Goal: Information Seeking & Learning: Learn about a topic

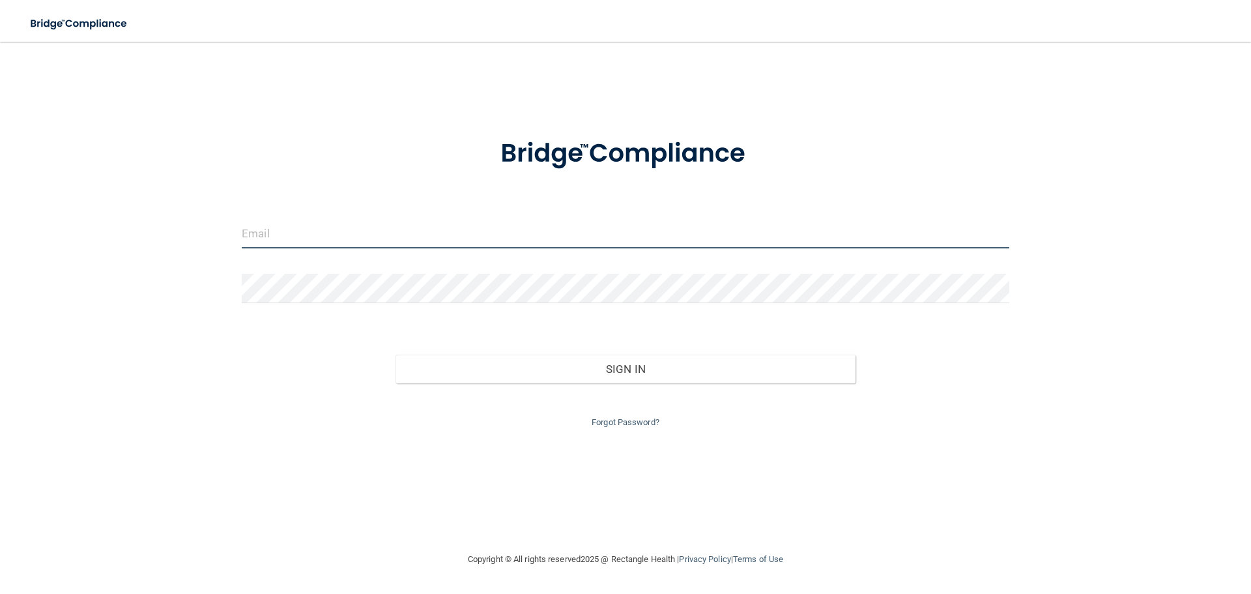
click at [282, 231] on input "email" at bounding box center [625, 233] width 767 height 29
type input "[EMAIL_ADDRESS][DOMAIN_NAME]"
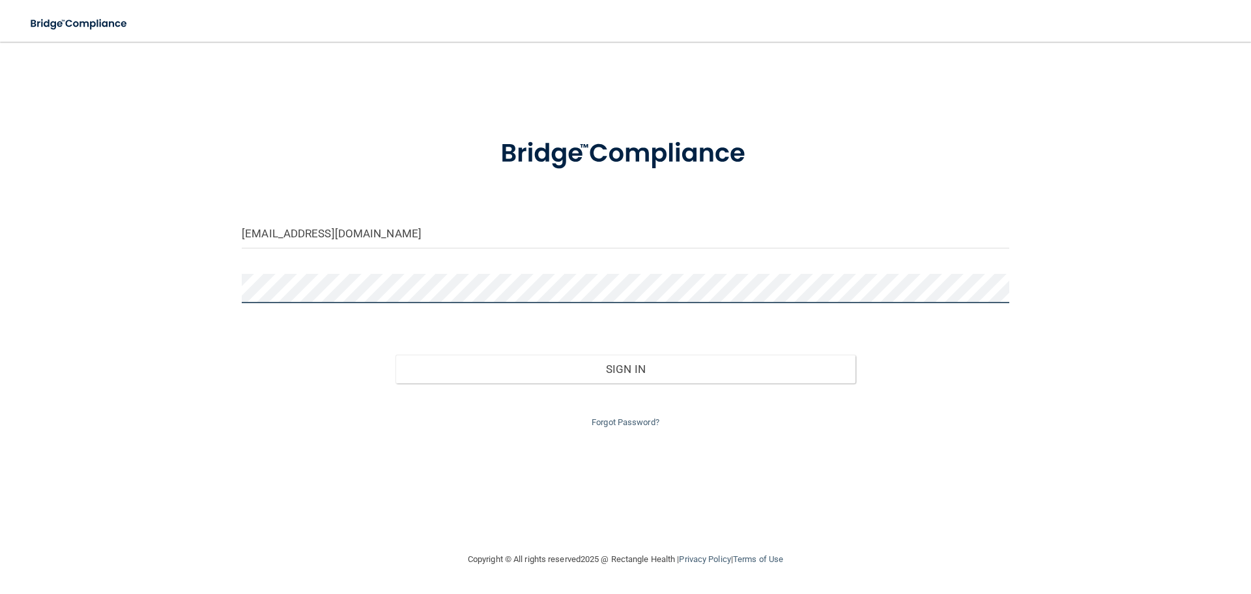
click at [395, 354] on button "Sign In" at bounding box center [625, 368] width 461 height 29
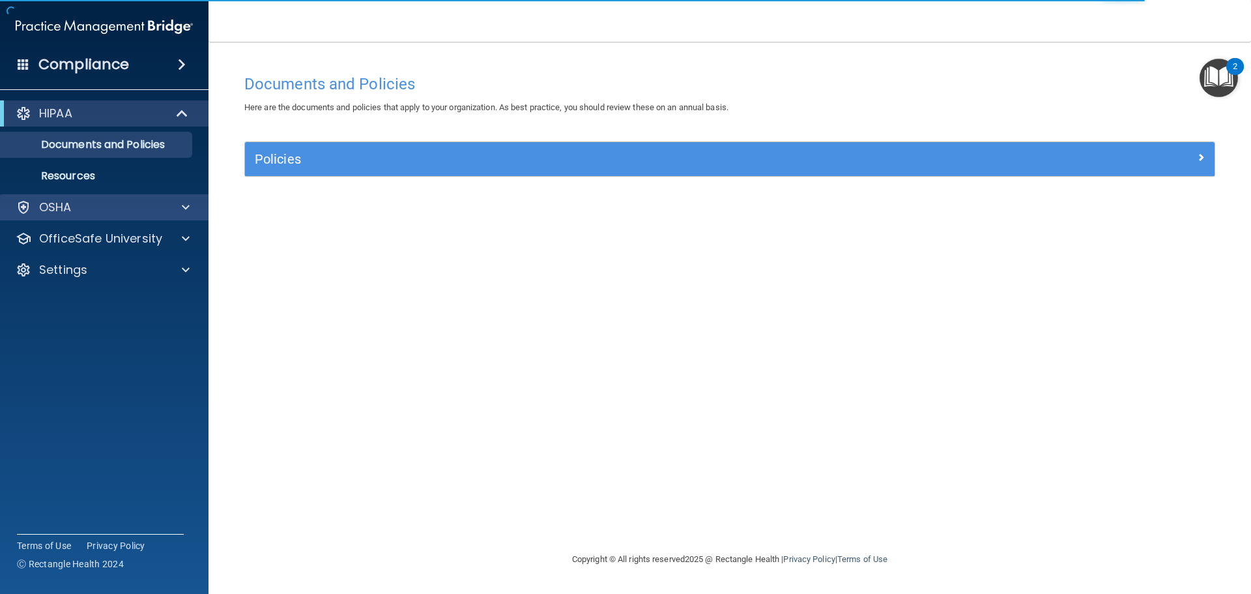
click at [100, 195] on div "OSHA" at bounding box center [104, 207] width 209 height 26
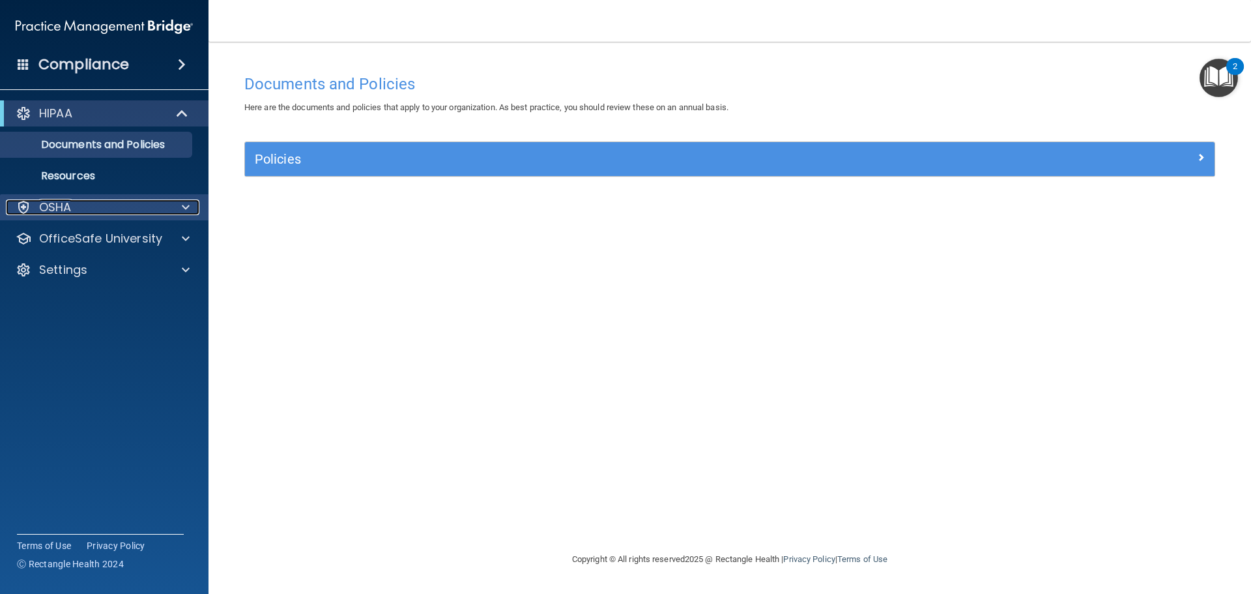
click at [72, 205] on div "OSHA" at bounding box center [87, 207] width 162 height 16
click at [185, 203] on span at bounding box center [186, 207] width 8 height 16
click at [304, 172] on div "Policies" at bounding box center [729, 159] width 969 height 34
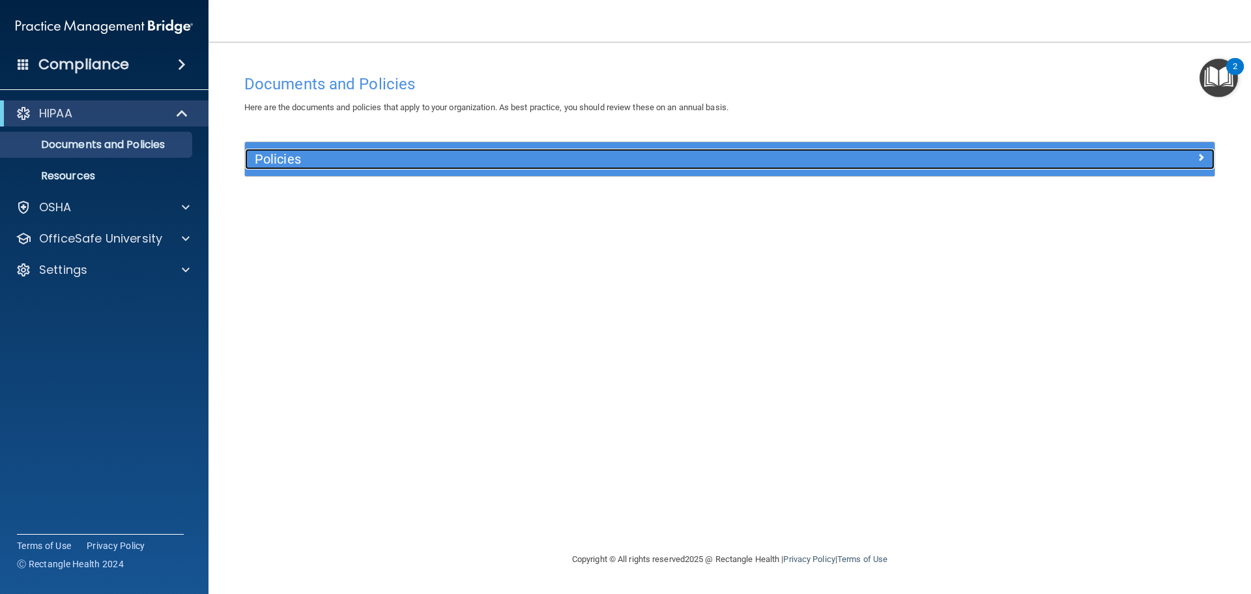
click at [319, 163] on h5 "Policies" at bounding box center [609, 159] width 708 height 14
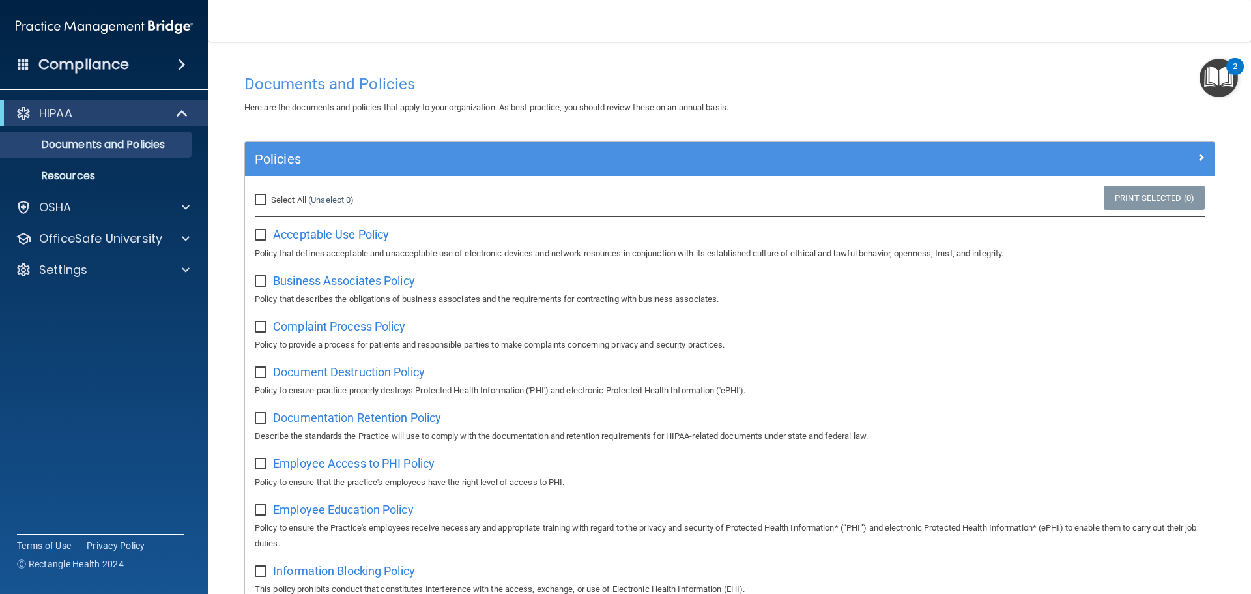
click at [261, 199] on input "Select All (Unselect 0) Unselect All" at bounding box center [262, 200] width 15 height 10
checkbox input "true"
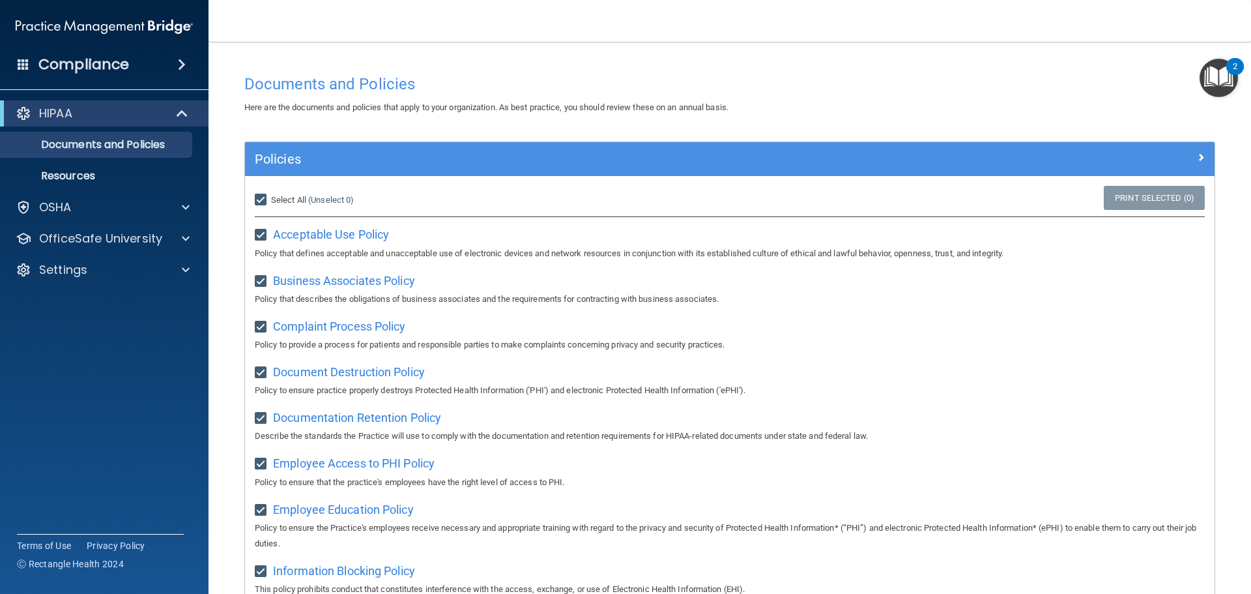
checkbox input "true"
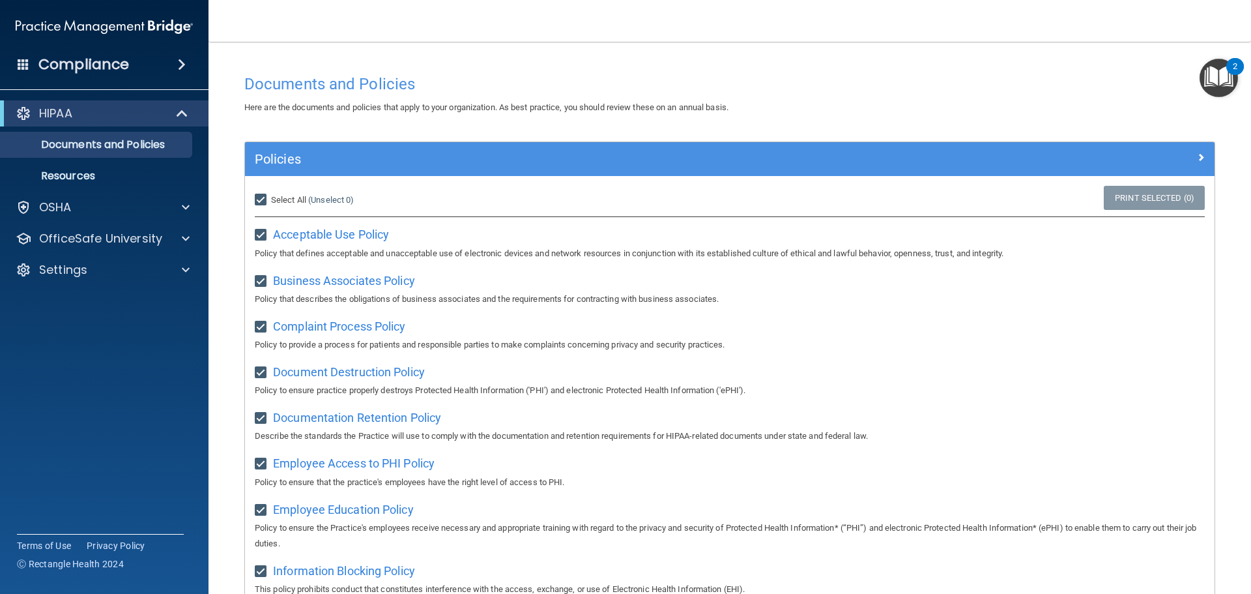
checkbox input "true"
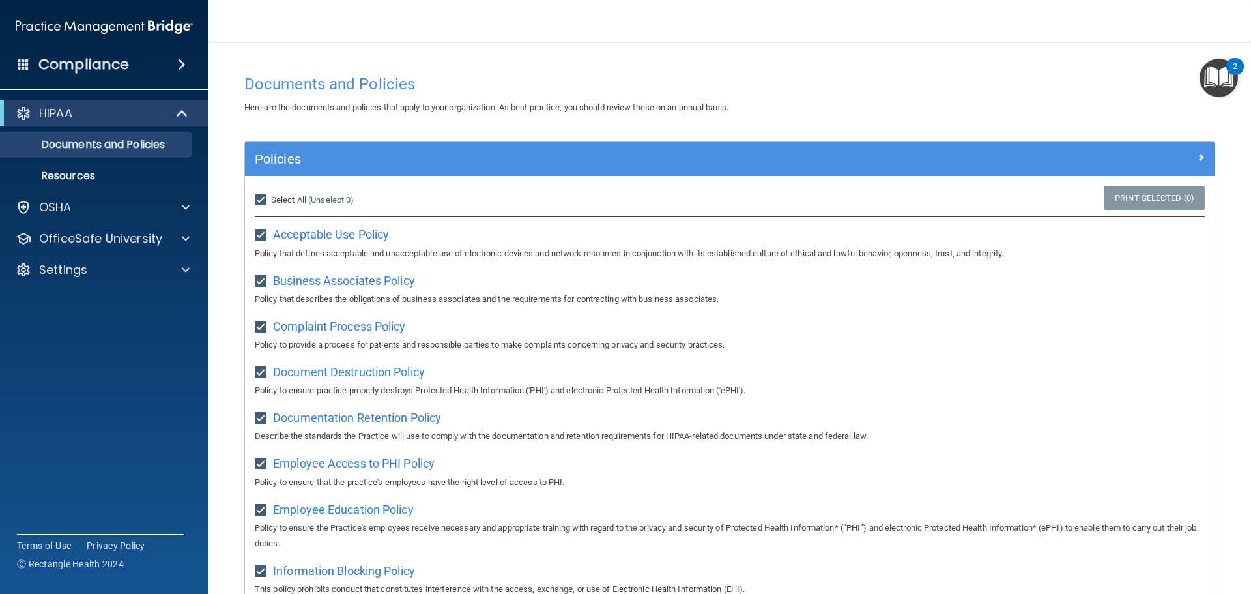
checkbox input "true"
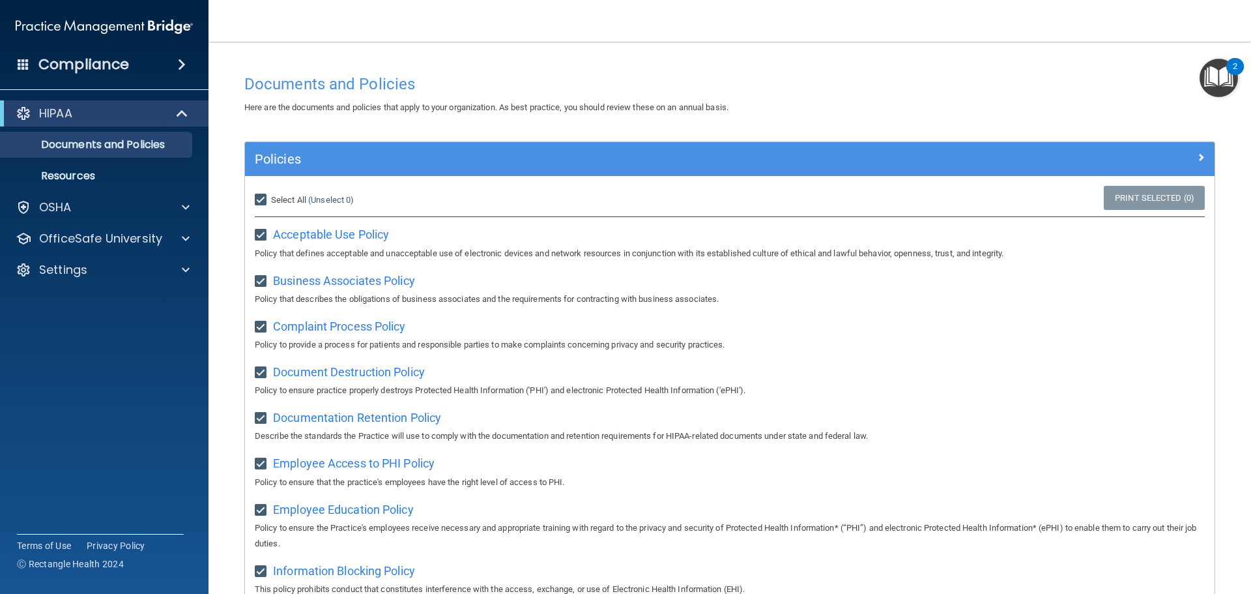
checkbox input "true"
click at [126, 68] on h4 "Compliance" at bounding box center [83, 64] width 91 height 18
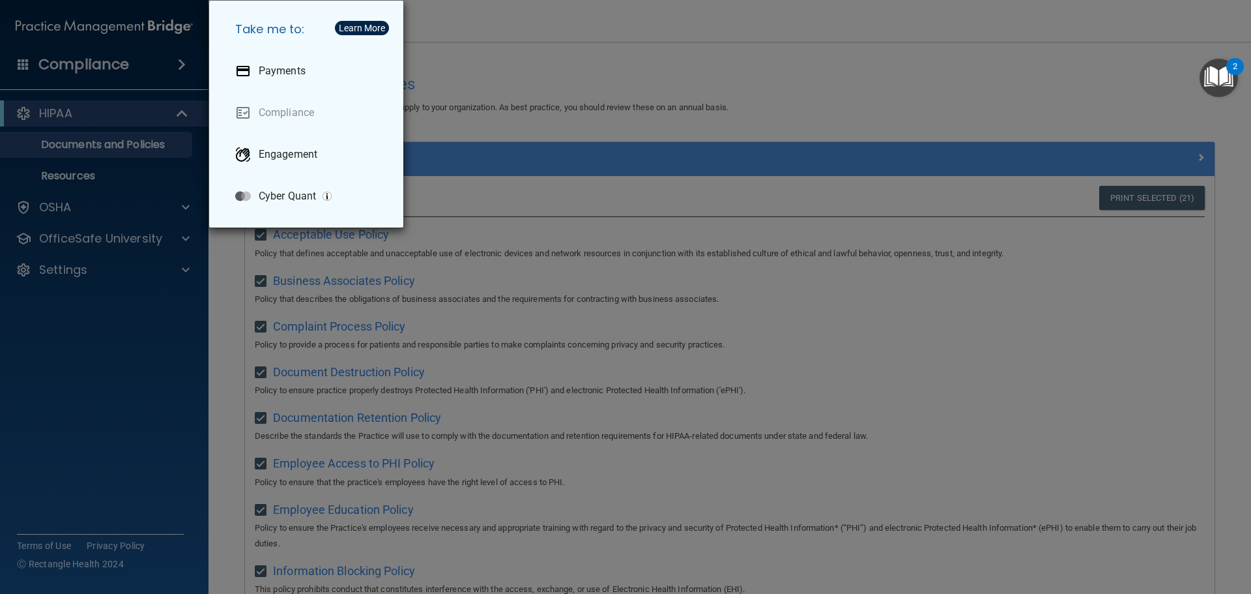
click at [465, 72] on div "Take me to: Payments Compliance Engagement Cyber Quant" at bounding box center [625, 297] width 1251 height 594
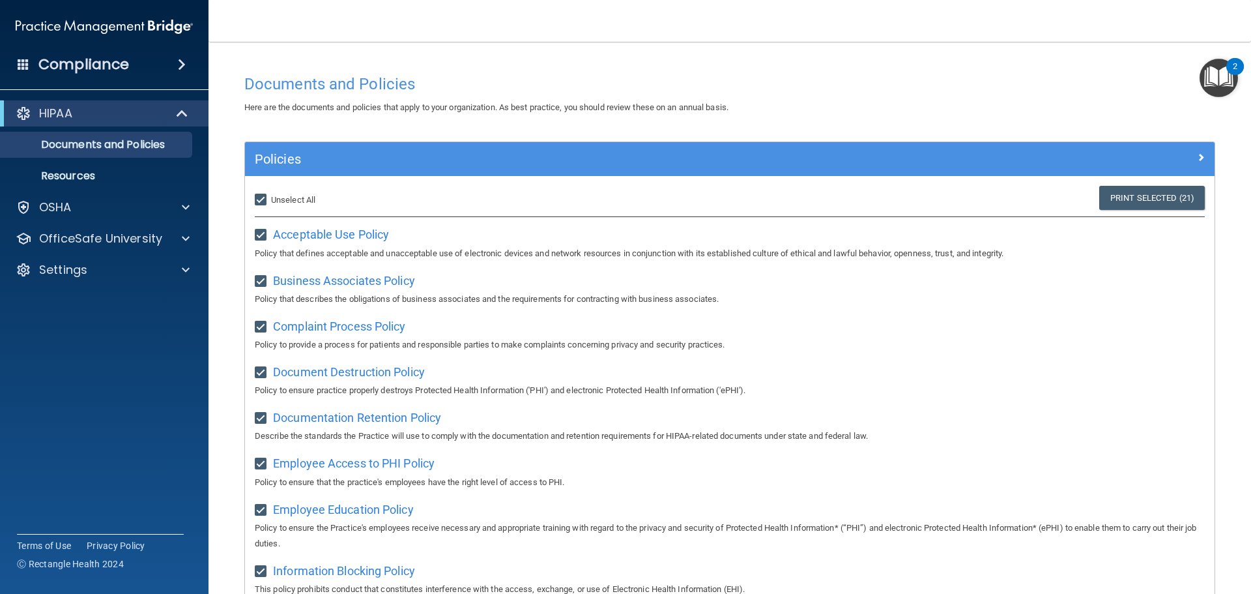
click at [1217, 79] on img "Open Resource Center, 2 new notifications" at bounding box center [1218, 78] width 38 height 38
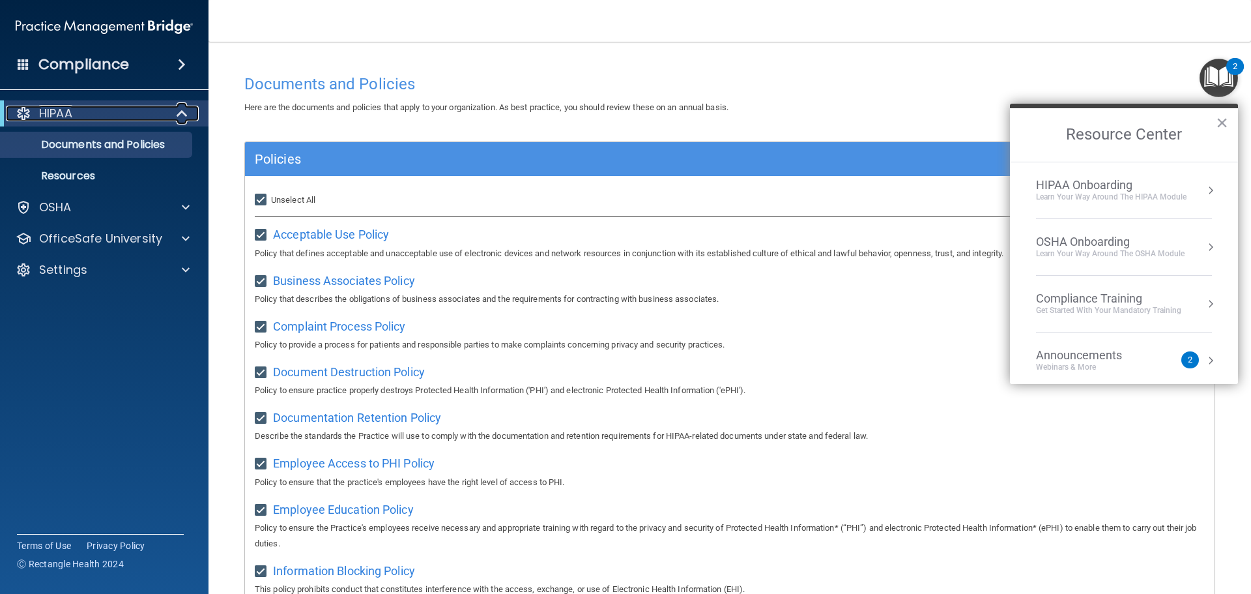
click at [26, 109] on div at bounding box center [24, 114] width 16 height 16
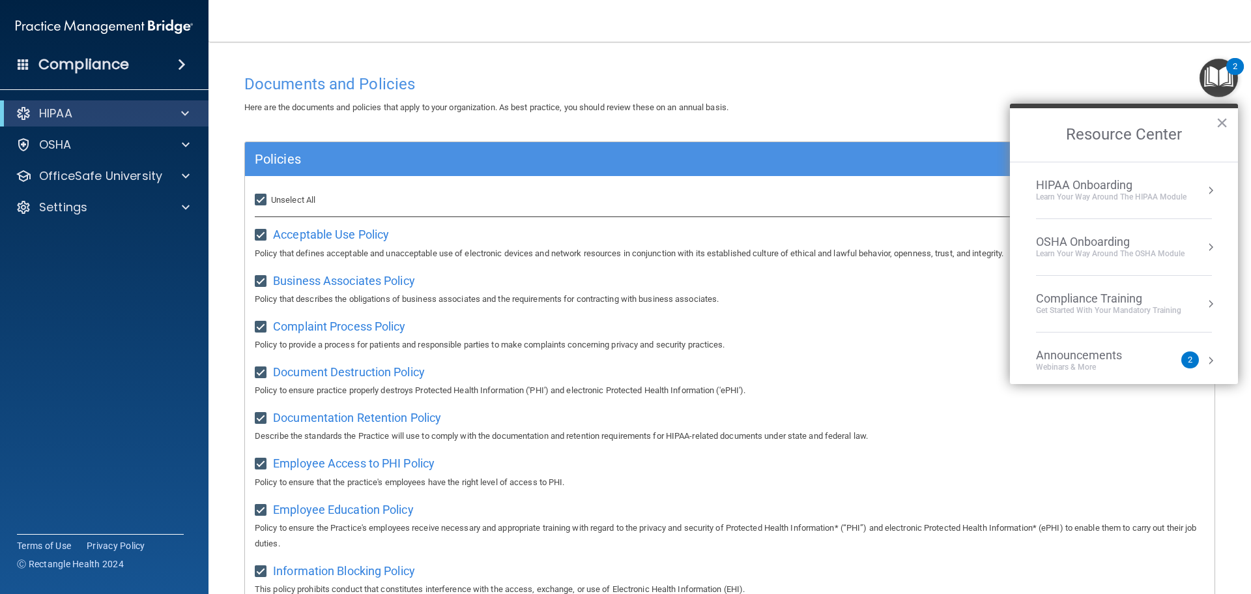
click at [23, 68] on span at bounding box center [24, 64] width 12 height 12
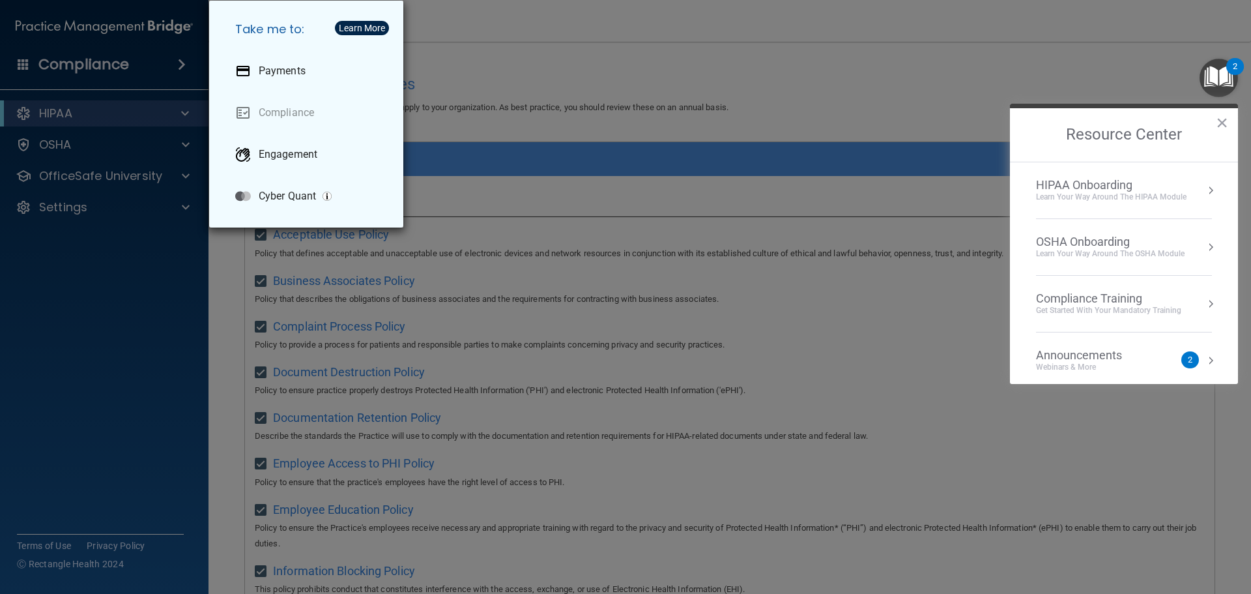
click at [150, 183] on div "Take me to: Payments Compliance Engagement Cyber Quant" at bounding box center [625, 297] width 1251 height 594
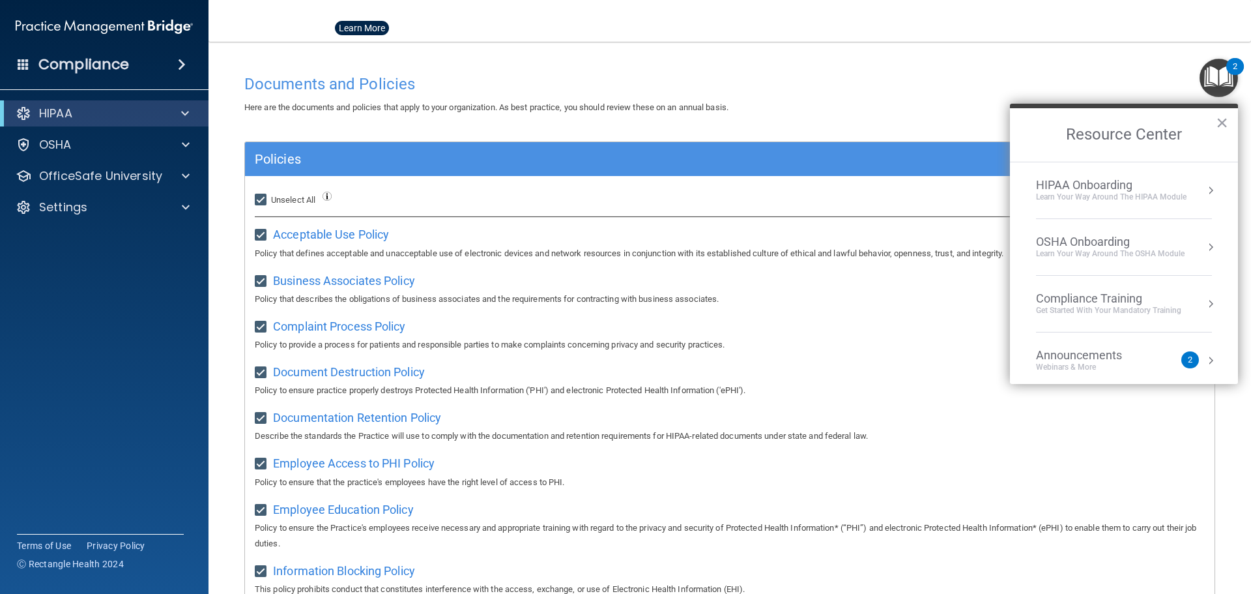
click at [171, 175] on div at bounding box center [625, 297] width 1251 height 594
click at [186, 175] on span at bounding box center [186, 176] width 8 height 16
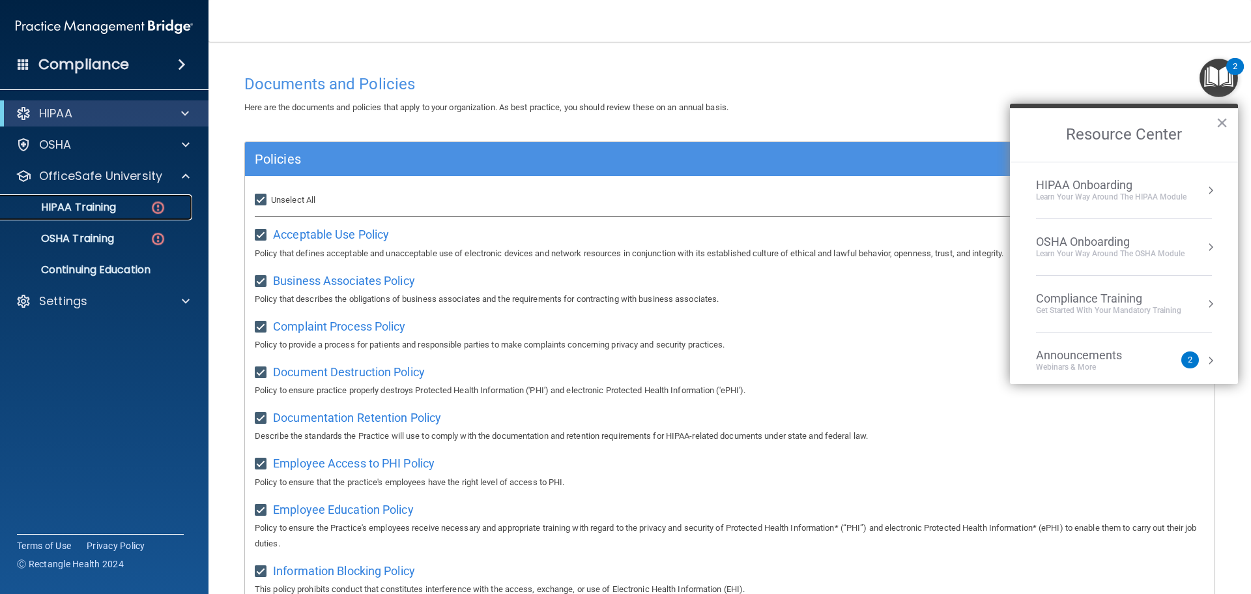
click at [121, 208] on div "HIPAA Training" at bounding box center [97, 207] width 178 height 13
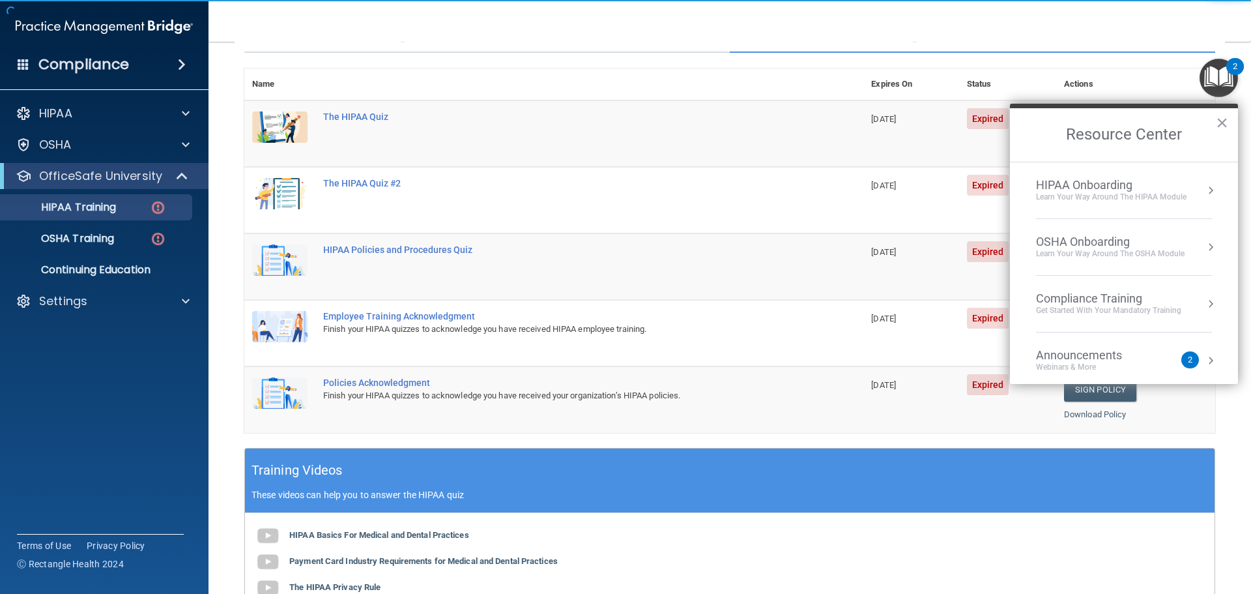
scroll to position [195, 0]
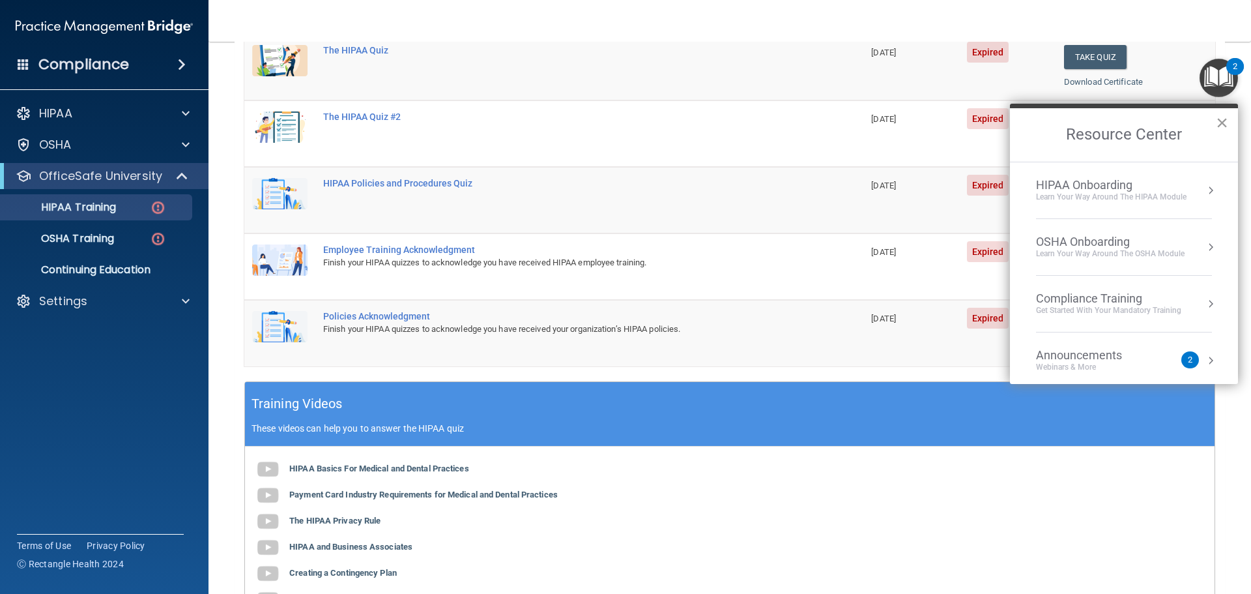
click at [1225, 119] on button "×" at bounding box center [1222, 122] width 12 height 21
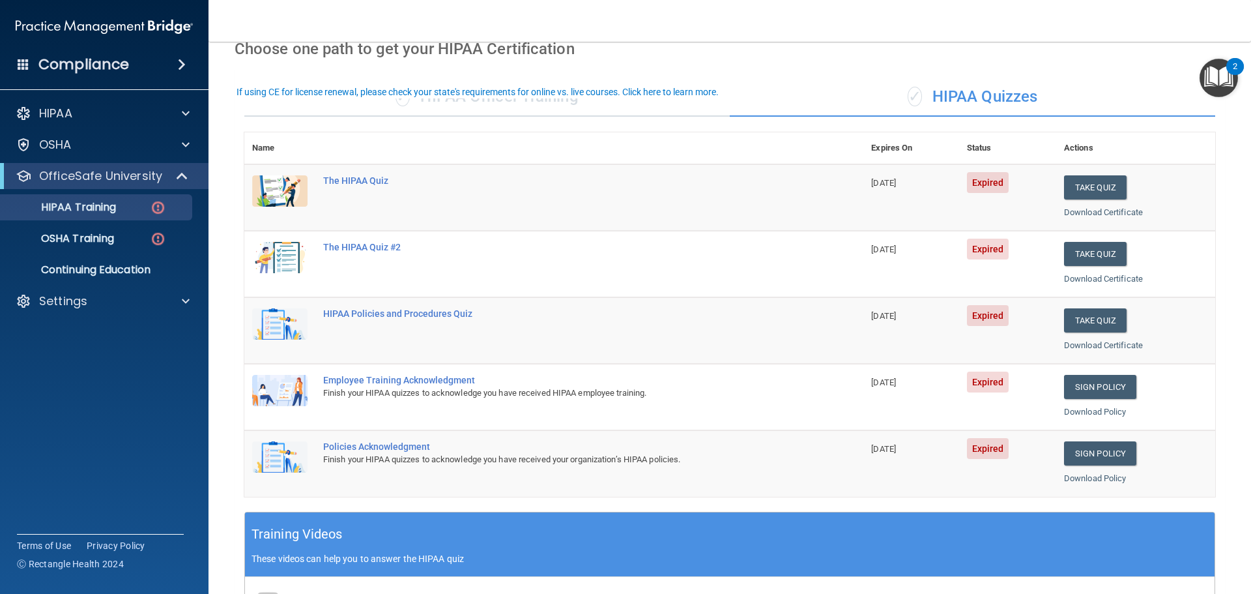
scroll to position [0, 0]
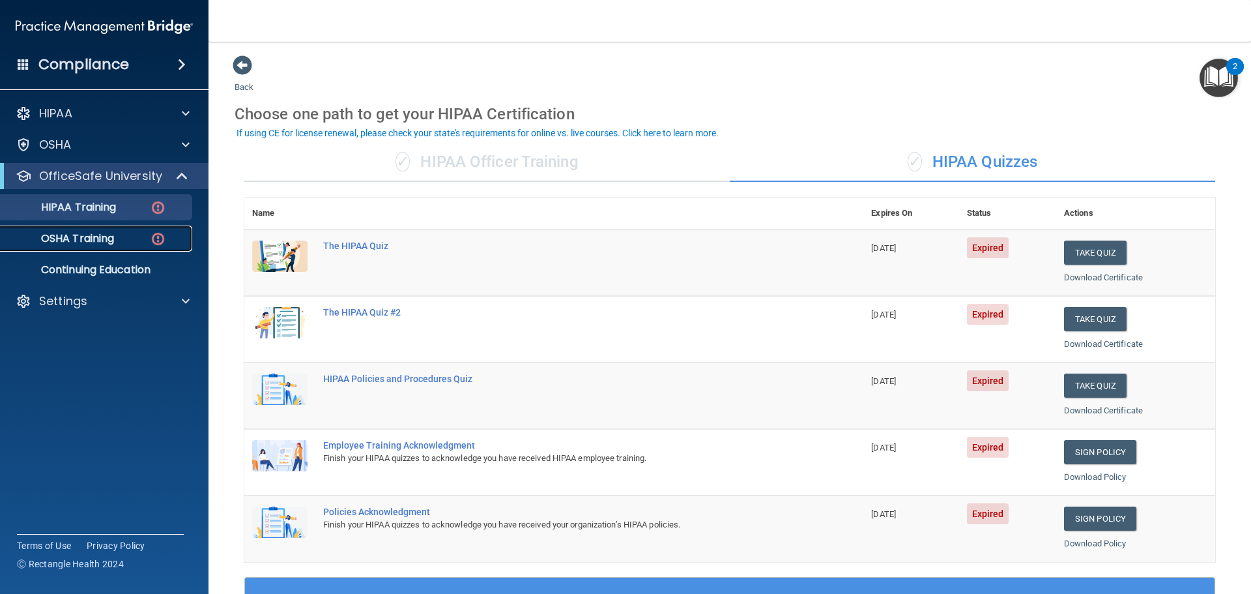
click at [107, 245] on p "OSHA Training" at bounding box center [61, 238] width 106 height 13
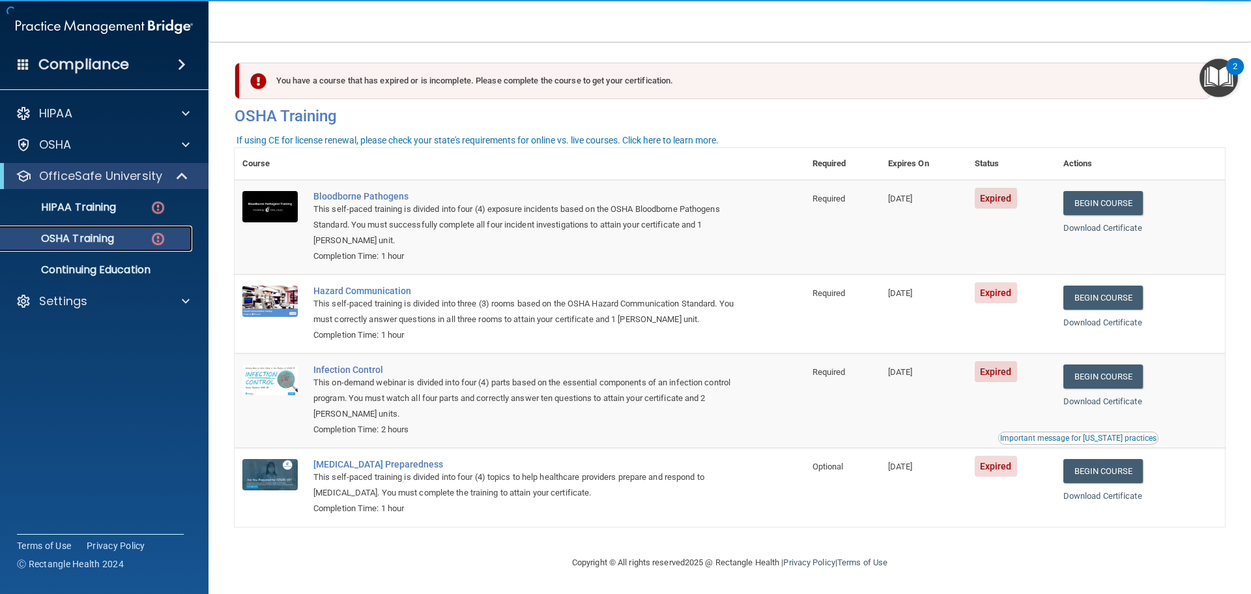
scroll to position [6, 0]
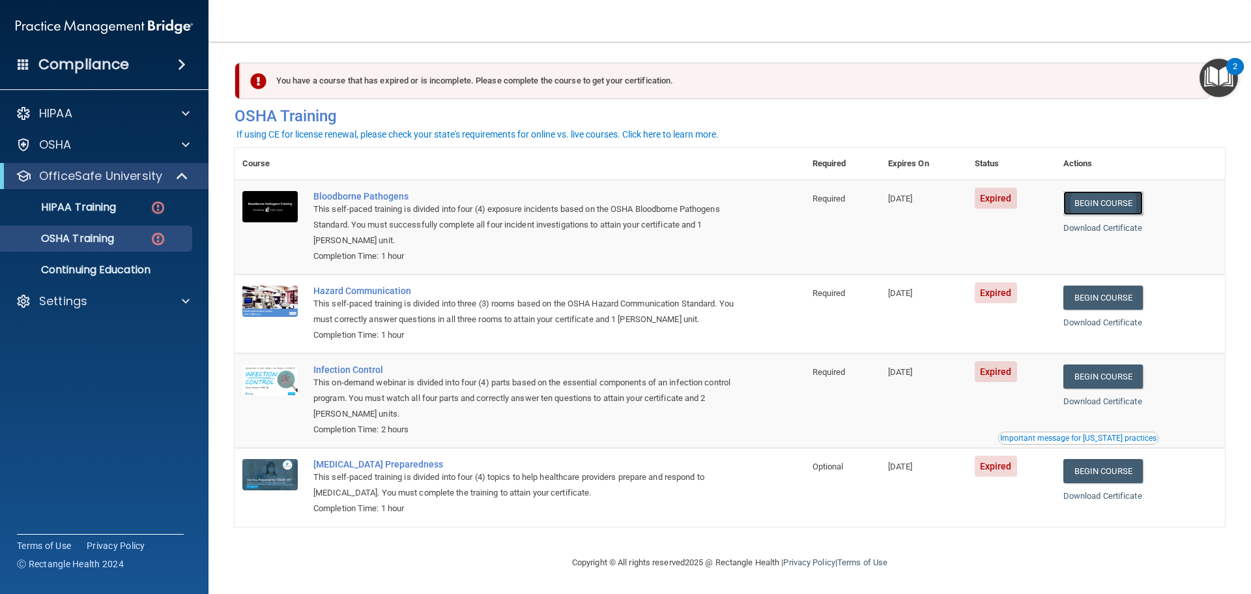
click at [1091, 197] on link "Begin Course" at bounding box center [1102, 203] width 79 height 24
click at [1106, 206] on link "Begin Course" at bounding box center [1102, 203] width 79 height 24
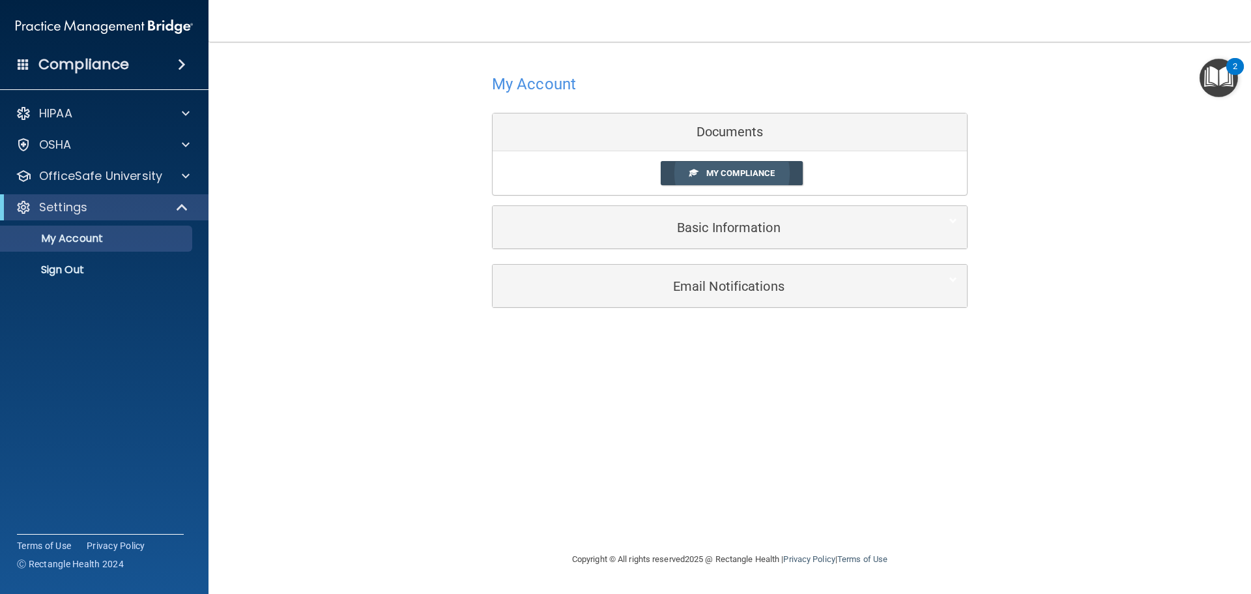
click at [759, 178] on link "My Compliance" at bounding box center [732, 173] width 143 height 24
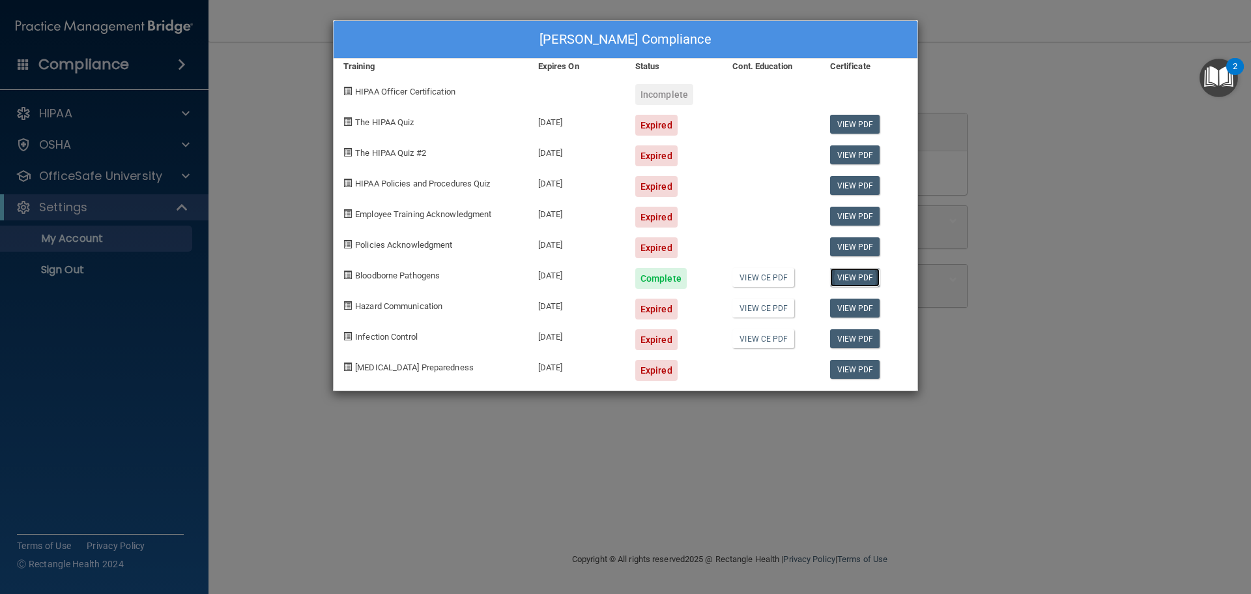
click at [868, 276] on link "View PDF" at bounding box center [855, 277] width 50 height 19
click at [1012, 78] on div "Tania Villalobos's Compliance Training Expires On Status Cont. Education Certif…" at bounding box center [625, 297] width 1251 height 594
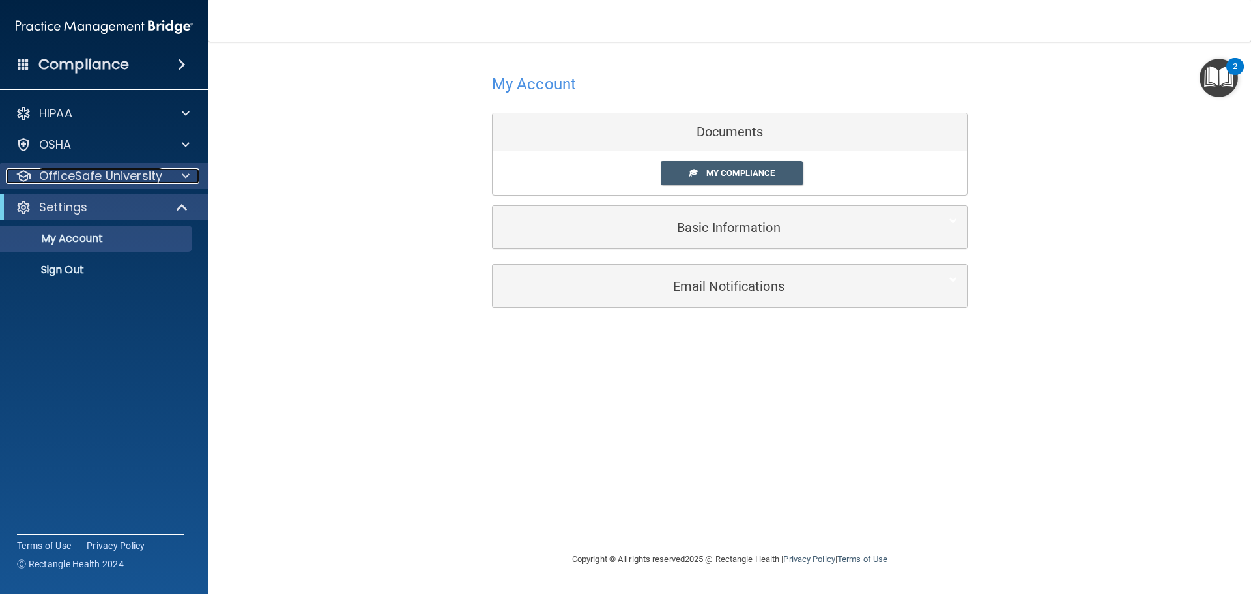
click at [111, 179] on p "OfficeSafe University" at bounding box center [100, 176] width 123 height 16
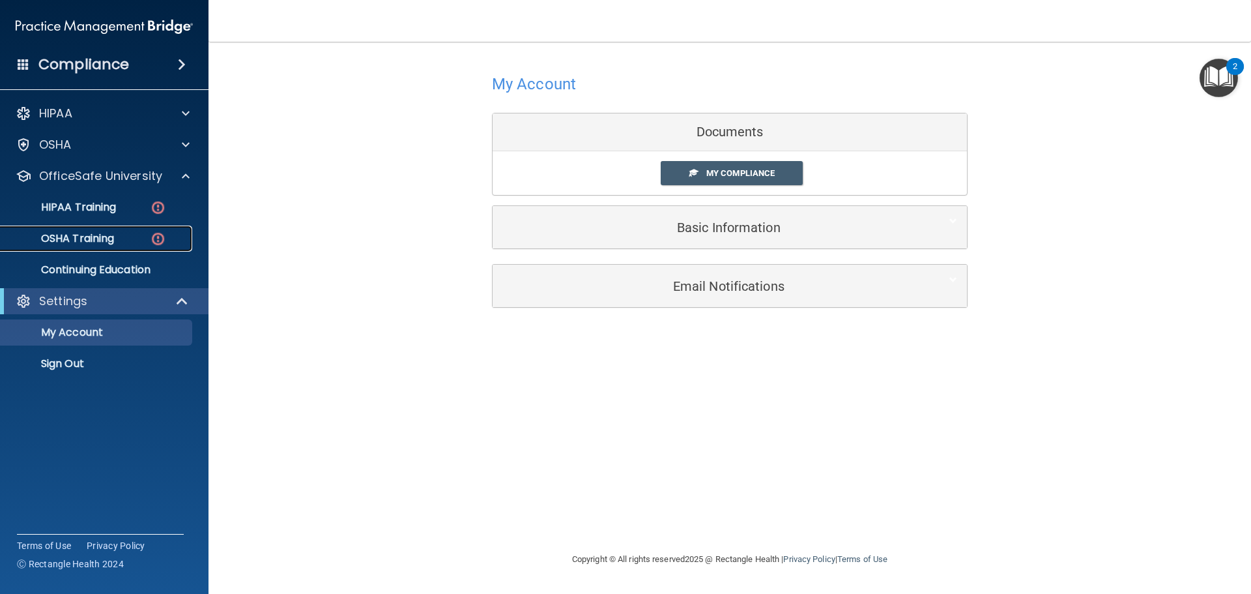
click at [93, 235] on p "OSHA Training" at bounding box center [61, 238] width 106 height 13
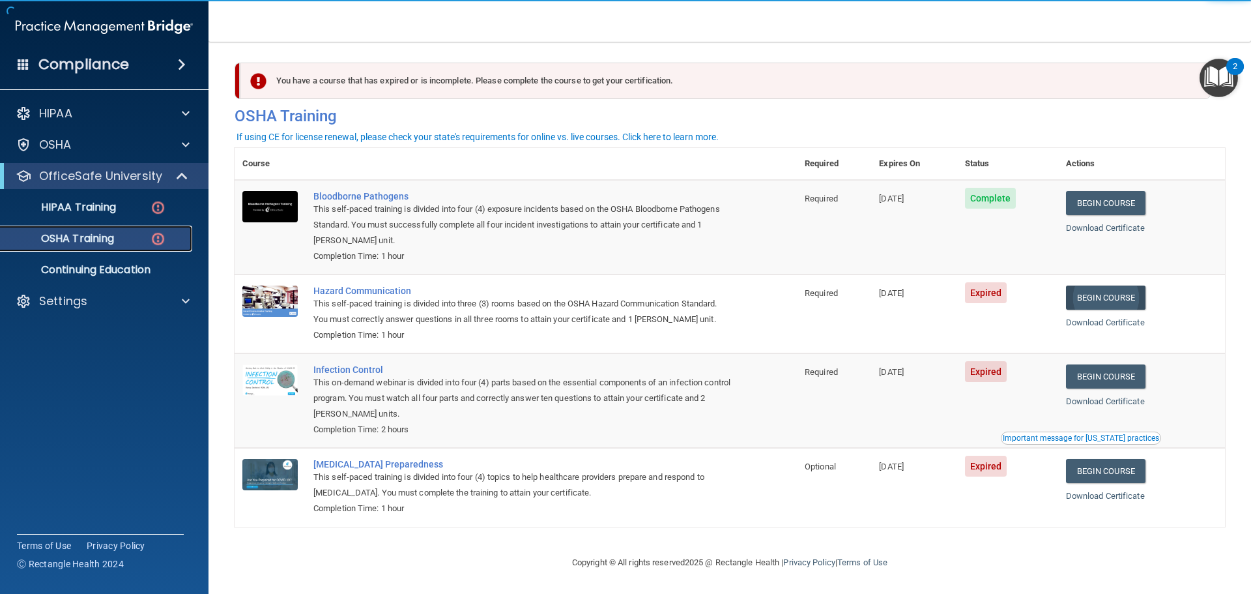
scroll to position [6, 0]
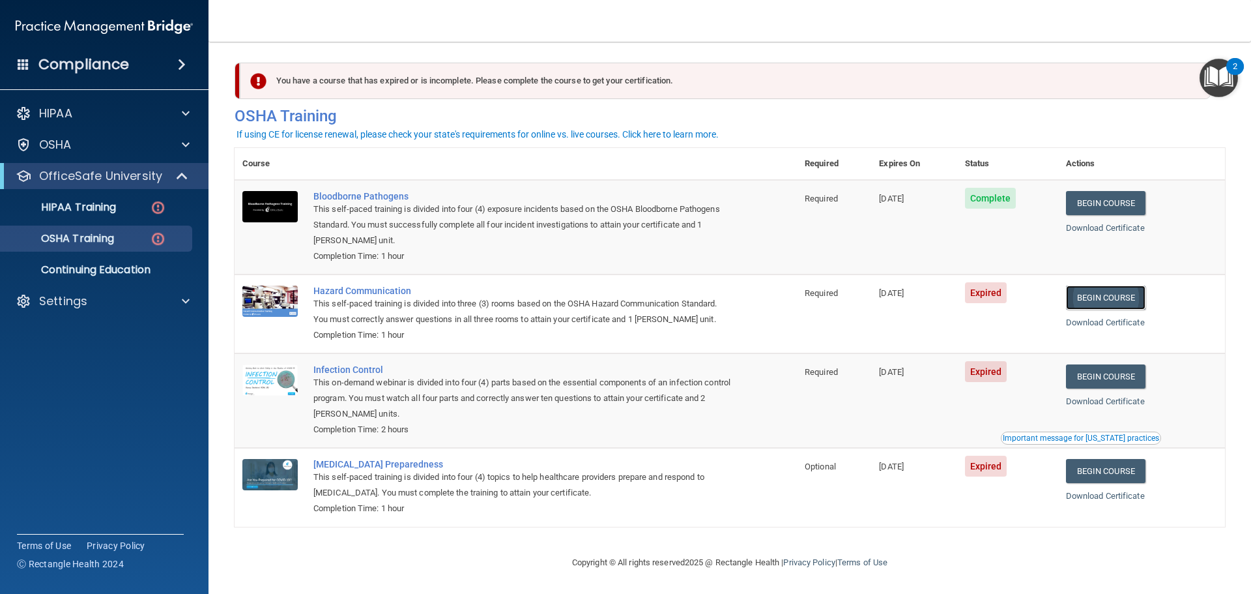
click at [1092, 287] on link "Begin Course" at bounding box center [1105, 297] width 79 height 24
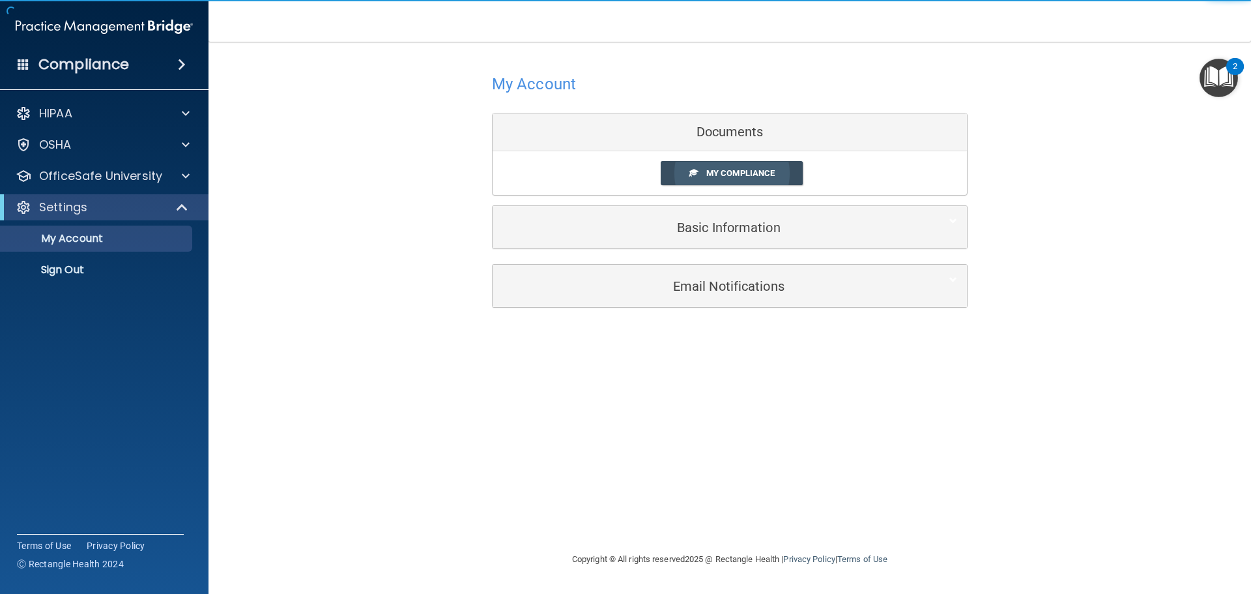
click at [713, 170] on span "My Compliance" at bounding box center [740, 173] width 68 height 10
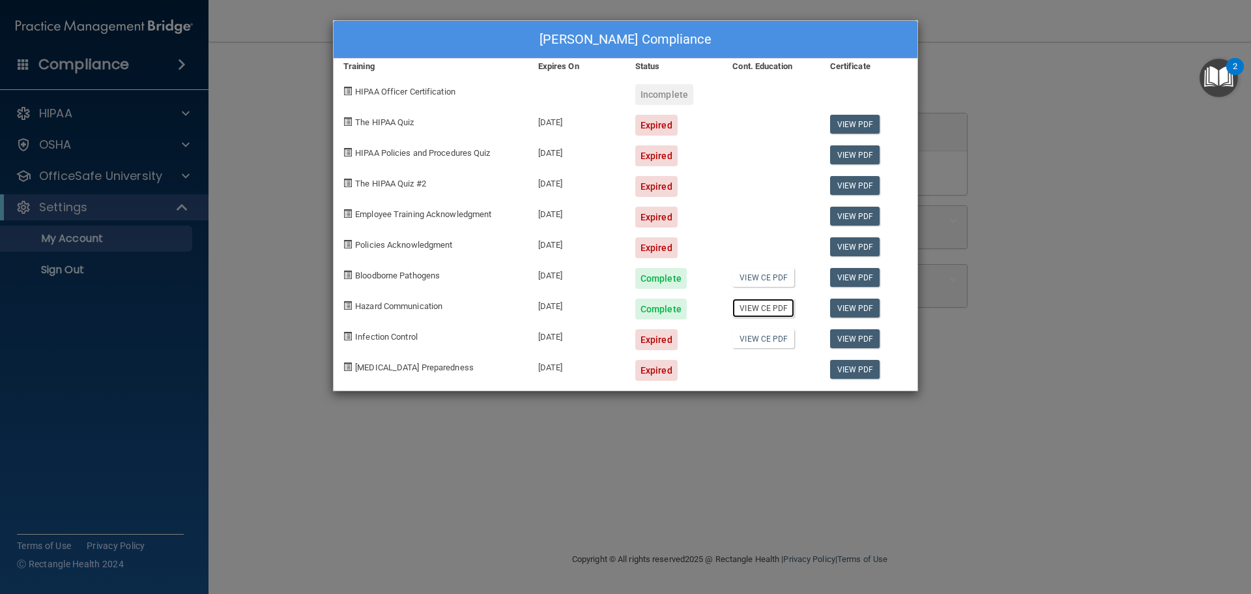
click at [766, 306] on link "View CE PDF" at bounding box center [763, 307] width 62 height 19
click at [1093, 70] on div "Tania Villalobos's Compliance Training Expires On Status Cont. Education Certif…" at bounding box center [625, 297] width 1251 height 594
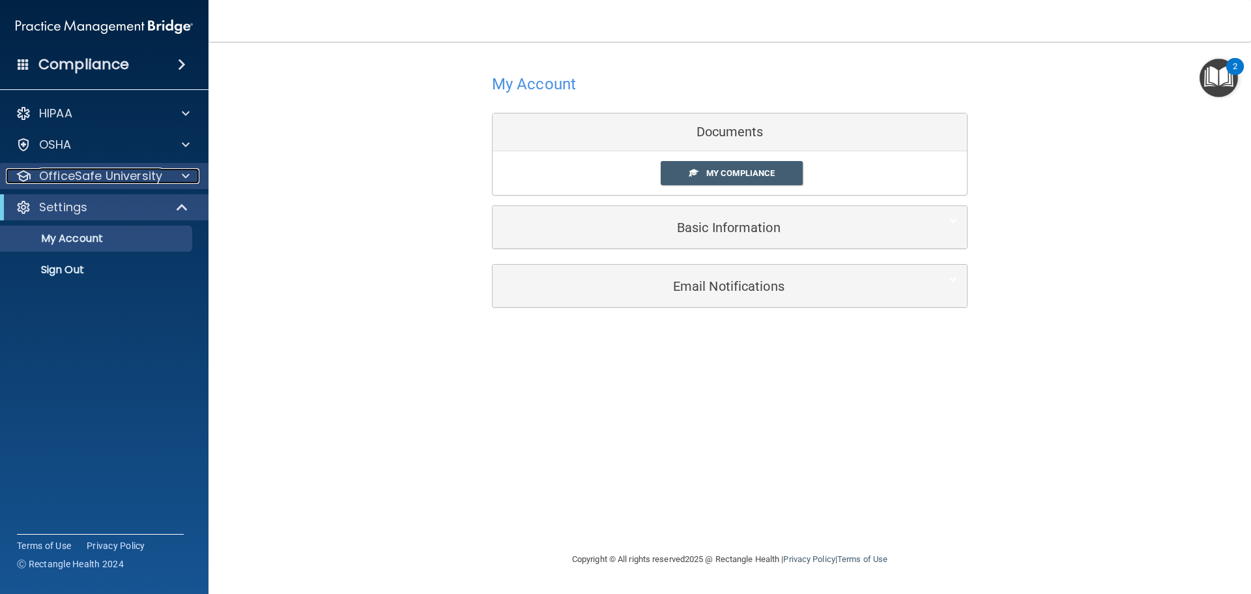
click at [70, 178] on p "OfficeSafe University" at bounding box center [100, 176] width 123 height 16
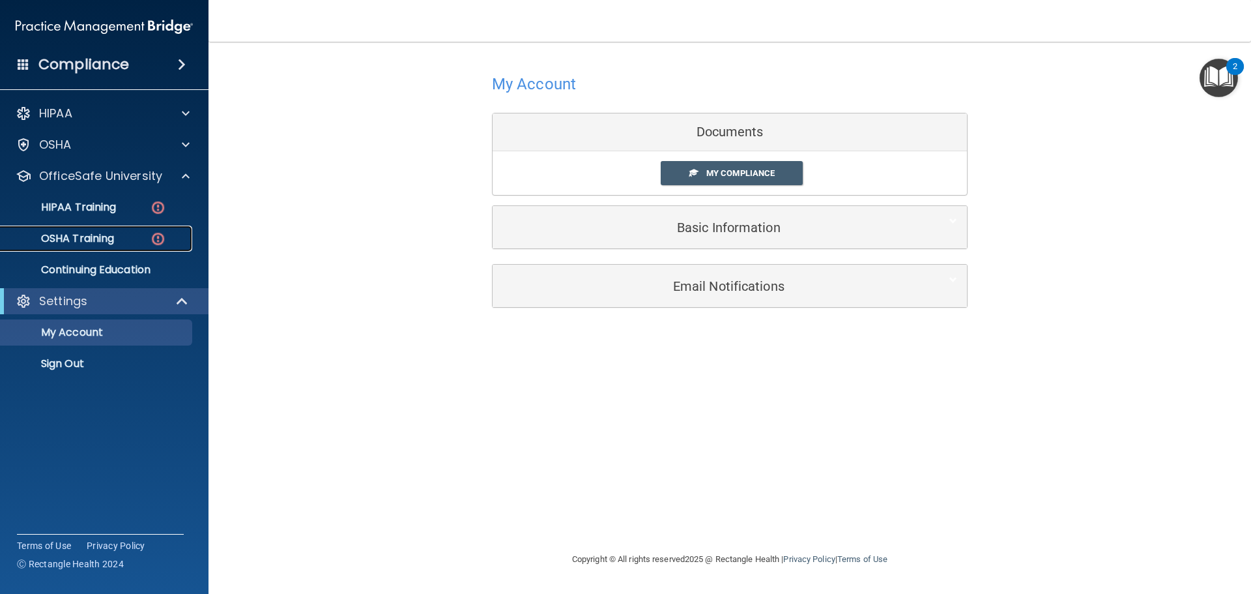
click at [86, 244] on p "OSHA Training" at bounding box center [61, 238] width 106 height 13
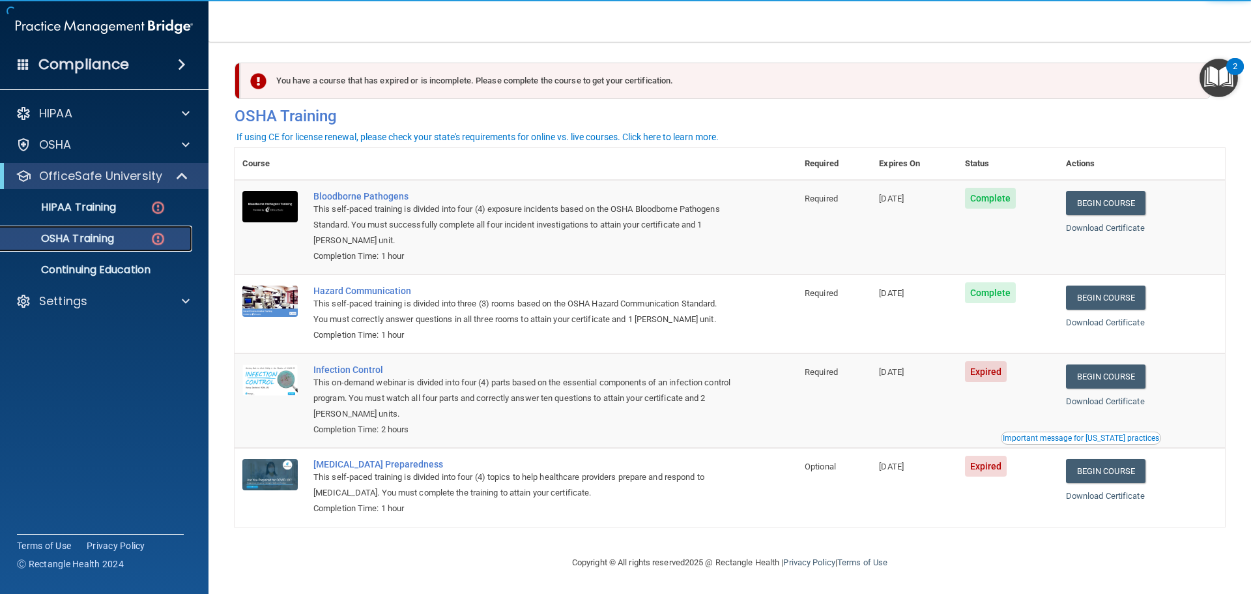
scroll to position [6, 0]
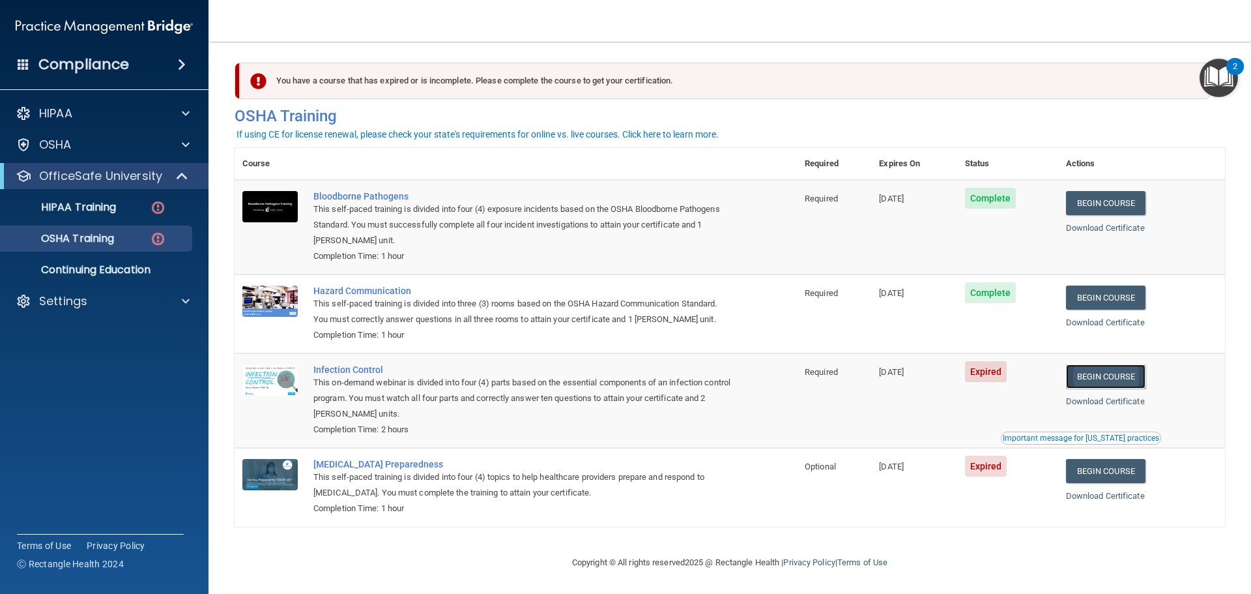
click at [1100, 365] on link "Begin Course" at bounding box center [1105, 376] width 79 height 24
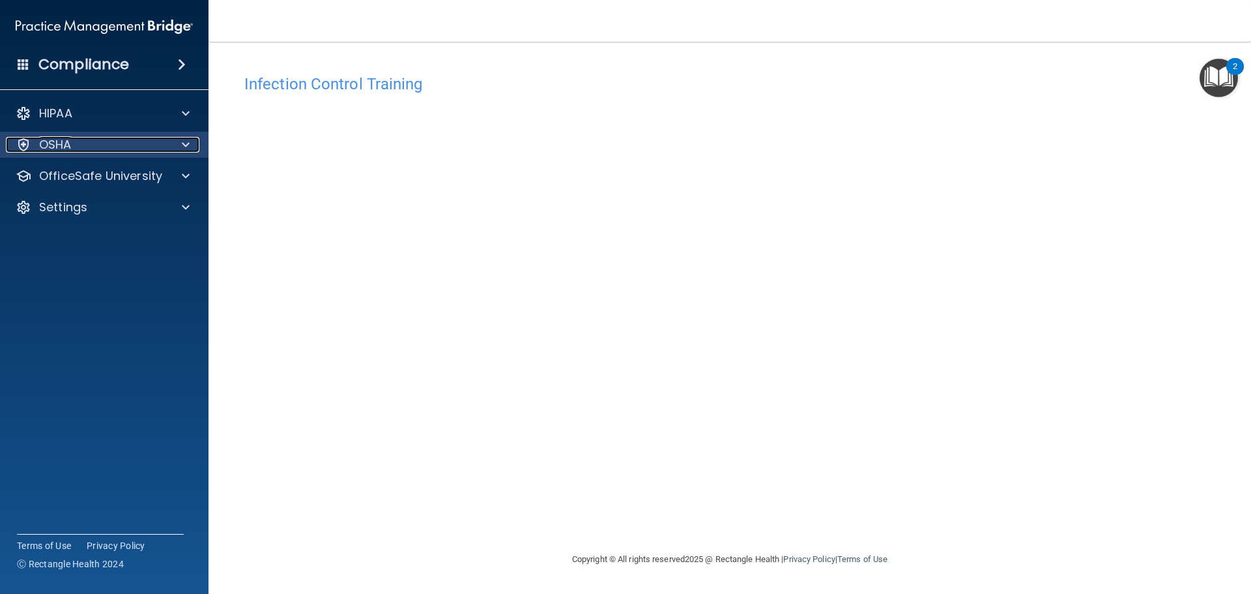
click at [179, 139] on div at bounding box center [183, 145] width 33 height 16
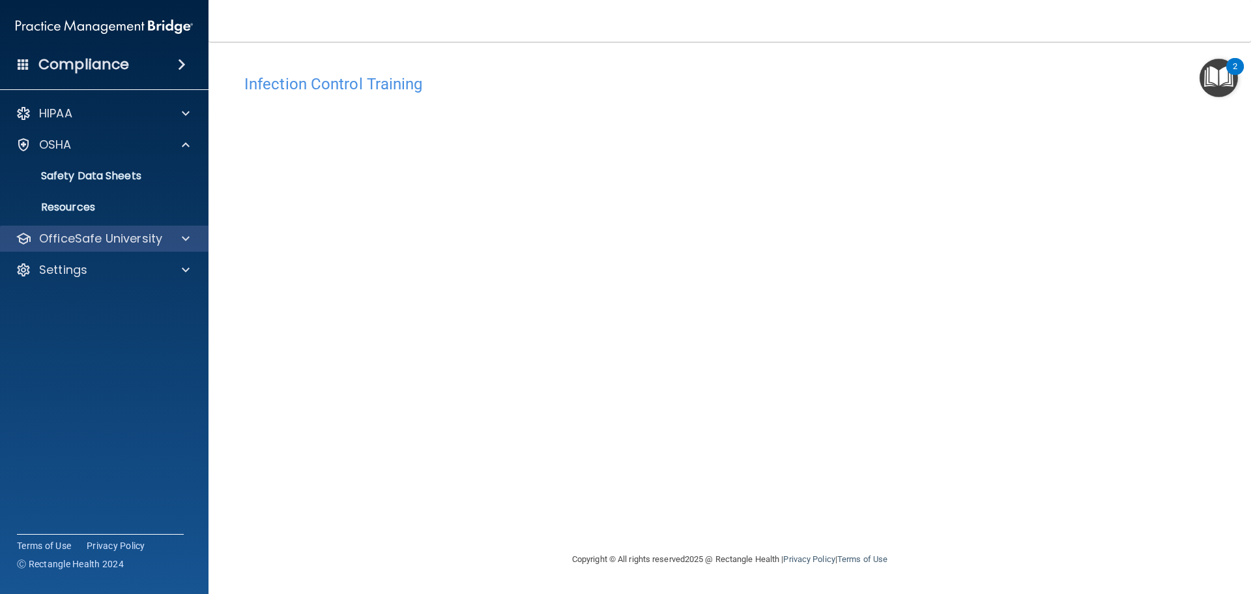
click at [187, 230] on div "OfficeSafe University" at bounding box center [104, 238] width 209 height 26
click at [198, 230] on div "OfficeSafe University" at bounding box center [104, 238] width 209 height 26
click at [192, 236] on div at bounding box center [183, 239] width 33 height 16
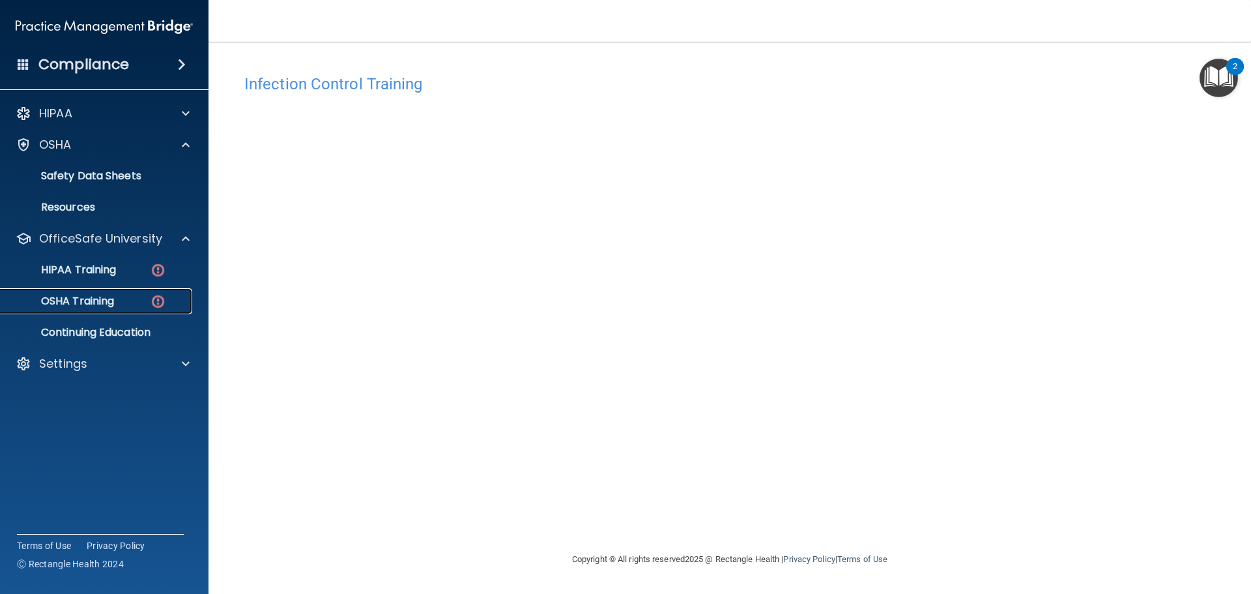
click at [98, 309] on link "OSHA Training" at bounding box center [89, 301] width 205 height 26
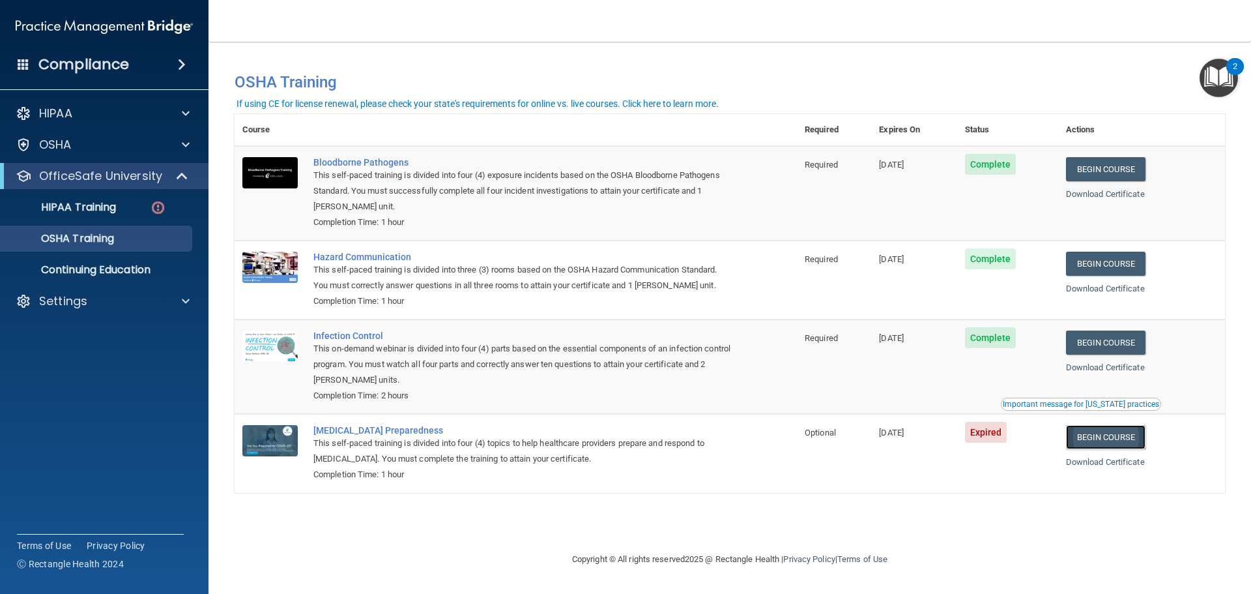
click at [1101, 442] on link "Begin Course" at bounding box center [1105, 437] width 79 height 24
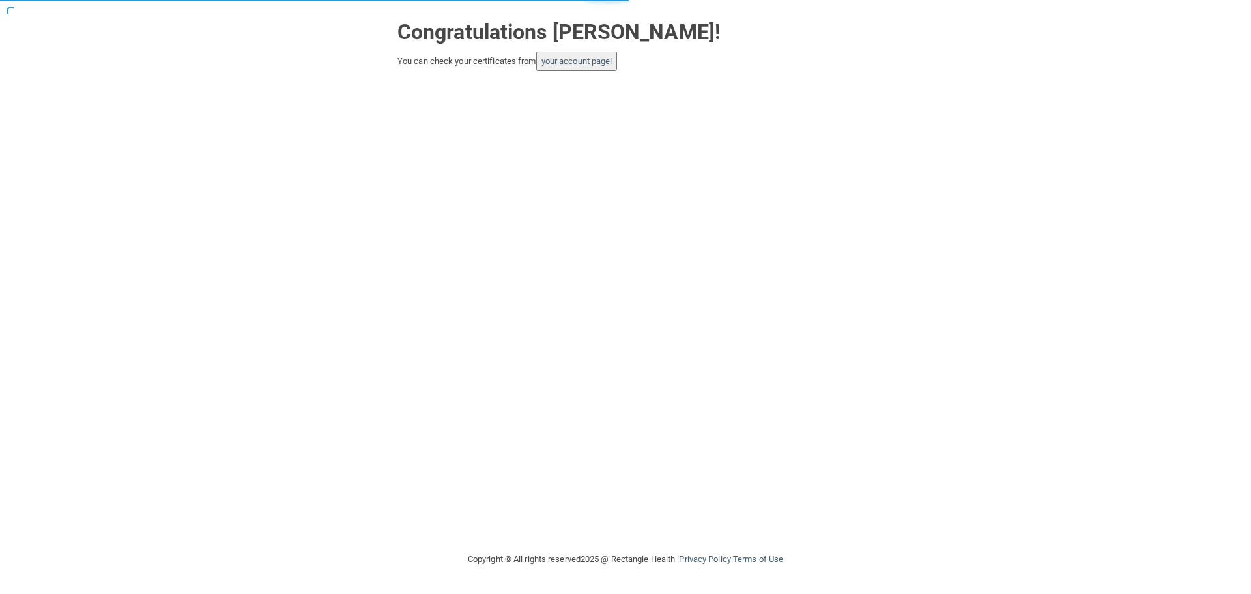
click at [566, 55] on button "your account page!" at bounding box center [576, 61] width 81 height 20
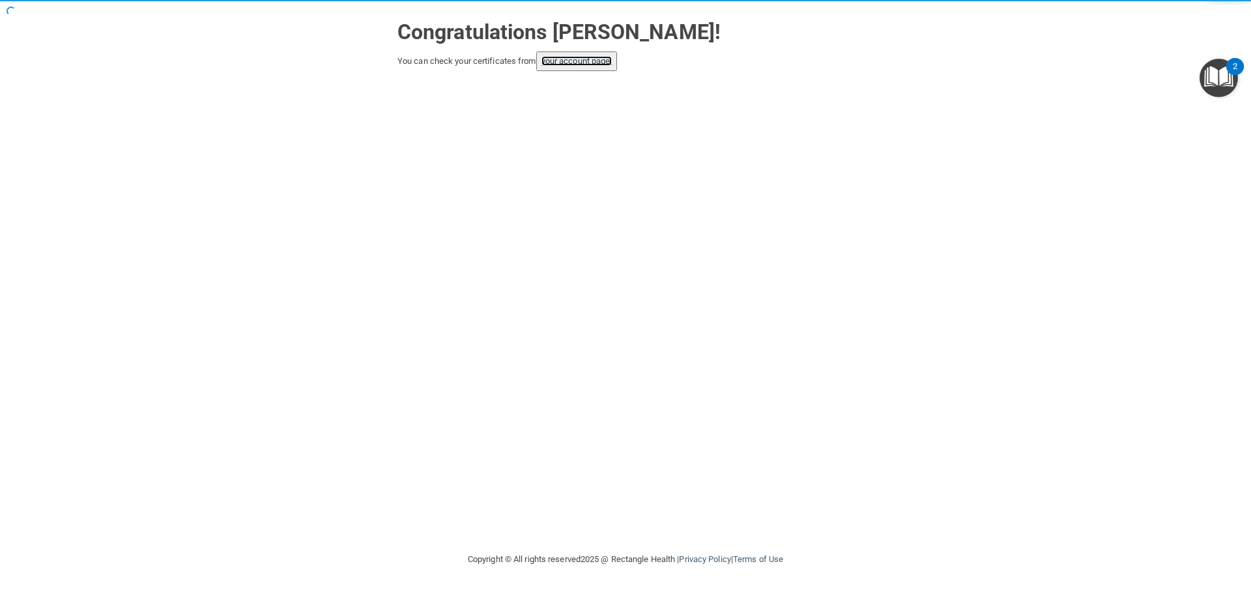
click at [565, 62] on link "your account page!" at bounding box center [576, 61] width 71 height 10
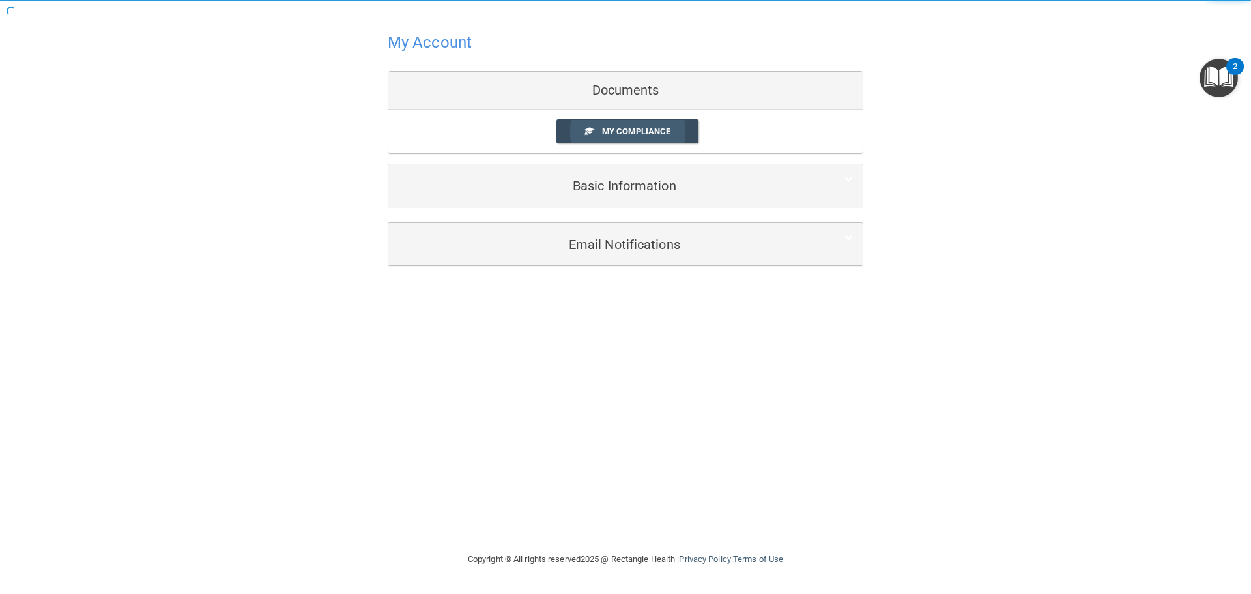
click at [612, 138] on link "My Compliance" at bounding box center [627, 131] width 143 height 24
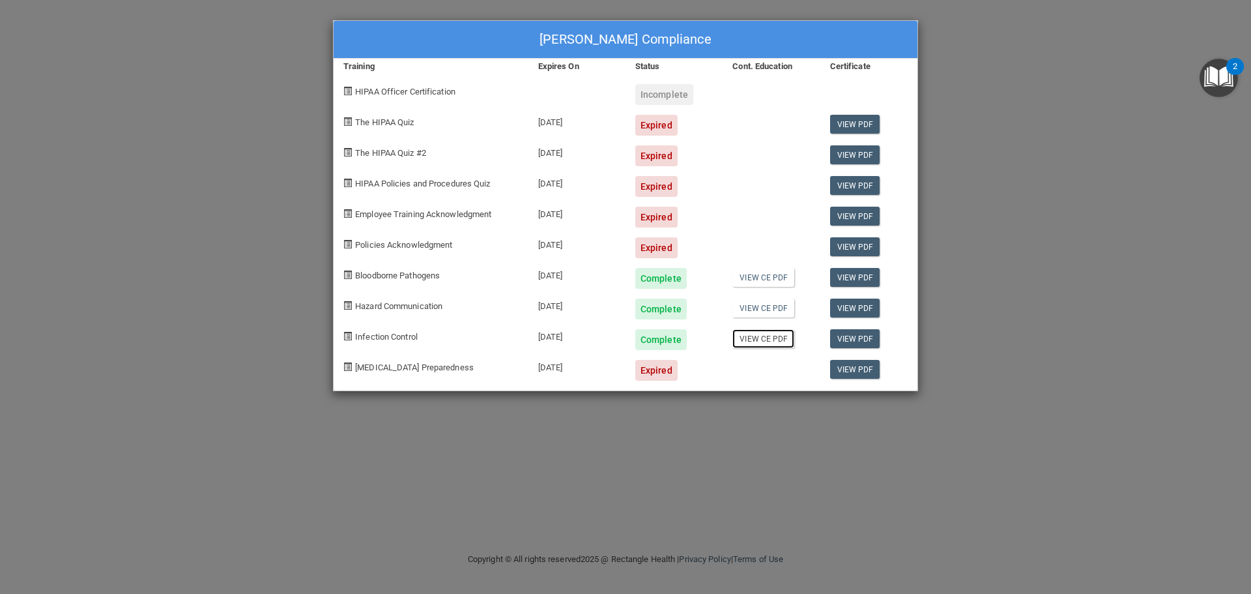
click at [760, 341] on link "View CE PDF" at bounding box center [763, 338] width 62 height 19
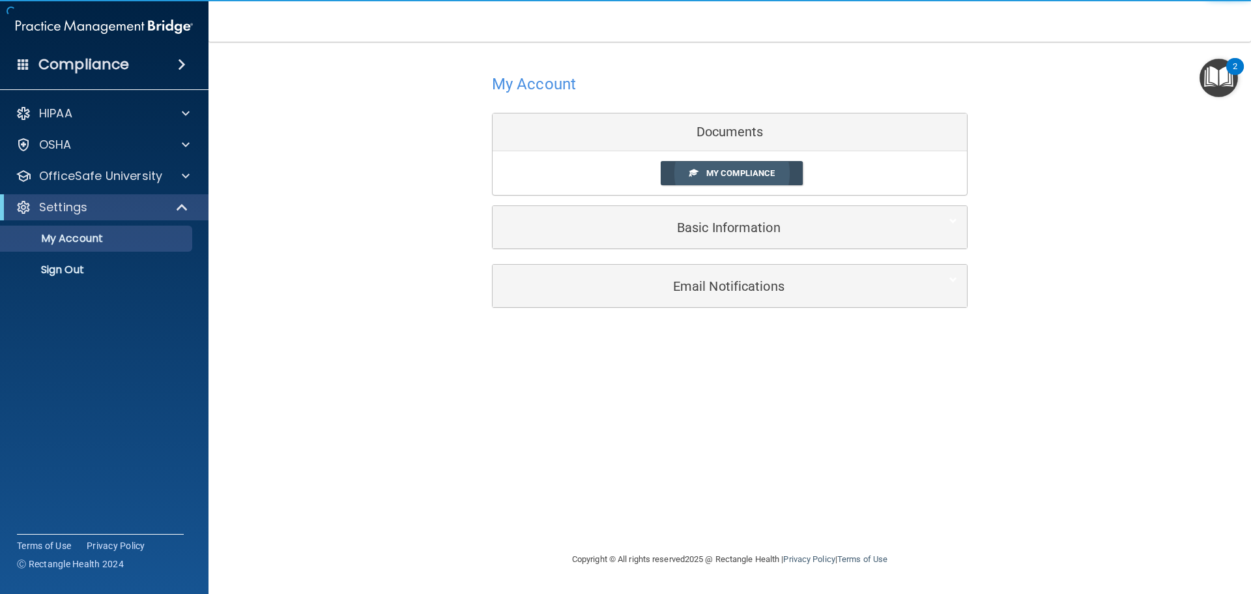
click at [737, 179] on link "My Compliance" at bounding box center [732, 173] width 143 height 24
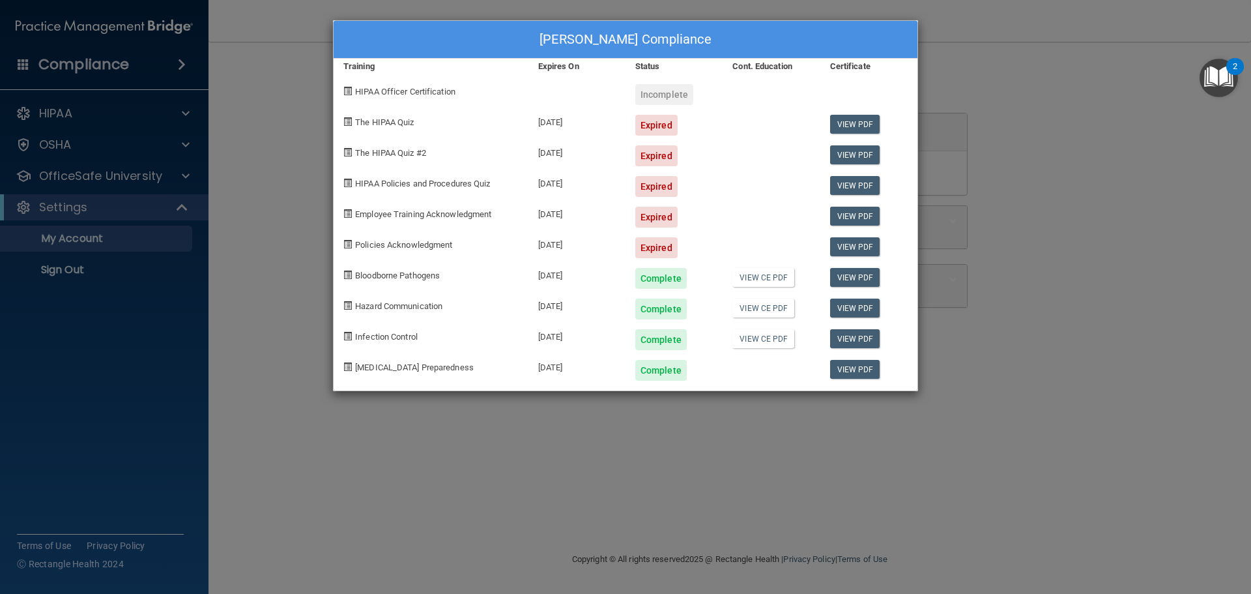
click at [662, 98] on div "Incomplete" at bounding box center [664, 94] width 58 height 21
click at [979, 87] on div "Tania Villalobos's Compliance Training Expires On Status Cont. Education Certif…" at bounding box center [625, 297] width 1251 height 594
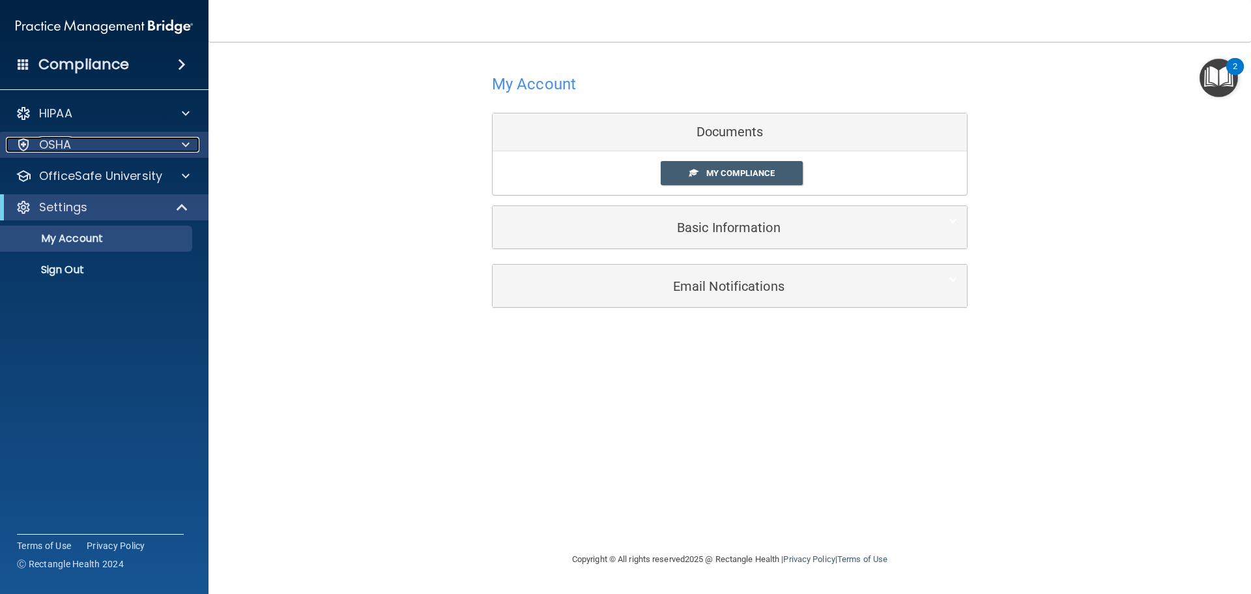
click at [180, 145] on div at bounding box center [183, 145] width 33 height 16
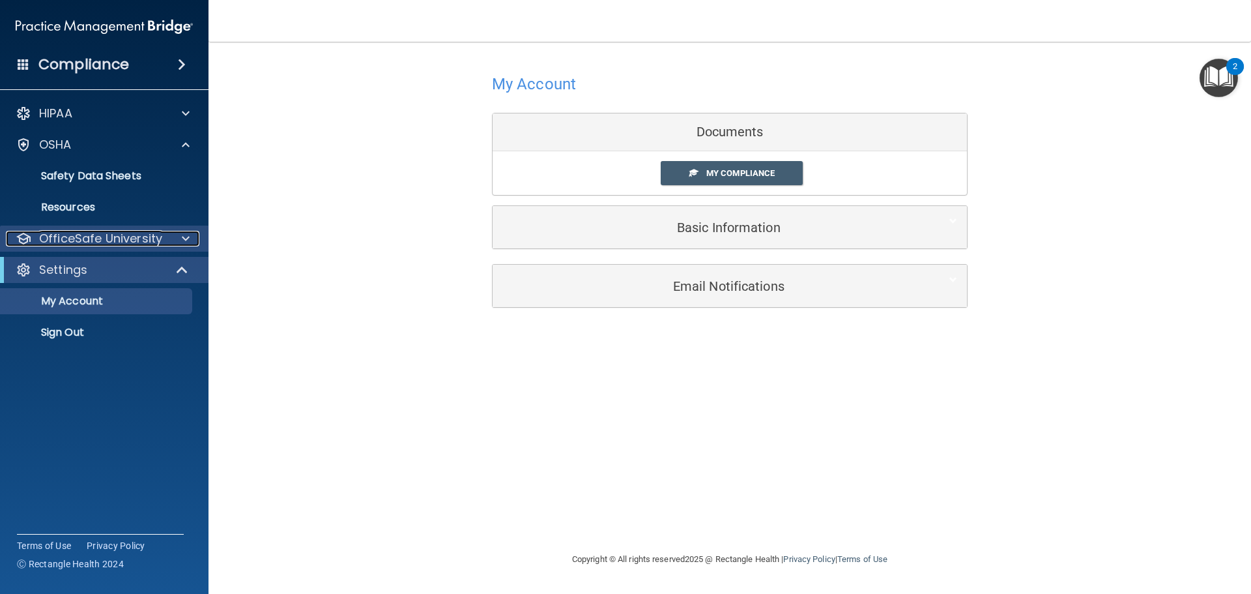
click at [176, 236] on div at bounding box center [183, 239] width 33 height 16
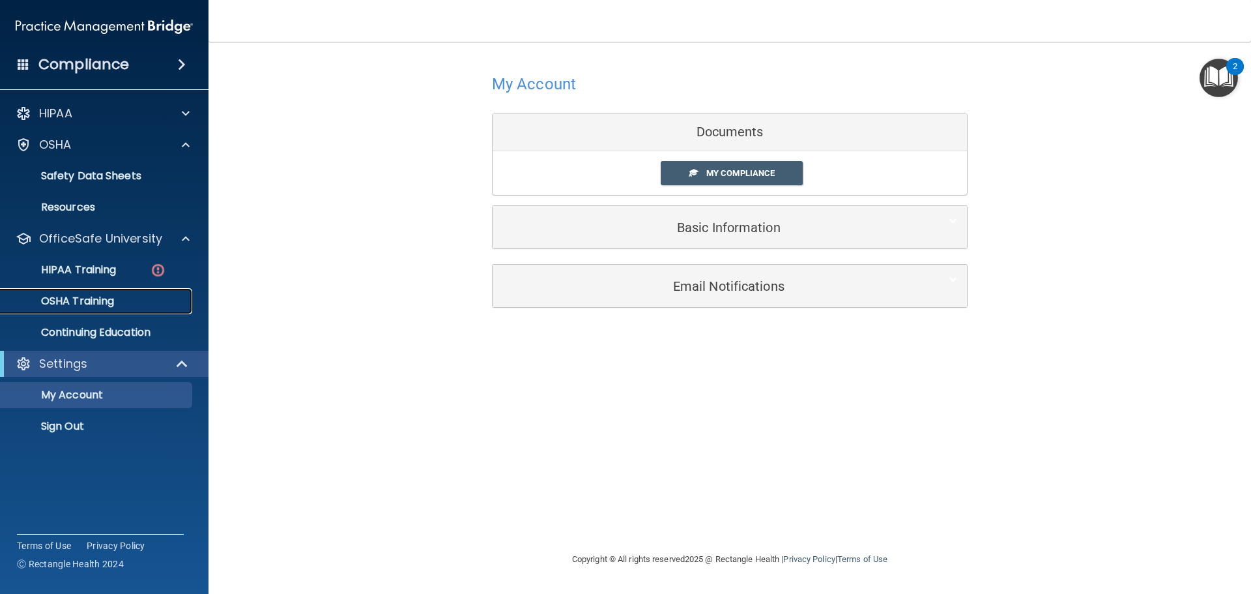
click at [106, 300] on p "OSHA Training" at bounding box center [61, 300] width 106 height 13
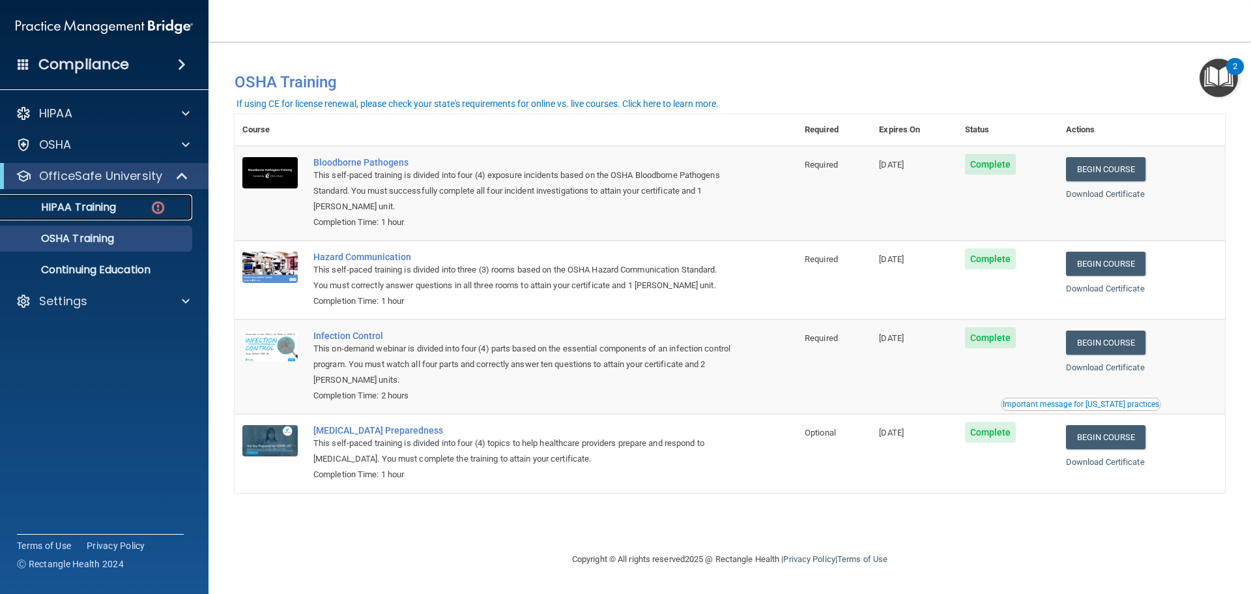
click at [66, 217] on link "HIPAA Training" at bounding box center [89, 207] width 205 height 26
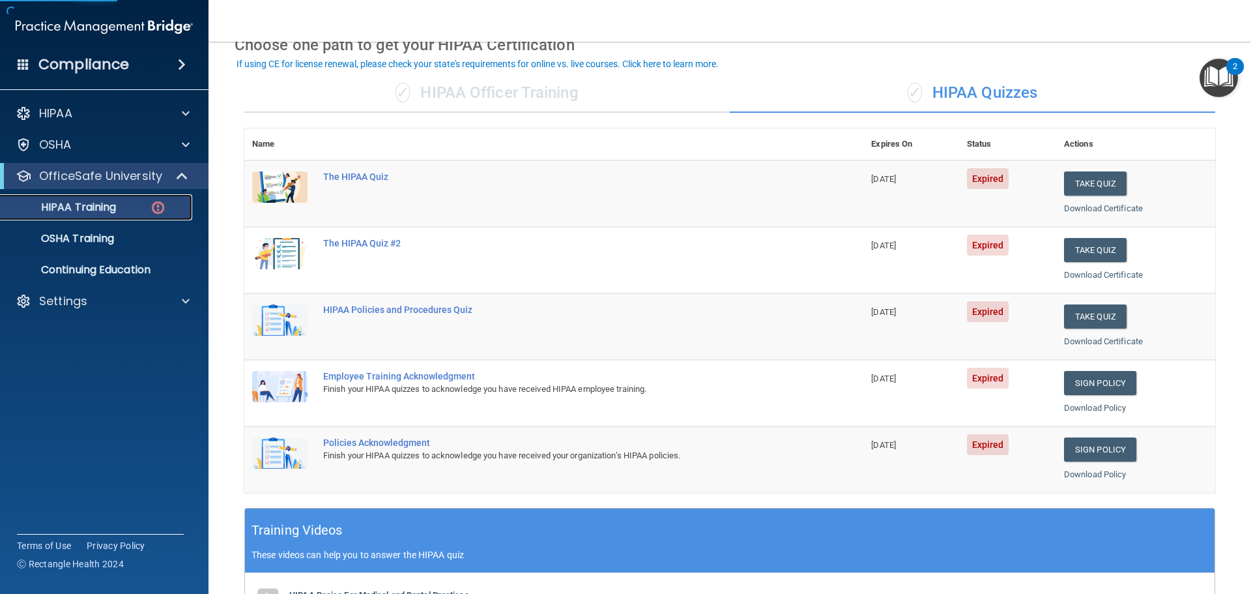
scroll to position [130, 0]
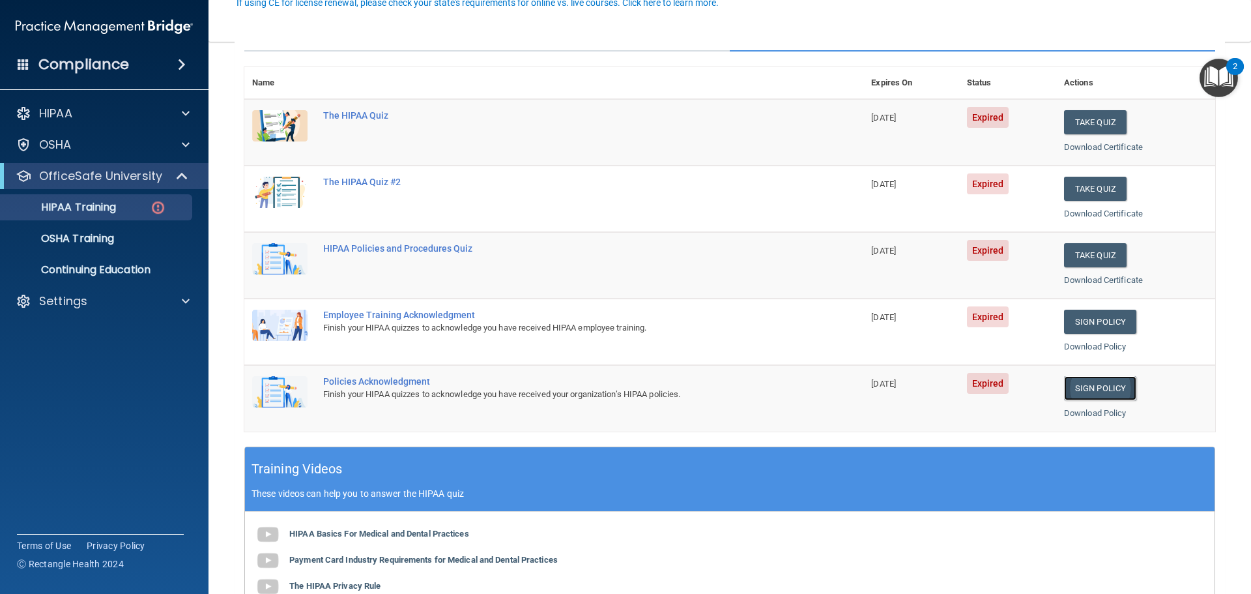
click at [1077, 394] on link "Sign Policy" at bounding box center [1100, 388] width 72 height 24
click at [96, 214] on p "HIPAA Training" at bounding box center [61, 207] width 107 height 13
click at [149, 212] on div "HIPAA Training" at bounding box center [97, 207] width 178 height 13
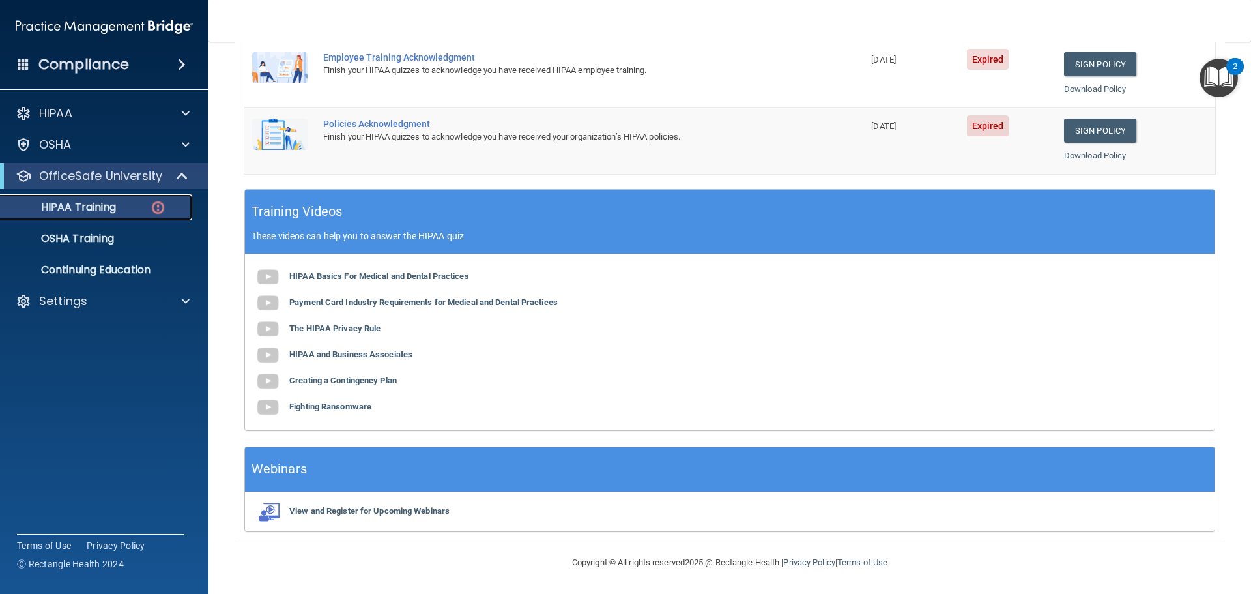
scroll to position [0, 0]
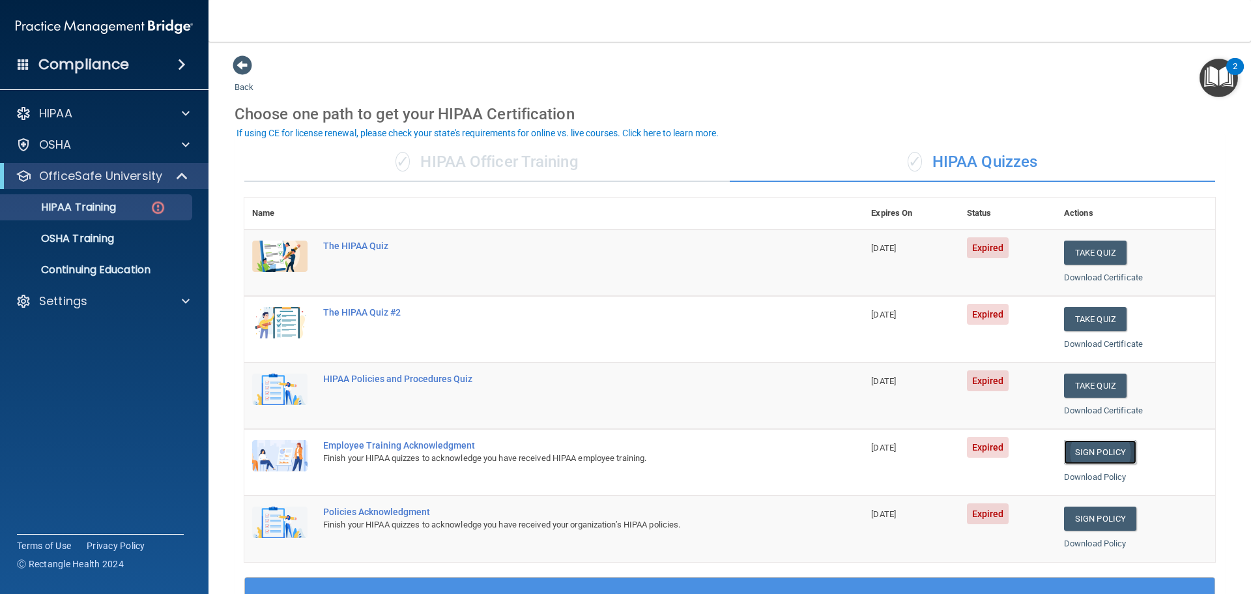
click at [1069, 458] on link "Sign Policy" at bounding box center [1100, 452] width 72 height 24
click at [1077, 250] on button "Take Quiz" at bounding box center [1095, 252] width 63 height 24
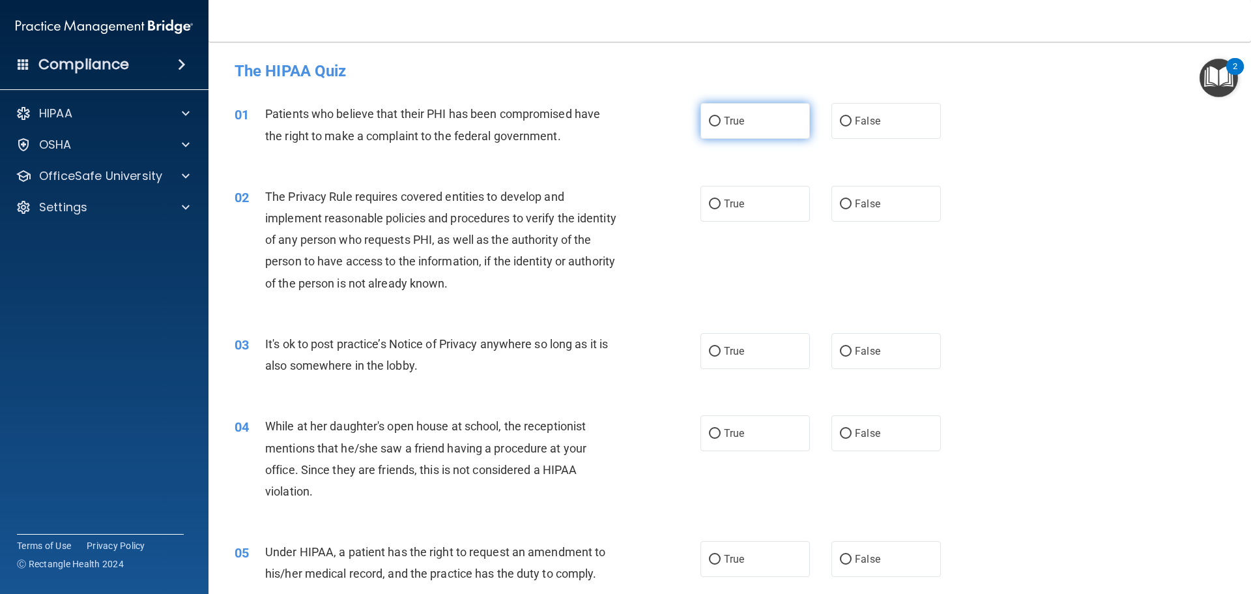
click at [715, 124] on input "True" at bounding box center [715, 122] width 12 height 10
radio input "true"
click at [841, 203] on input "False" at bounding box center [846, 204] width 12 height 10
radio input "true"
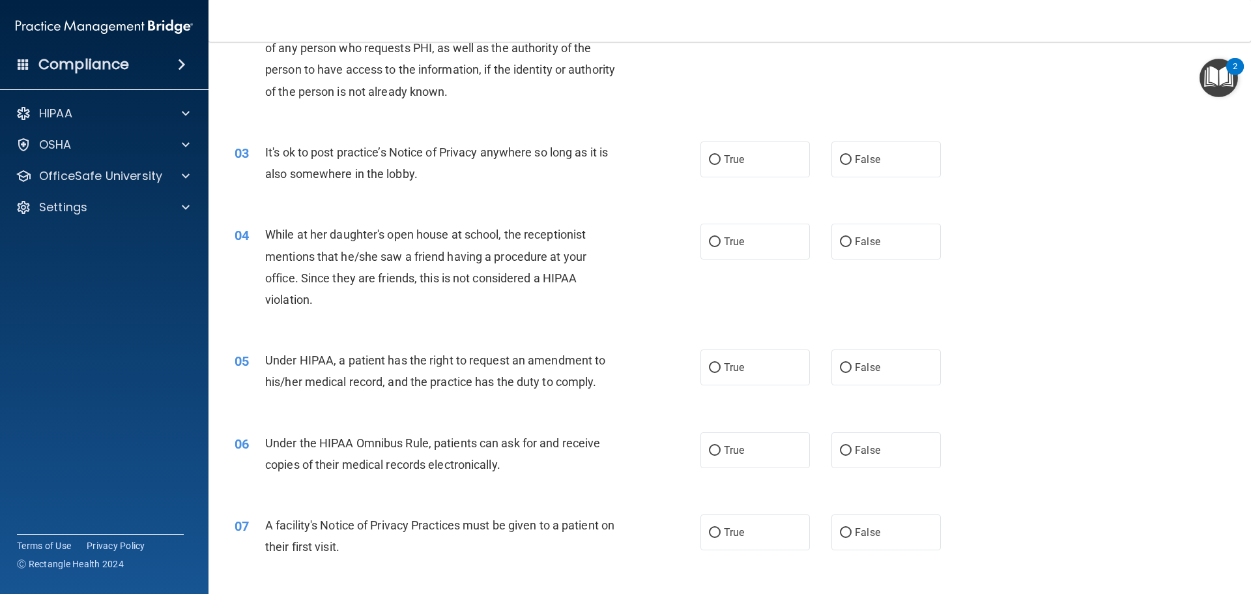
scroll to position [195, 0]
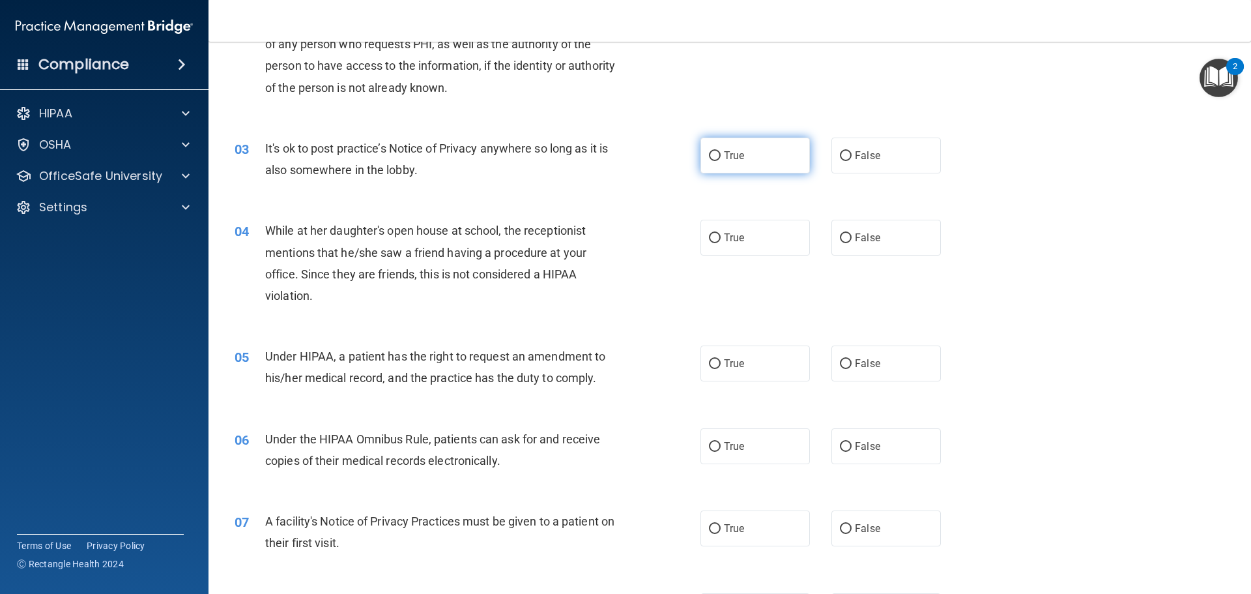
click at [709, 159] on input "True" at bounding box center [715, 156] width 12 height 10
radio input "true"
click at [712, 238] on input "True" at bounding box center [715, 238] width 12 height 10
radio input "true"
click at [713, 364] on input "True" at bounding box center [715, 364] width 12 height 10
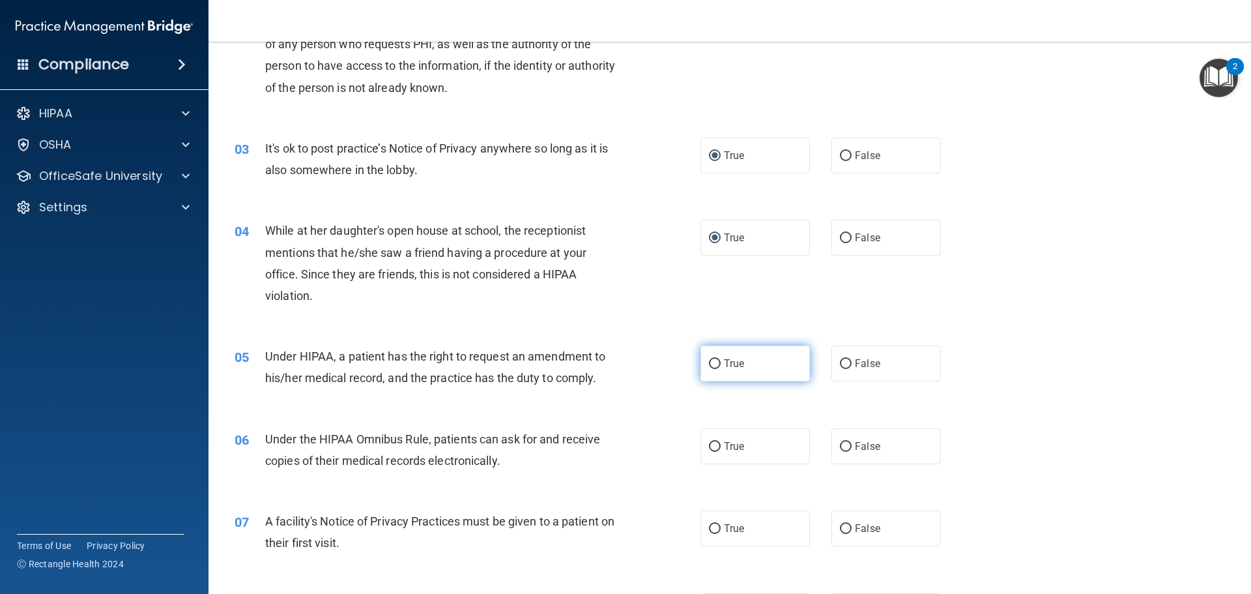
radio input "true"
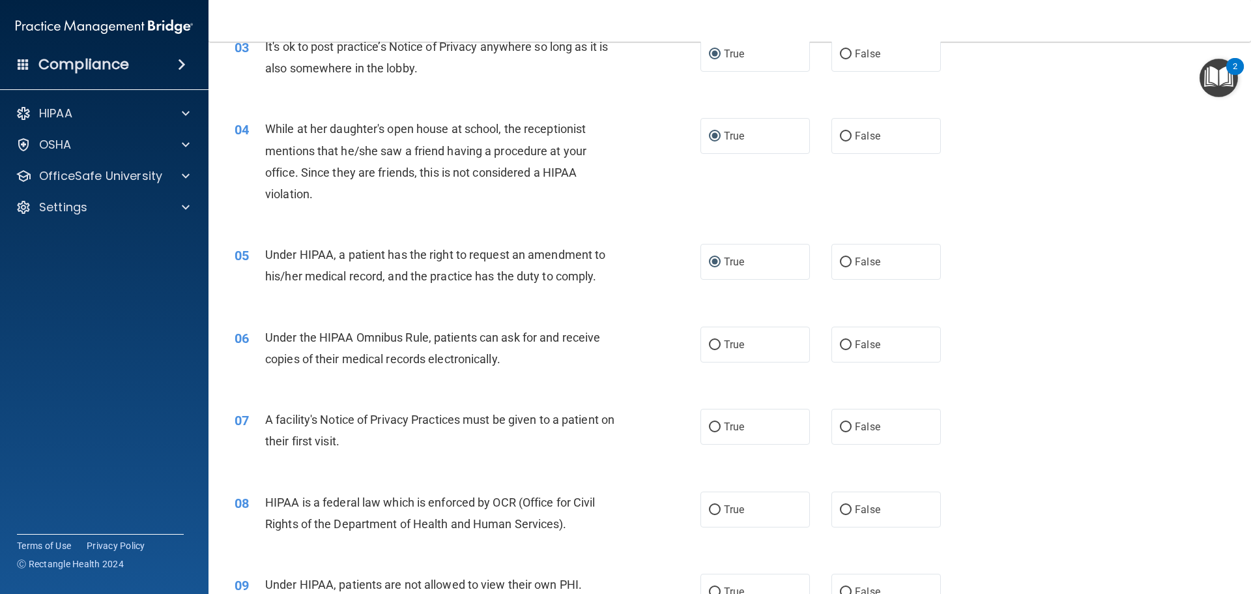
scroll to position [326, 0]
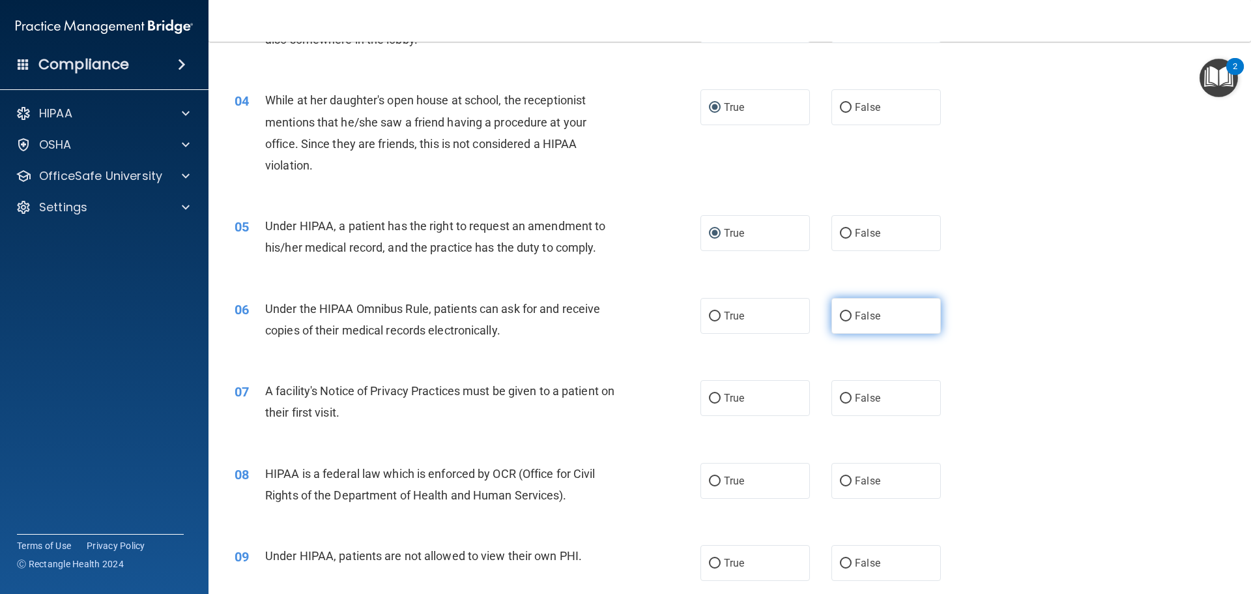
click at [841, 319] on input "False" at bounding box center [846, 316] width 12 height 10
radio input "true"
click at [711, 394] on input "True" at bounding box center [715, 399] width 12 height 10
radio input "true"
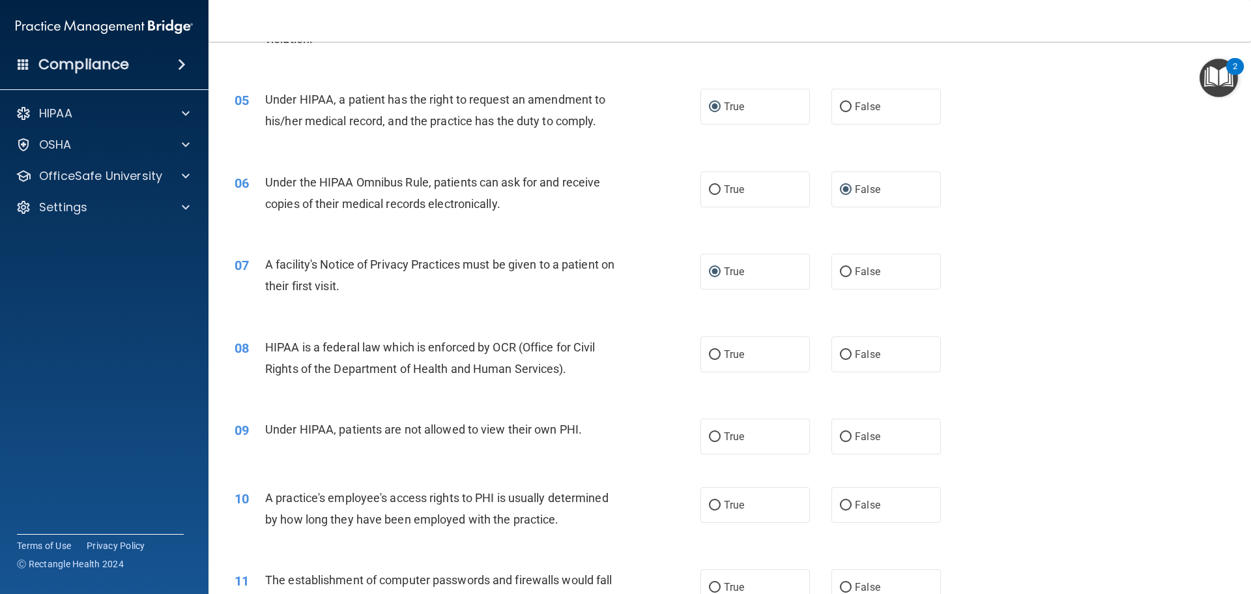
scroll to position [456, 0]
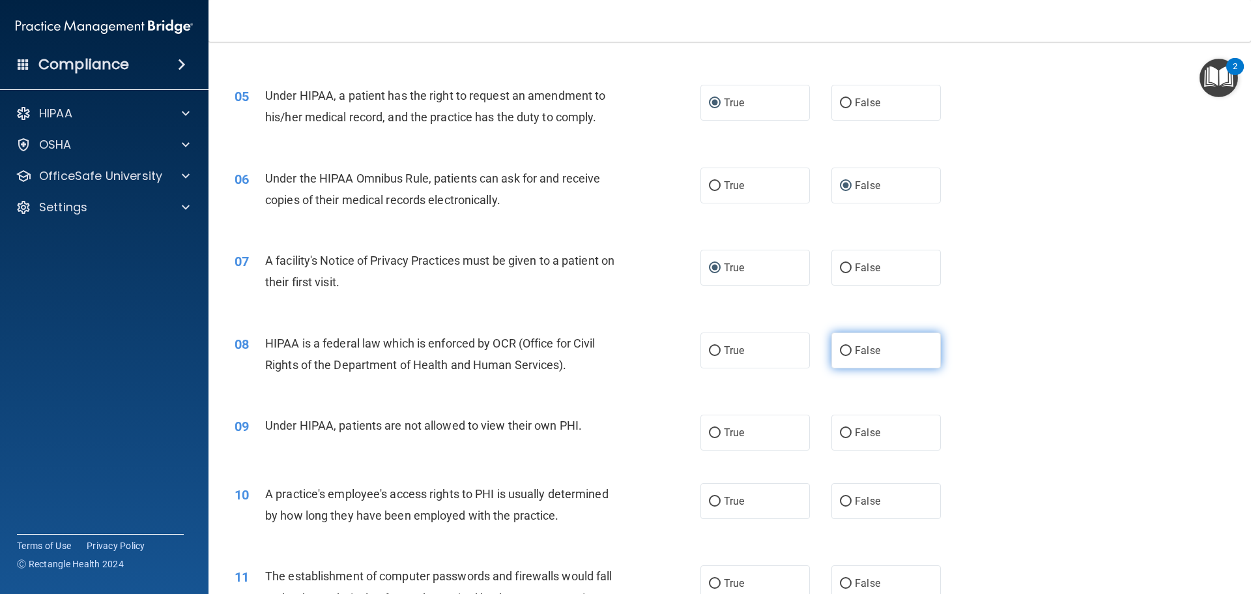
click at [840, 352] on input "False" at bounding box center [846, 351] width 12 height 10
radio input "true"
click at [709, 432] on input "True" at bounding box center [715, 433] width 12 height 10
radio input "true"
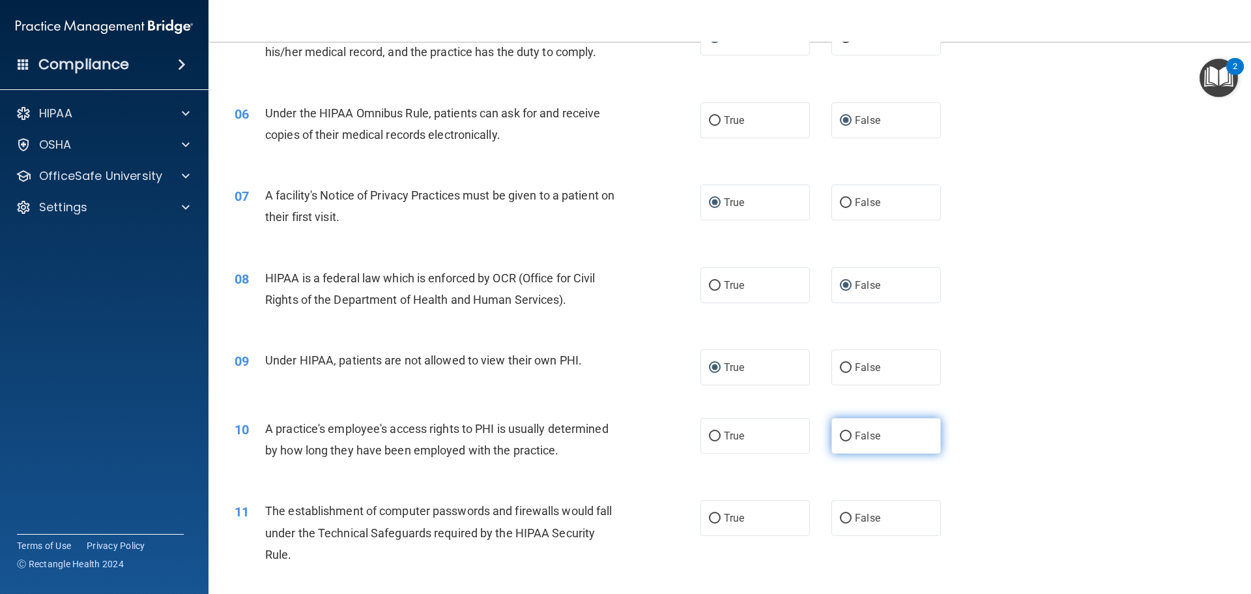
click at [840, 435] on input "False" at bounding box center [846, 436] width 12 height 10
radio input "true"
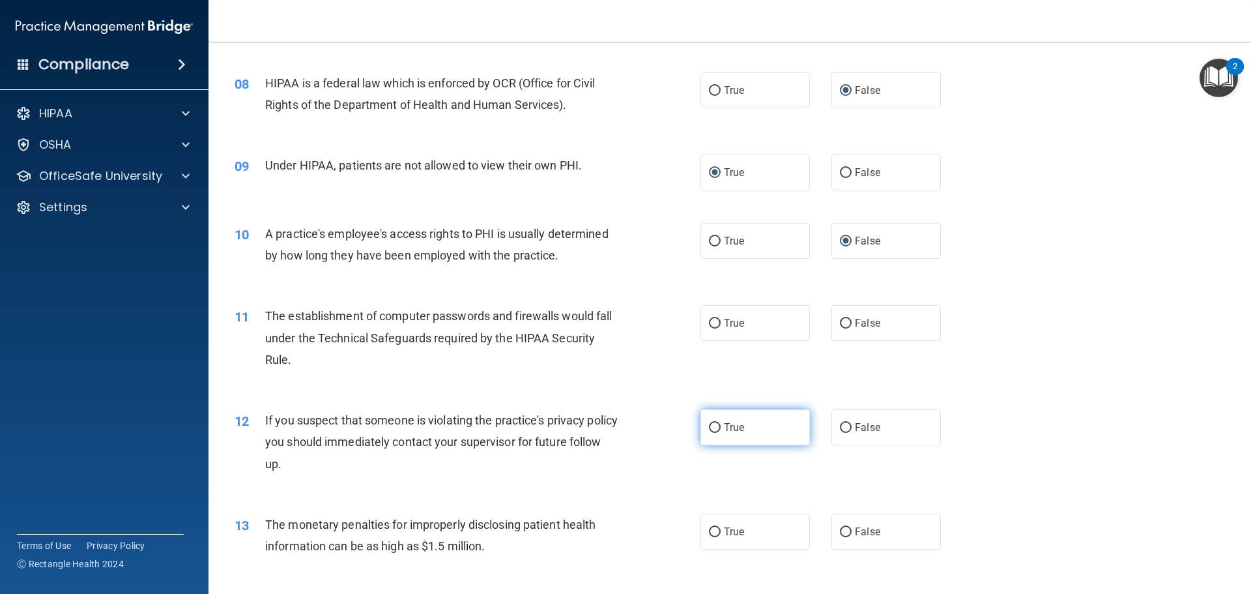
scroll to position [717, 0]
click at [709, 321] on input "True" at bounding box center [715, 323] width 12 height 10
radio input "true"
click at [841, 422] on input "False" at bounding box center [846, 427] width 12 height 10
radio input "true"
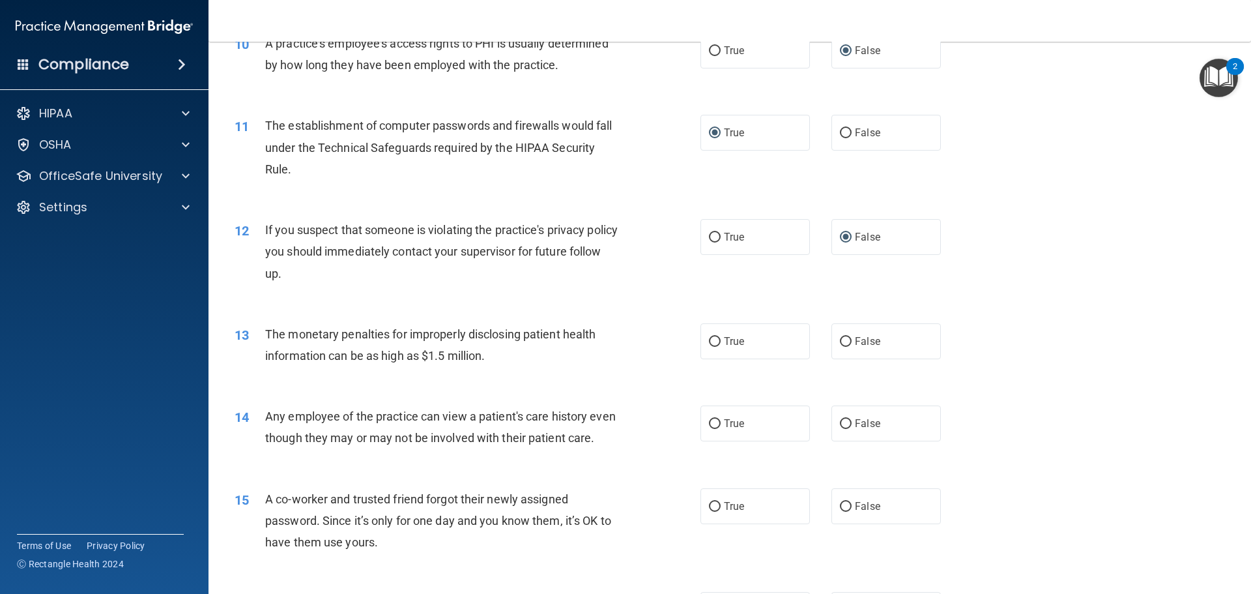
scroll to position [912, 0]
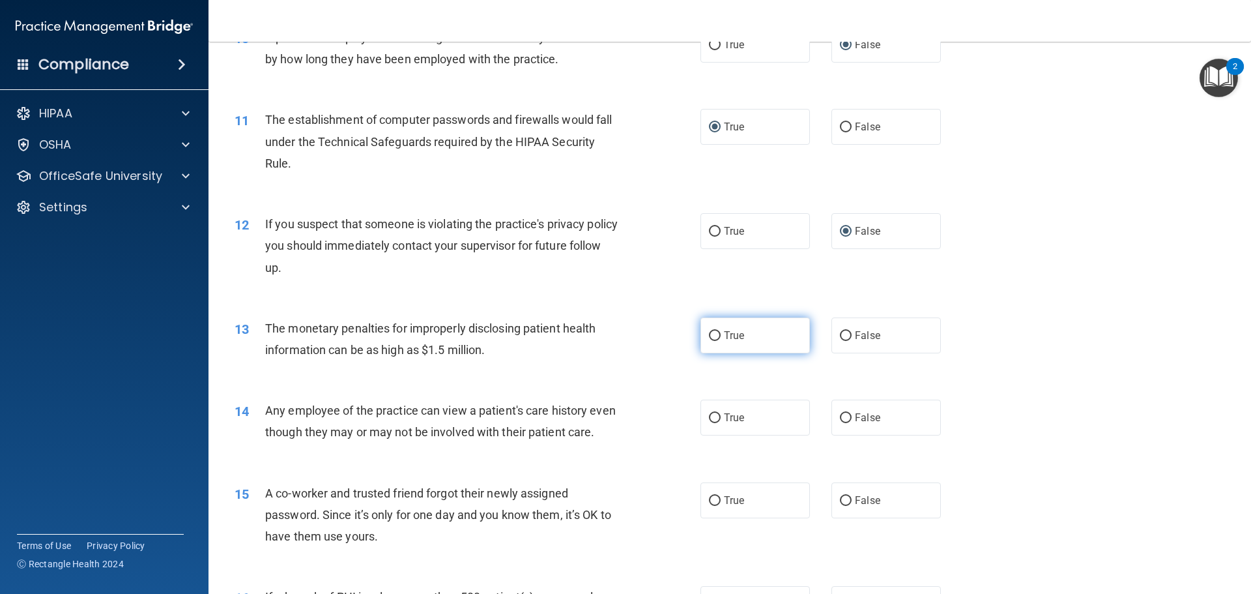
click at [702, 332] on label "True" at bounding box center [754, 335] width 109 height 36
click at [709, 332] on input "True" at bounding box center [715, 336] width 12 height 10
radio input "true"
click at [843, 419] on input "False" at bounding box center [846, 418] width 12 height 10
radio input "true"
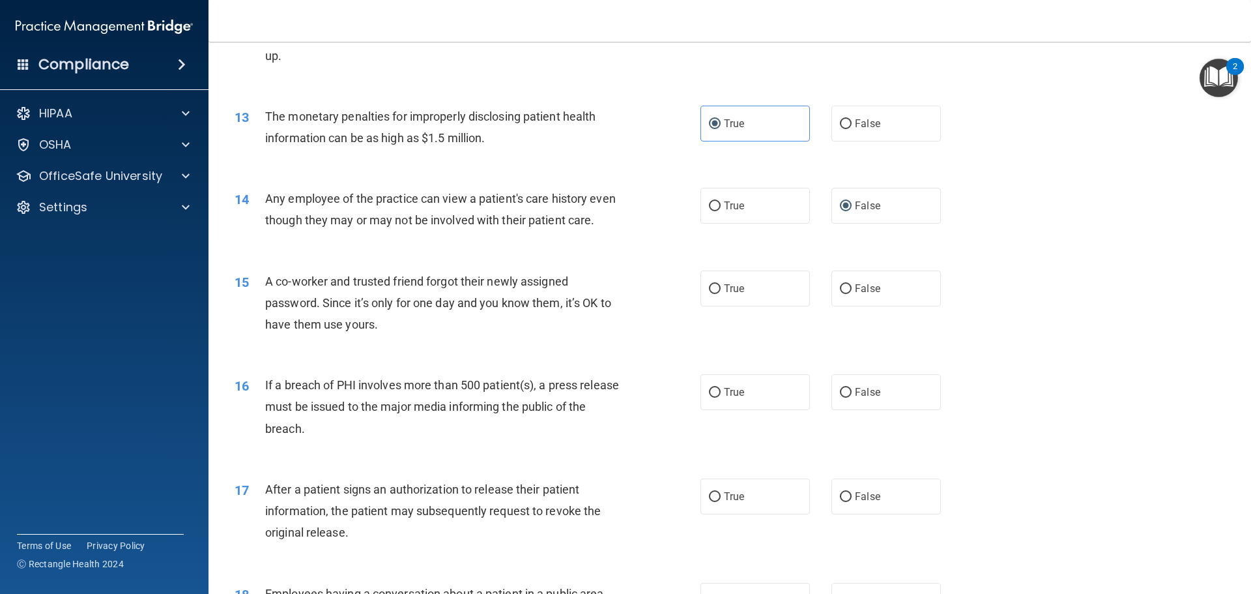
scroll to position [1173, 0]
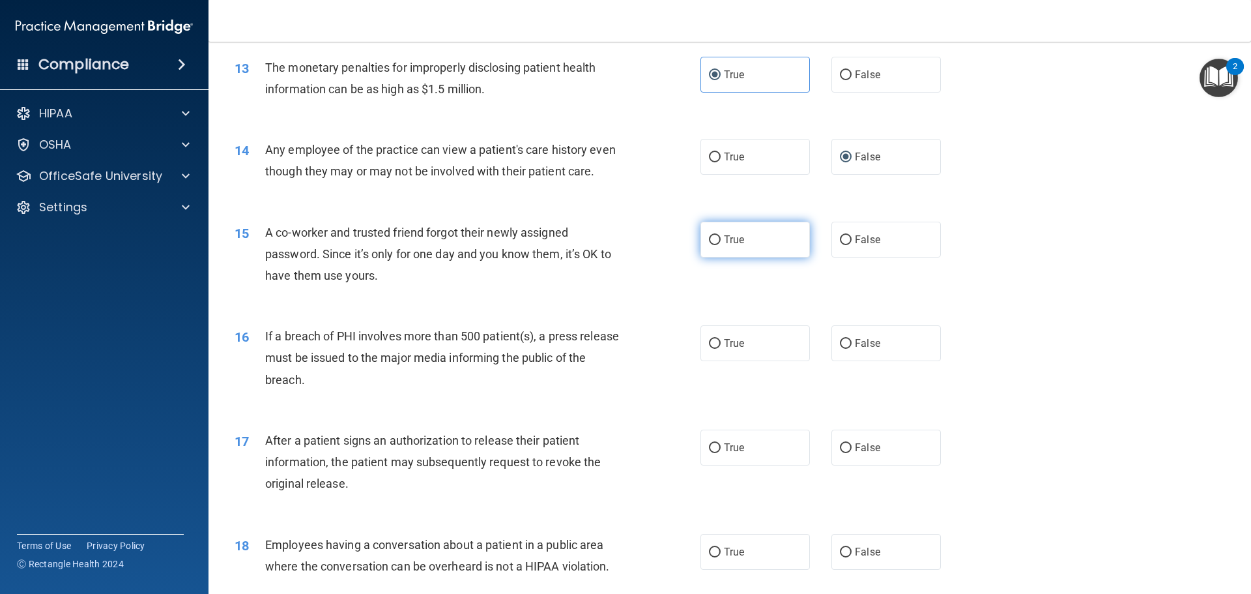
click at [709, 245] on input "True" at bounding box center [715, 240] width 12 height 10
radio input "true"
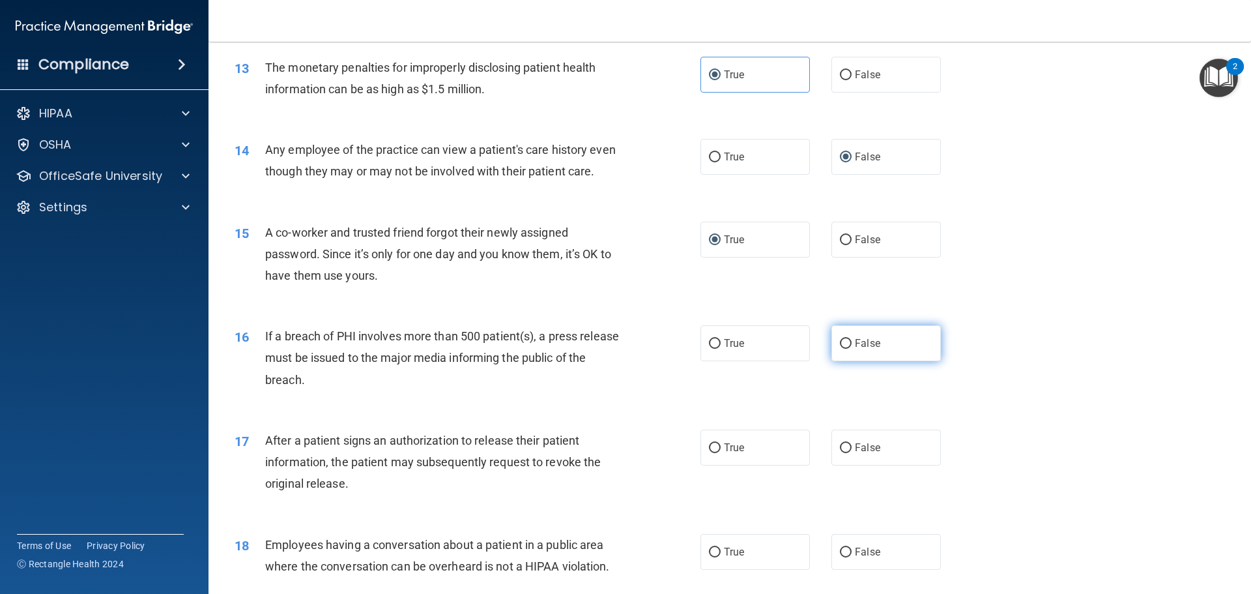
click at [855, 349] on span "False" at bounding box center [867, 343] width 25 height 12
click at [850, 349] on input "False" at bounding box center [846, 344] width 12 height 10
radio input "true"
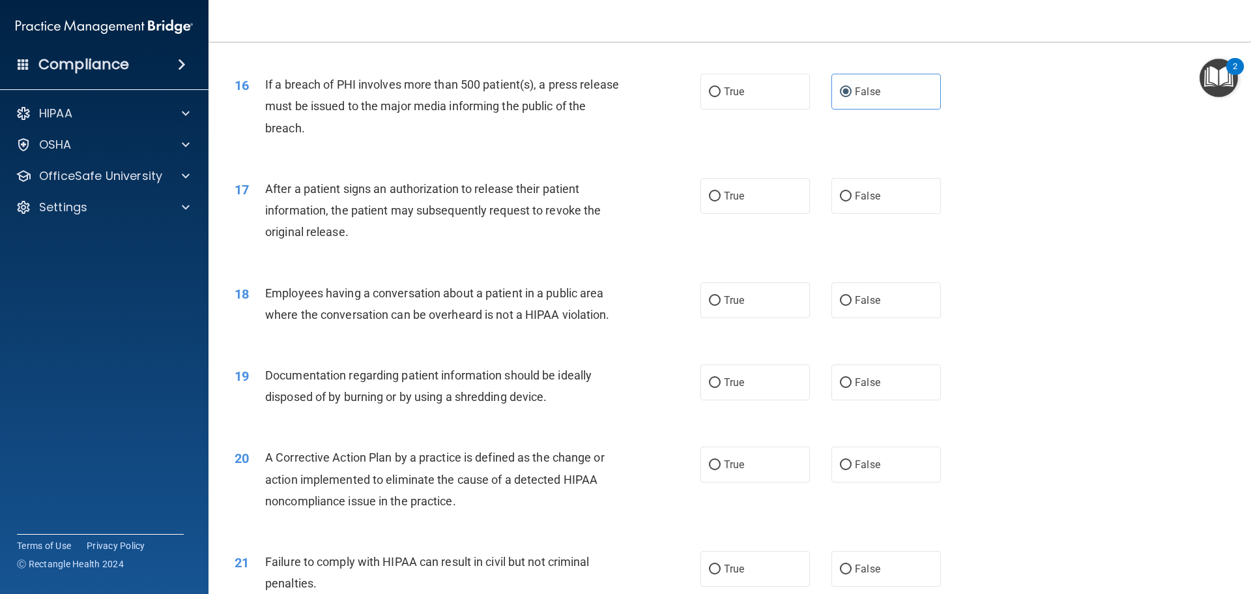
scroll to position [1433, 0]
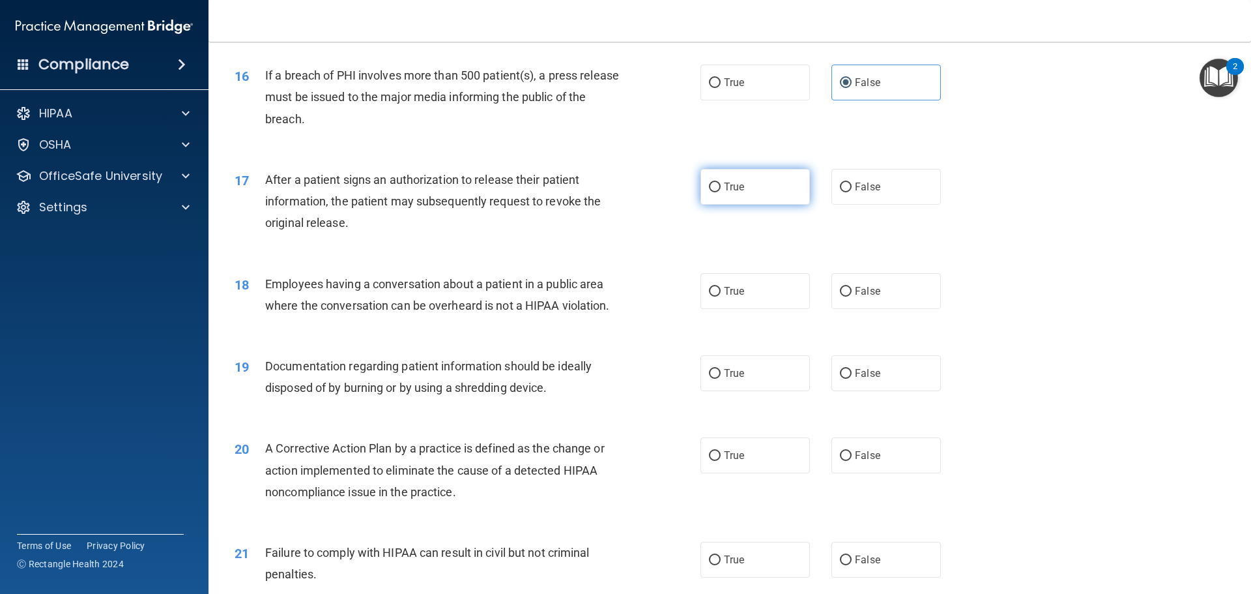
click at [709, 192] on input "True" at bounding box center [715, 187] width 12 height 10
radio input "true"
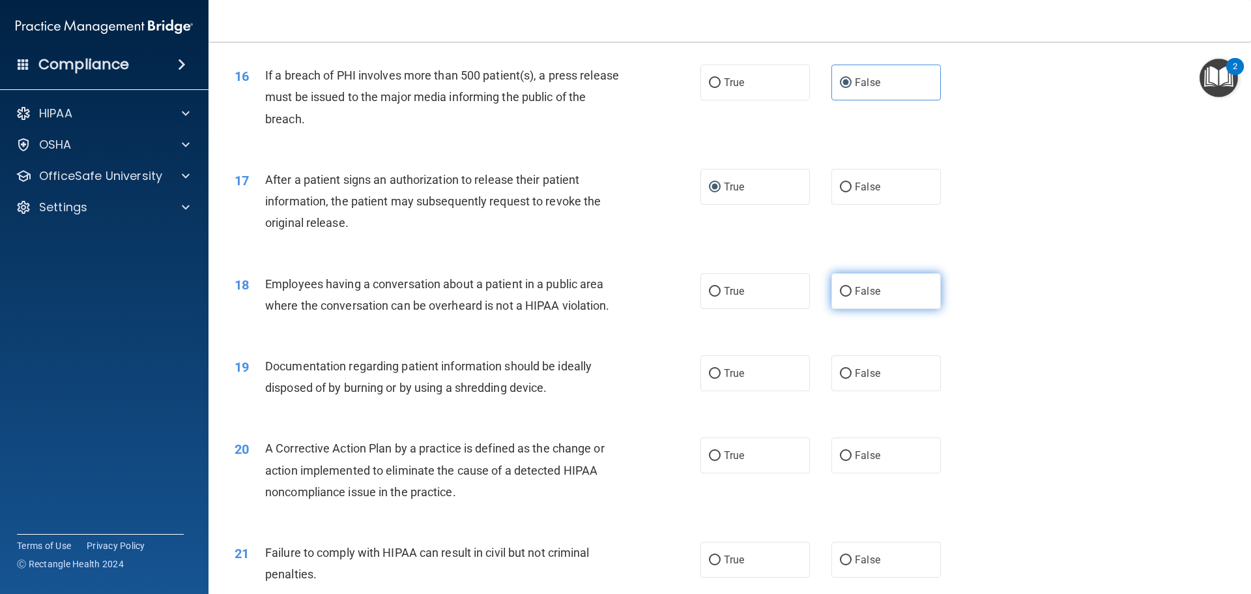
click at [846, 309] on label "False" at bounding box center [885, 291] width 109 height 36
click at [846, 296] on input "False" at bounding box center [846, 292] width 12 height 10
radio input "true"
drag, startPoint x: 835, startPoint y: 388, endPoint x: 844, endPoint y: 398, distance: 13.9
click at [837, 388] on label "False" at bounding box center [885, 373] width 109 height 36
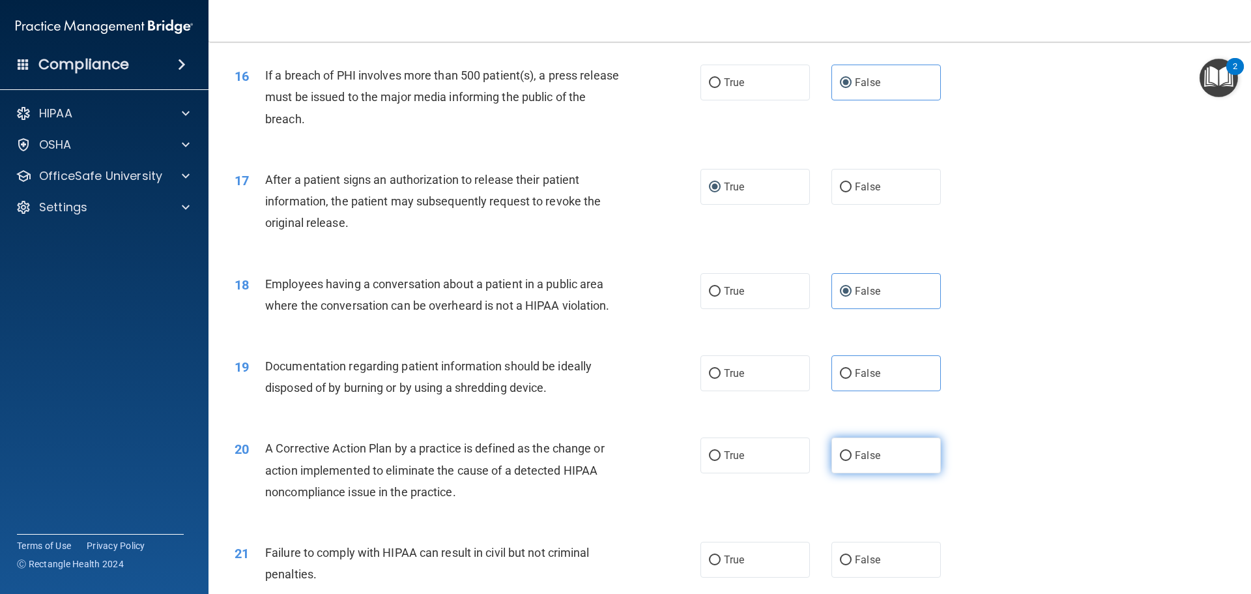
click at [848, 473] on label "False" at bounding box center [885, 455] width 109 height 36
click at [848, 461] on input "False" at bounding box center [846, 456] width 12 height 10
radio input "true"
click at [846, 391] on label "False" at bounding box center [885, 373] width 109 height 36
click at [846, 379] on input "False" at bounding box center [846, 374] width 12 height 10
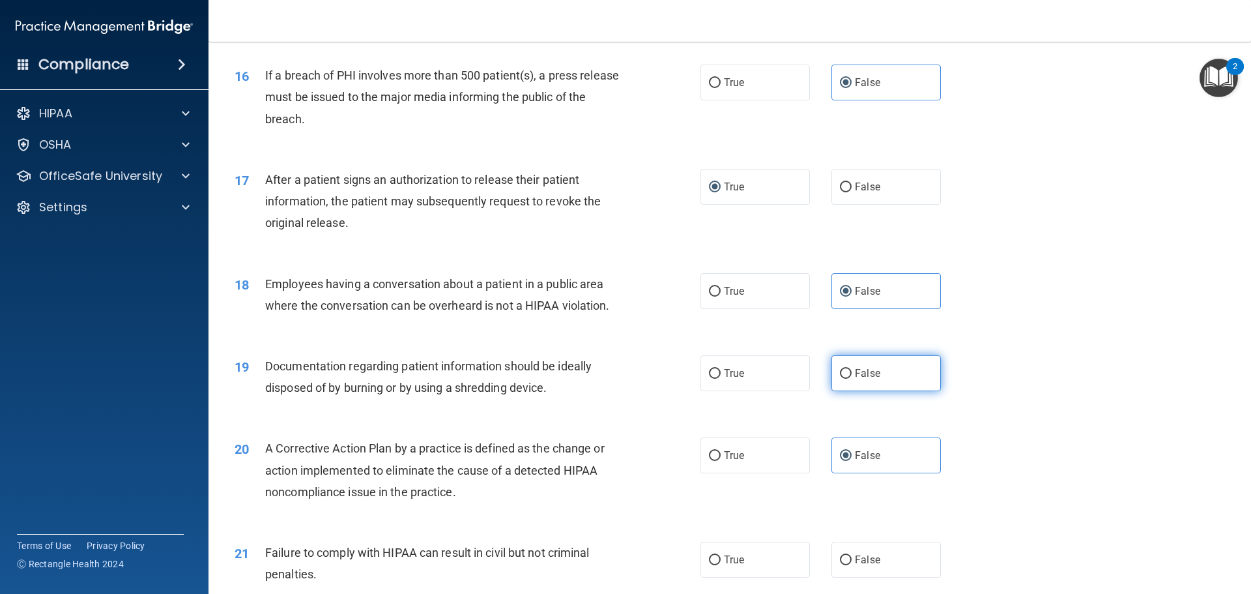
radio input "true"
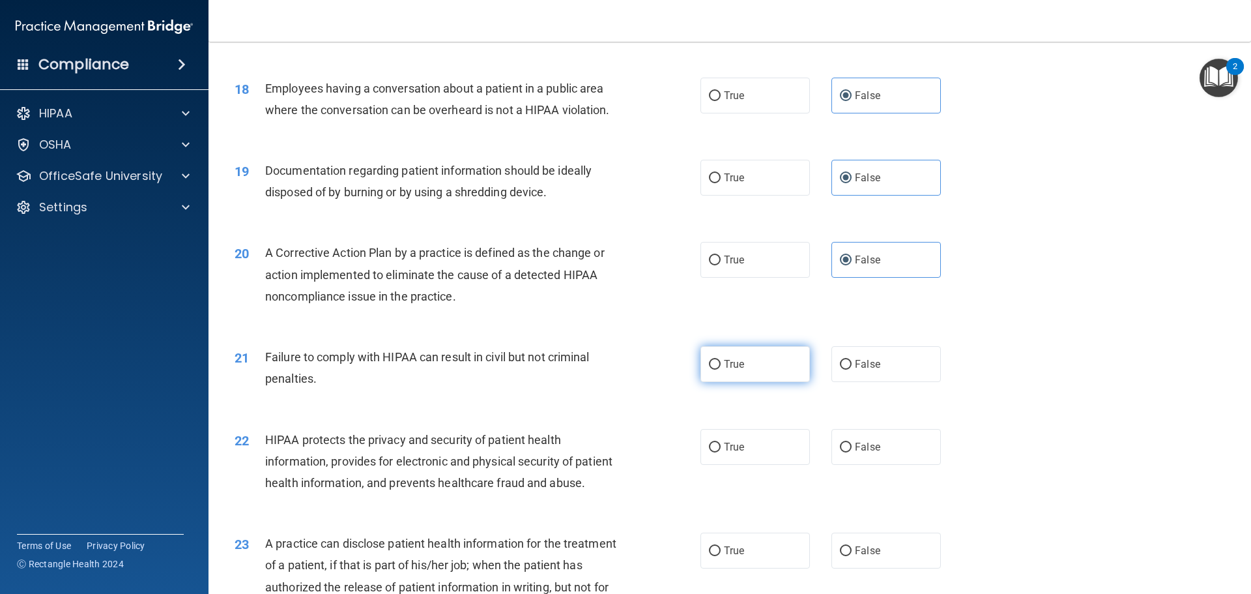
click at [717, 382] on label "True" at bounding box center [754, 364] width 109 height 36
click at [717, 369] on input "True" at bounding box center [715, 365] width 12 height 10
radio input "true"
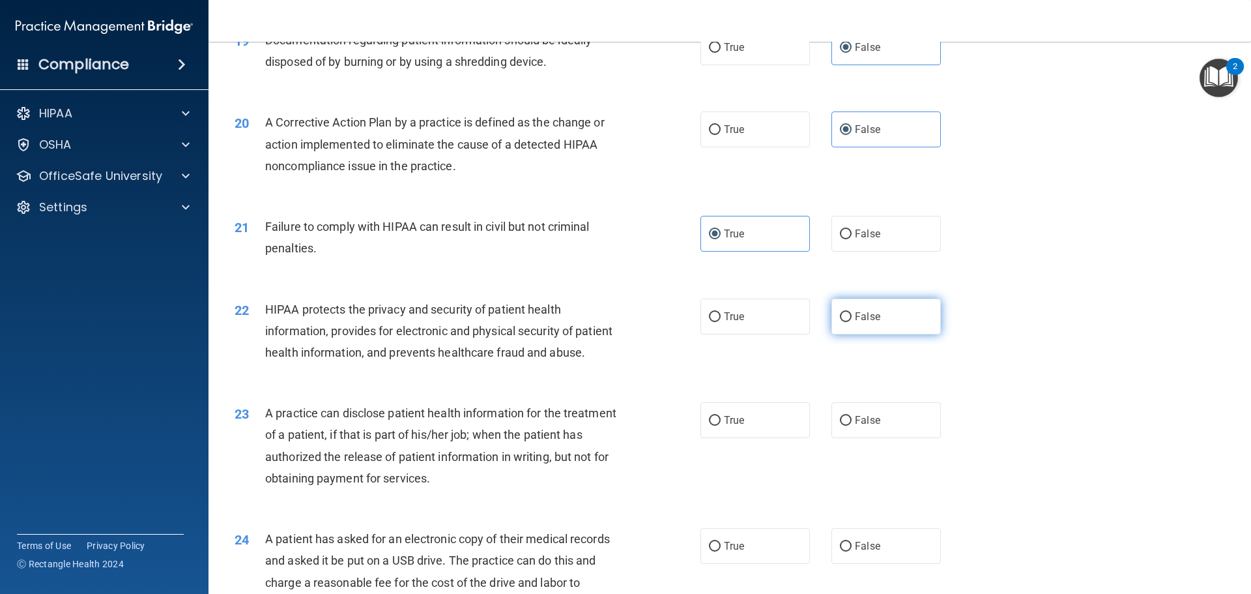
click at [840, 322] on input "False" at bounding box center [846, 317] width 12 height 10
radio input "true"
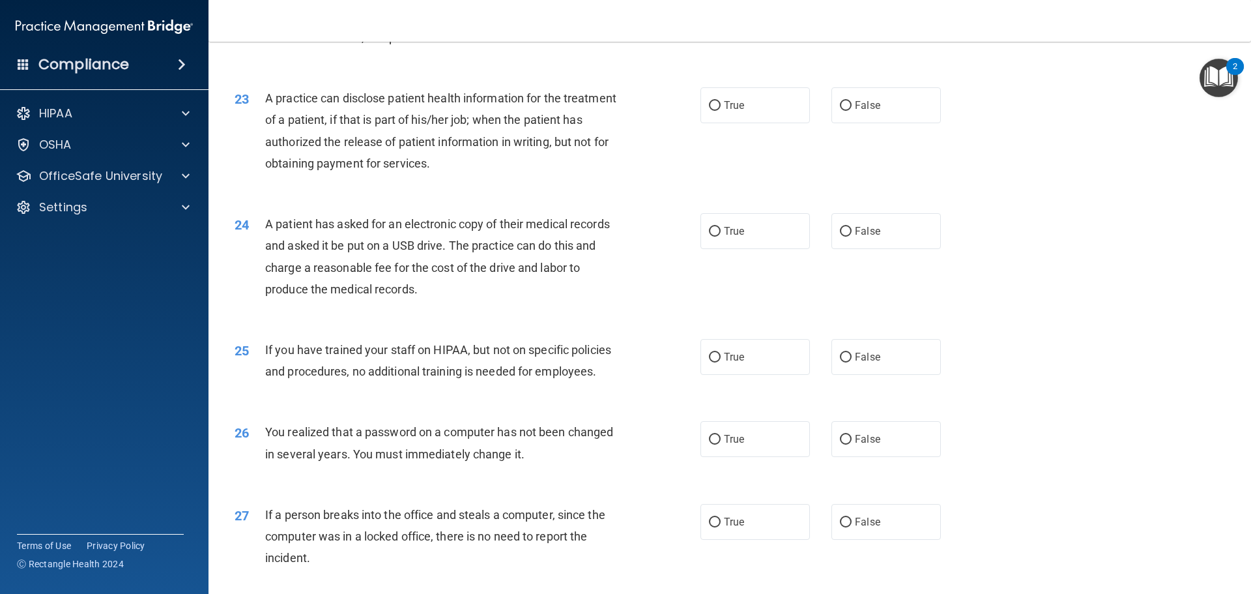
scroll to position [2085, 0]
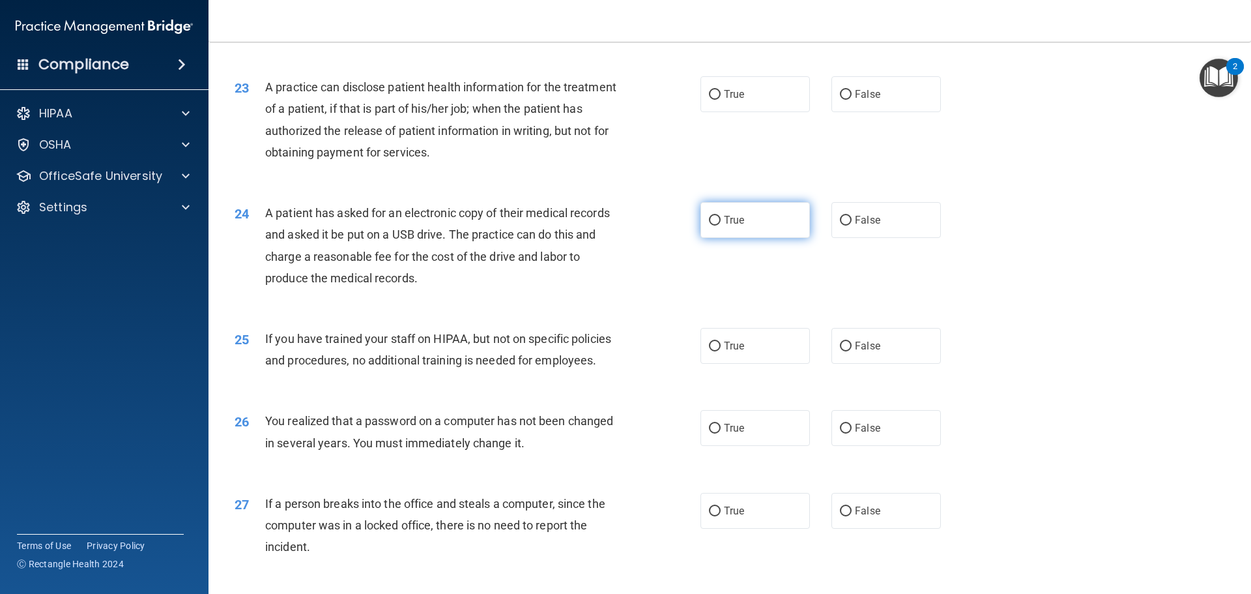
click at [700, 238] on label "True" at bounding box center [754, 220] width 109 height 36
click at [709, 225] on input "True" at bounding box center [715, 221] width 12 height 10
radio input "true"
click at [711, 364] on label "True" at bounding box center [754, 346] width 109 height 36
click at [711, 351] on input "True" at bounding box center [715, 346] width 12 height 10
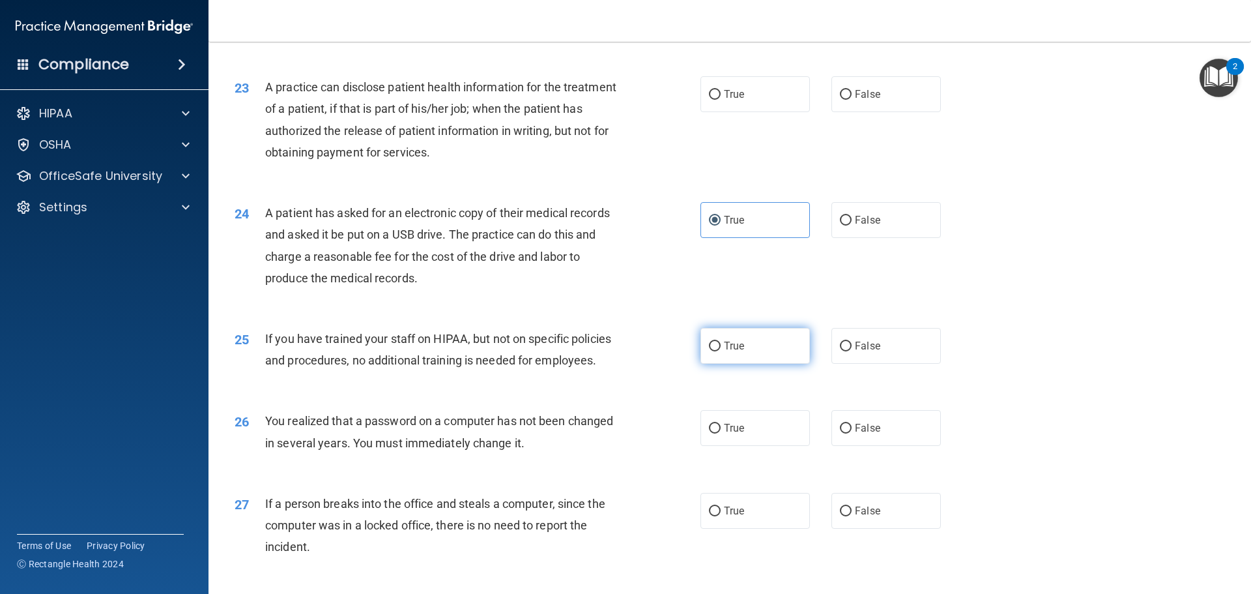
radio input "true"
click at [848, 446] on label "False" at bounding box center [885, 428] width 109 height 36
click at [848, 433] on input "False" at bounding box center [846, 428] width 12 height 10
radio input "true"
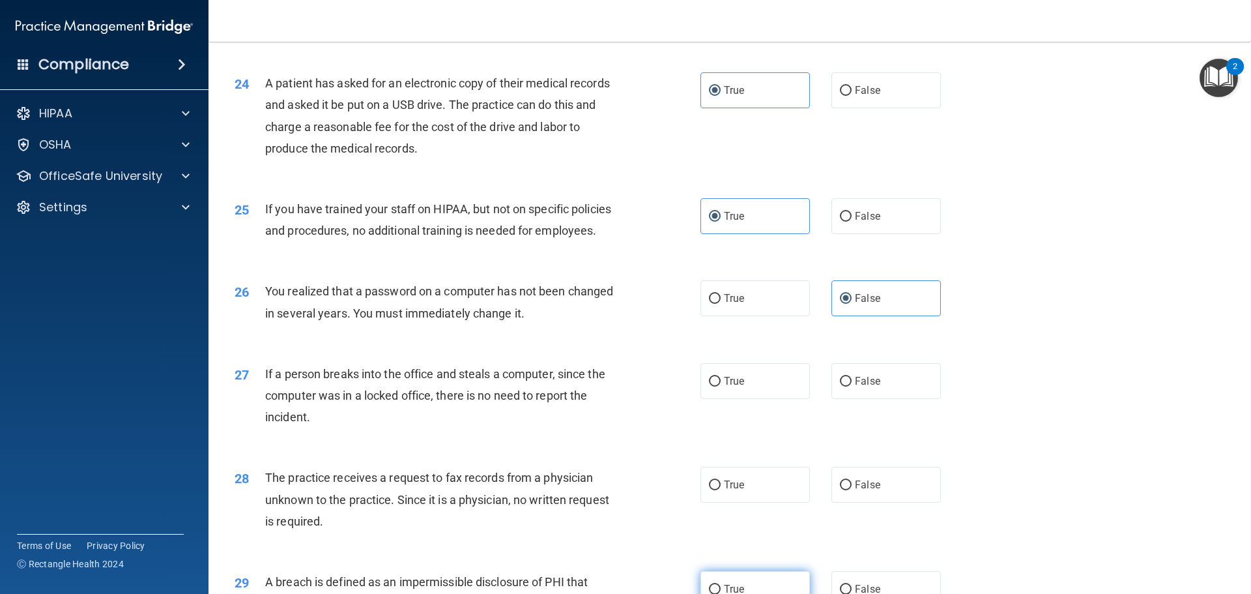
scroll to position [2411, 0]
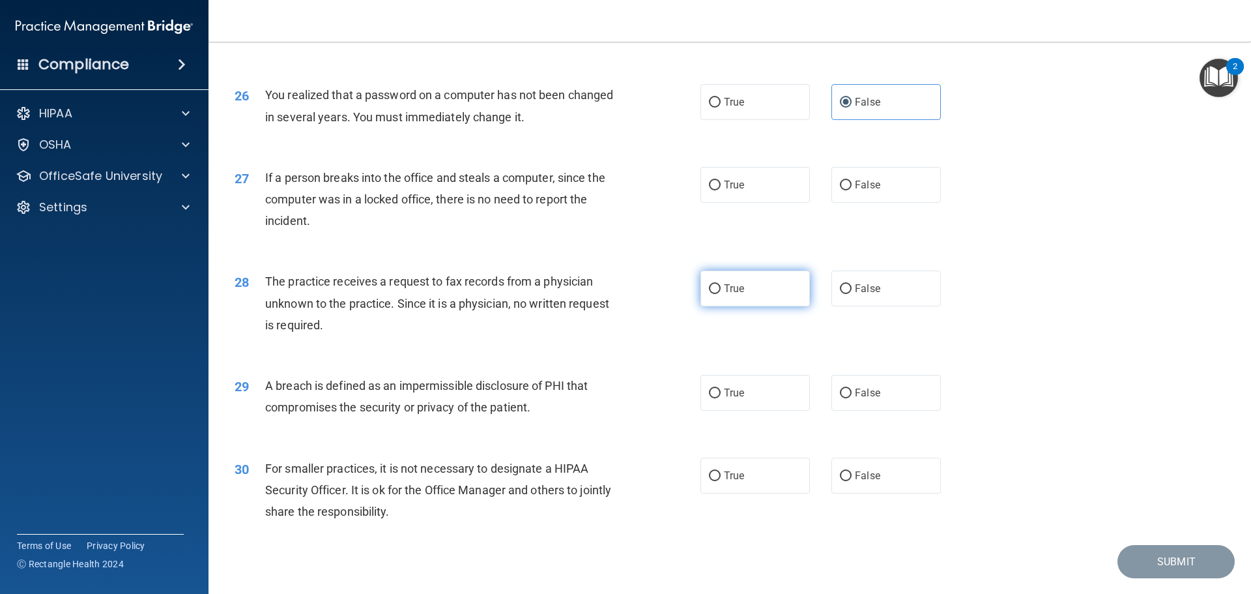
click at [709, 294] on input "True" at bounding box center [715, 289] width 12 height 10
radio input "true"
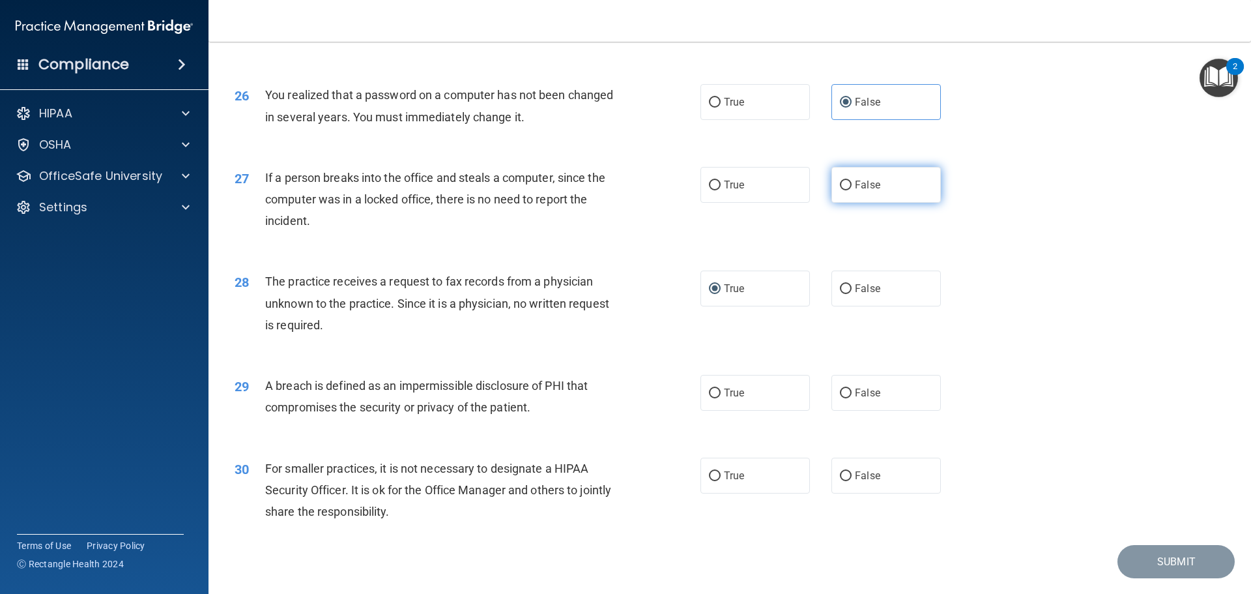
click at [840, 190] on input "False" at bounding box center [846, 185] width 12 height 10
radio input "true"
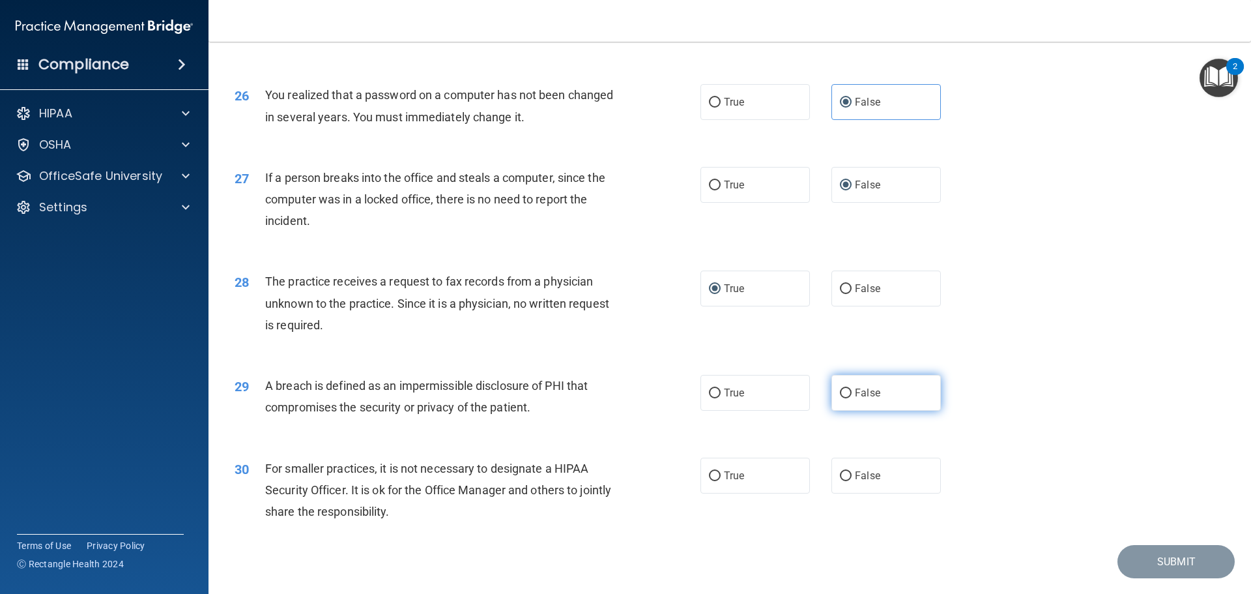
click at [841, 398] on input "False" at bounding box center [846, 393] width 12 height 10
radio input "true"
click at [700, 493] on label "True" at bounding box center [754, 475] width 109 height 36
click at [709, 481] on input "True" at bounding box center [715, 476] width 12 height 10
radio input "true"
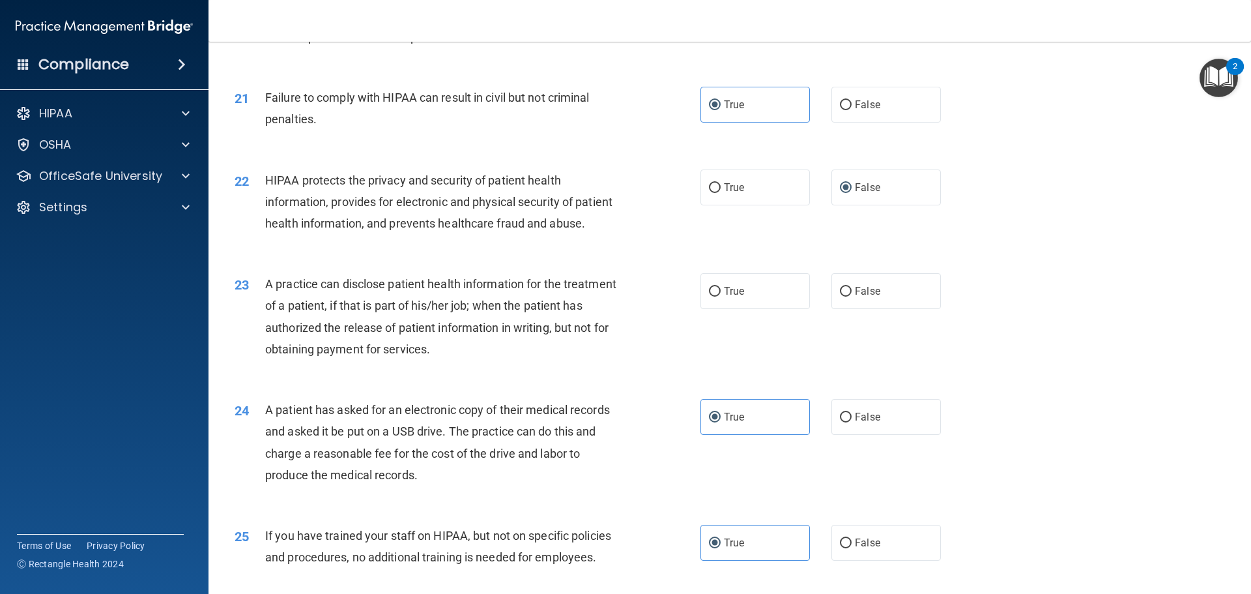
scroll to position [1889, 0]
click at [702, 308] on label "True" at bounding box center [754, 290] width 109 height 36
click at [709, 295] on input "True" at bounding box center [715, 290] width 12 height 10
radio input "true"
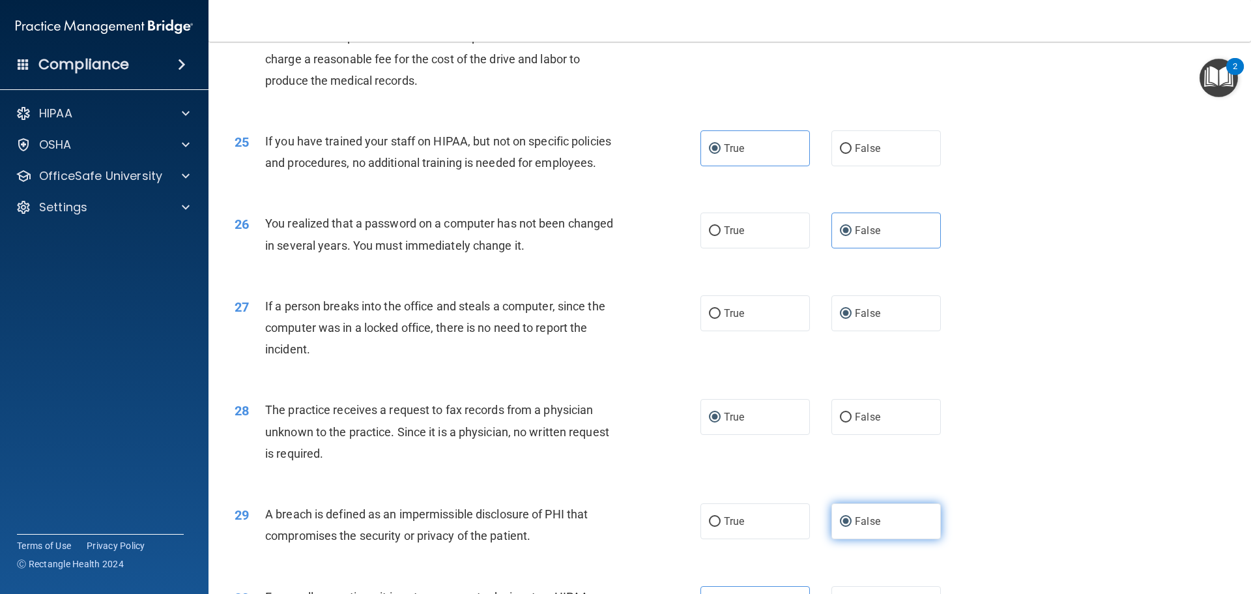
scroll to position [2490, 0]
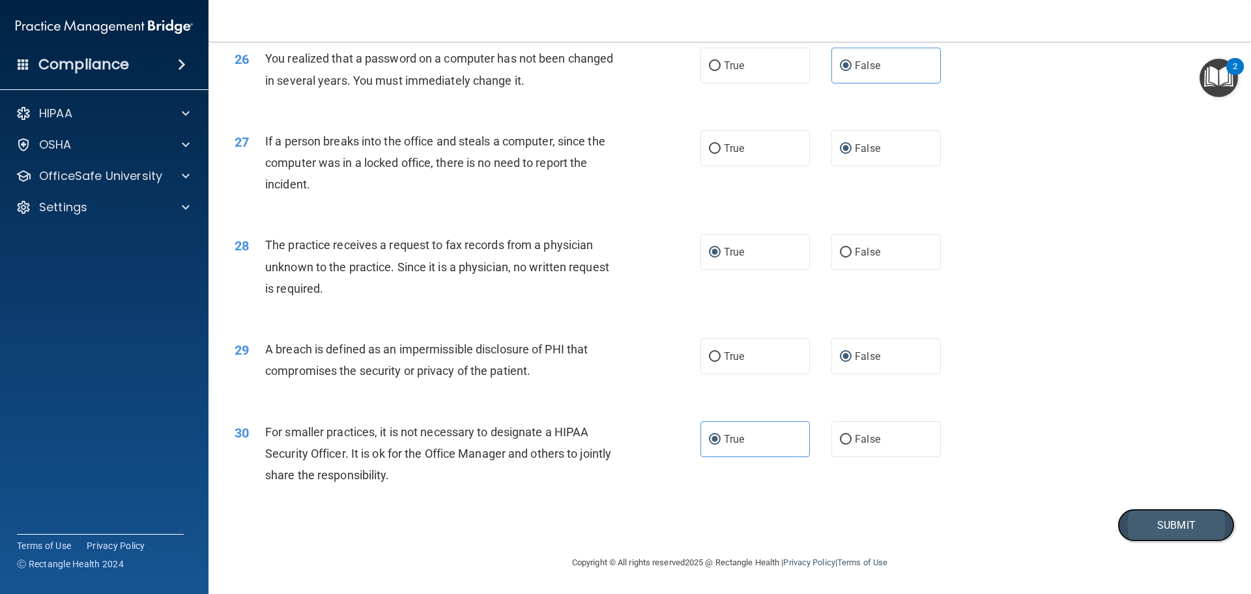
click at [1138, 527] on button "Submit" at bounding box center [1175, 524] width 117 height 33
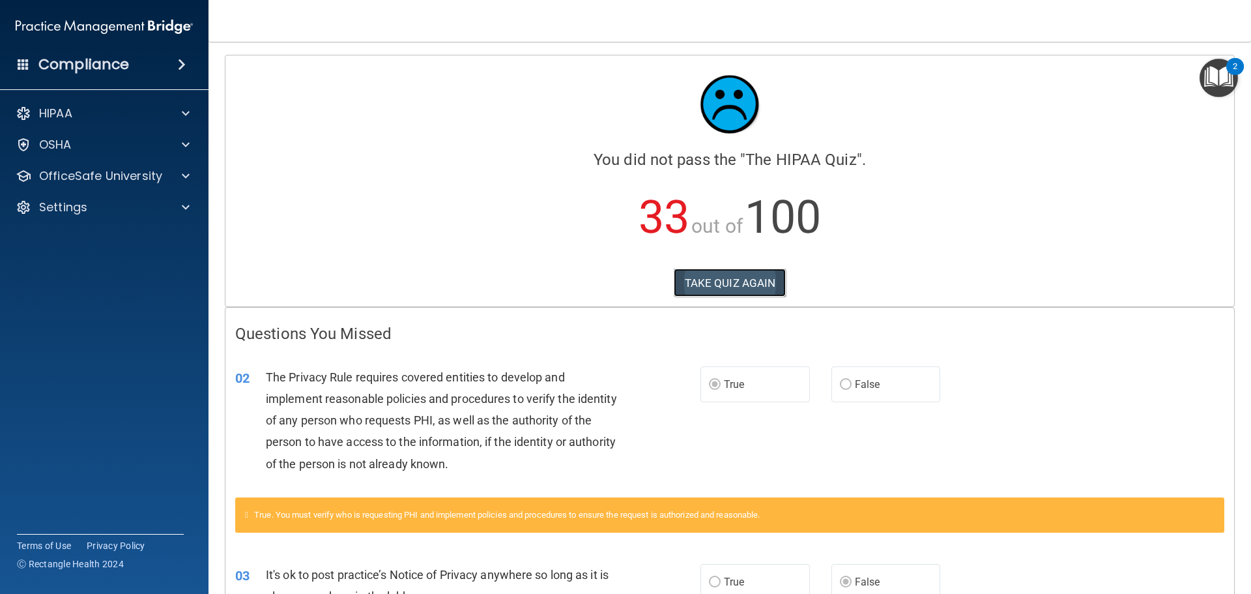
click at [761, 287] on button "TAKE QUIZ AGAIN" at bounding box center [730, 282] width 113 height 29
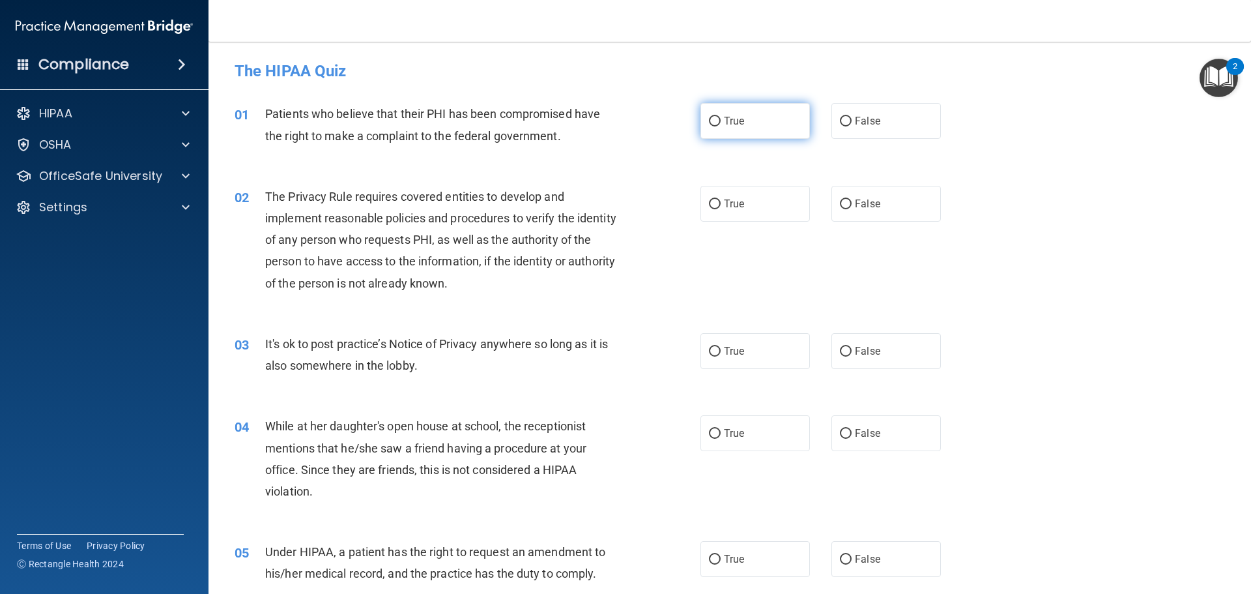
click at [709, 125] on input "True" at bounding box center [715, 122] width 12 height 10
radio input "true"
click at [712, 208] on input "True" at bounding box center [715, 204] width 12 height 10
radio input "true"
click at [840, 207] on input "False" at bounding box center [846, 204] width 12 height 10
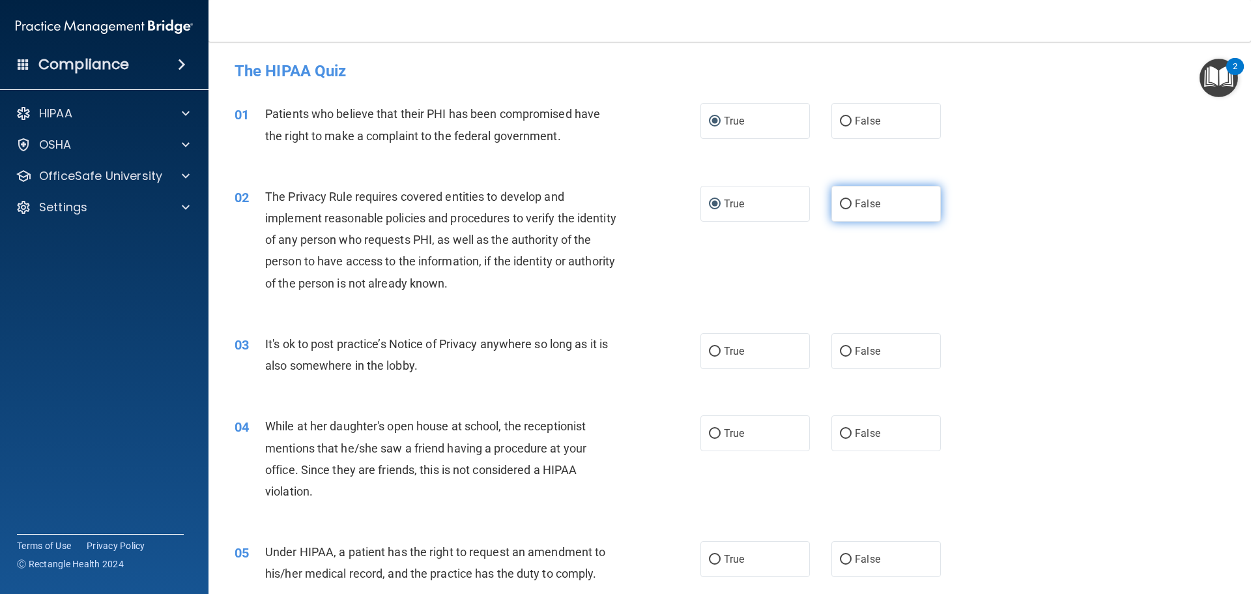
radio input "true"
radio input "false"
click at [709, 352] on input "True" at bounding box center [715, 352] width 12 height 10
radio input "true"
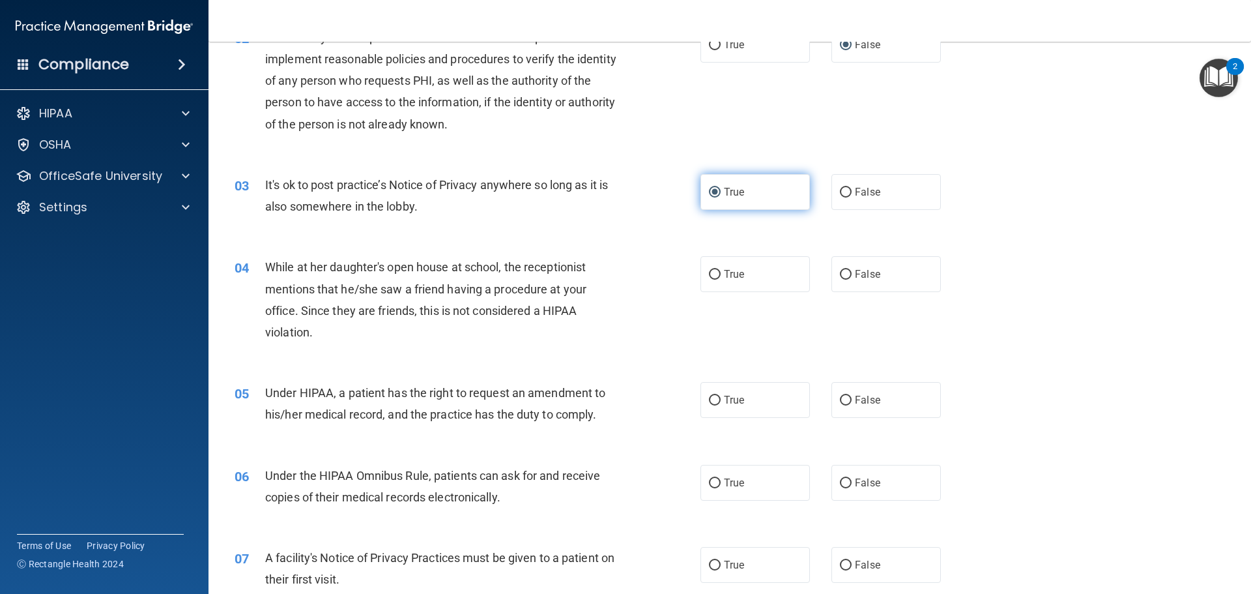
scroll to position [195, 0]
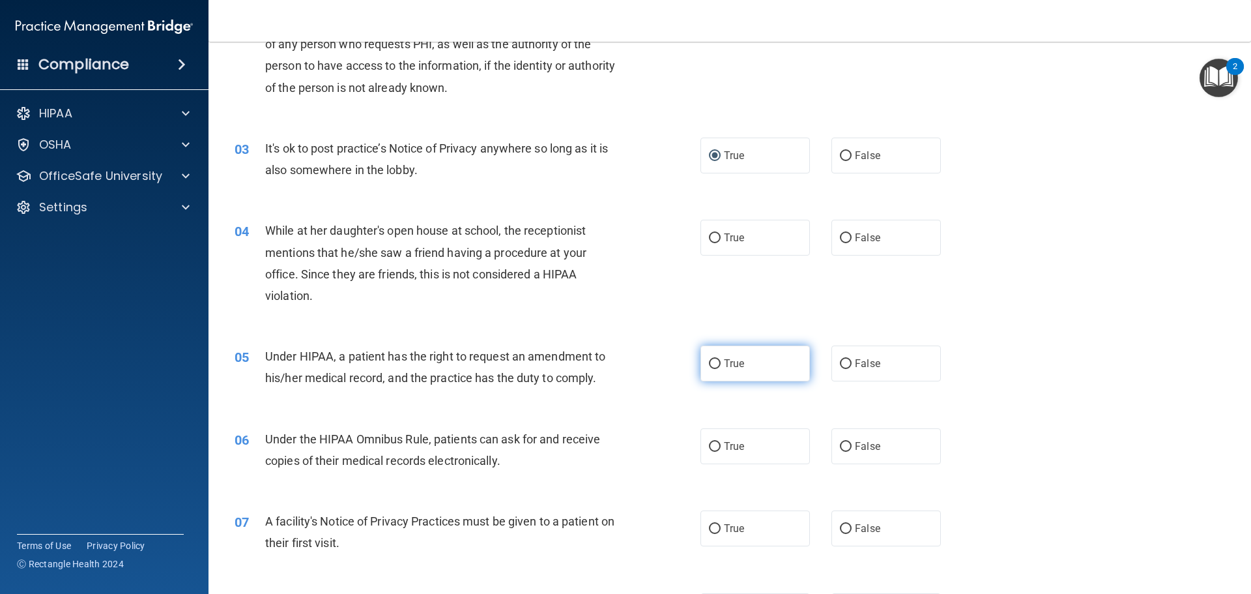
click at [709, 369] on input "True" at bounding box center [715, 364] width 12 height 10
radio input "true"
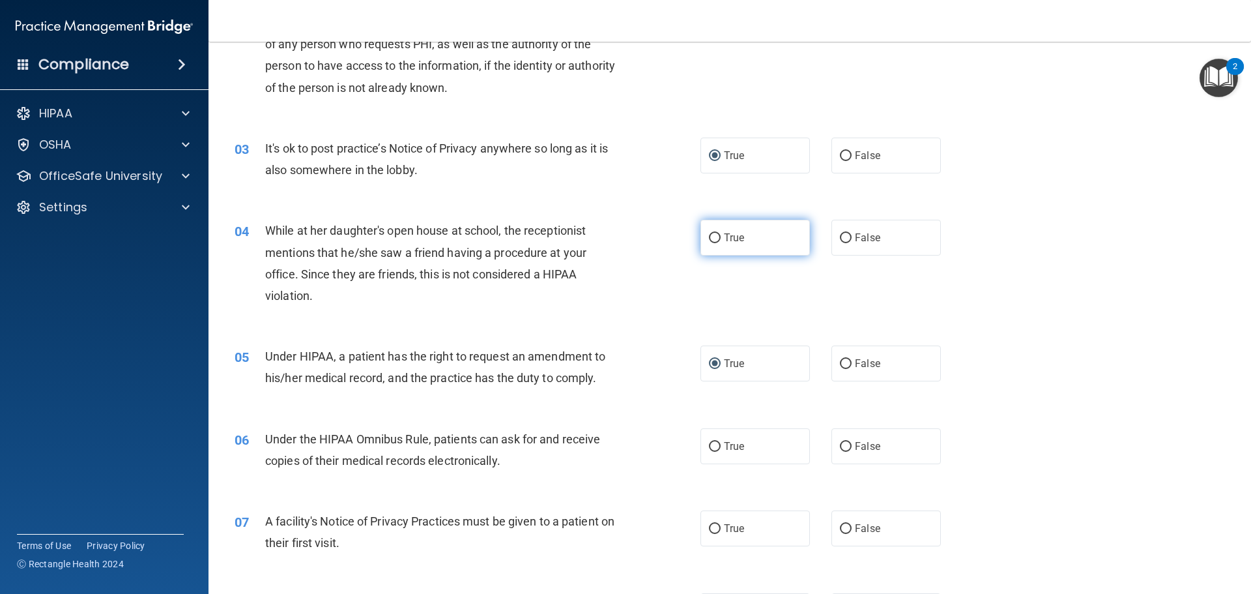
click at [709, 240] on input "True" at bounding box center [715, 238] width 12 height 10
radio input "true"
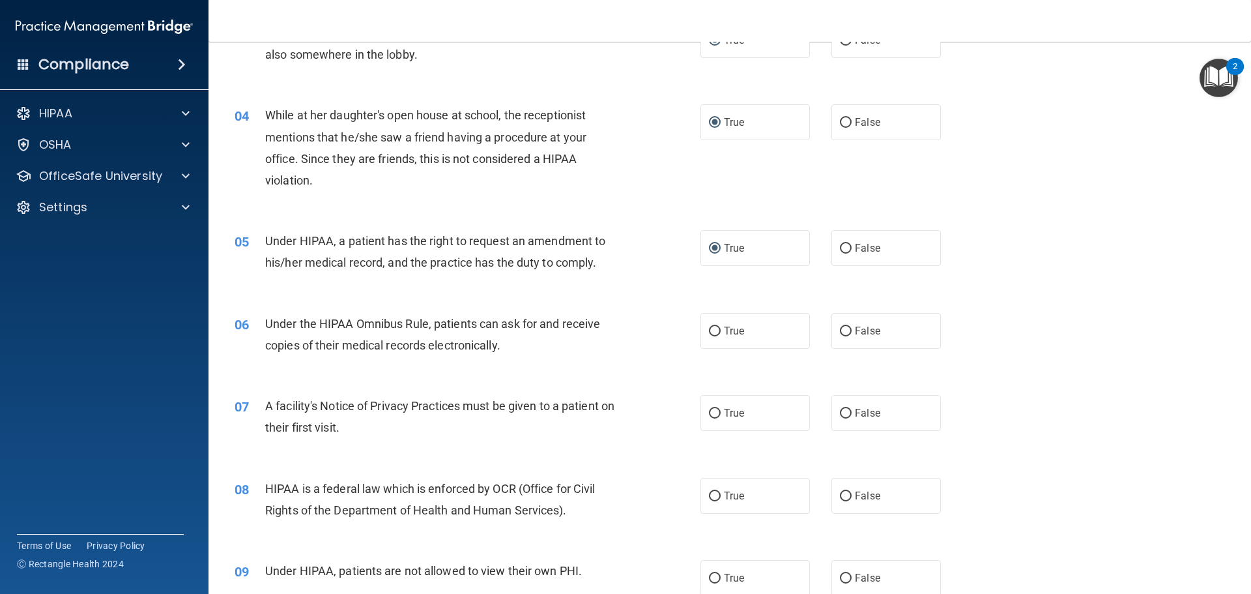
scroll to position [326, 0]
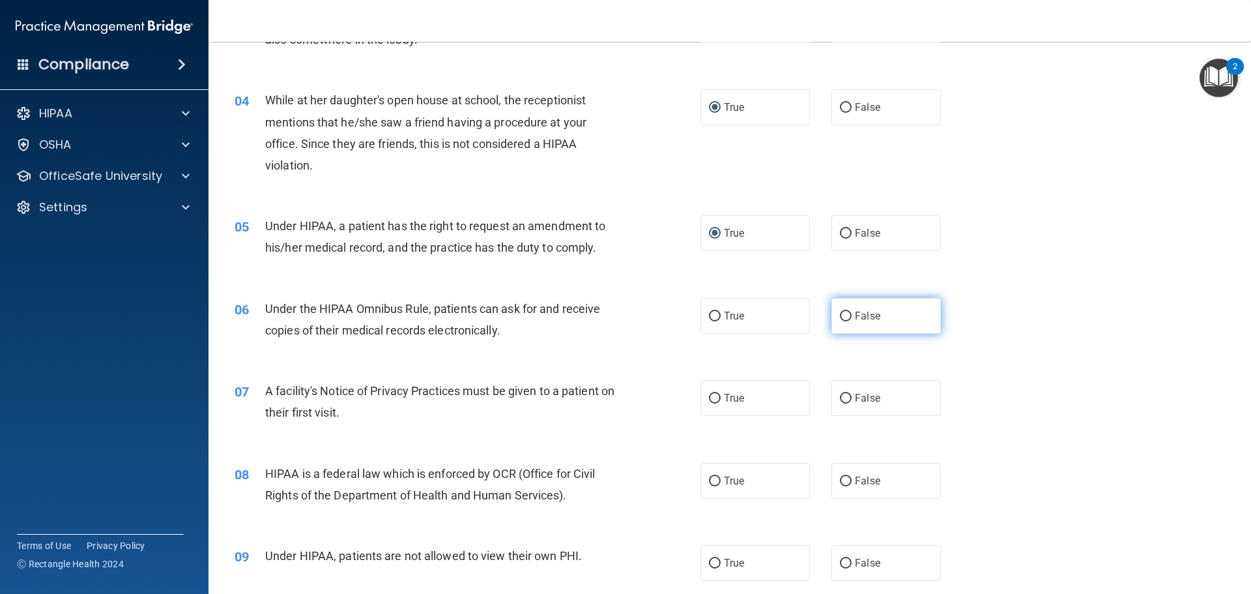
click at [842, 320] on input "False" at bounding box center [846, 316] width 12 height 10
radio input "true"
click at [712, 403] on input "True" at bounding box center [715, 399] width 12 height 10
radio input "true"
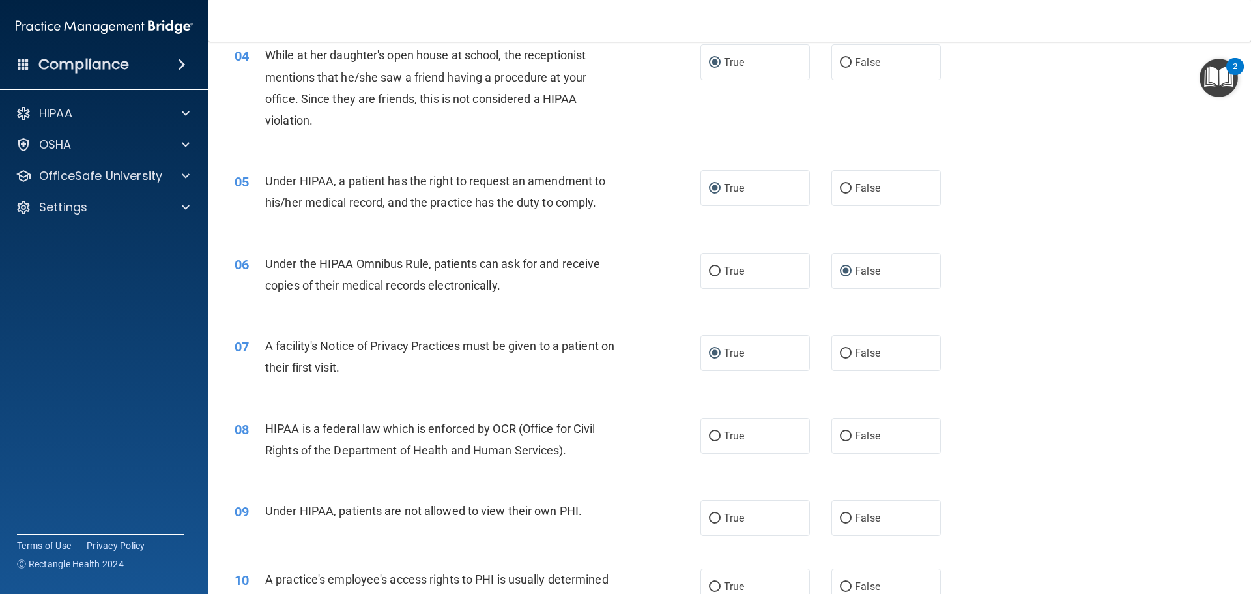
scroll to position [456, 0]
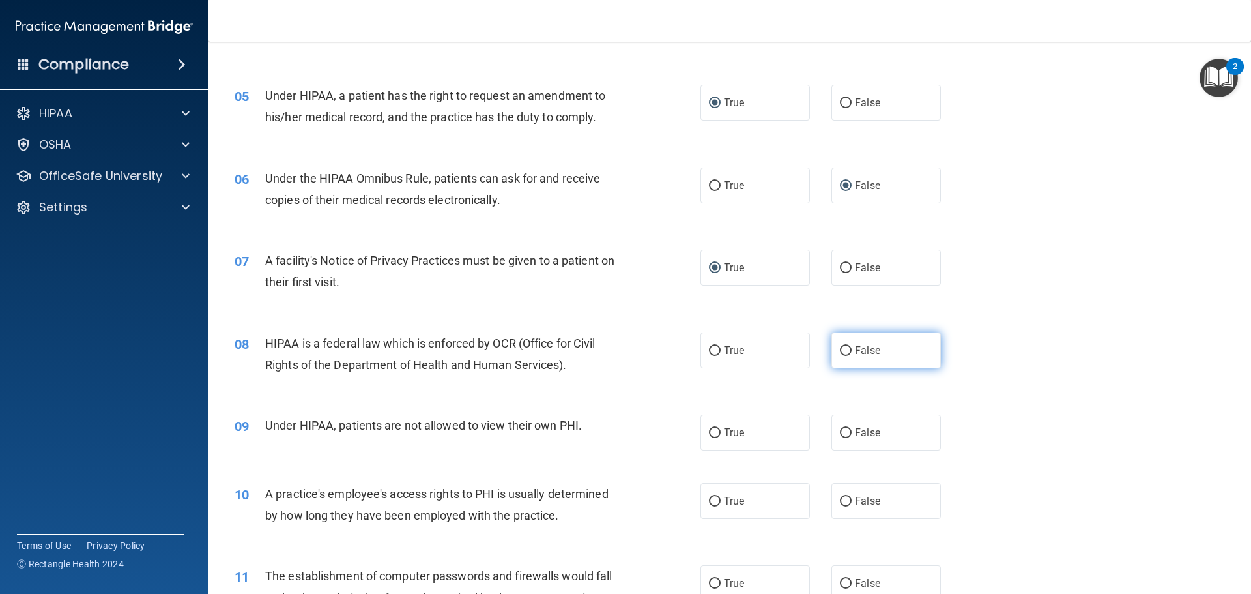
click at [855, 350] on span "False" at bounding box center [867, 350] width 25 height 12
click at [849, 350] on input "False" at bounding box center [846, 351] width 12 height 10
radio input "true"
click at [709, 431] on input "True" at bounding box center [715, 433] width 12 height 10
radio input "true"
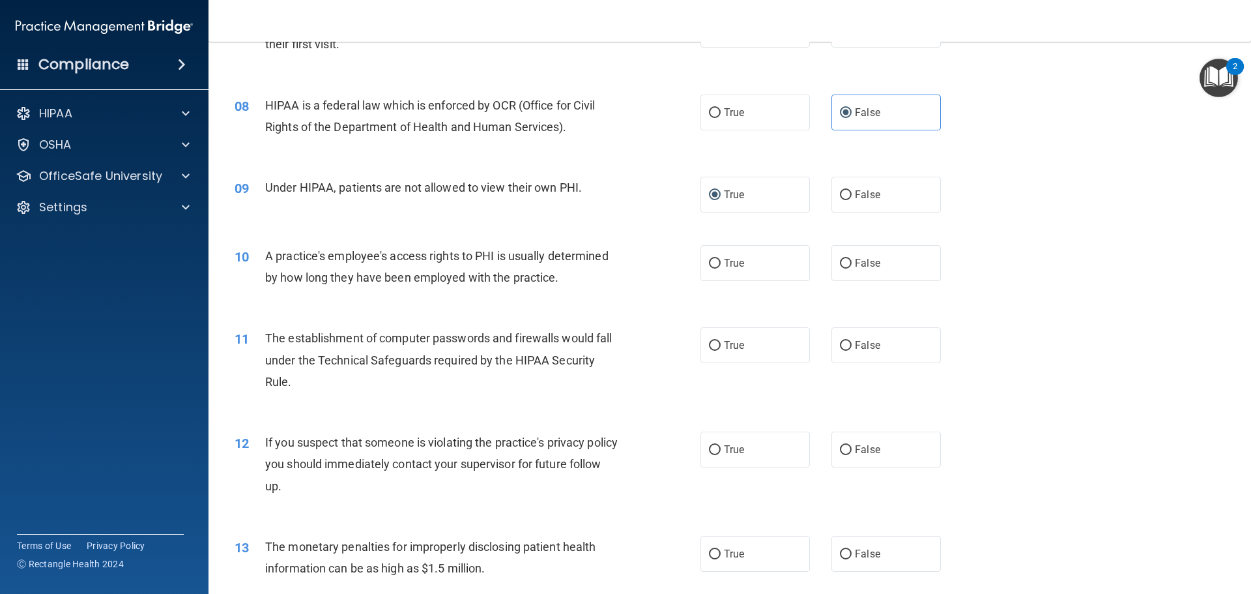
scroll to position [717, 0]
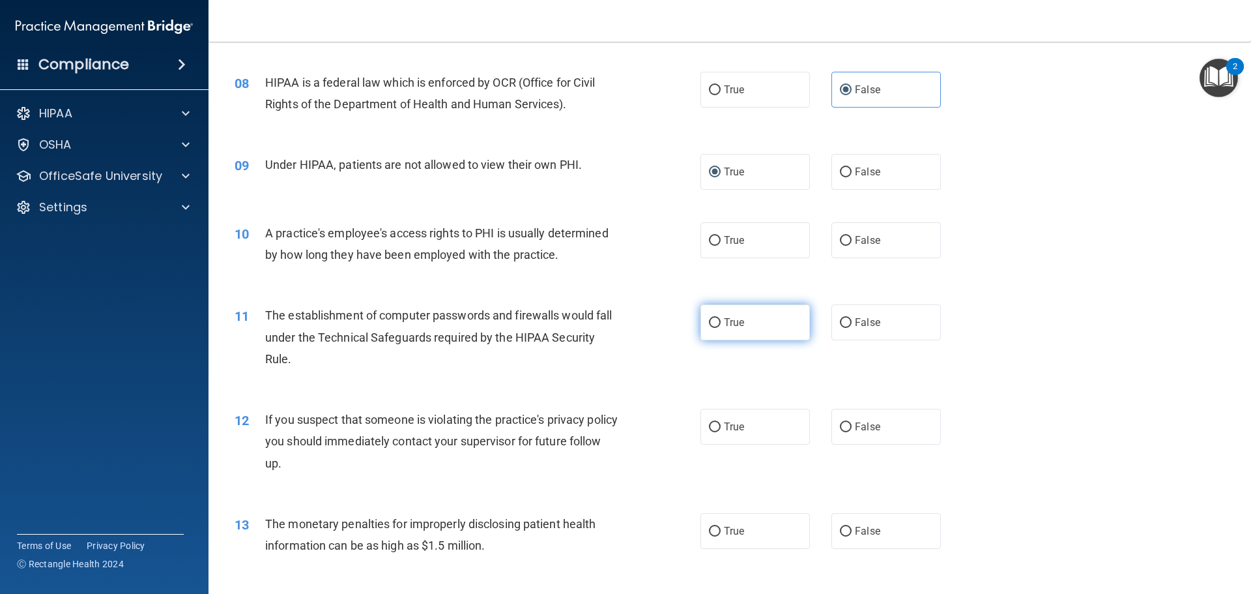
click at [712, 326] on input "True" at bounding box center [715, 323] width 12 height 10
radio input "true"
click at [712, 241] on input "True" at bounding box center [715, 241] width 12 height 10
radio input "true"
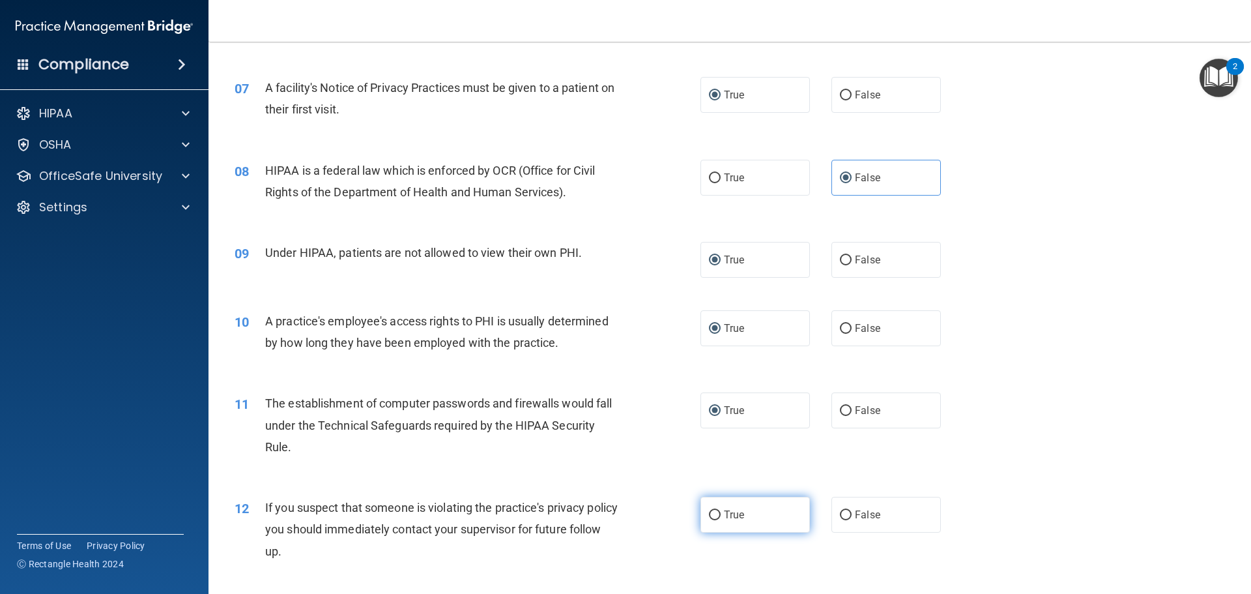
scroll to position [847, 0]
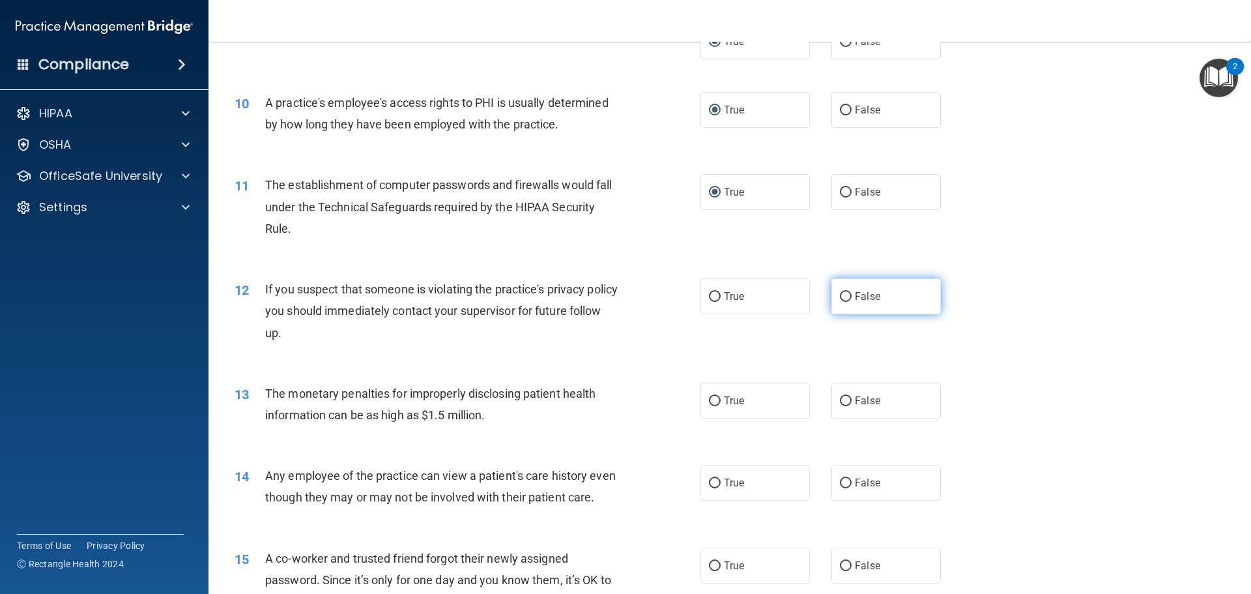
click at [840, 297] on input "False" at bounding box center [846, 297] width 12 height 10
radio input "true"
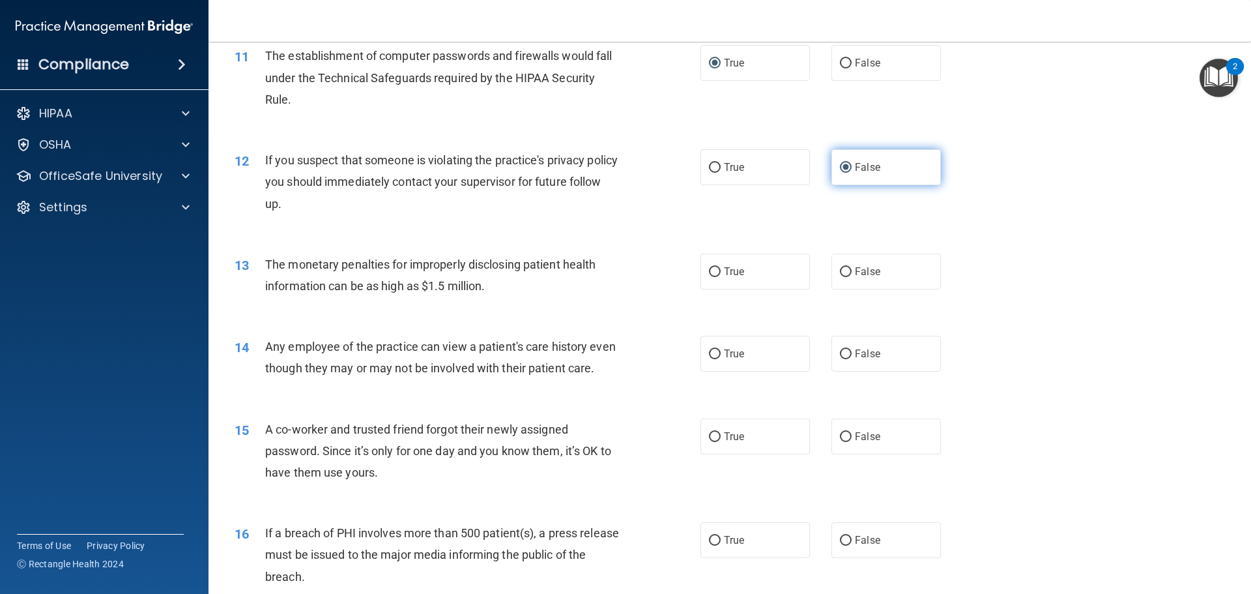
scroll to position [977, 0]
click at [843, 272] on input "False" at bounding box center [846, 271] width 12 height 10
radio input "true"
click at [709, 352] on input "True" at bounding box center [715, 353] width 12 height 10
radio input "true"
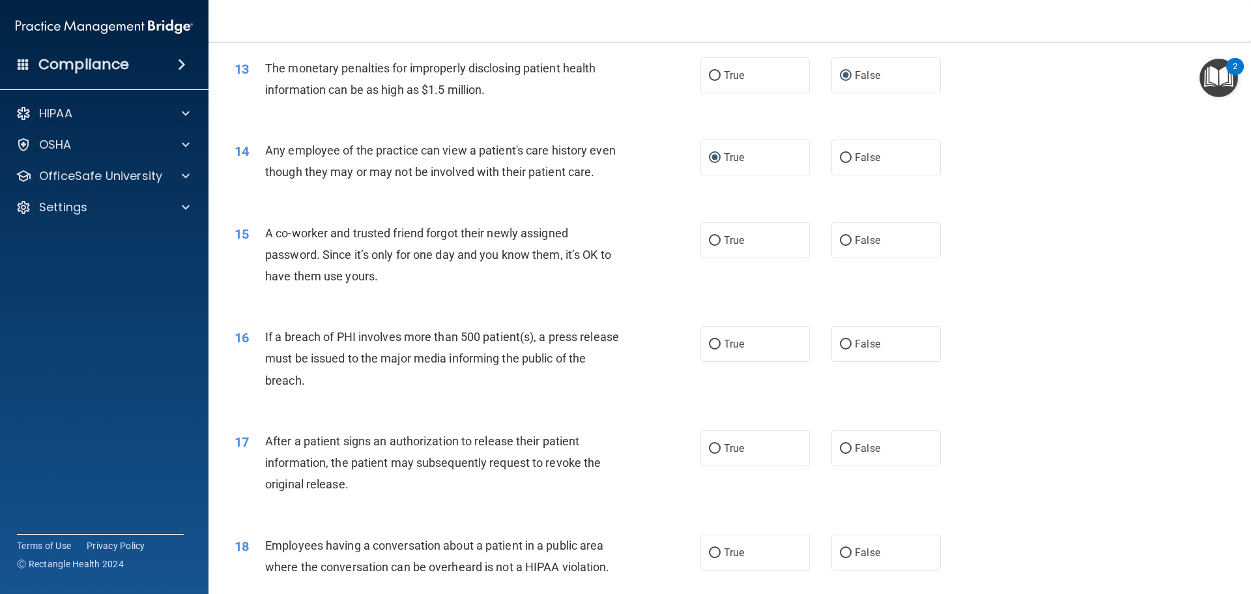
scroll to position [1173, 0]
click at [709, 245] on input "True" at bounding box center [715, 240] width 12 height 10
radio input "true"
click at [844, 349] on input "False" at bounding box center [846, 344] width 12 height 10
radio input "true"
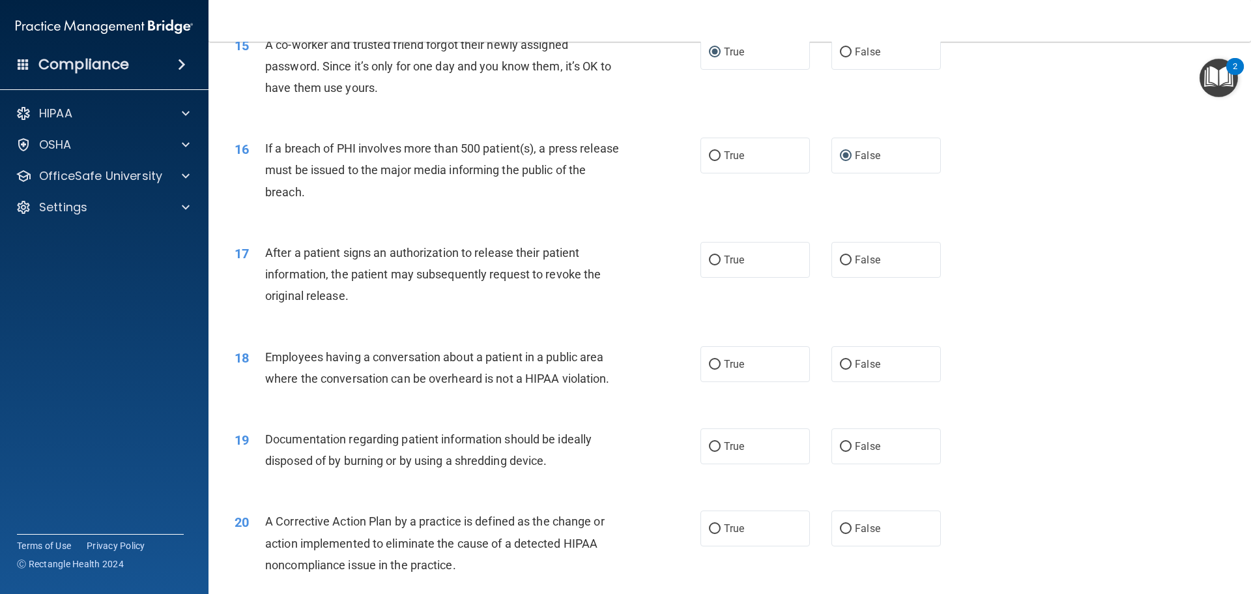
scroll to position [1368, 0]
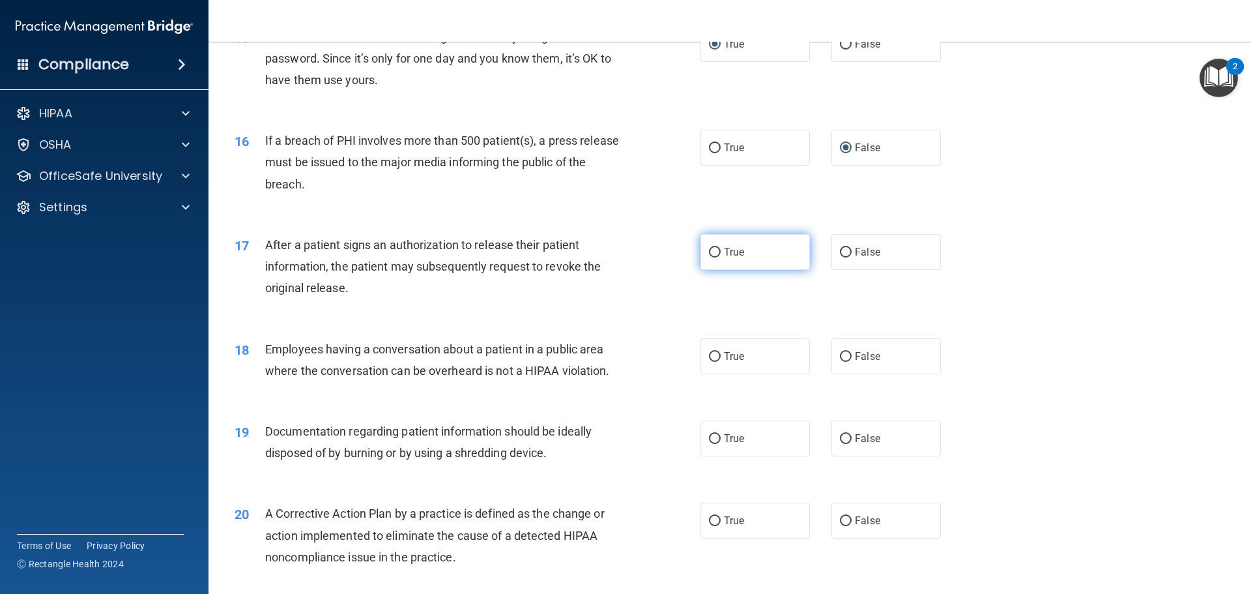
click at [709, 257] on input "True" at bounding box center [715, 253] width 12 height 10
radio input "true"
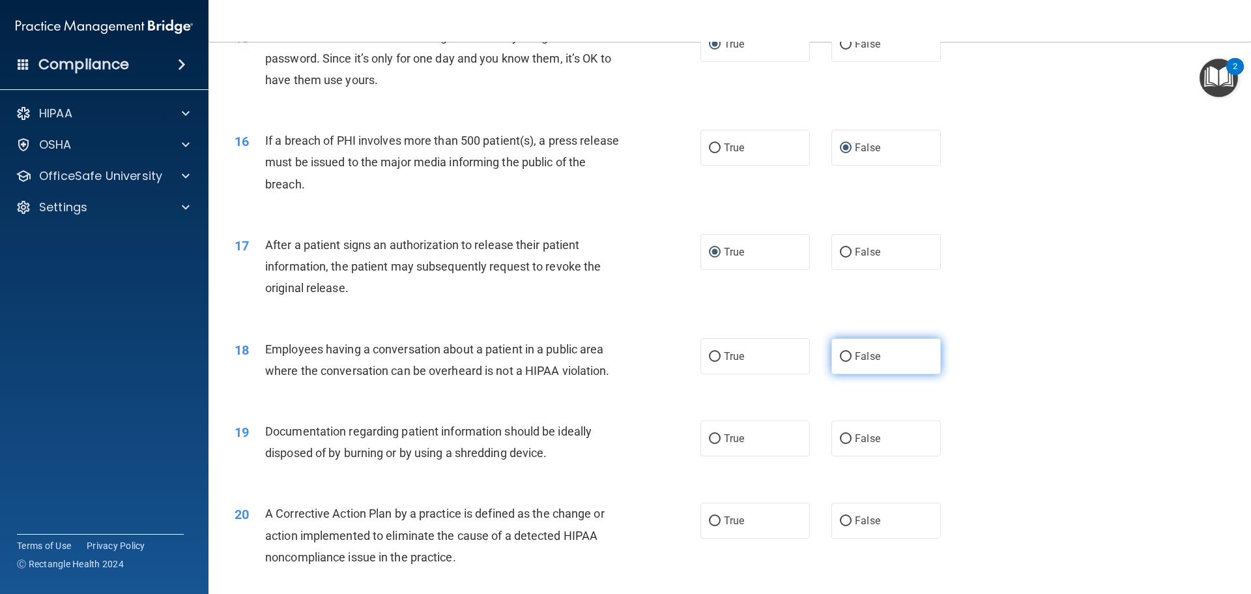
click at [842, 362] on input "False" at bounding box center [846, 357] width 12 height 10
radio input "true"
click at [844, 444] on input "False" at bounding box center [846, 439] width 12 height 10
radio input "true"
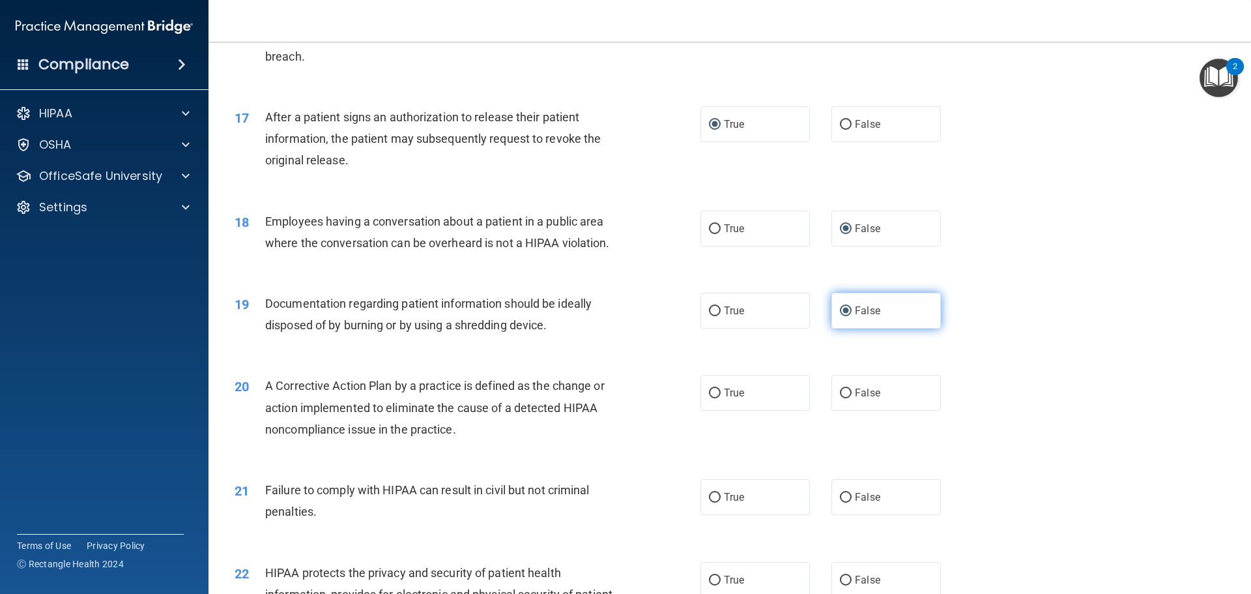
scroll to position [1498, 0]
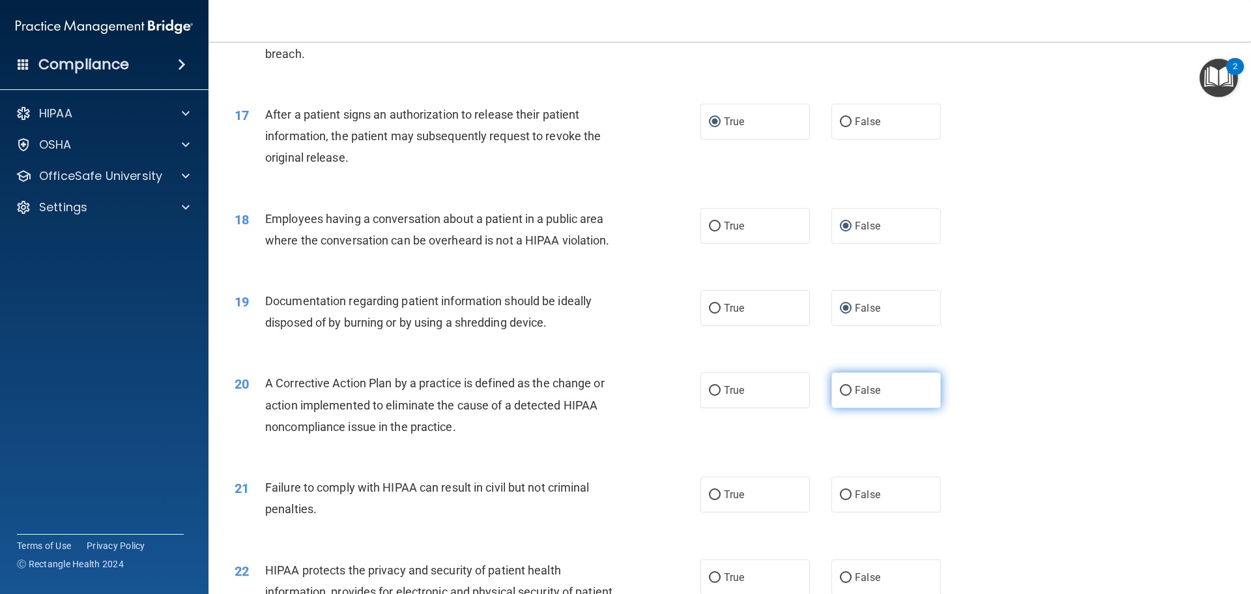
click at [840, 395] on input "False" at bounding box center [846, 391] width 12 height 10
radio input "true"
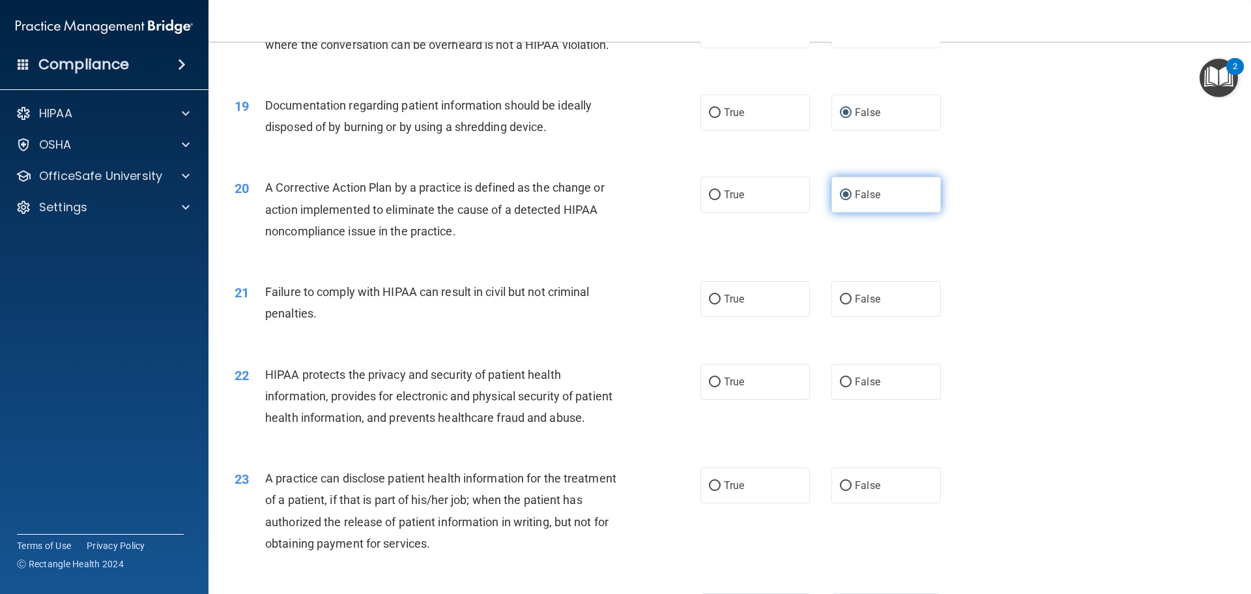
scroll to position [1759, 0]
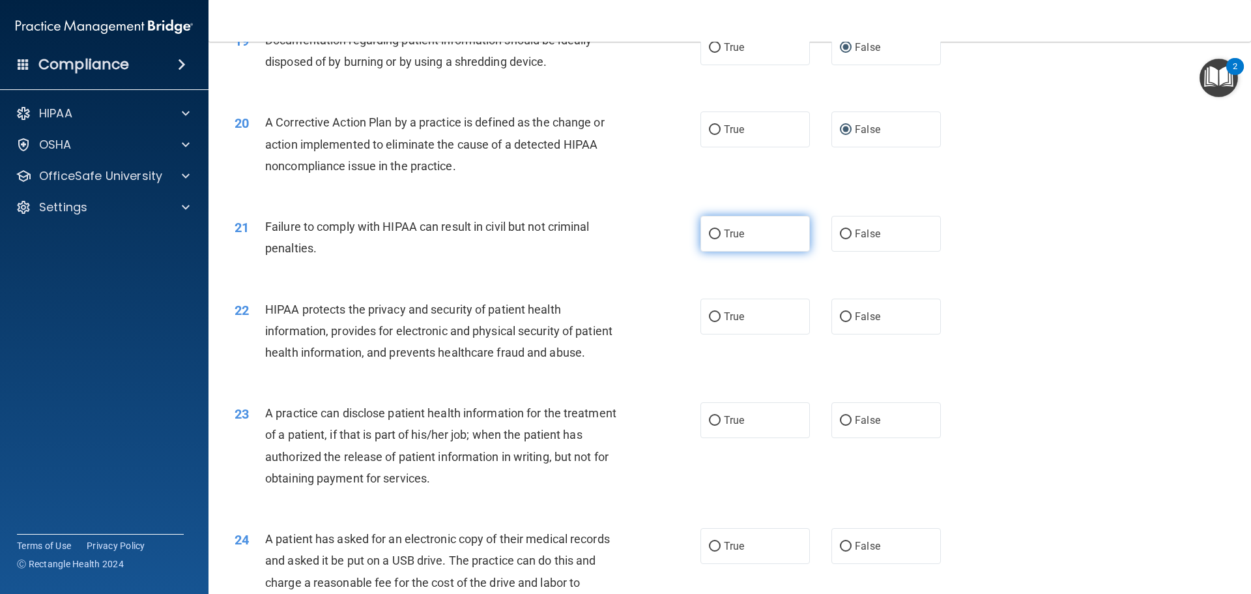
click at [714, 239] on input "True" at bounding box center [715, 234] width 12 height 10
radio input "true"
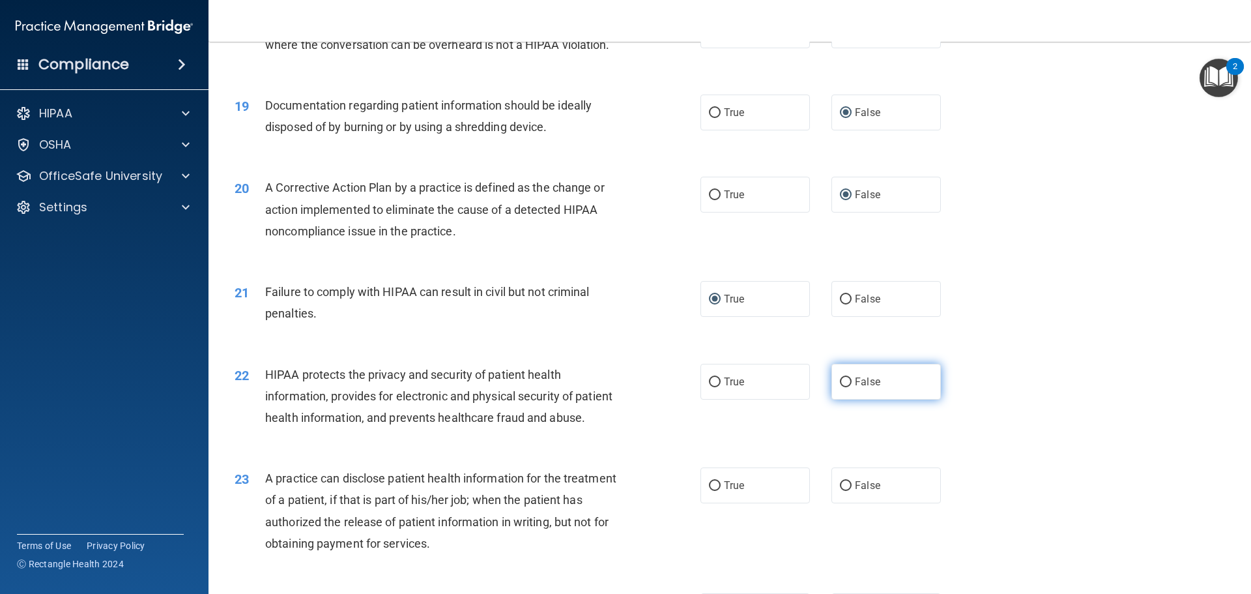
click at [842, 387] on input "False" at bounding box center [846, 382] width 12 height 10
radio input "true"
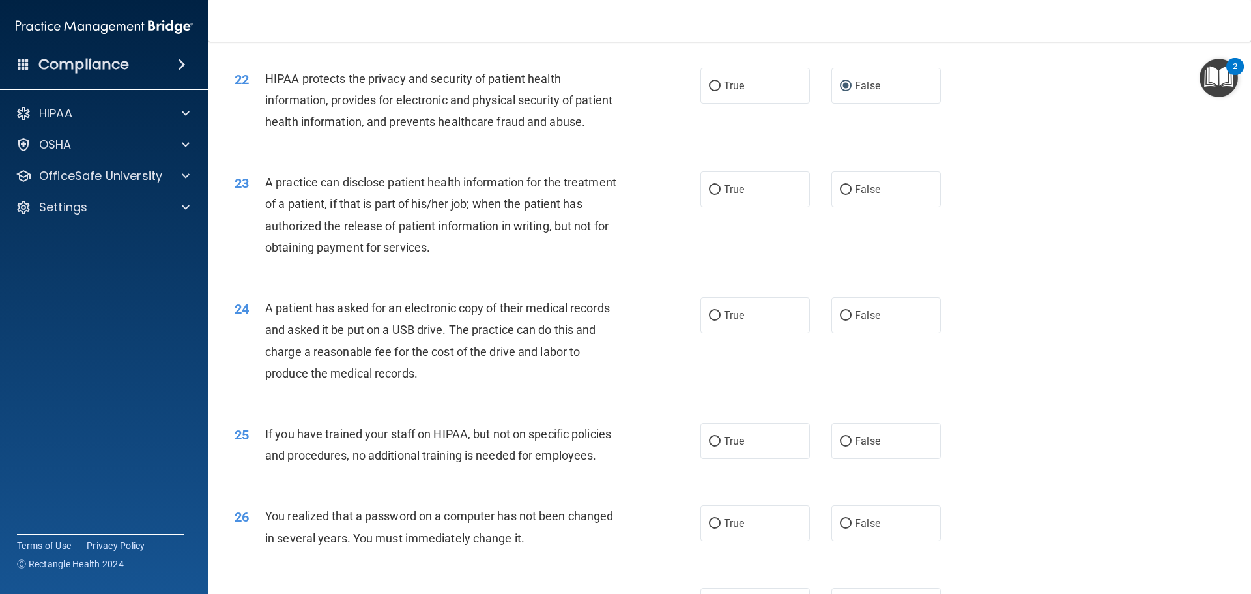
scroll to position [2020, 0]
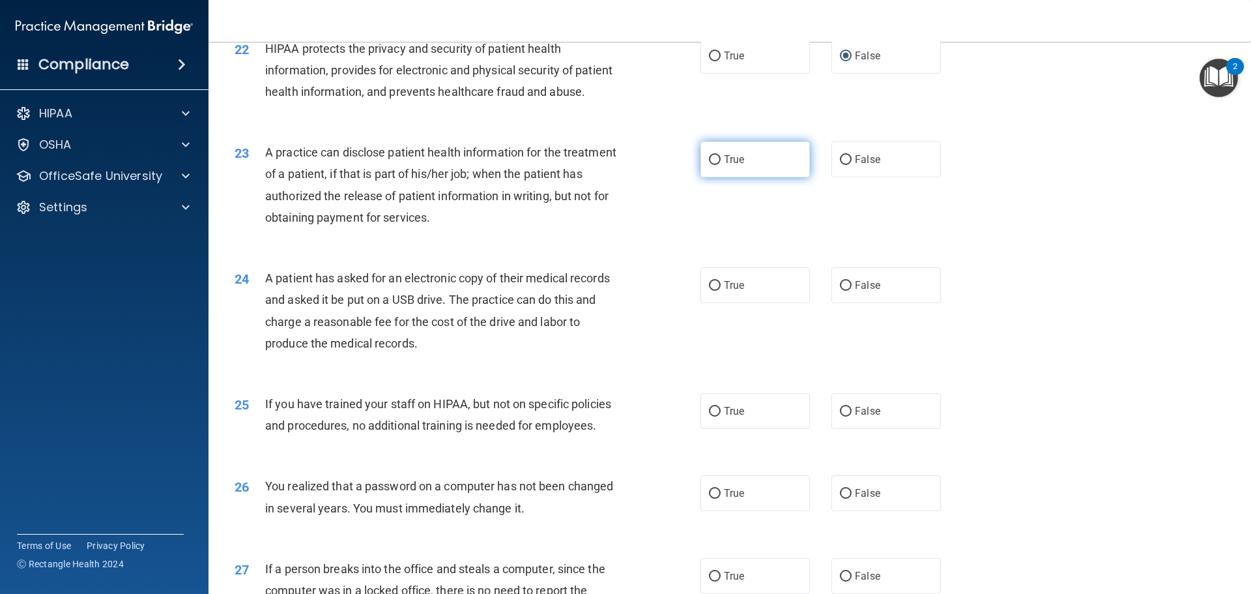
click at [715, 165] on input "True" at bounding box center [715, 160] width 12 height 10
radio input "true"
click at [712, 291] on input "True" at bounding box center [715, 286] width 12 height 10
radio input "true"
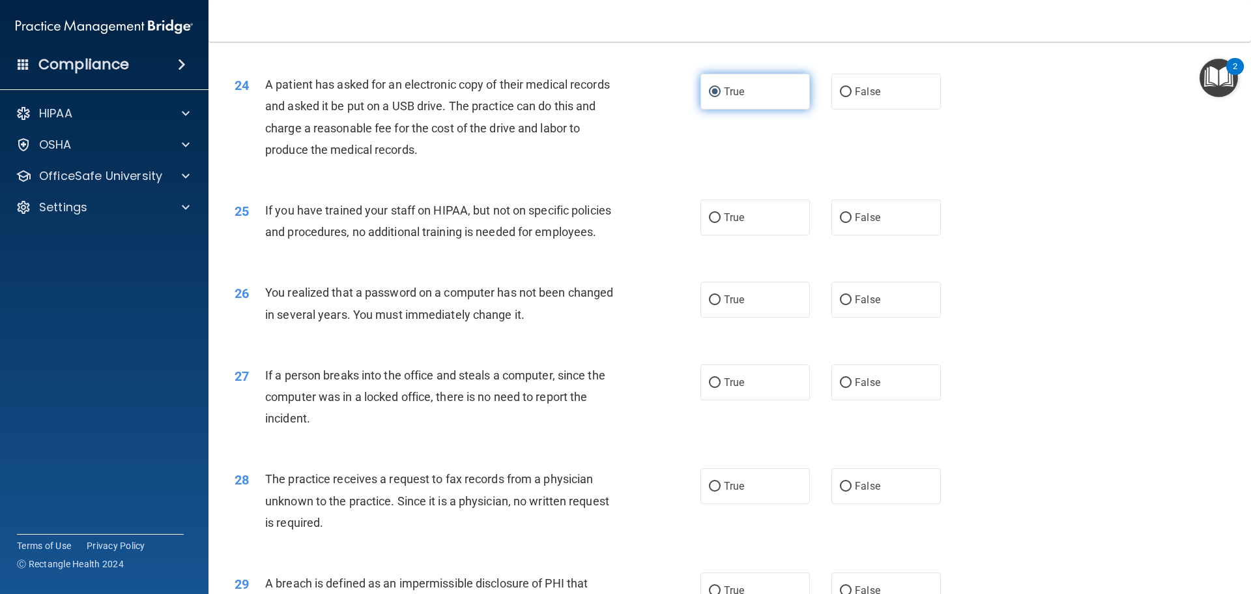
scroll to position [2215, 0]
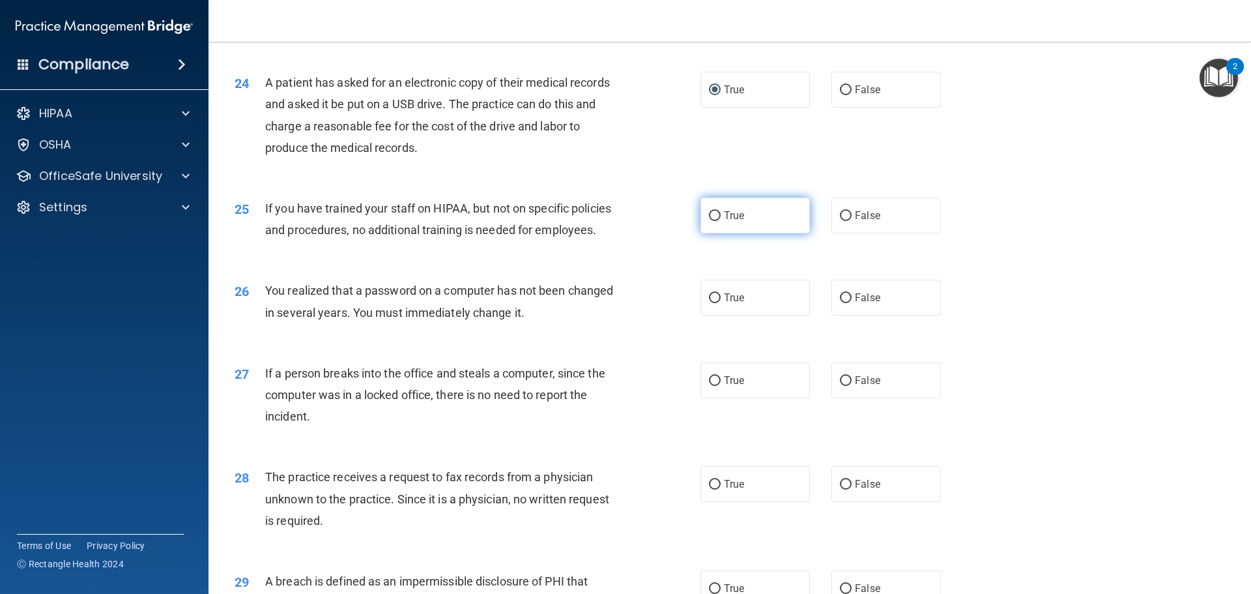
click at [716, 233] on label "True" at bounding box center [754, 215] width 109 height 36
click at [716, 221] on input "True" at bounding box center [715, 216] width 12 height 10
radio input "true"
click at [846, 315] on label "False" at bounding box center [885, 297] width 109 height 36
click at [846, 303] on input "False" at bounding box center [846, 298] width 12 height 10
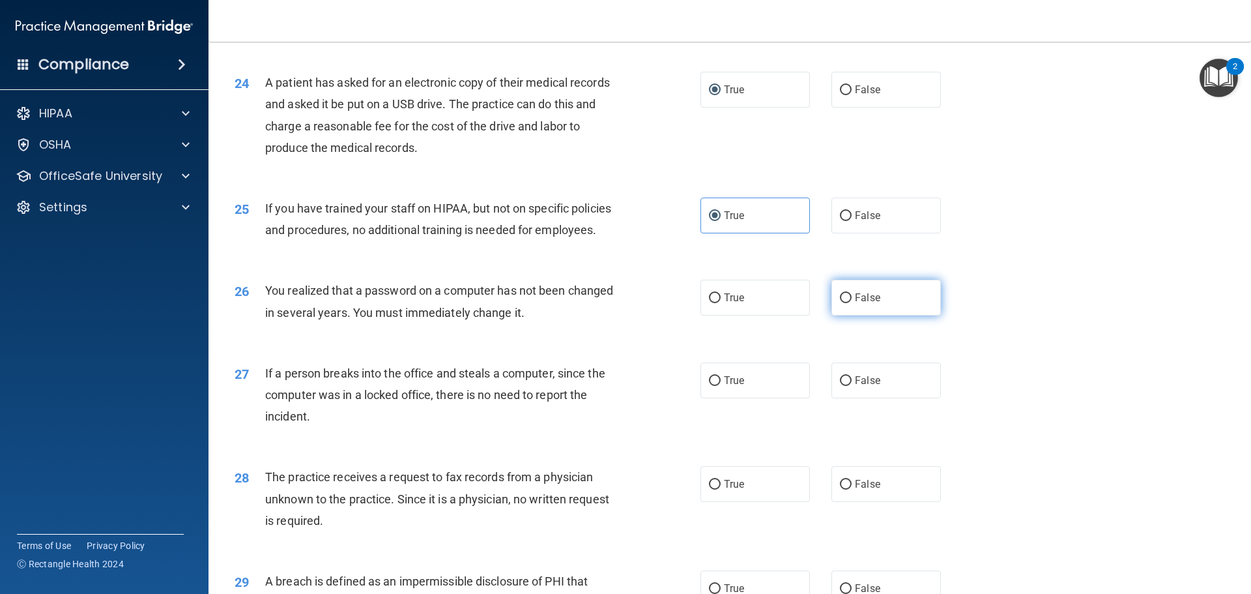
radio input "true"
click at [842, 386] on input "False" at bounding box center [846, 381] width 12 height 10
radio input "true"
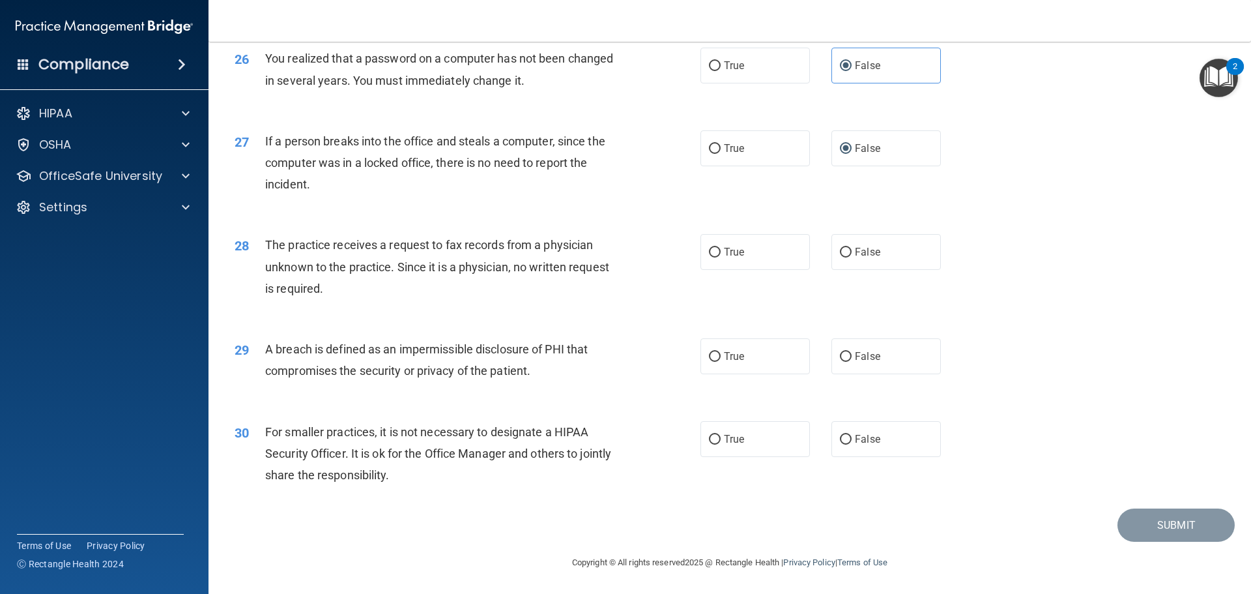
scroll to position [2476, 0]
click at [709, 257] on input "True" at bounding box center [715, 253] width 12 height 10
radio input "true"
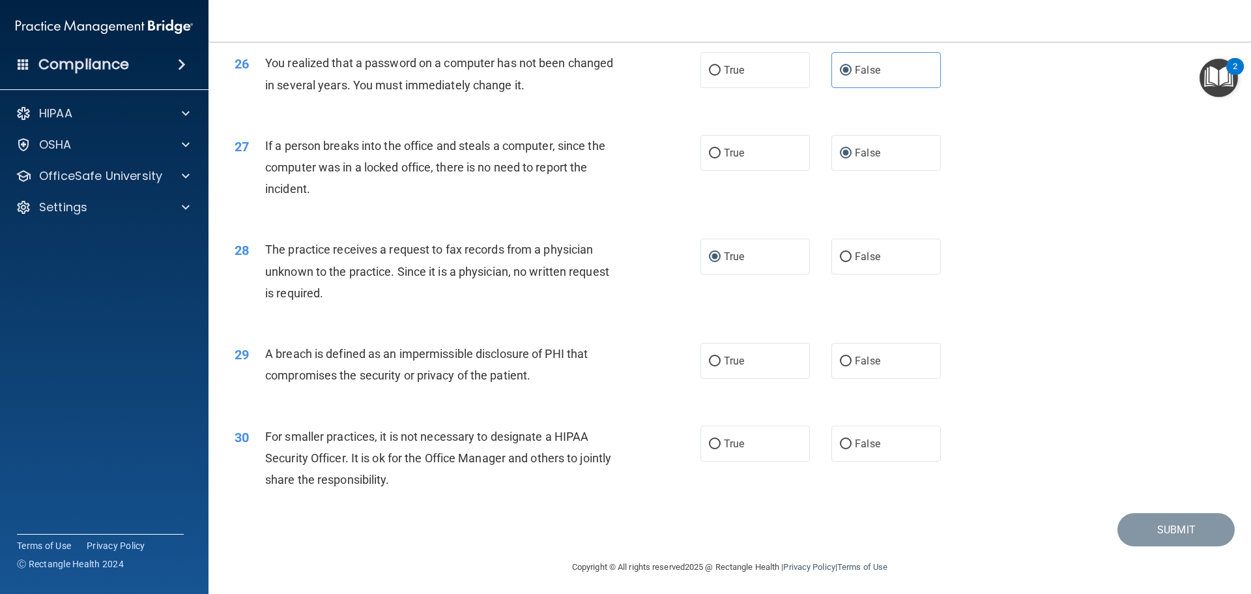
scroll to position [2411, 0]
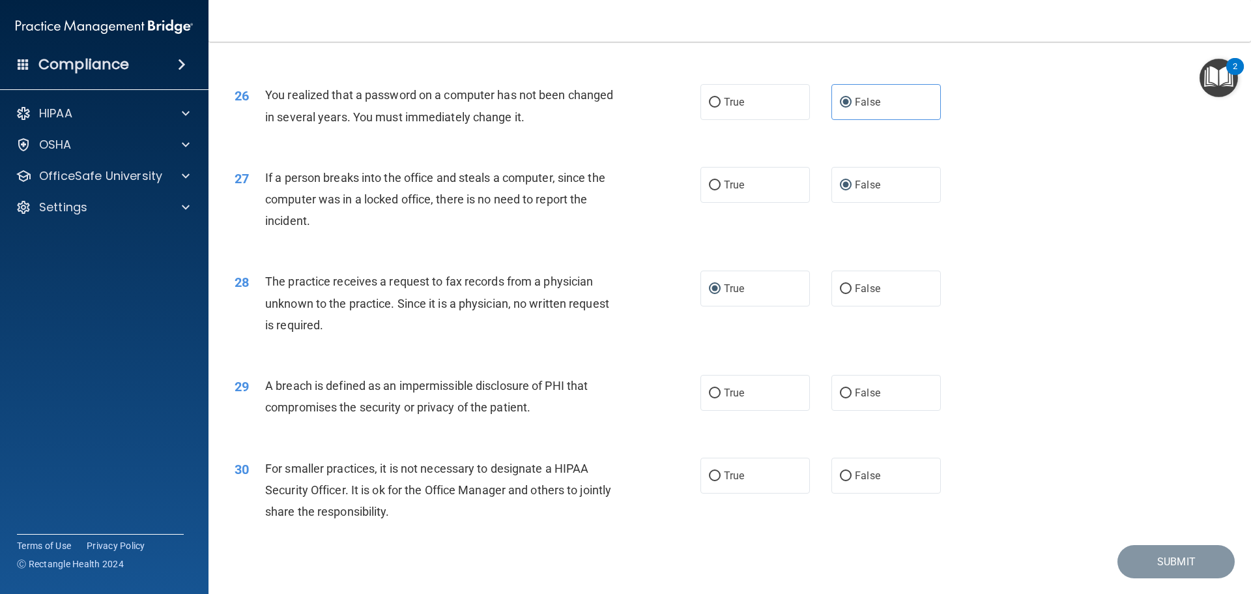
click at [712, 342] on div "28 The practice receives a request to fax records from a physician unknown to t…" at bounding box center [467, 306] width 505 height 72
click at [711, 398] on input "True" at bounding box center [715, 393] width 12 height 10
radio input "true"
click at [711, 481] on input "True" at bounding box center [715, 476] width 12 height 10
radio input "true"
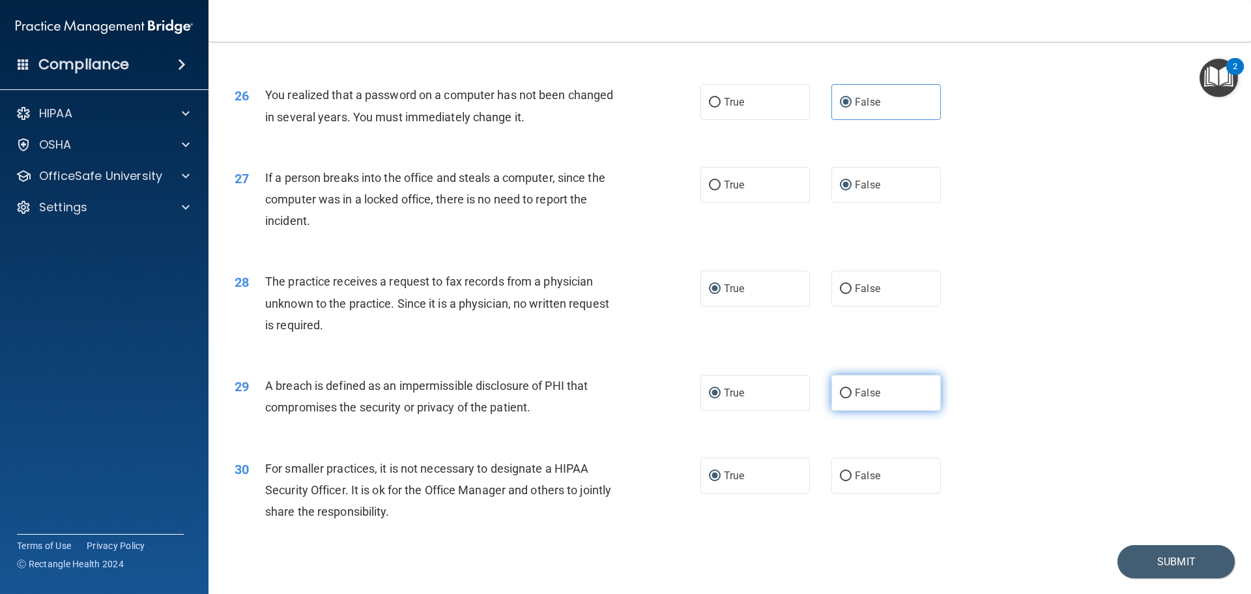
click at [840, 398] on input "False" at bounding box center [846, 393] width 12 height 10
radio input "true"
radio input "false"
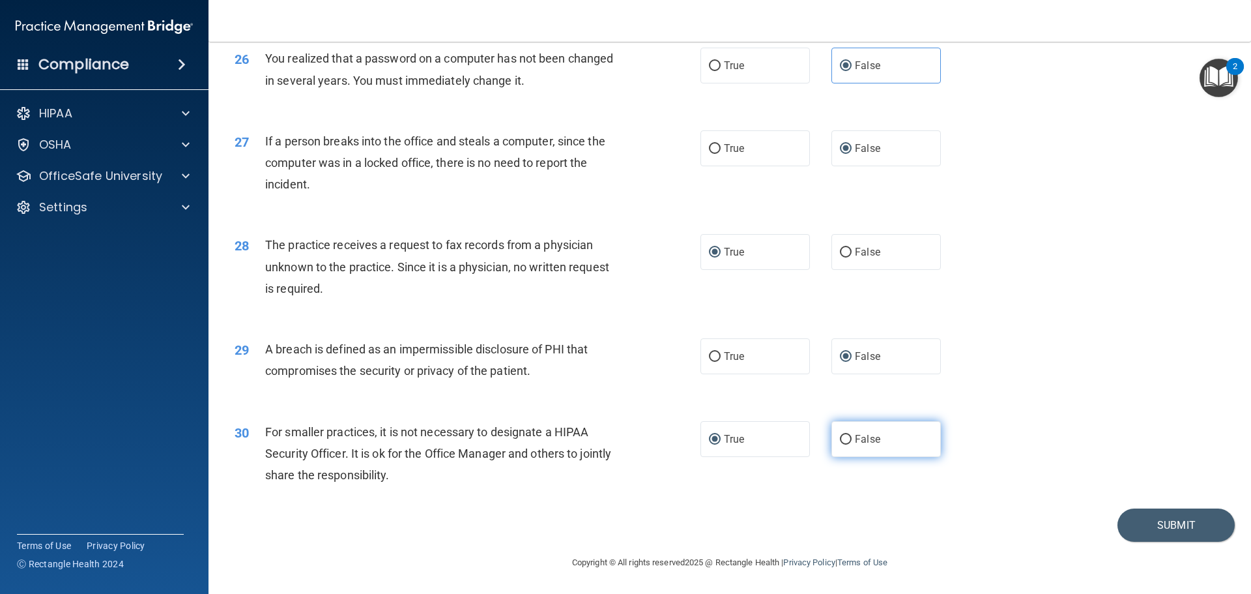
scroll to position [2490, 0]
click at [1145, 478] on div "30 For smaller practices, it is not necessary to designate a HIPAA Security Off…" at bounding box center [730, 457] width 1010 height 104
click at [1162, 524] on button "Submit" at bounding box center [1175, 524] width 117 height 33
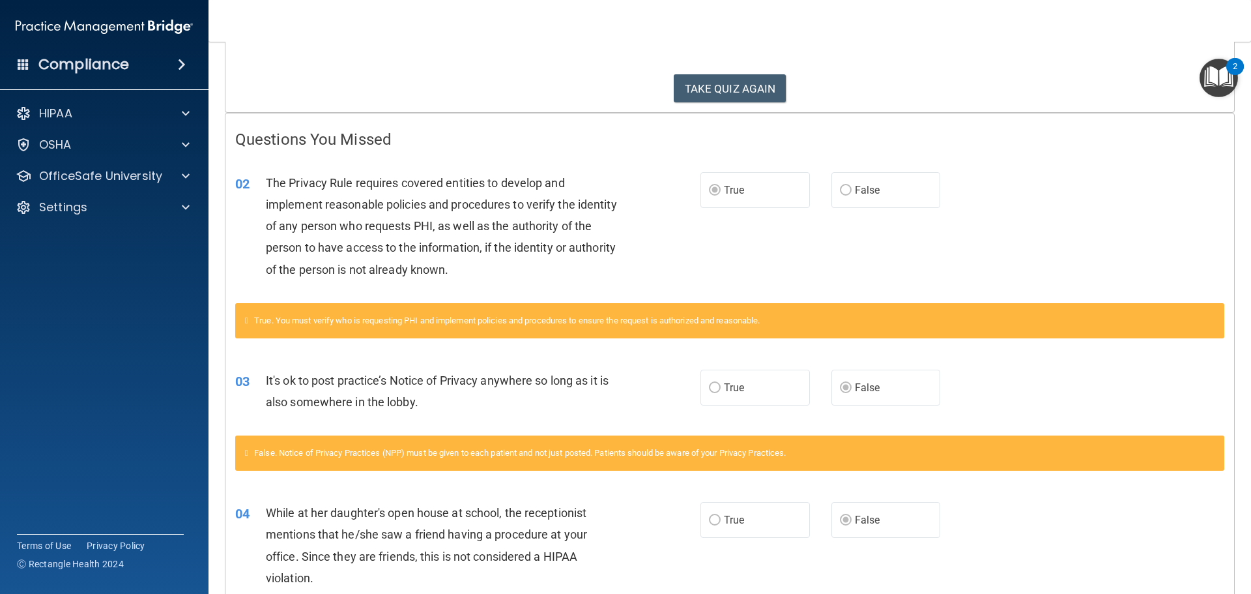
scroll to position [65, 0]
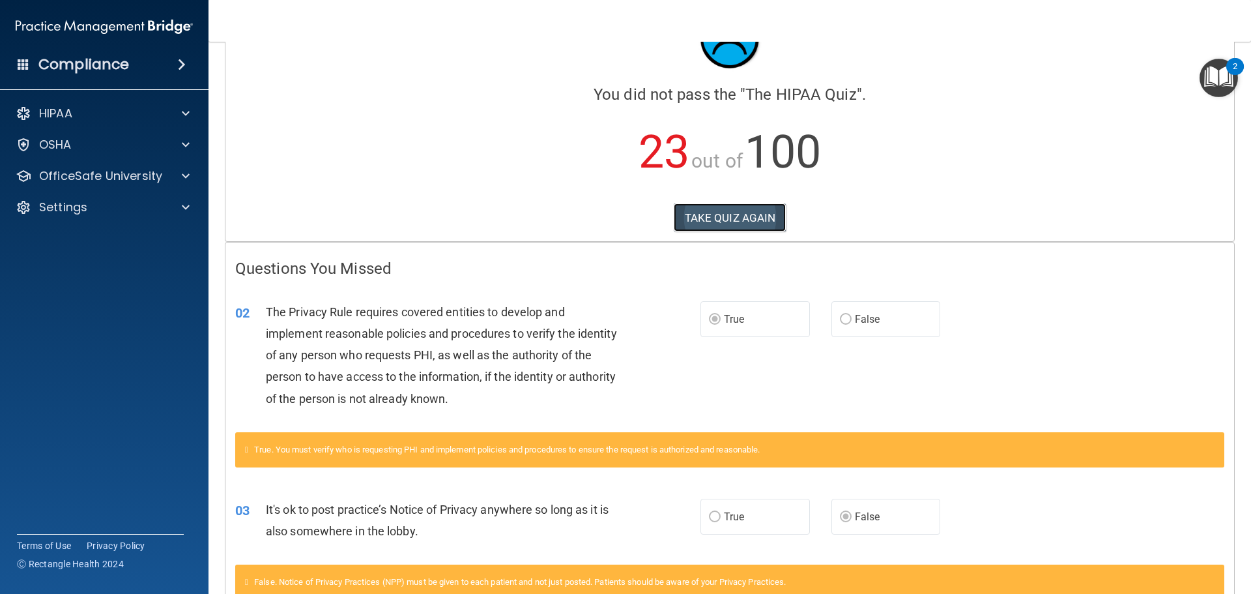
click at [742, 225] on button "TAKE QUIZ AGAIN" at bounding box center [730, 217] width 113 height 29
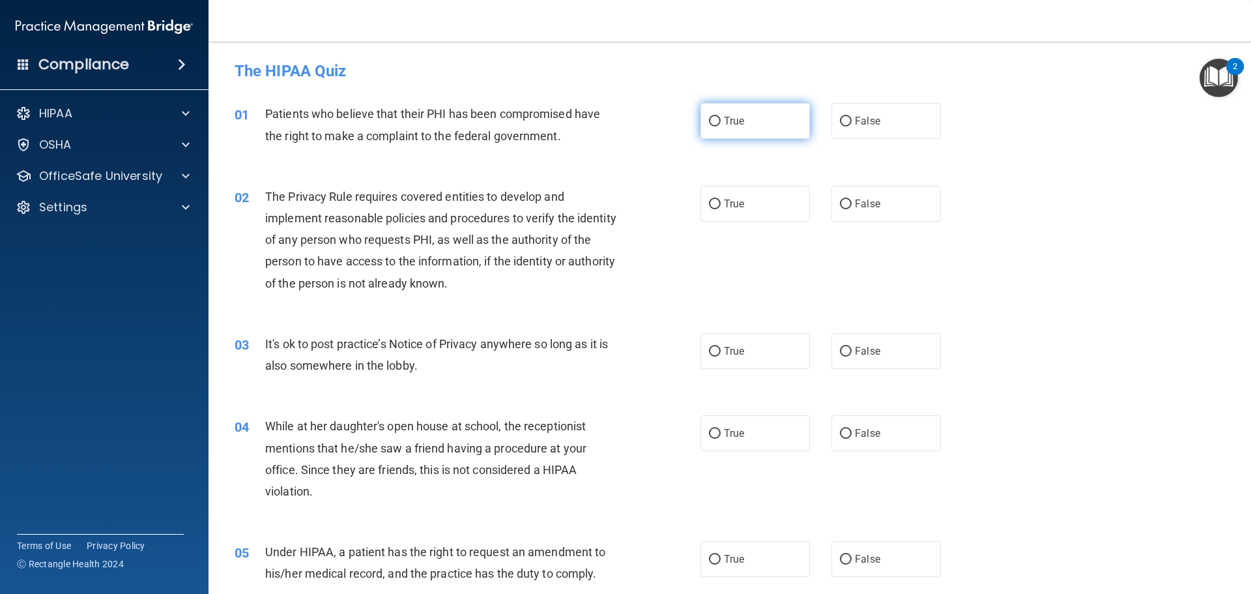
click at [726, 126] on span "True" at bounding box center [734, 121] width 20 height 12
click at [721, 126] on input "True" at bounding box center [715, 122] width 12 height 10
radio input "true"
click at [711, 207] on input "True" at bounding box center [715, 204] width 12 height 10
radio input "true"
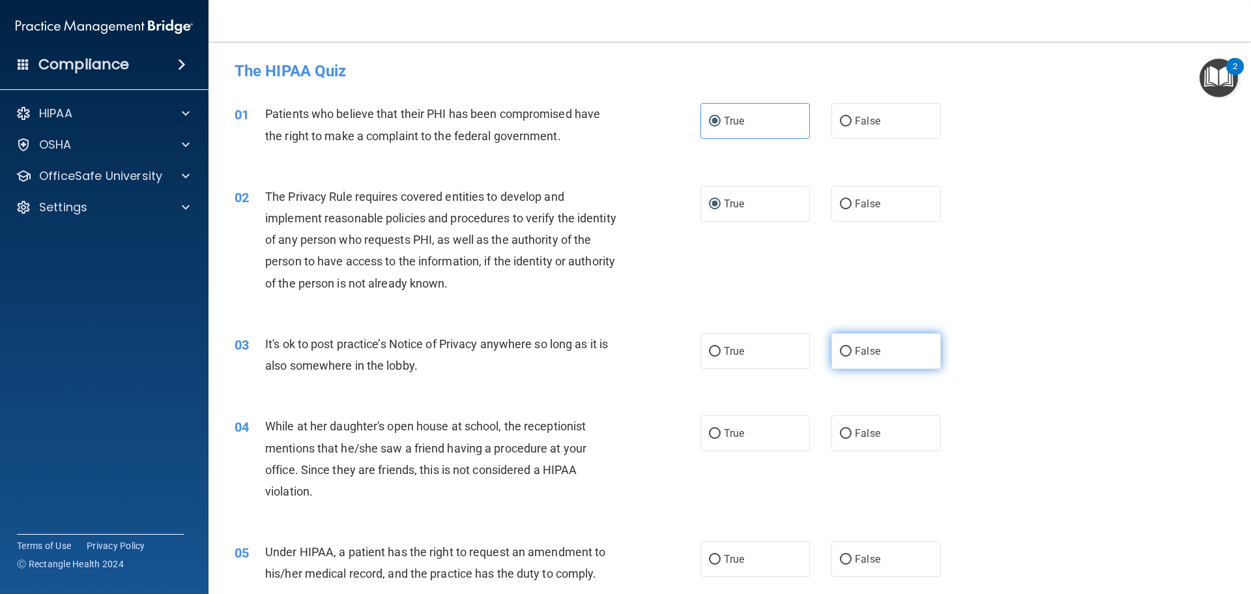
click at [833, 347] on label "False" at bounding box center [885, 351] width 109 height 36
click at [840, 347] on input "False" at bounding box center [846, 352] width 12 height 10
radio input "true"
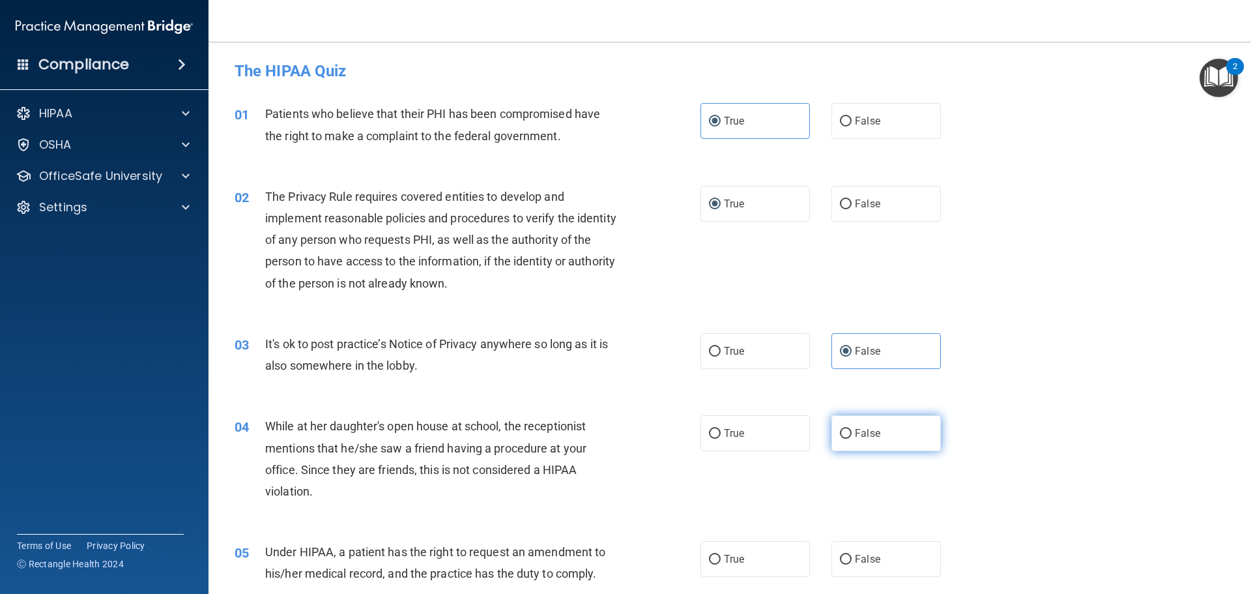
click at [841, 437] on input "False" at bounding box center [846, 434] width 12 height 10
radio input "true"
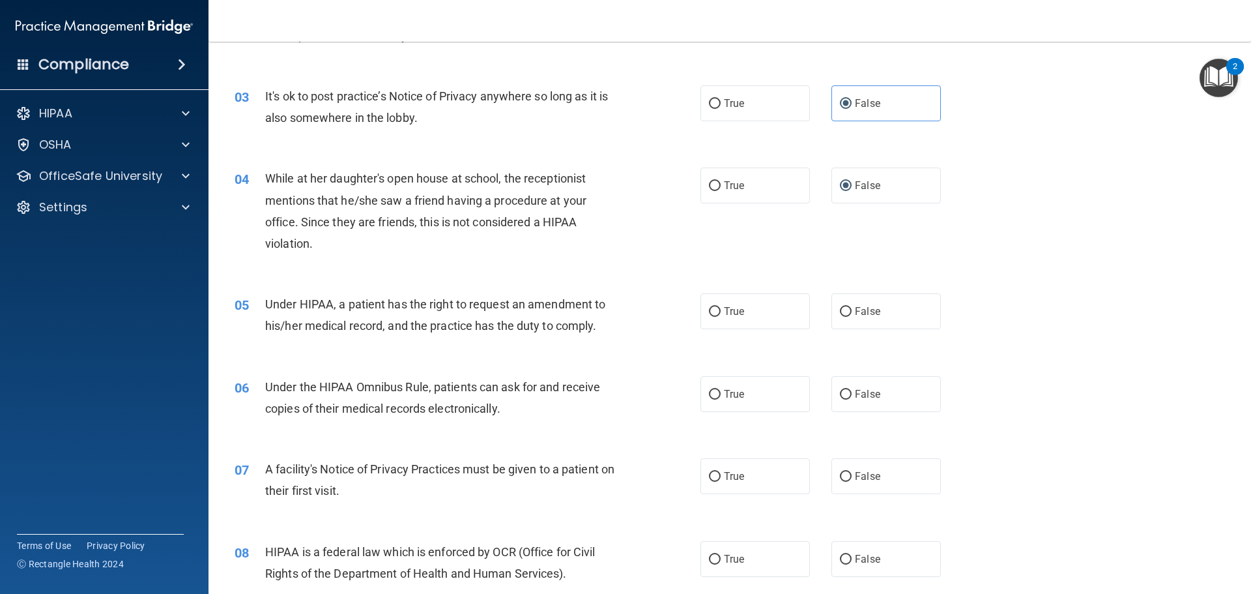
scroll to position [261, 0]
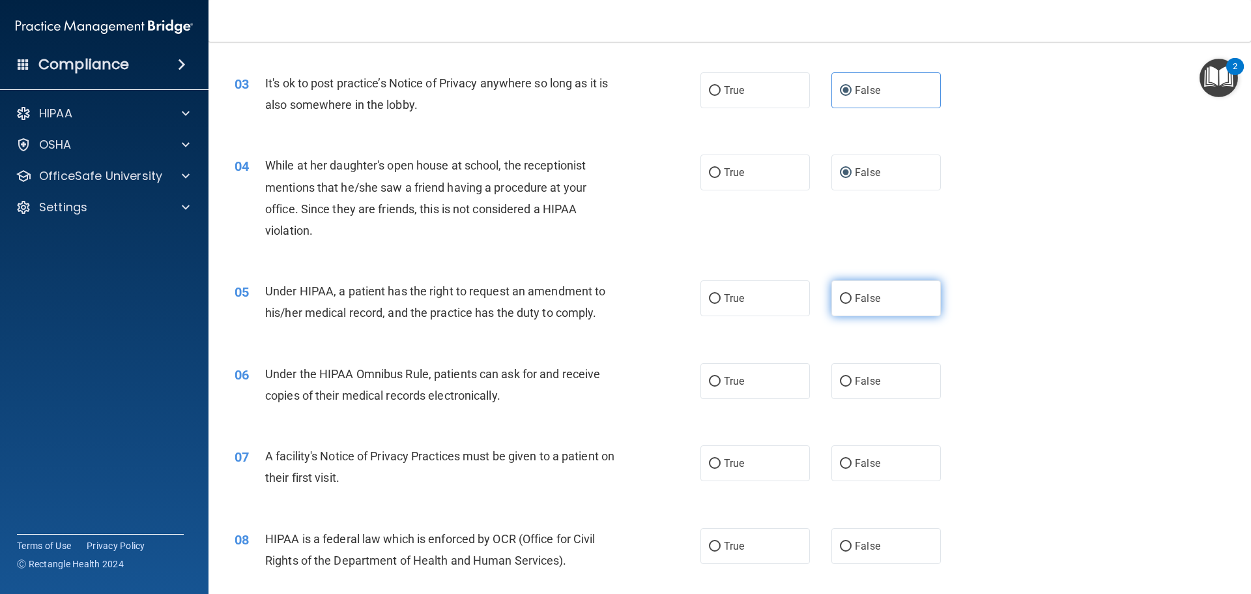
click at [841, 296] on input "False" at bounding box center [846, 299] width 12 height 10
radio input "true"
click at [713, 381] on input "True" at bounding box center [715, 382] width 12 height 10
radio input "true"
click at [709, 465] on input "True" at bounding box center [715, 464] width 12 height 10
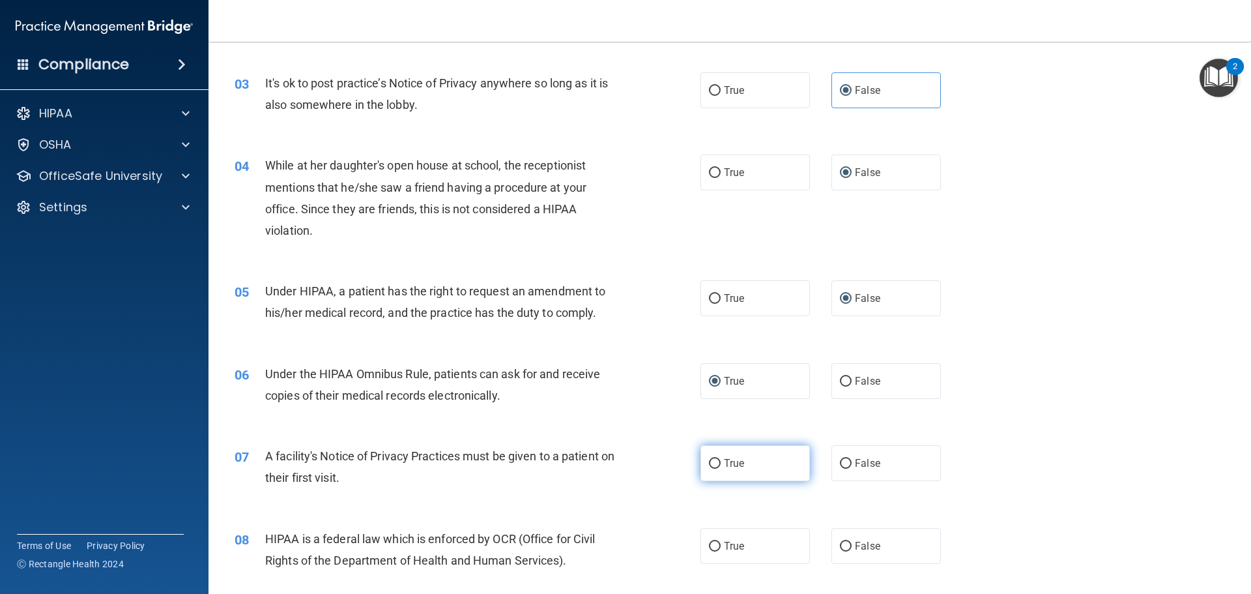
radio input "true"
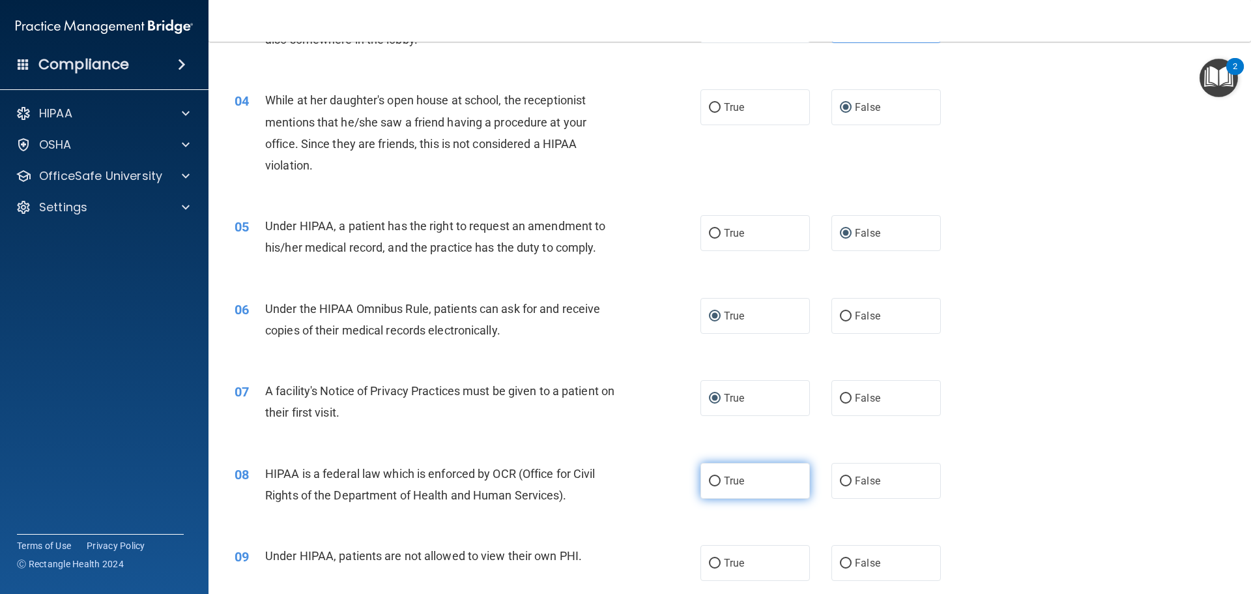
click at [715, 481] on input "True" at bounding box center [715, 481] width 12 height 10
radio input "true"
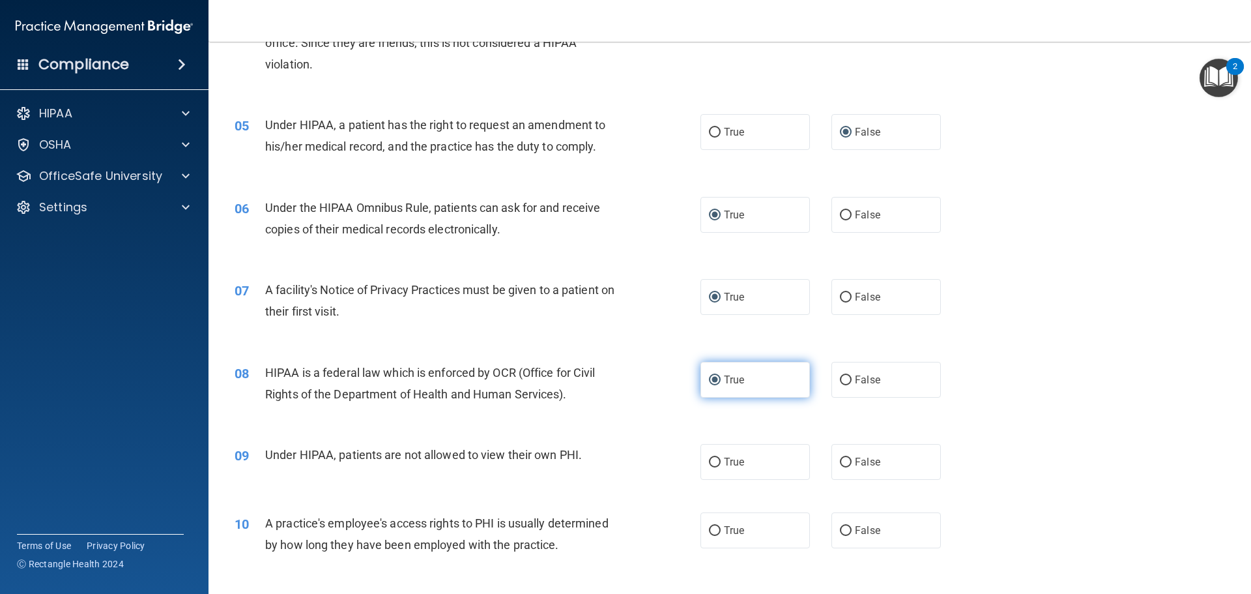
scroll to position [456, 0]
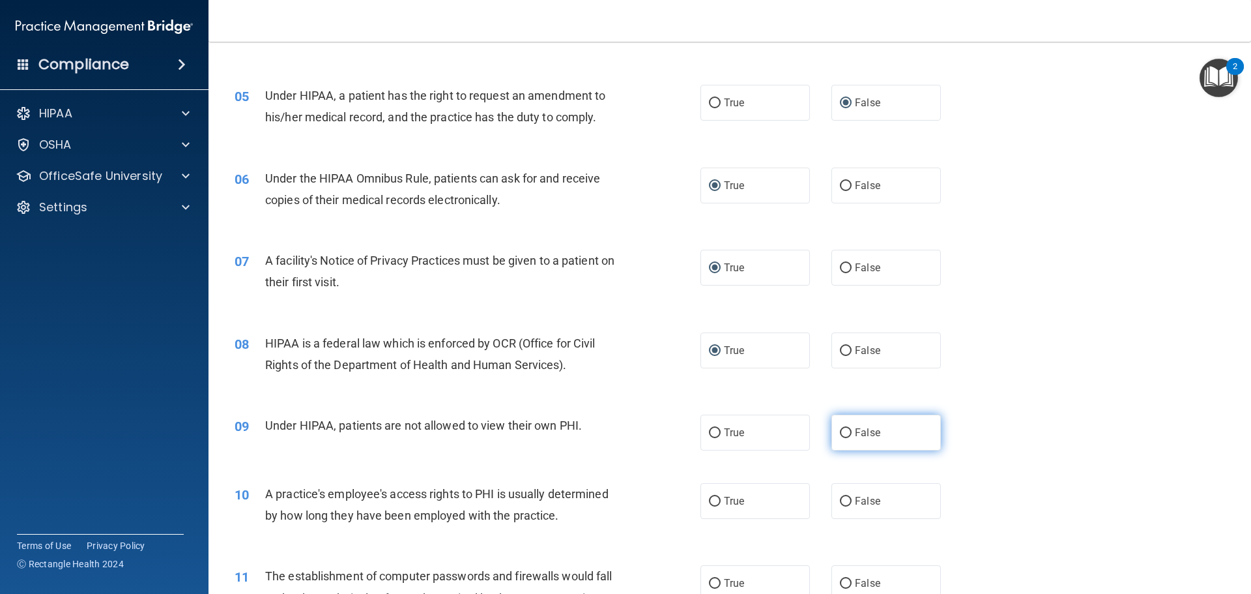
click at [840, 437] on input "False" at bounding box center [846, 433] width 12 height 10
radio input "true"
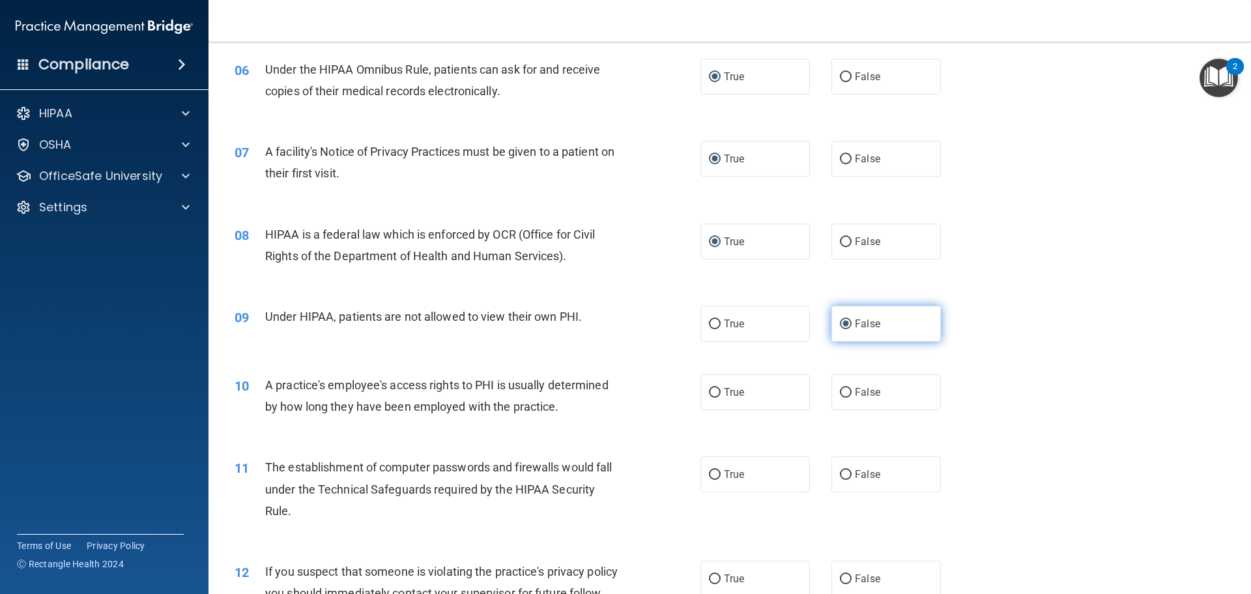
scroll to position [586, 0]
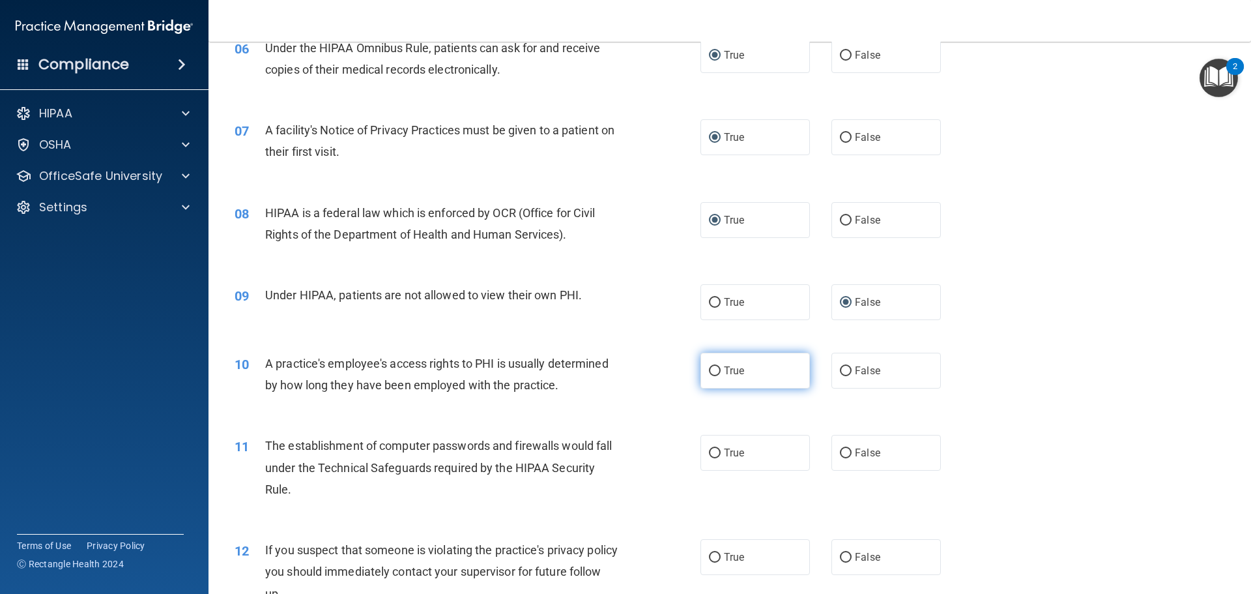
click at [709, 369] on input "True" at bounding box center [715, 371] width 12 height 10
radio input "true"
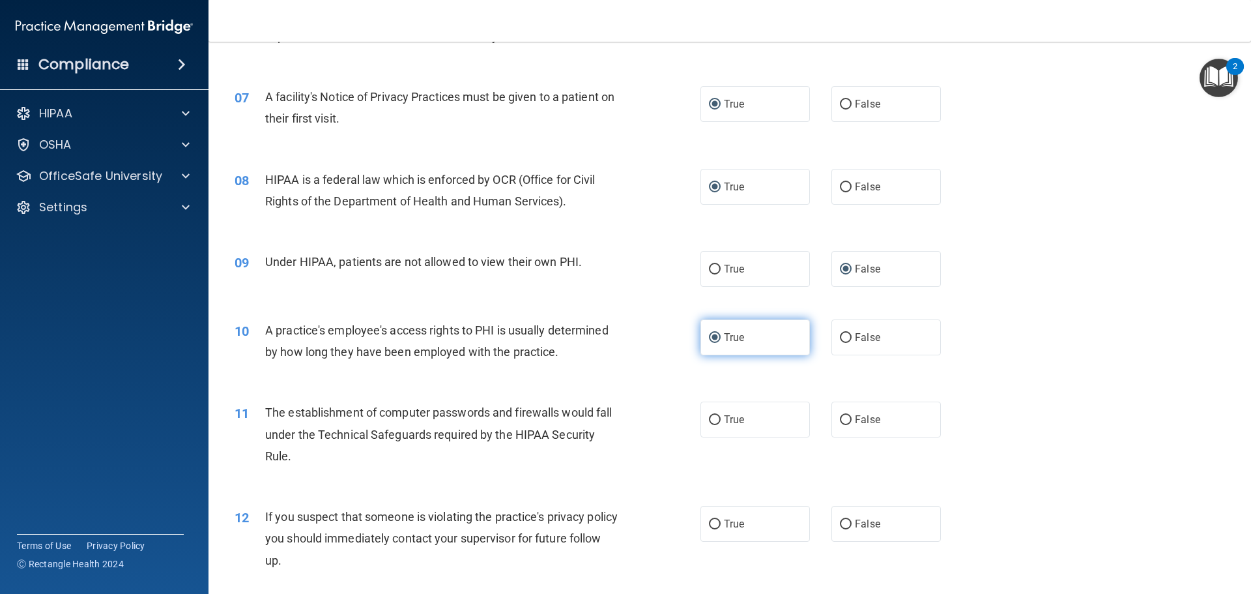
scroll to position [651, 0]
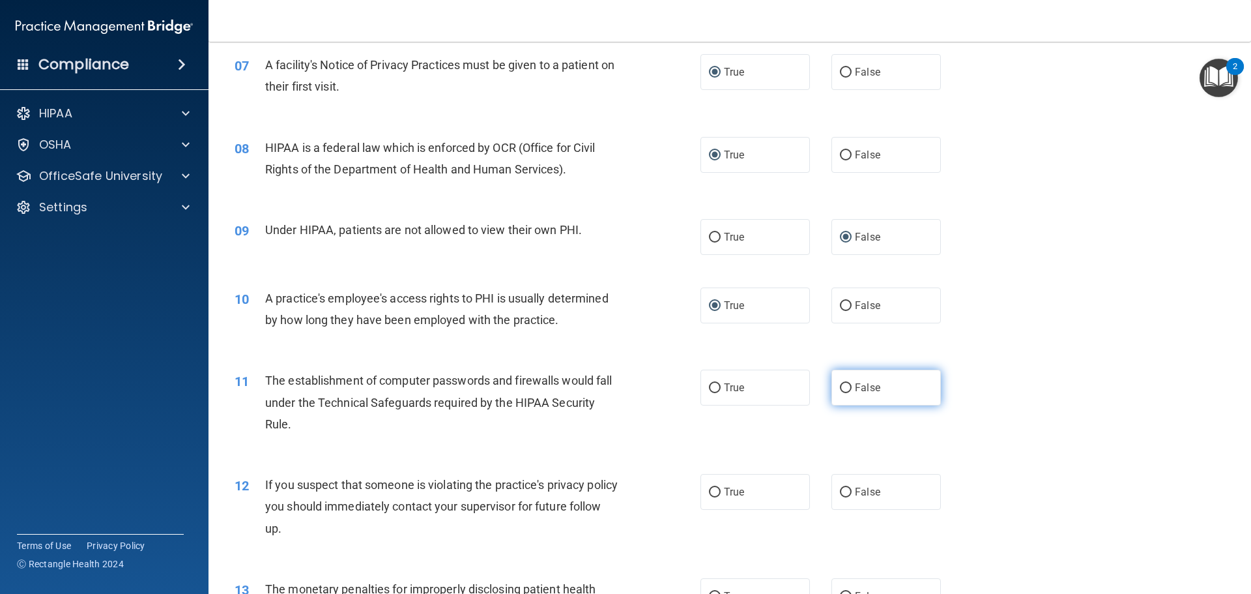
click at [841, 390] on input "False" at bounding box center [846, 388] width 12 height 10
radio input "true"
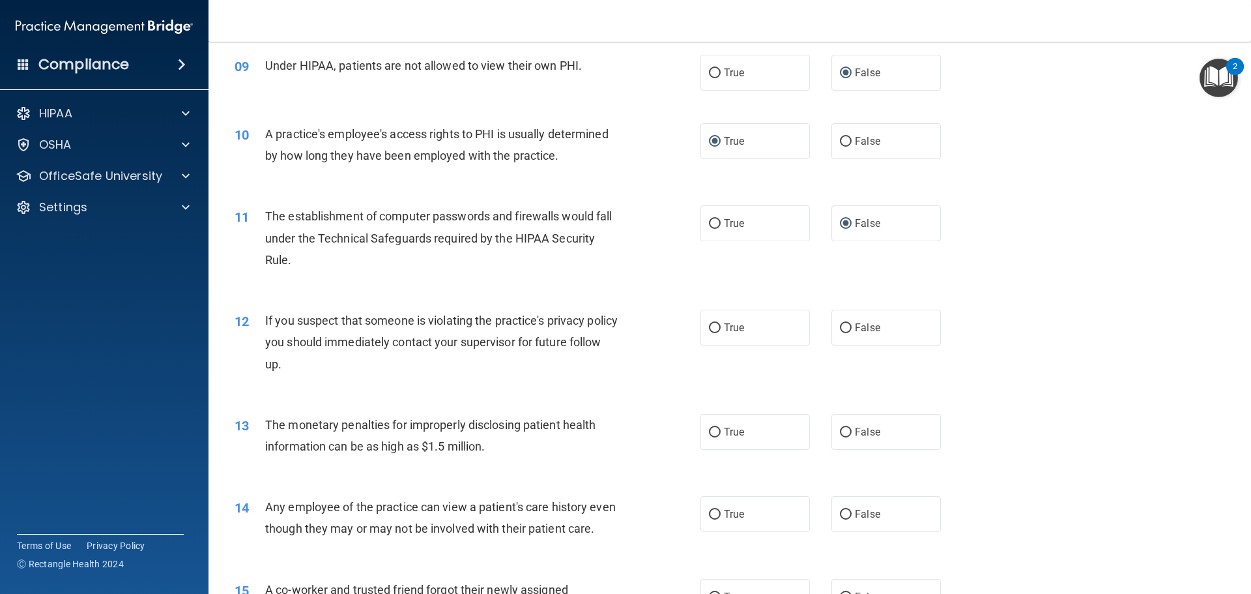
scroll to position [847, 0]
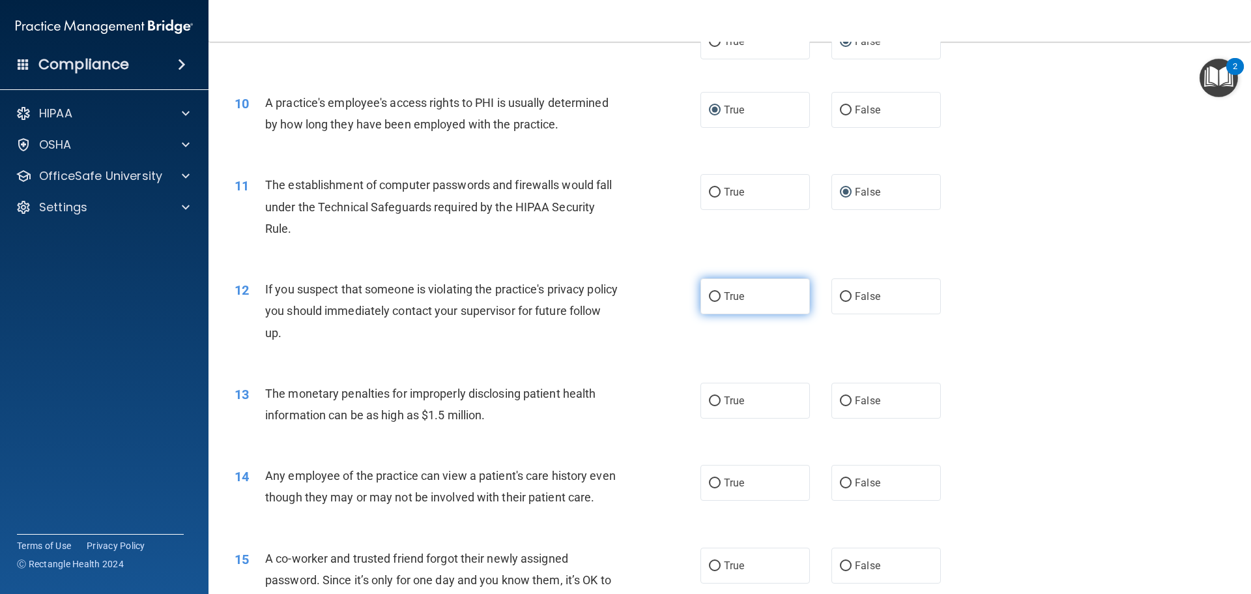
click at [715, 293] on input "True" at bounding box center [715, 297] width 12 height 10
radio input "true"
click at [840, 405] on input "False" at bounding box center [846, 401] width 12 height 10
radio input "true"
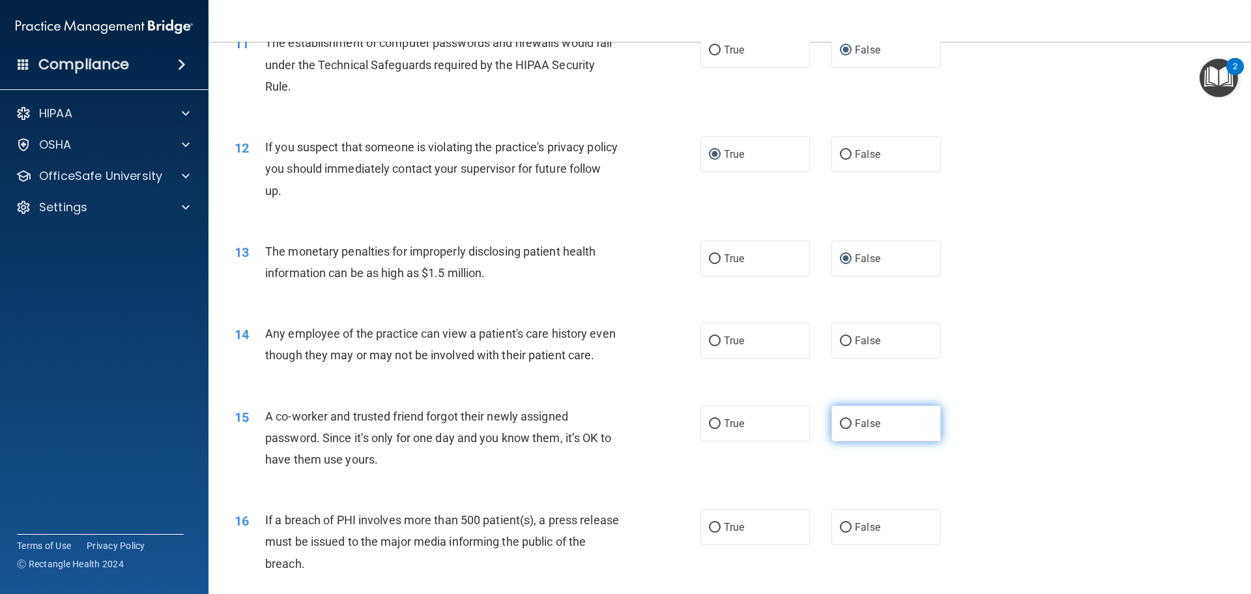
scroll to position [1042, 0]
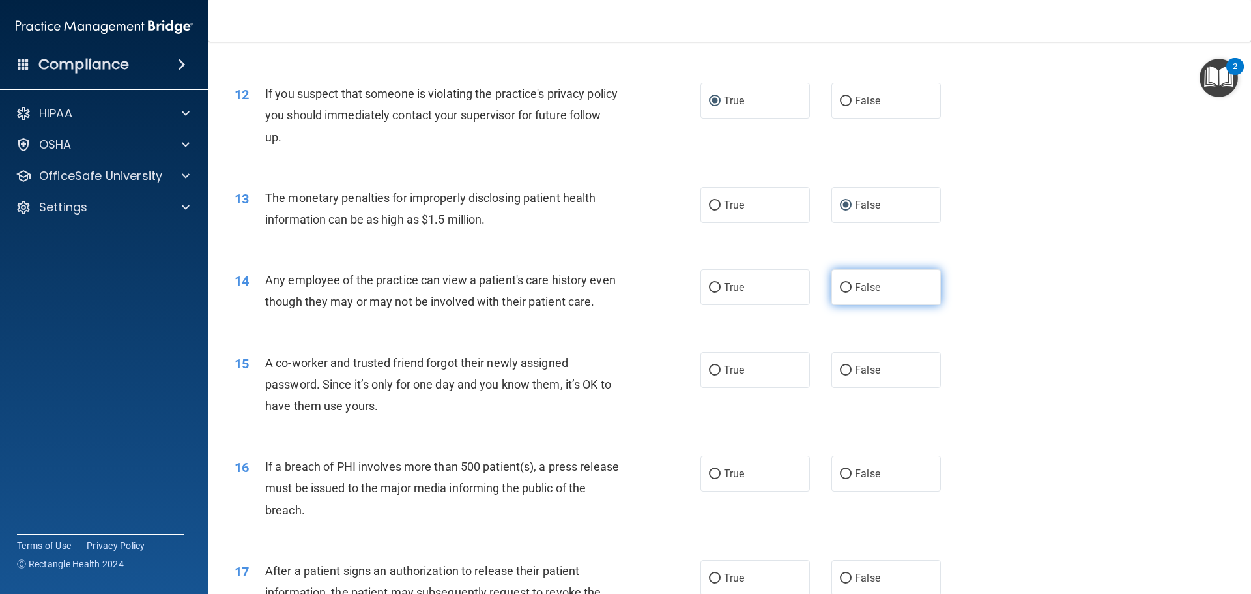
click at [840, 292] on input "False" at bounding box center [846, 288] width 12 height 10
radio input "true"
click at [840, 375] on input "False" at bounding box center [846, 370] width 12 height 10
radio input "true"
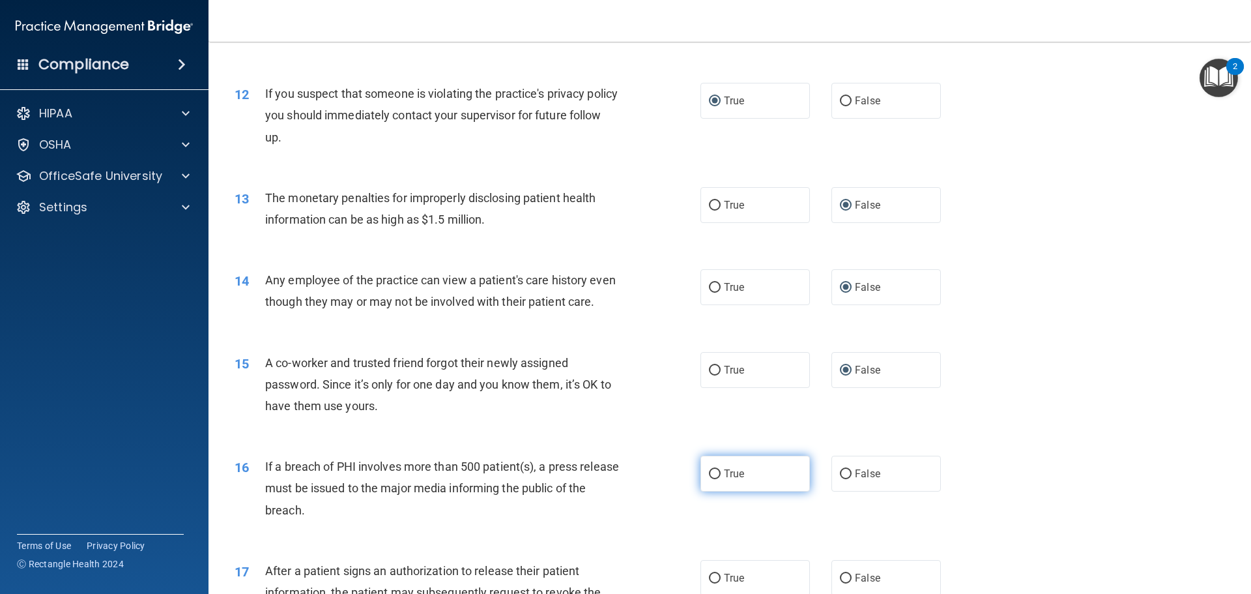
click at [715, 479] on input "True" at bounding box center [715, 474] width 12 height 10
radio input "true"
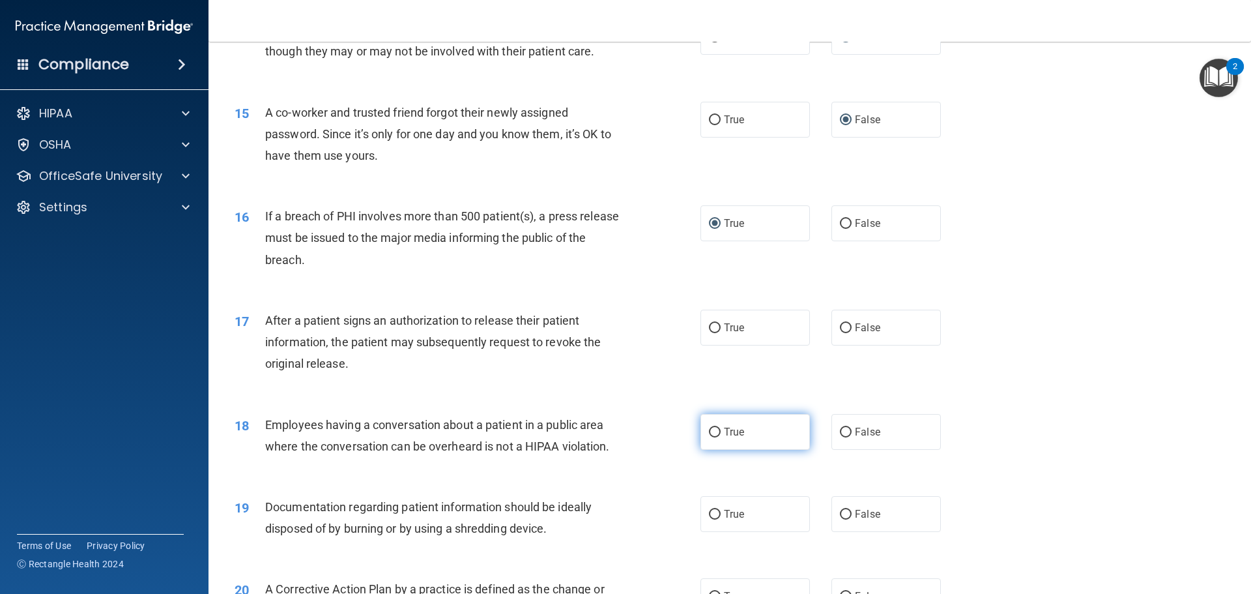
scroll to position [1303, 0]
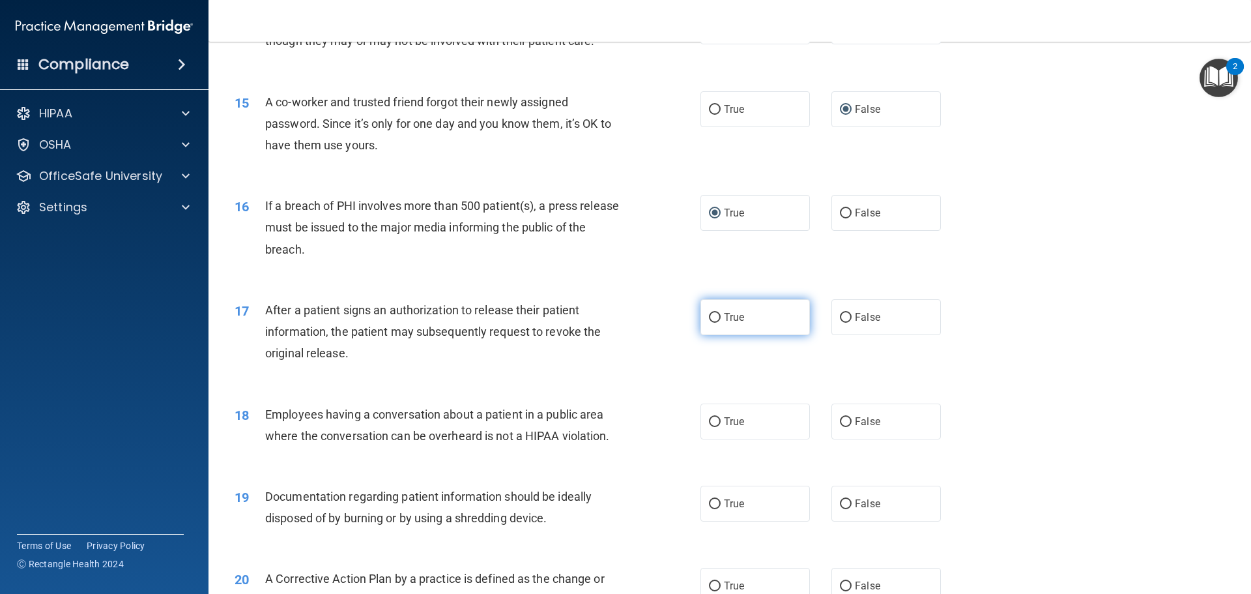
click at [717, 335] on label "True" at bounding box center [754, 317] width 109 height 36
click at [717, 322] on input "True" at bounding box center [715, 318] width 12 height 10
radio input "true"
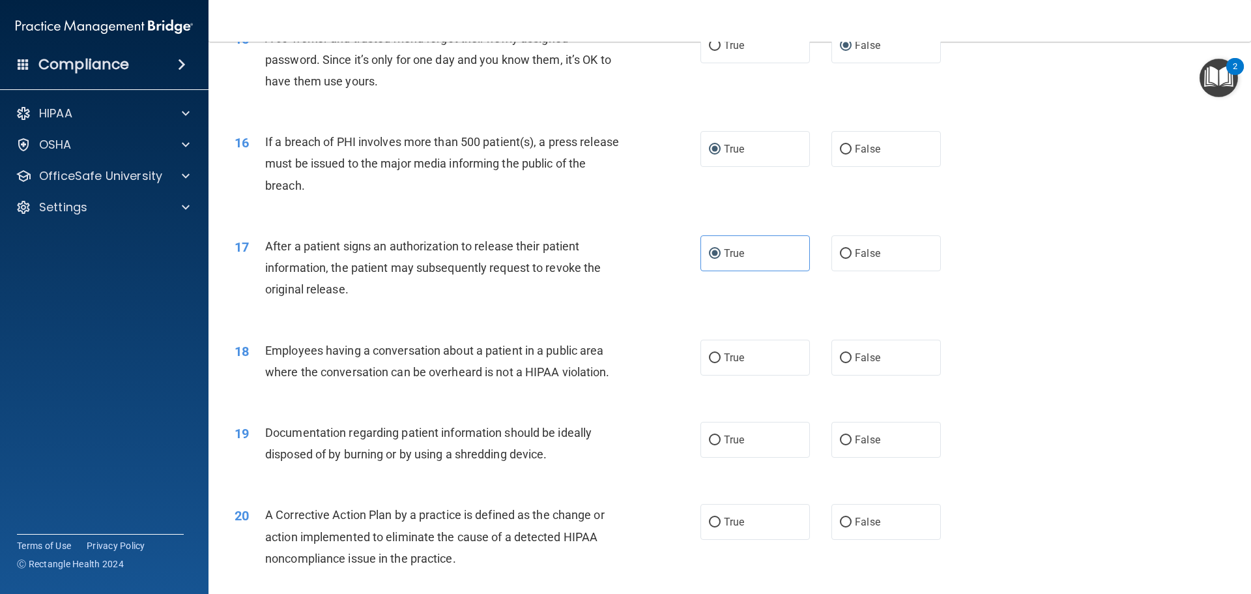
scroll to position [1368, 0]
click at [711, 362] on input "True" at bounding box center [715, 357] width 12 height 10
radio input "true"
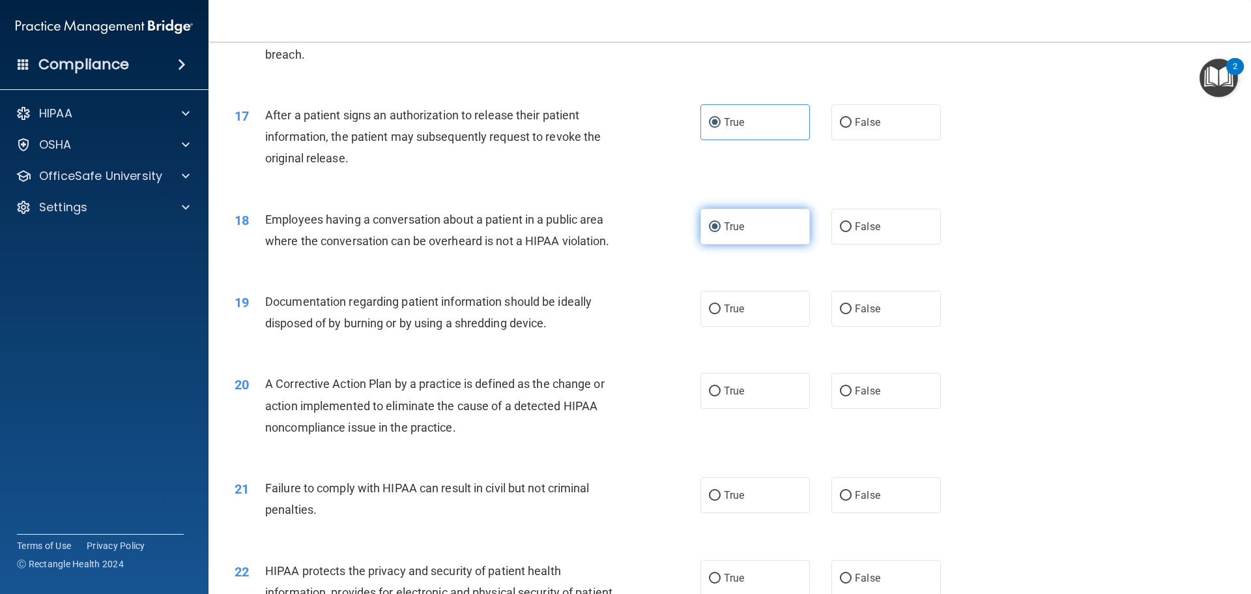
scroll to position [1498, 0]
click at [711, 313] on input "True" at bounding box center [715, 309] width 12 height 10
radio input "true"
click at [713, 395] on input "True" at bounding box center [715, 391] width 12 height 10
radio input "true"
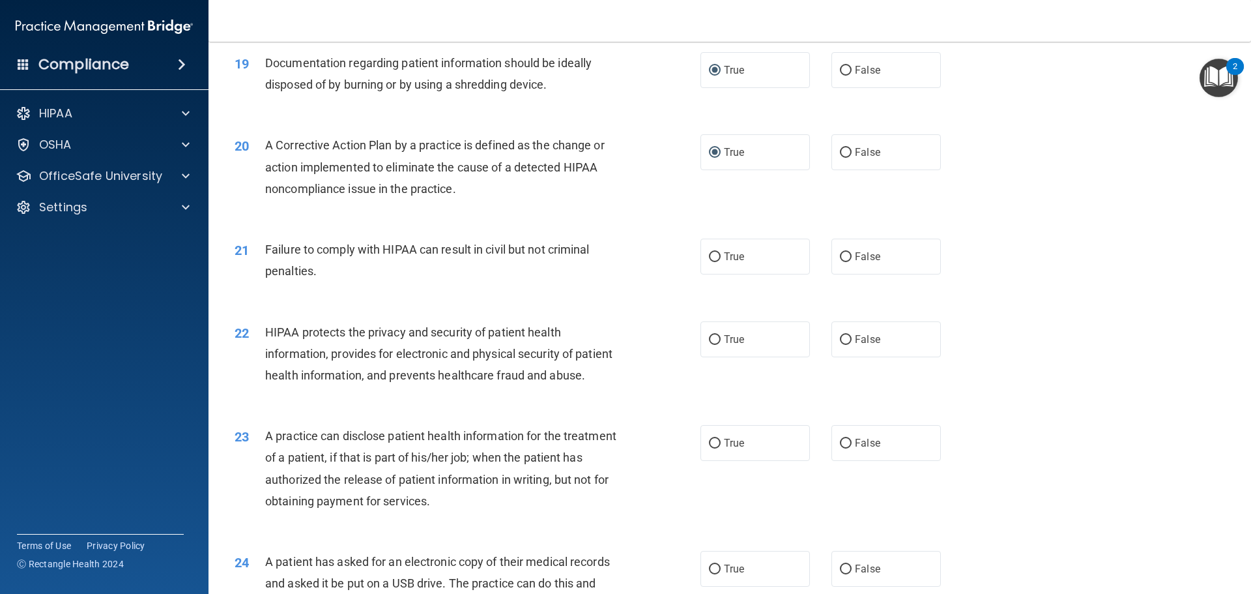
scroll to position [1759, 0]
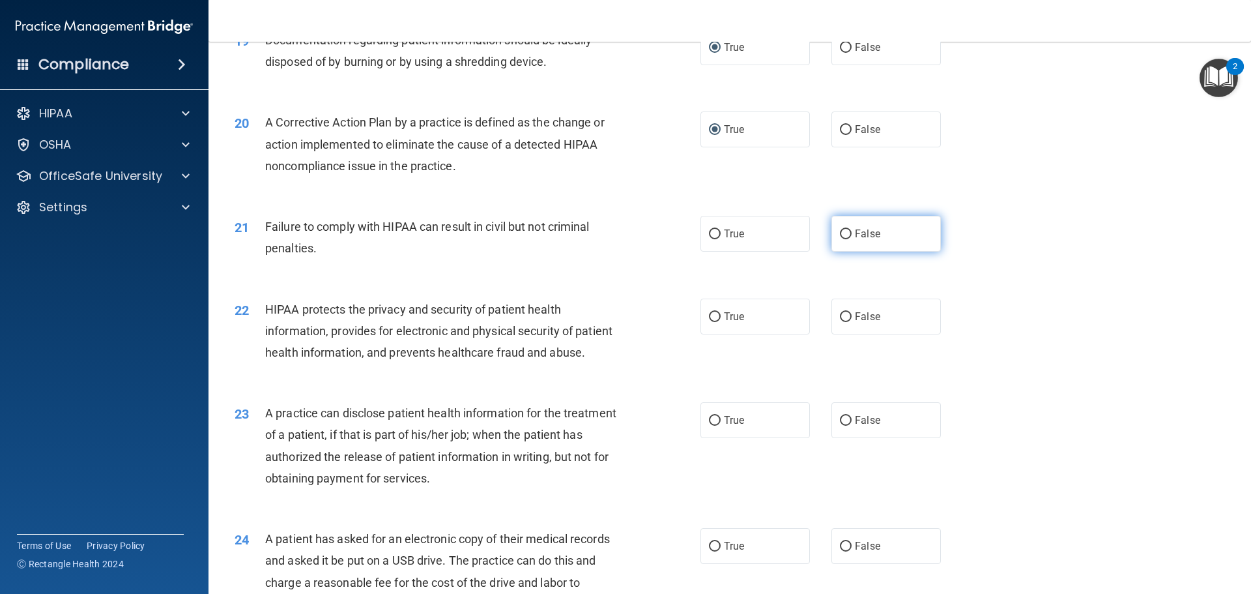
click at [845, 239] on input "False" at bounding box center [846, 234] width 12 height 10
radio input "true"
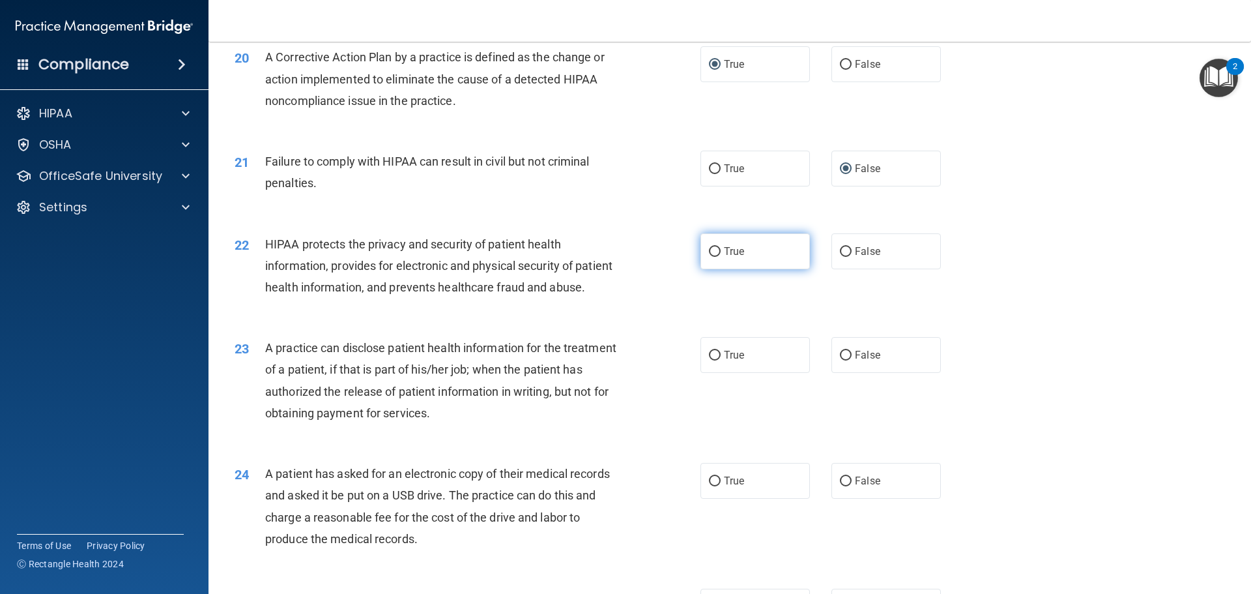
click at [708, 261] on label "True" at bounding box center [754, 251] width 109 height 36
click at [709, 257] on input "True" at bounding box center [715, 252] width 12 height 10
radio input "true"
click at [709, 360] on input "True" at bounding box center [715, 356] width 12 height 10
radio input "true"
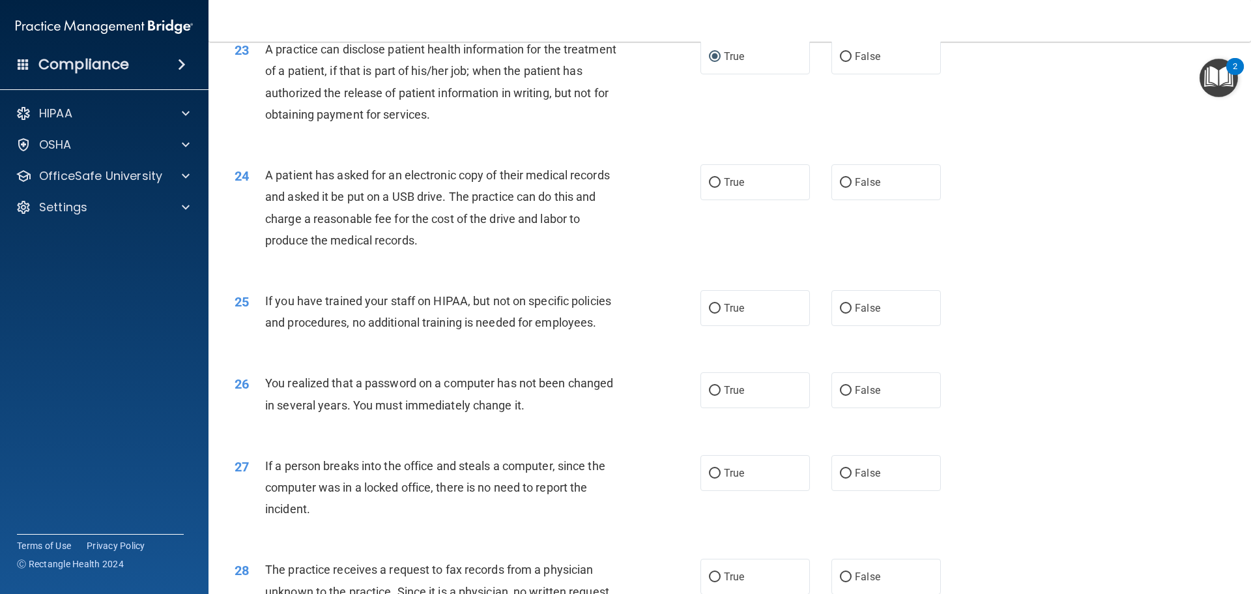
scroll to position [2215, 0]
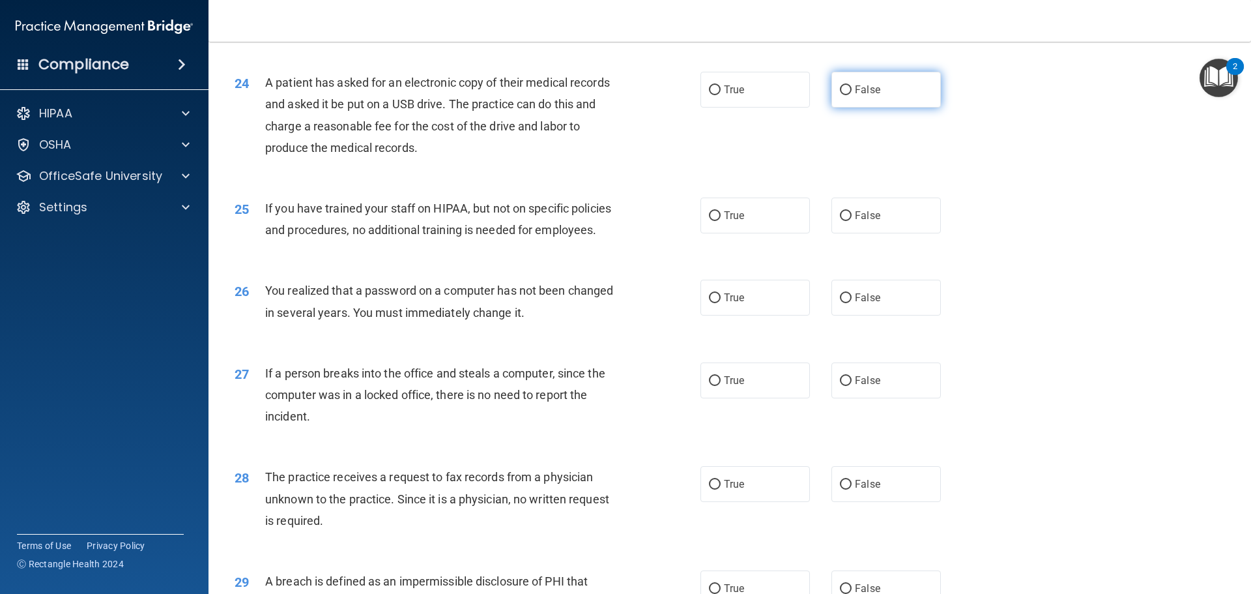
click at [835, 107] on label "False" at bounding box center [885, 90] width 109 height 36
click at [840, 95] on input "False" at bounding box center [846, 90] width 12 height 10
radio input "true"
click at [842, 221] on input "False" at bounding box center [846, 216] width 12 height 10
radio input "true"
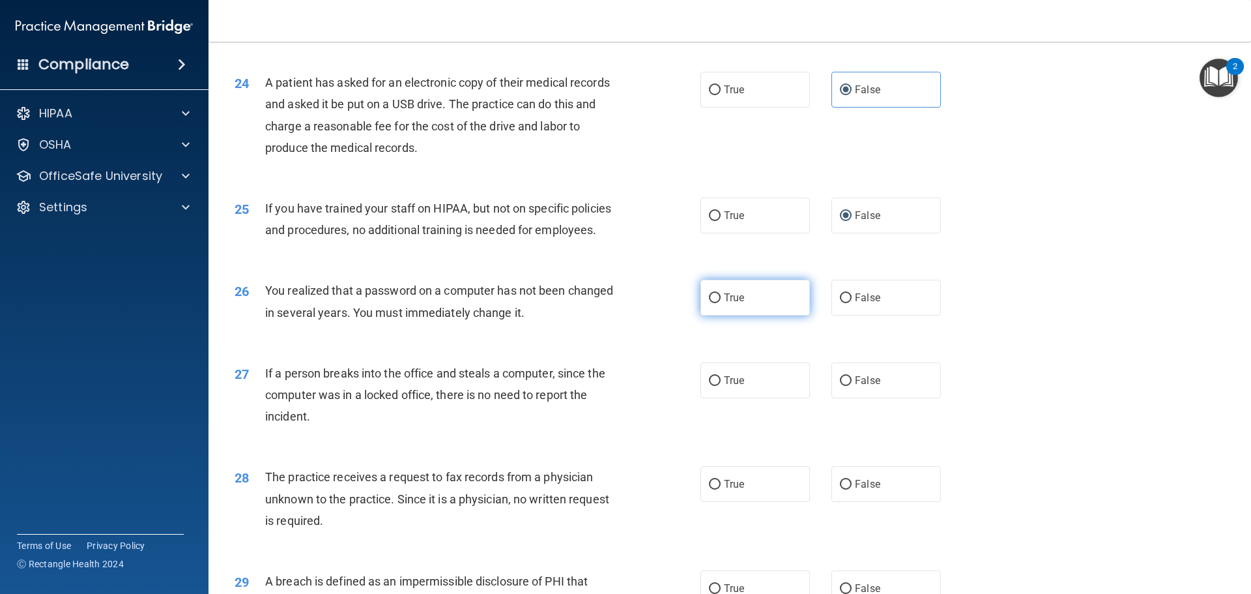
click at [712, 303] on input "True" at bounding box center [715, 298] width 12 height 10
radio input "true"
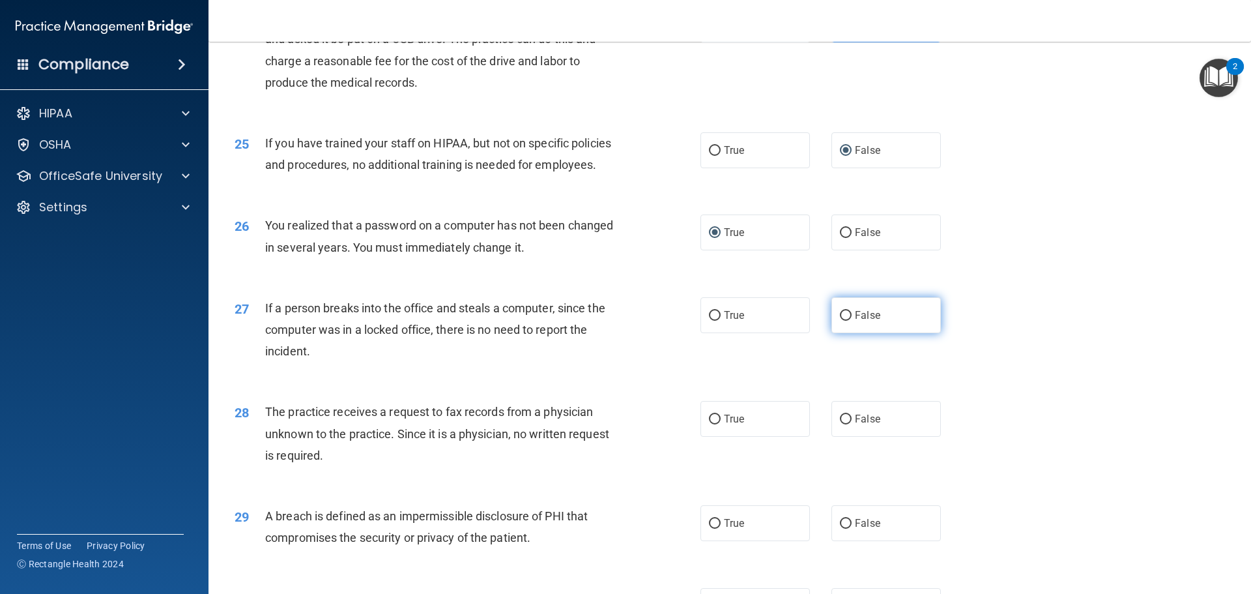
click at [845, 321] on input "False" at bounding box center [846, 316] width 12 height 10
radio input "true"
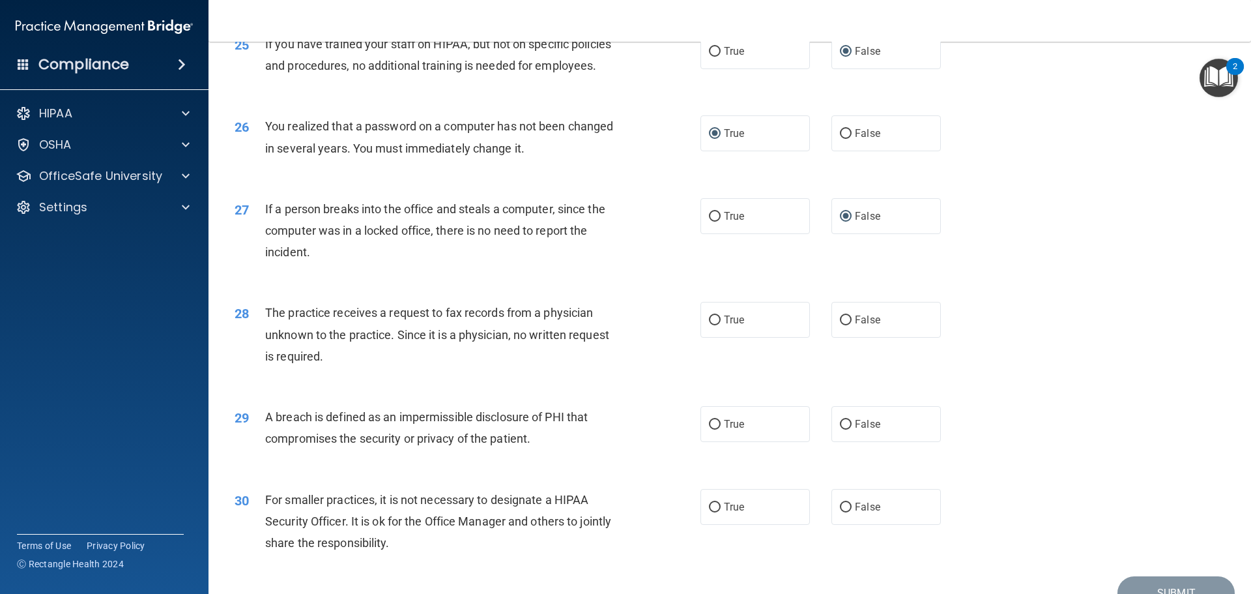
scroll to position [2411, 0]
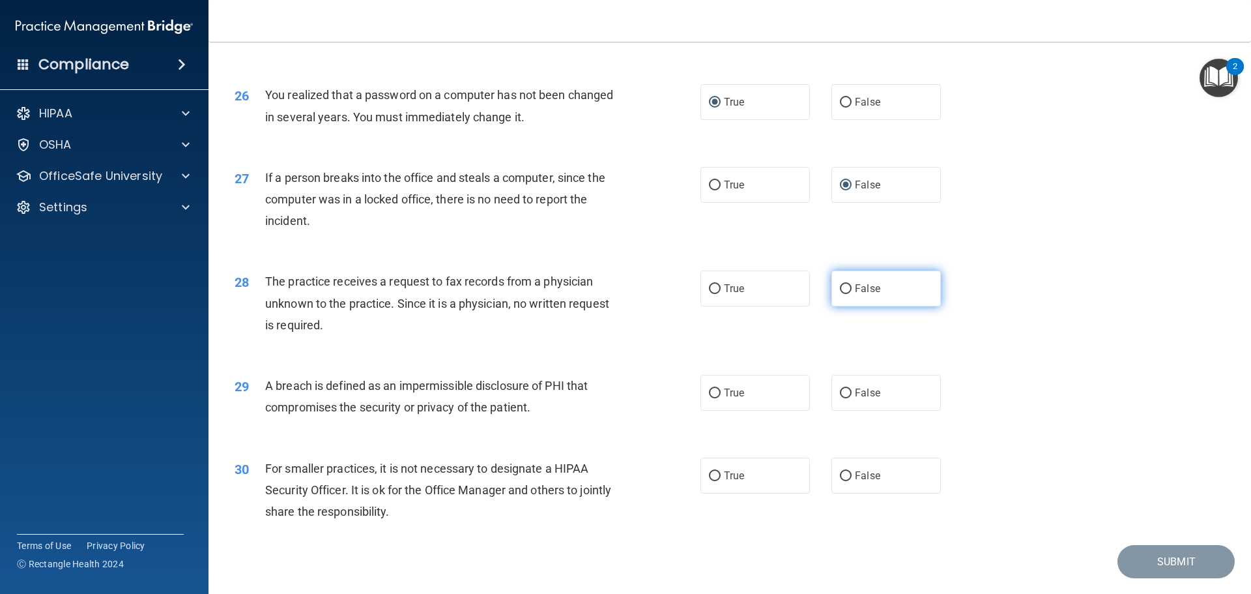
click at [841, 294] on input "False" at bounding box center [846, 289] width 12 height 10
radio input "true"
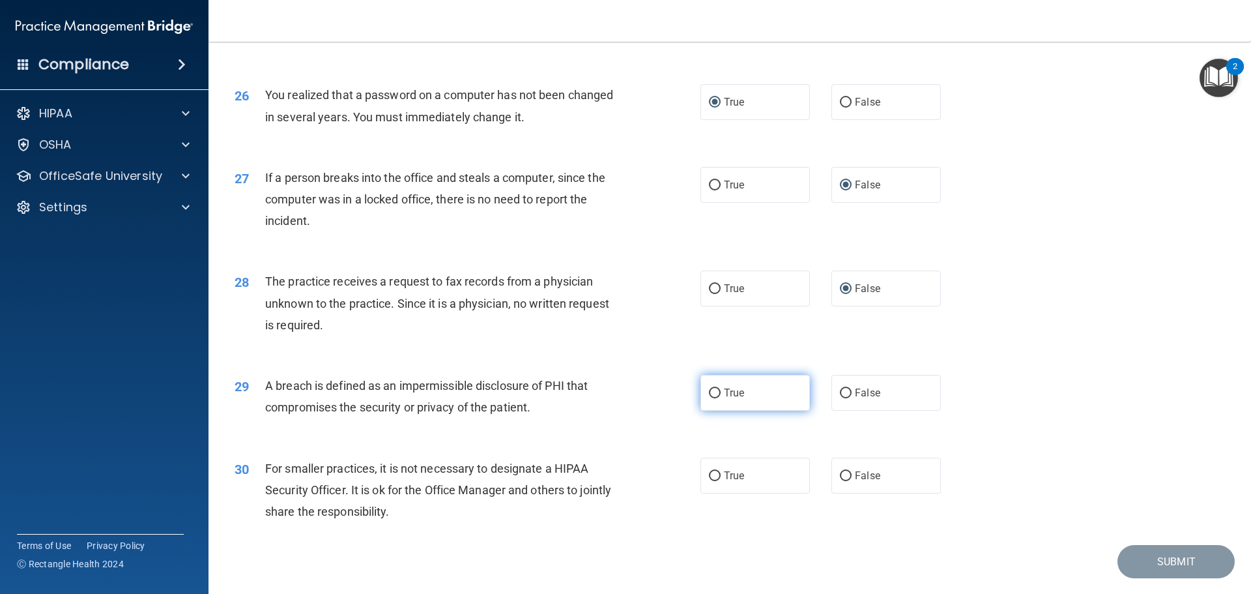
click at [713, 398] on input "True" at bounding box center [715, 393] width 12 height 10
radio input "true"
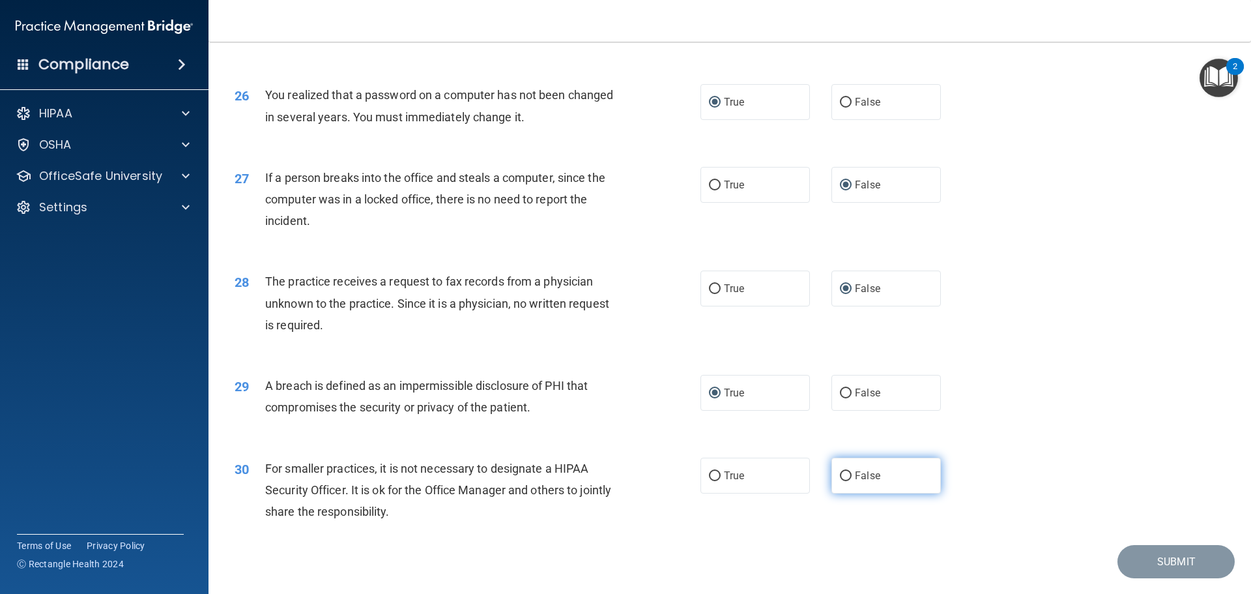
click at [846, 493] on label "False" at bounding box center [885, 475] width 109 height 36
click at [846, 481] on input "False" at bounding box center [846, 476] width 12 height 10
radio input "true"
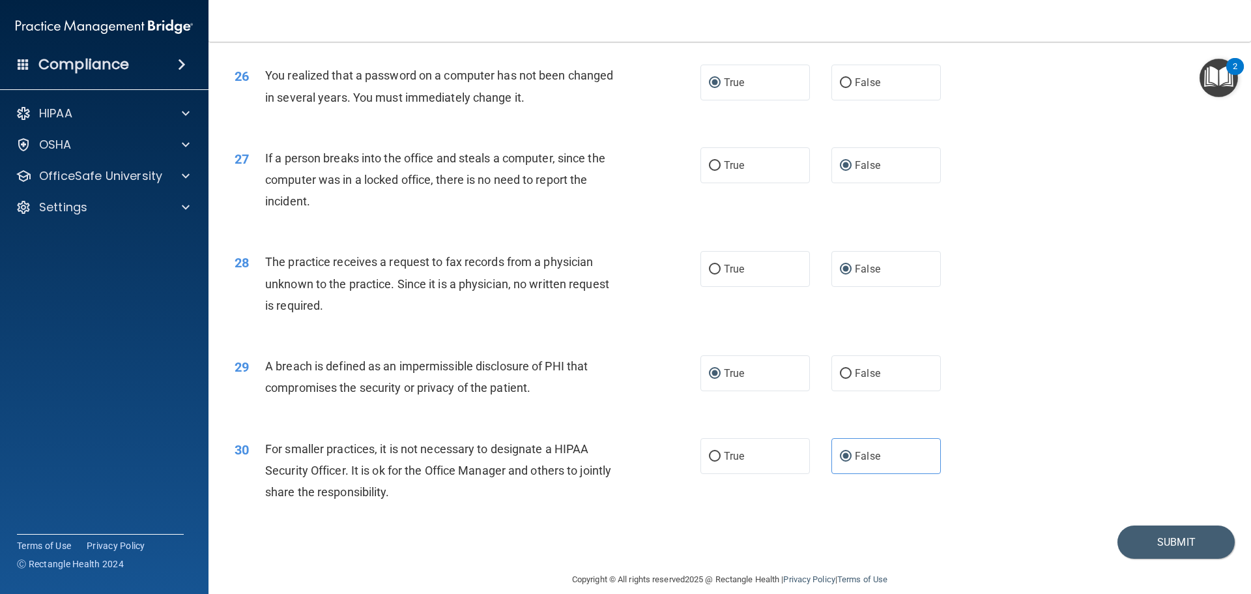
scroll to position [2490, 0]
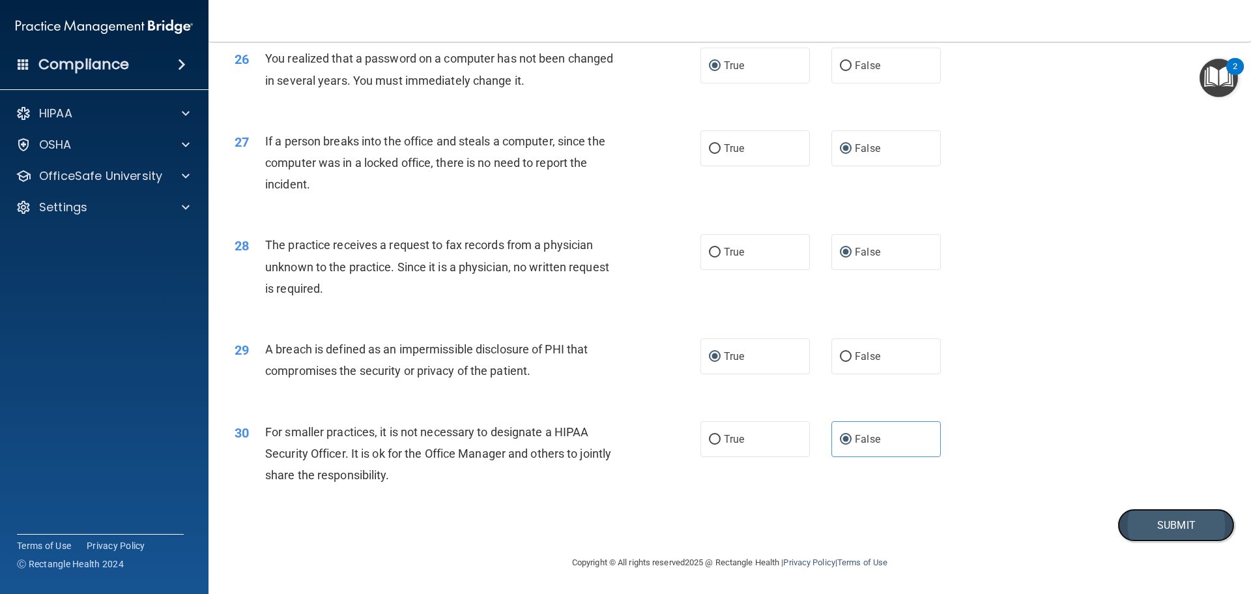
click at [1167, 537] on button "Submit" at bounding box center [1175, 524] width 117 height 33
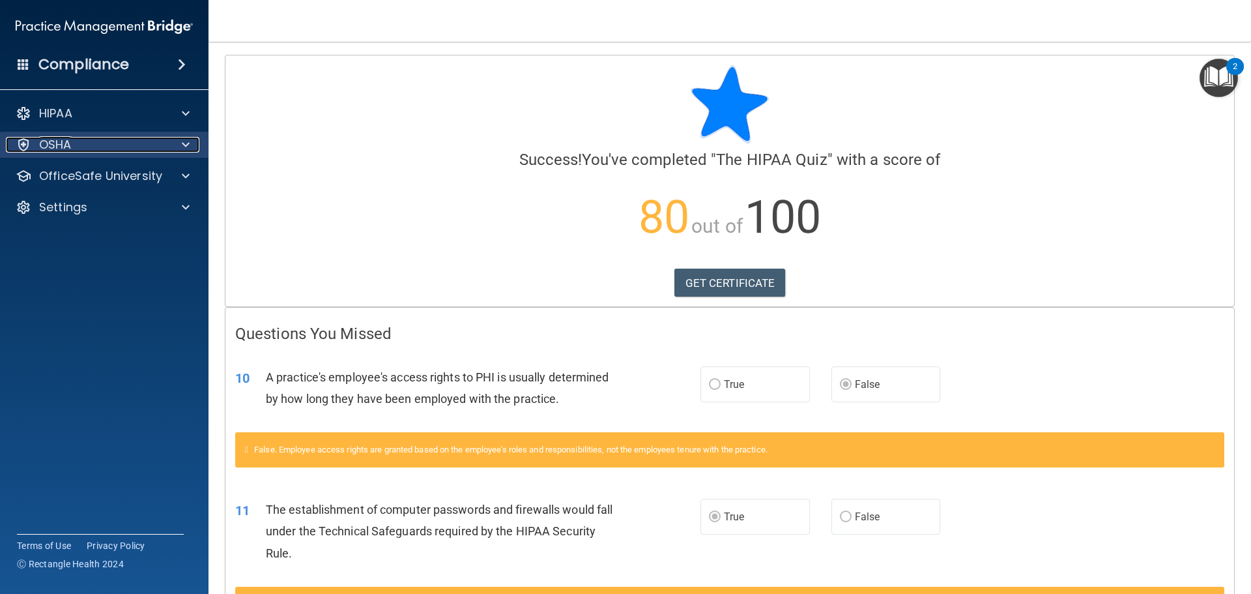
click at [180, 145] on div at bounding box center [183, 145] width 33 height 16
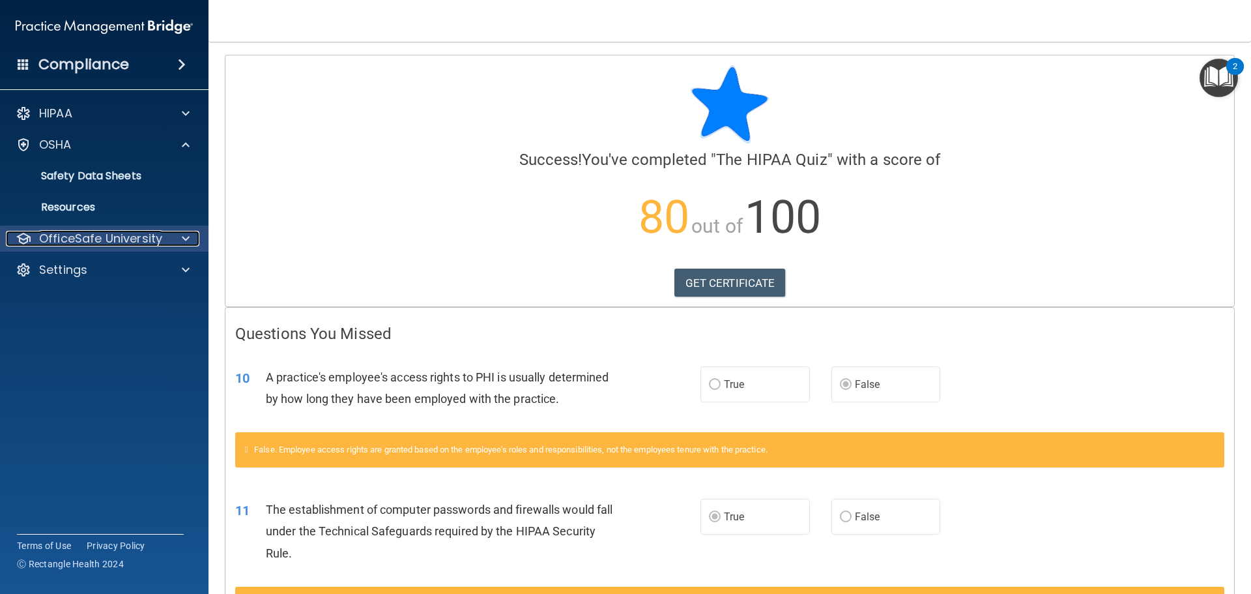
click at [181, 233] on div at bounding box center [183, 239] width 33 height 16
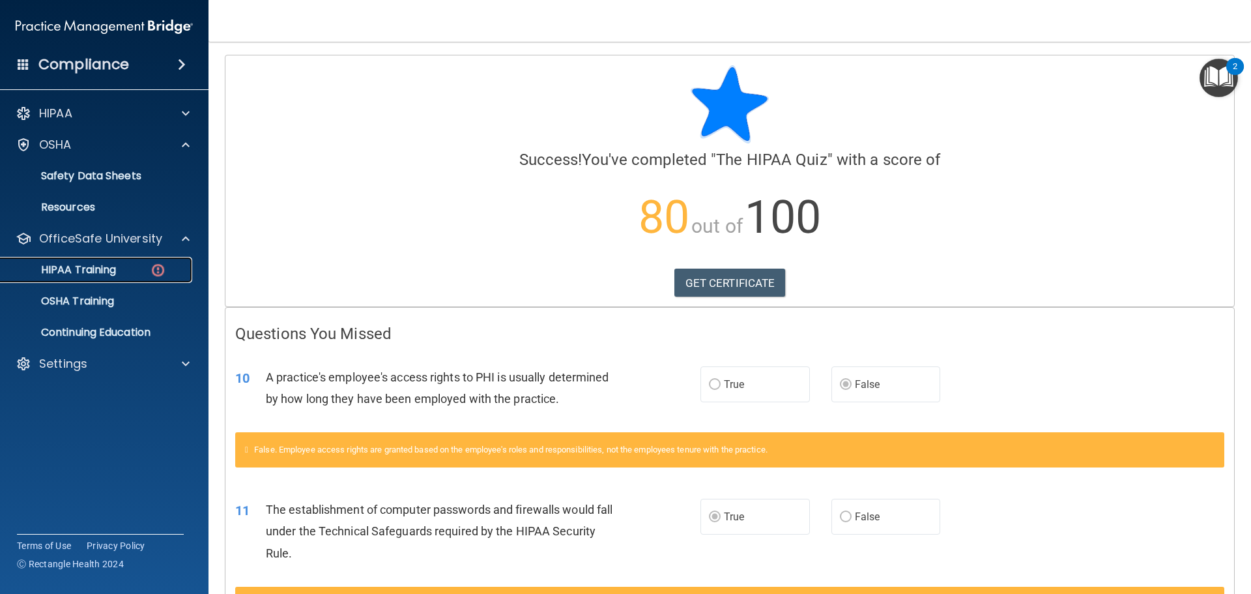
click at [113, 271] on p "HIPAA Training" at bounding box center [61, 269] width 107 height 13
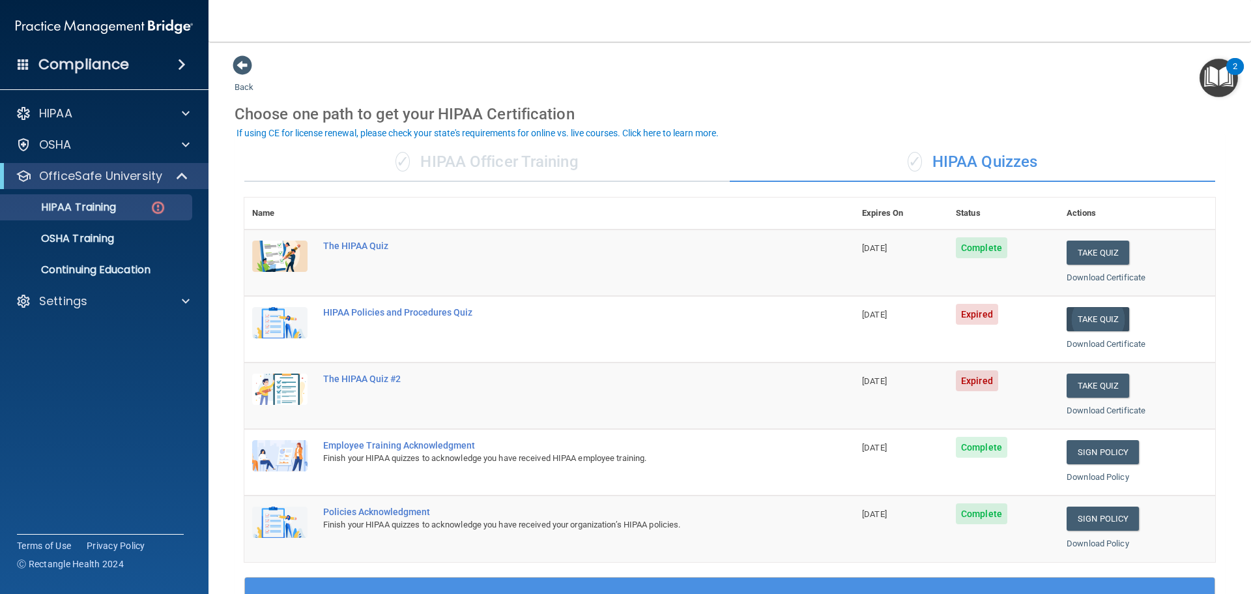
click at [1087, 305] on td "Take Quiz Download Certificate" at bounding box center [1137, 329] width 156 height 66
click at [1085, 319] on button "Take Quiz" at bounding box center [1097, 319] width 63 height 24
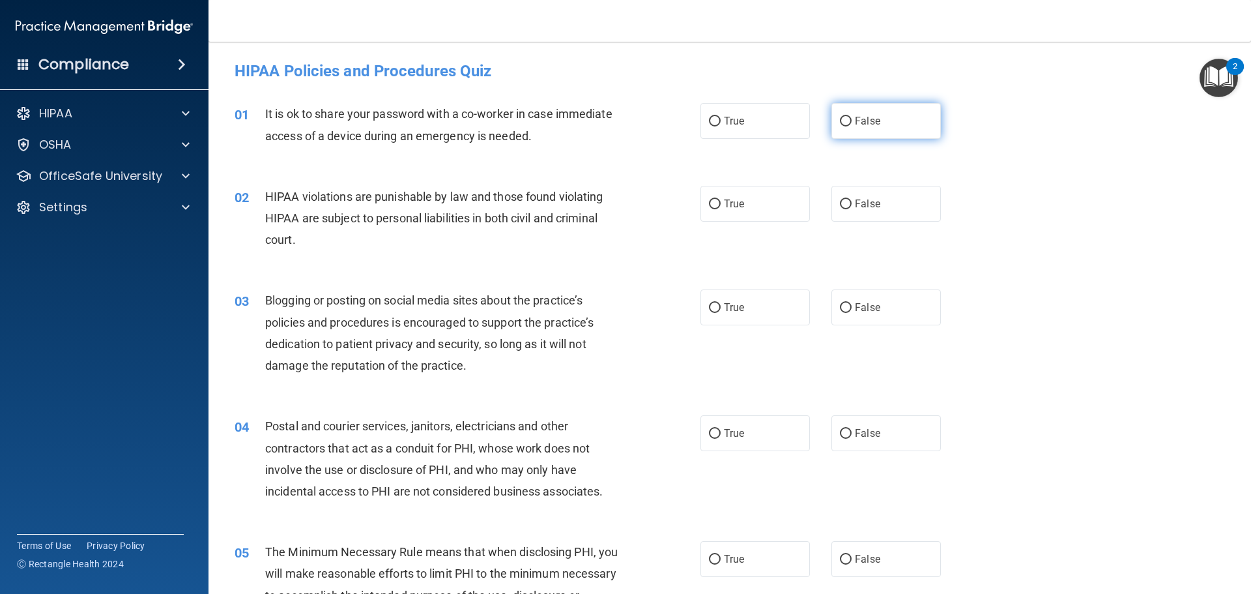
click at [840, 120] on input "False" at bounding box center [846, 122] width 12 height 10
radio input "true"
click at [843, 204] on input "False" at bounding box center [846, 204] width 12 height 10
radio input "true"
click at [713, 304] on input "True" at bounding box center [715, 308] width 12 height 10
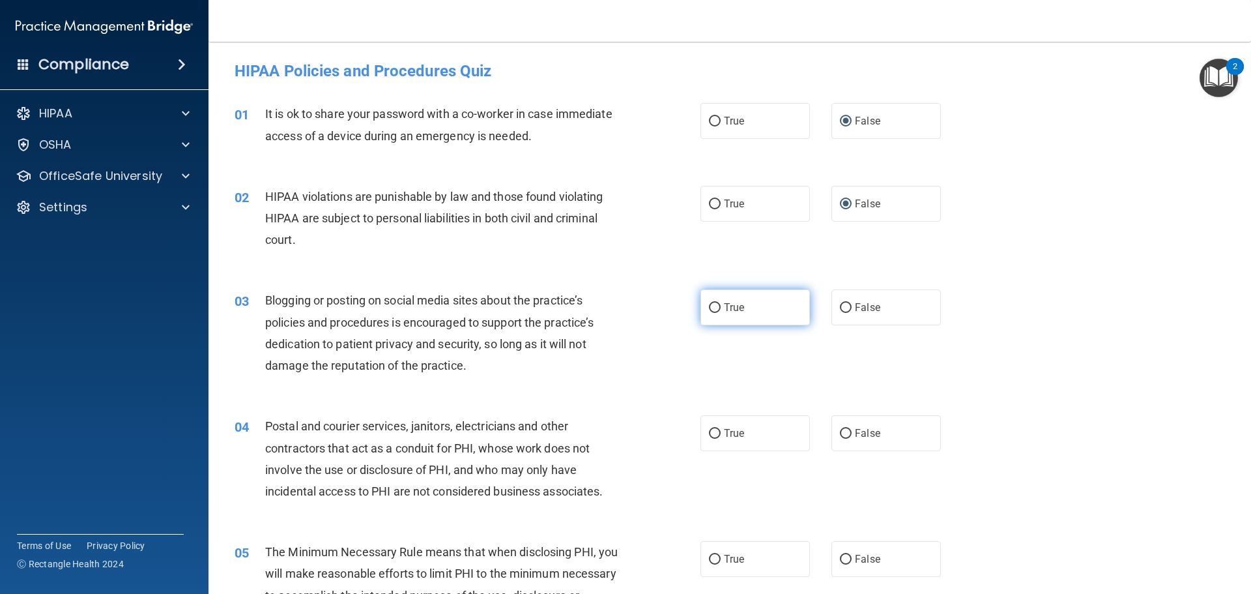
radio input "true"
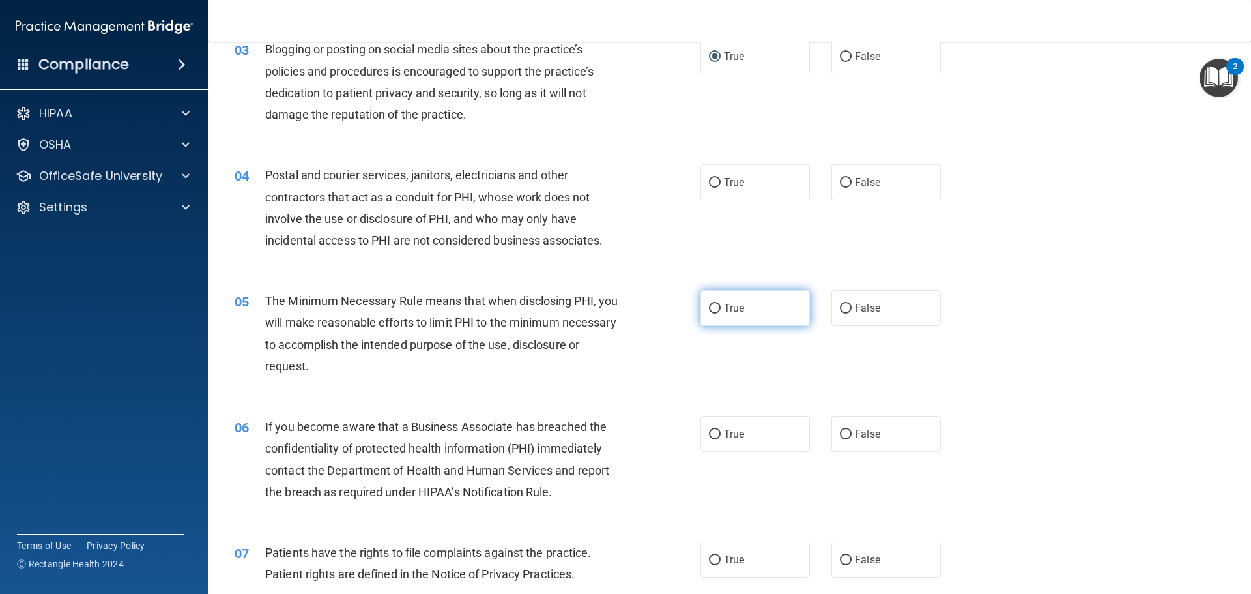
scroll to position [261, 0]
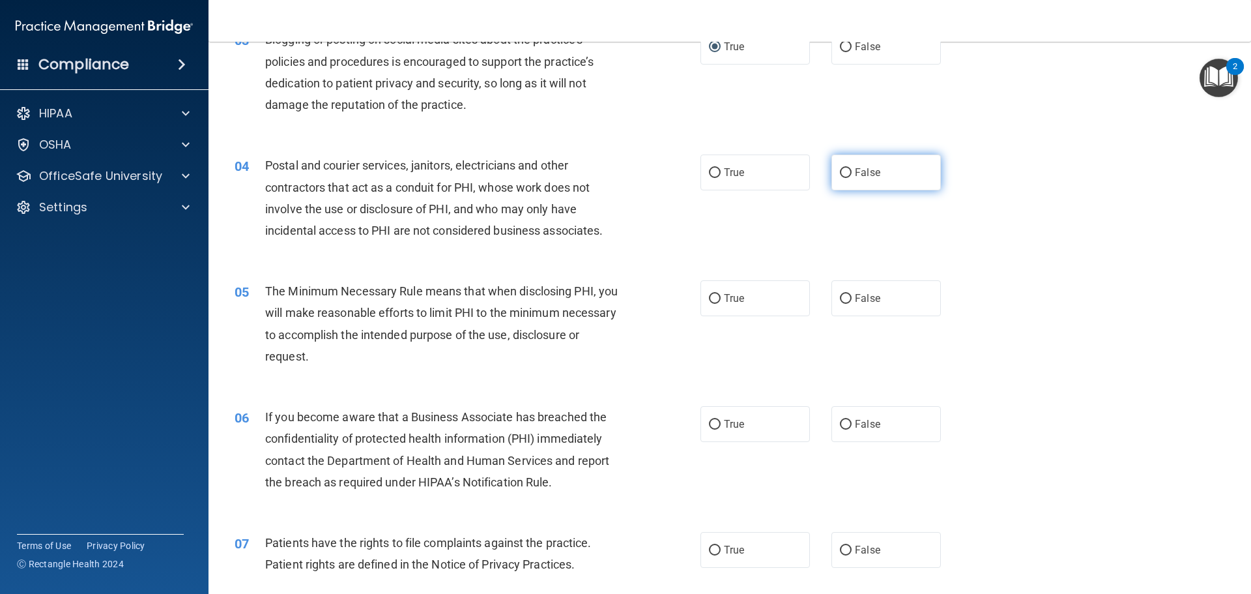
click at [840, 168] on input "False" at bounding box center [846, 173] width 12 height 10
radio input "true"
click at [840, 298] on input "False" at bounding box center [846, 299] width 12 height 10
radio input "true"
click at [713, 429] on input "True" at bounding box center [715, 425] width 12 height 10
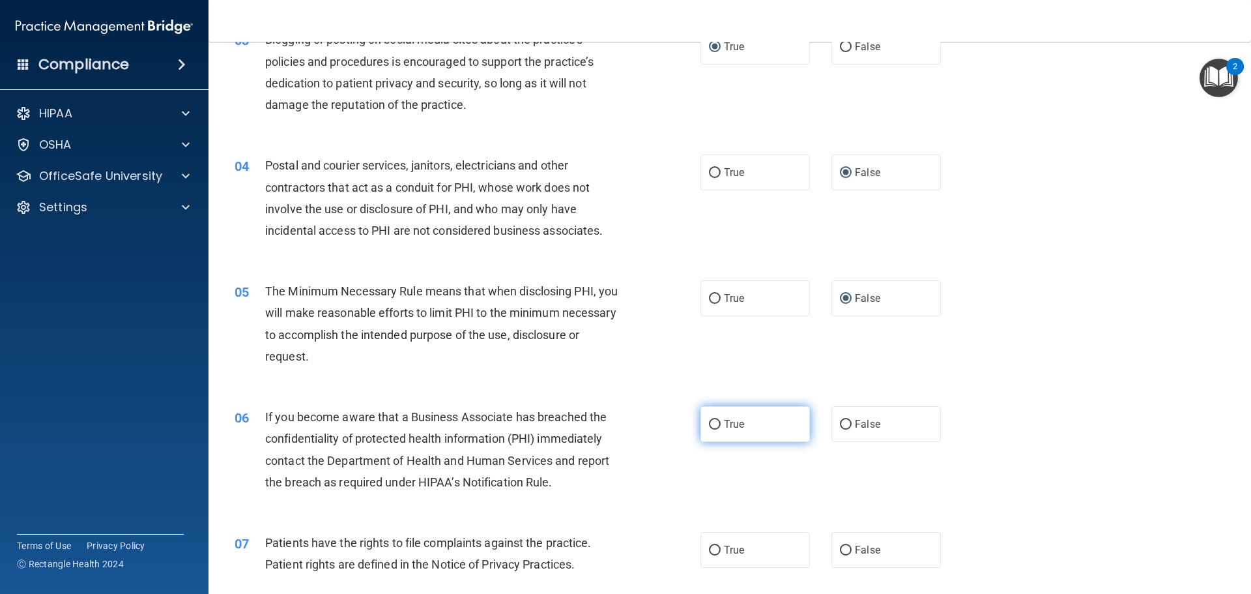
radio input "true"
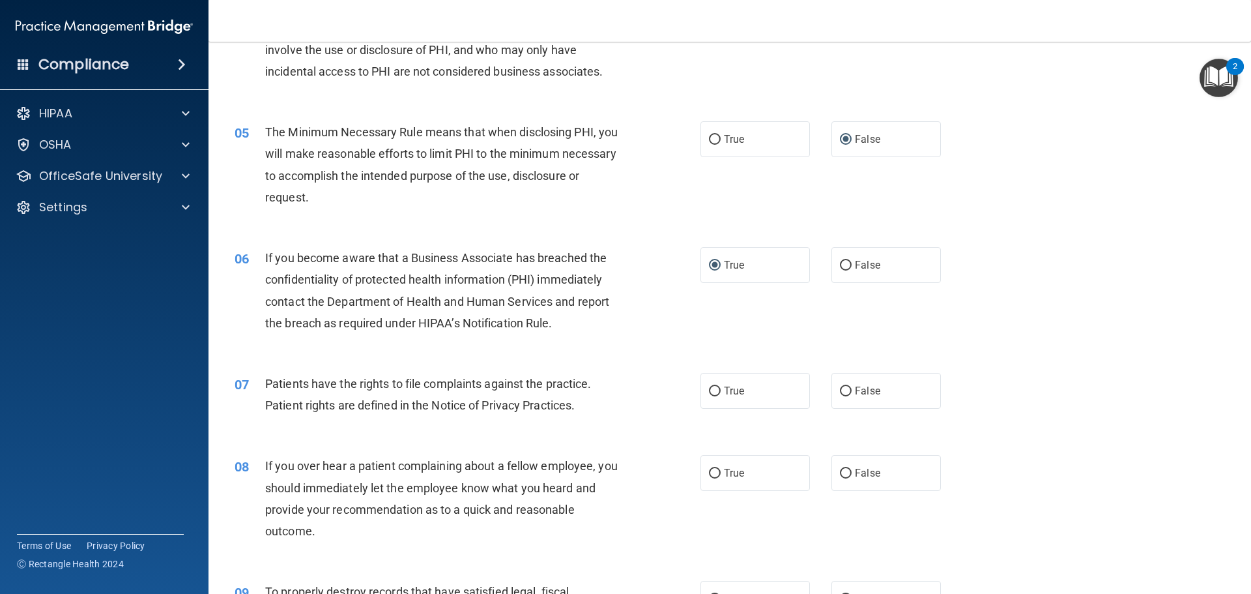
scroll to position [586, 0]
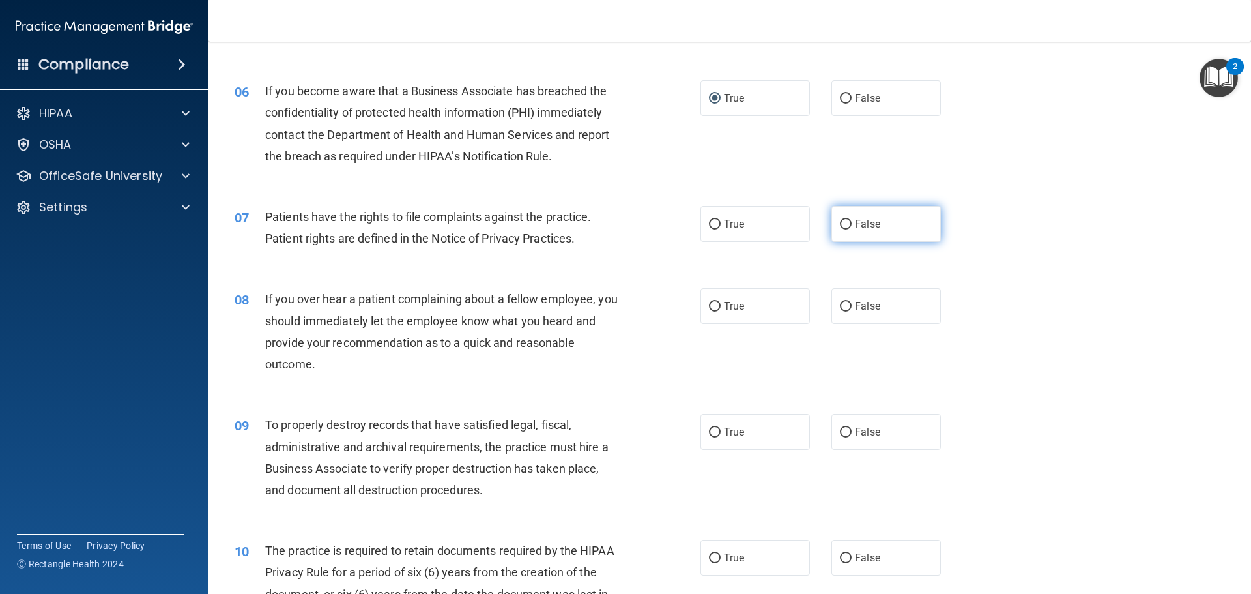
click at [840, 222] on input "False" at bounding box center [846, 225] width 12 height 10
radio input "true"
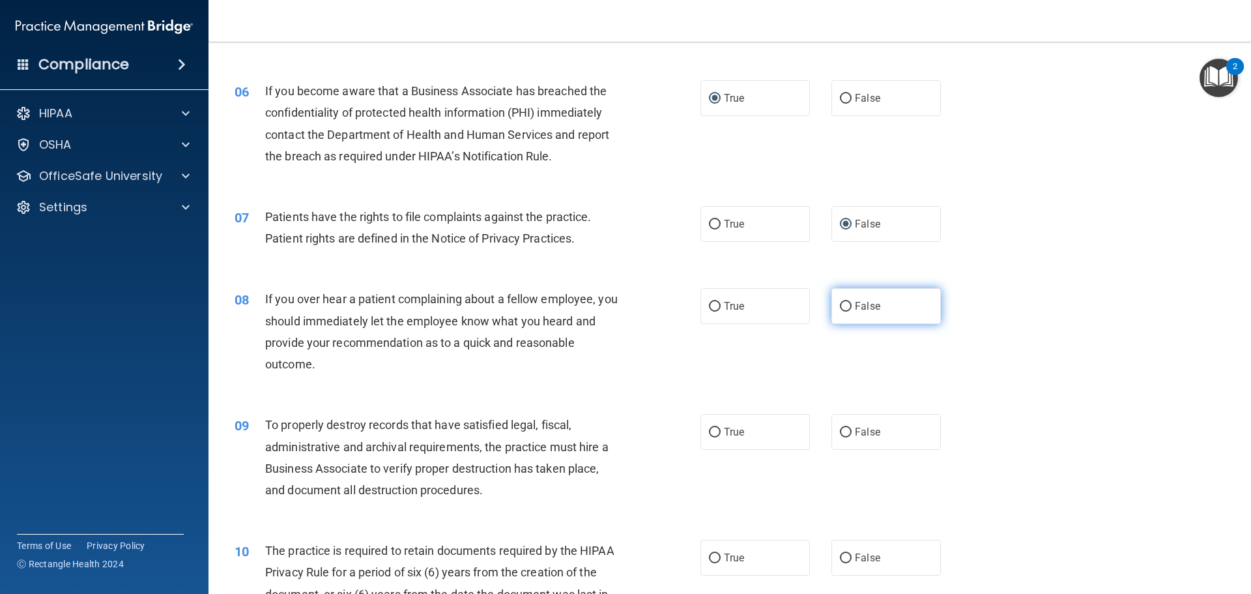
click at [840, 304] on input "False" at bounding box center [846, 307] width 12 height 10
radio input "true"
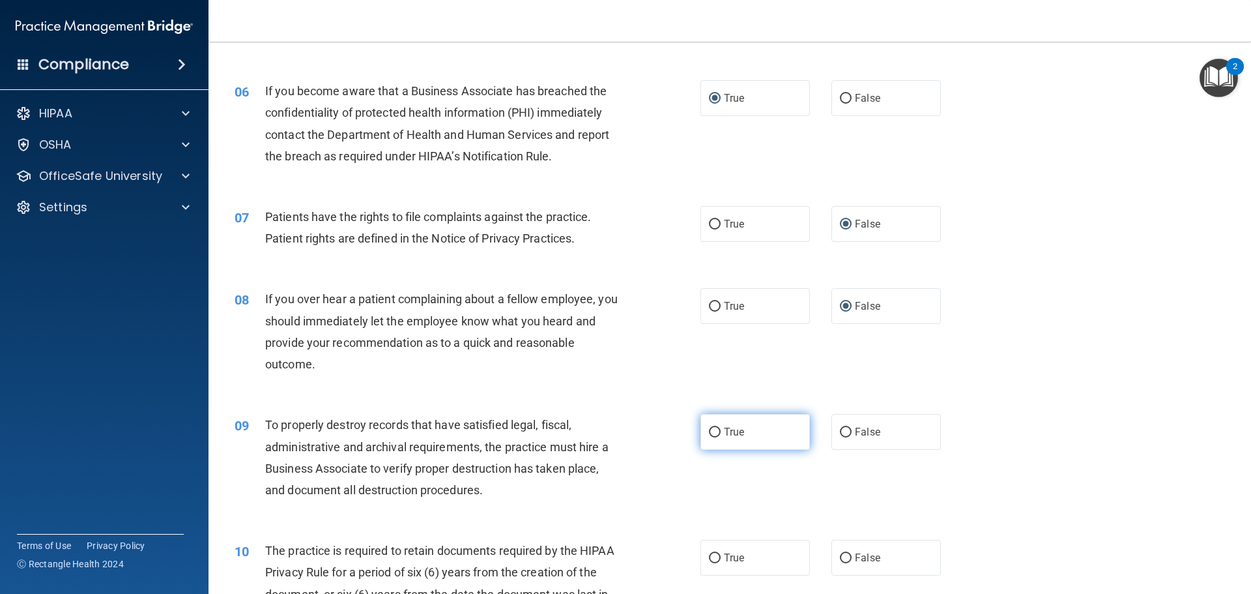
click at [709, 433] on input "True" at bounding box center [715, 432] width 12 height 10
radio input "true"
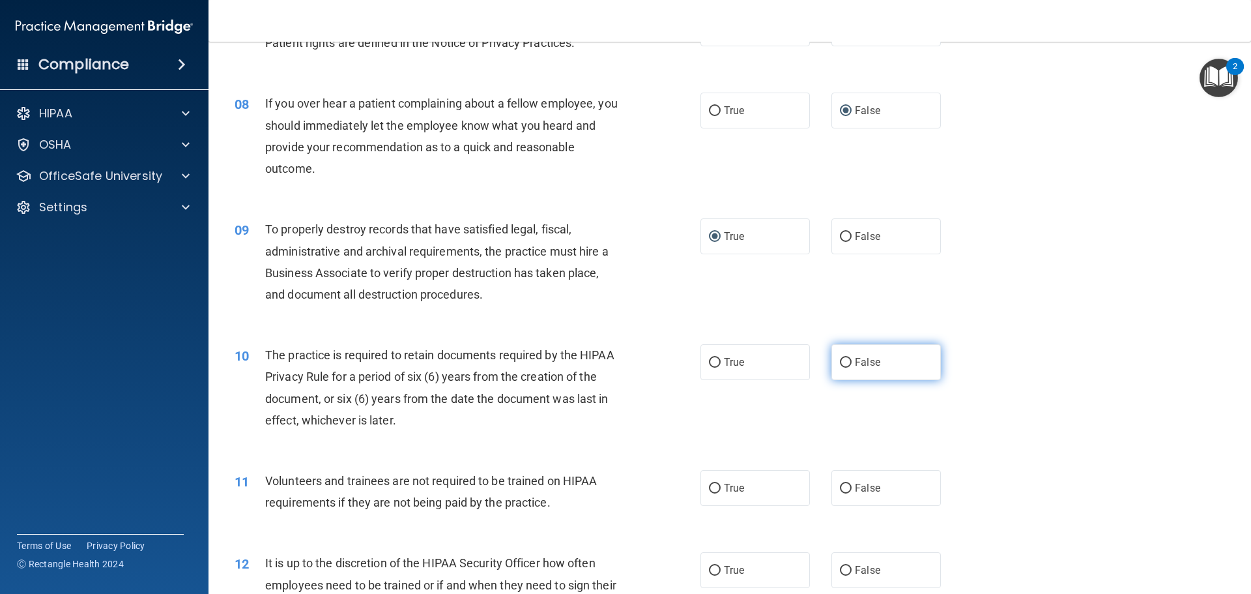
click at [840, 367] on input "False" at bounding box center [846, 363] width 12 height 10
radio input "true"
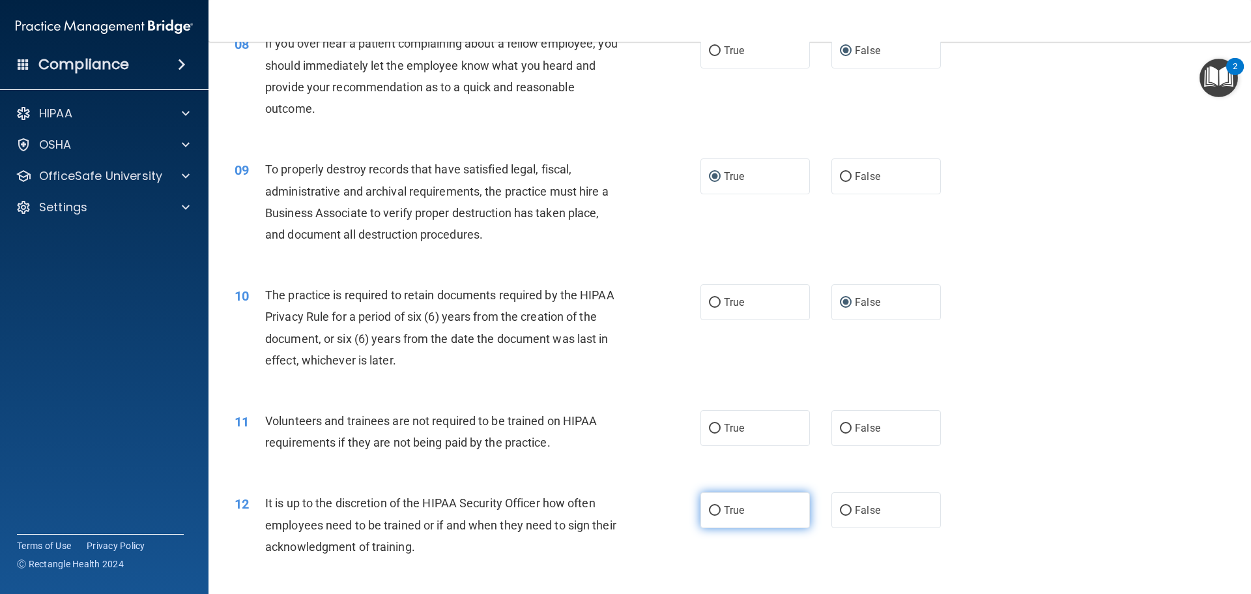
scroll to position [977, 0]
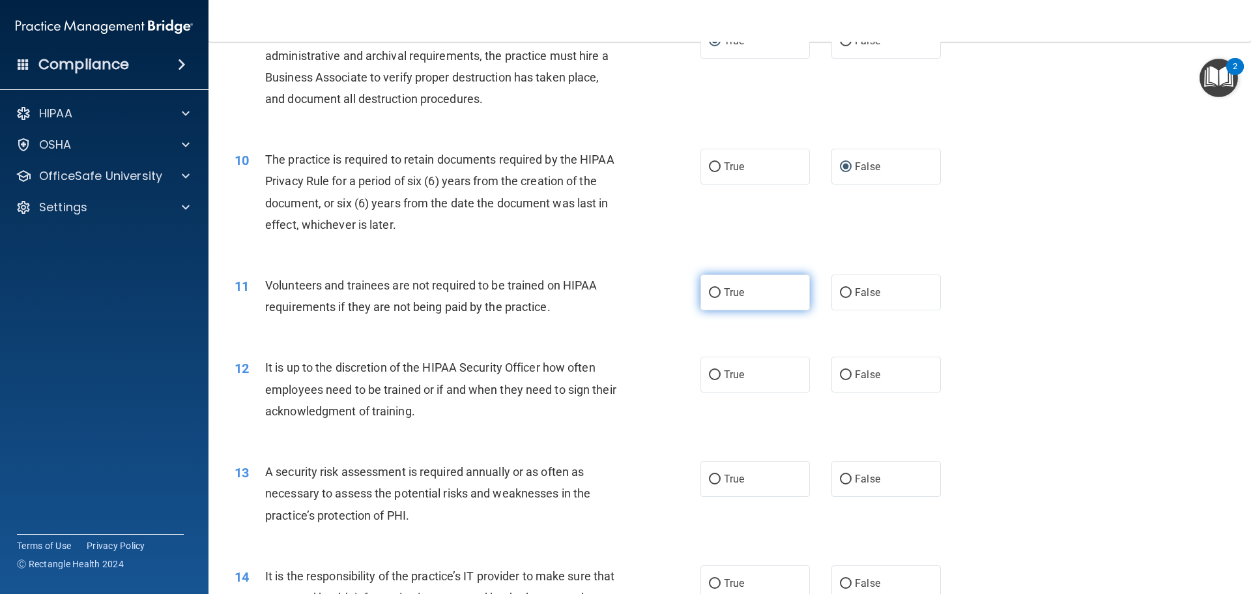
drag, startPoint x: 708, startPoint y: 306, endPoint x: 709, endPoint y: 298, distance: 7.3
click at [708, 304] on label "True" at bounding box center [754, 292] width 109 height 36
click at [709, 298] on input "True" at bounding box center [715, 293] width 12 height 10
radio input "true"
click at [840, 374] on input "False" at bounding box center [846, 375] width 12 height 10
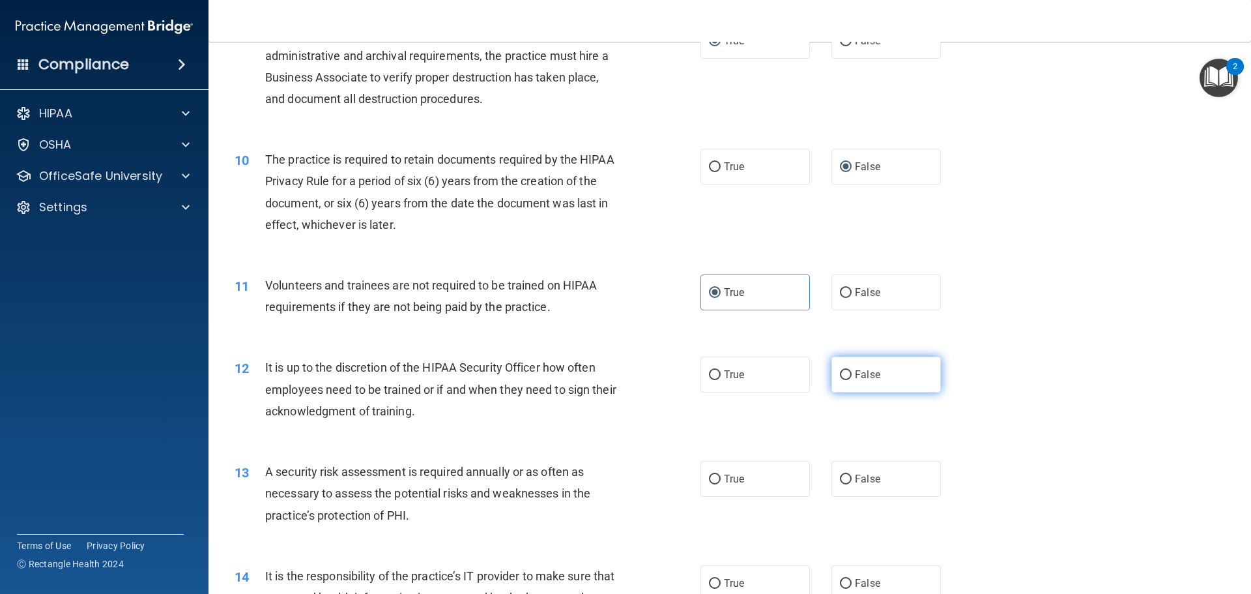
radio input "true"
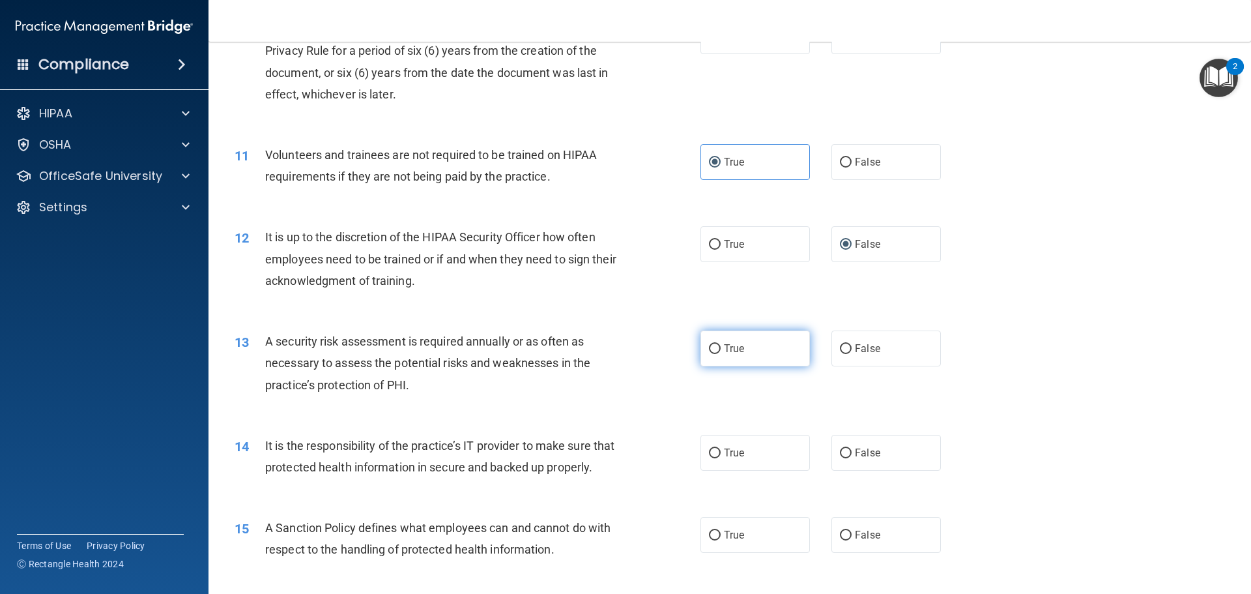
click at [711, 351] on input "True" at bounding box center [715, 349] width 12 height 10
radio input "true"
click at [839, 459] on label "False" at bounding box center [885, 453] width 109 height 36
click at [840, 458] on input "False" at bounding box center [846, 453] width 12 height 10
radio input "true"
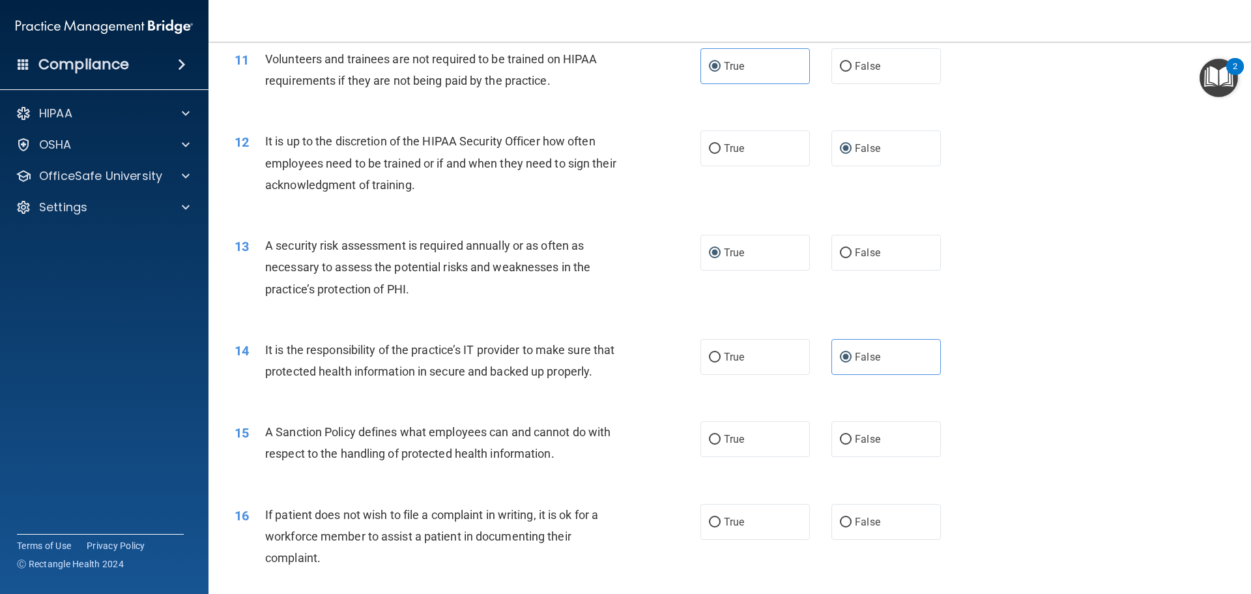
scroll to position [1368, 0]
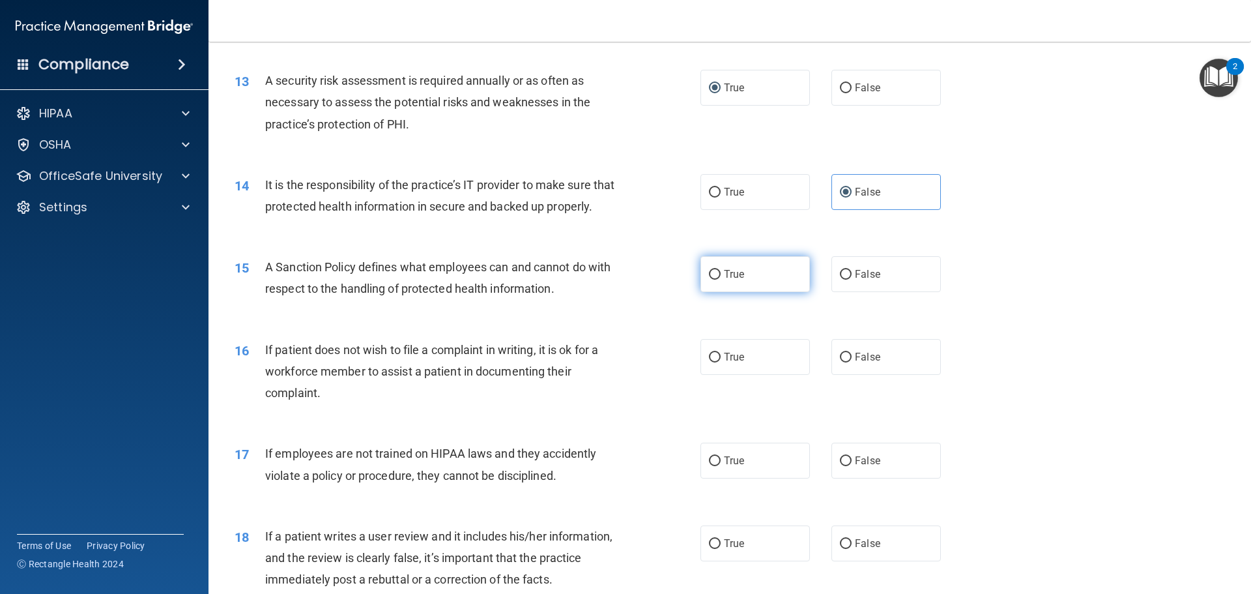
click at [715, 289] on label "True" at bounding box center [754, 274] width 109 height 36
click at [715, 279] on input "True" at bounding box center [715, 275] width 12 height 10
radio input "true"
click at [840, 362] on input "False" at bounding box center [846, 357] width 12 height 10
radio input "true"
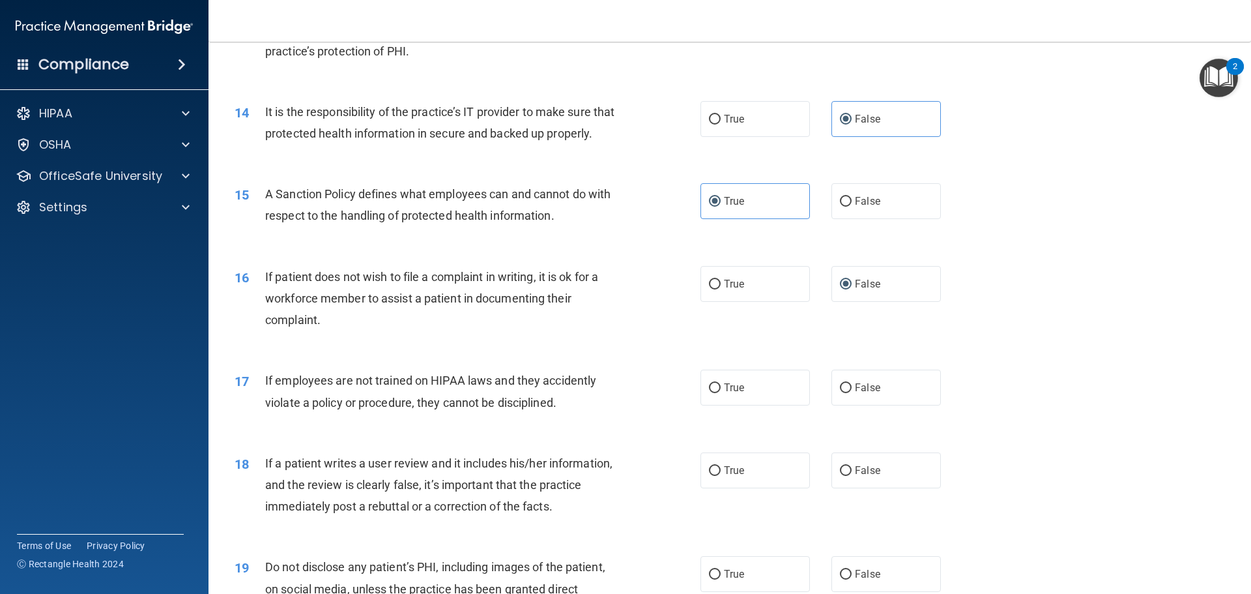
scroll to position [1498, 0]
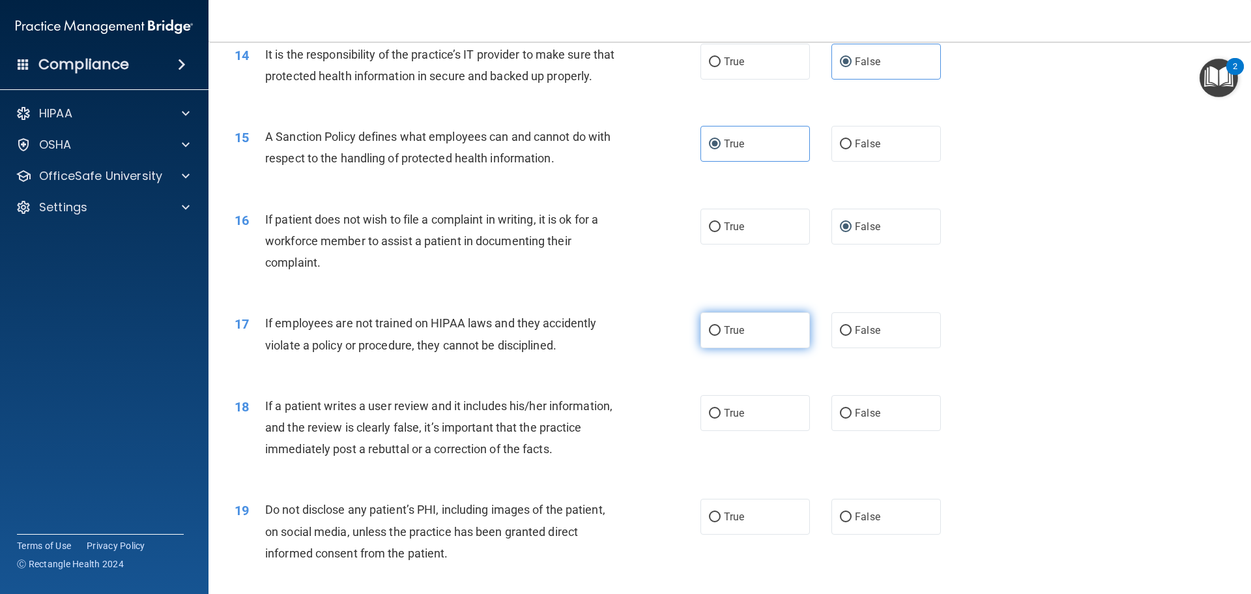
click at [709, 336] on input "True" at bounding box center [715, 331] width 12 height 10
radio input "true"
click at [840, 418] on input "False" at bounding box center [846, 413] width 12 height 10
radio input "true"
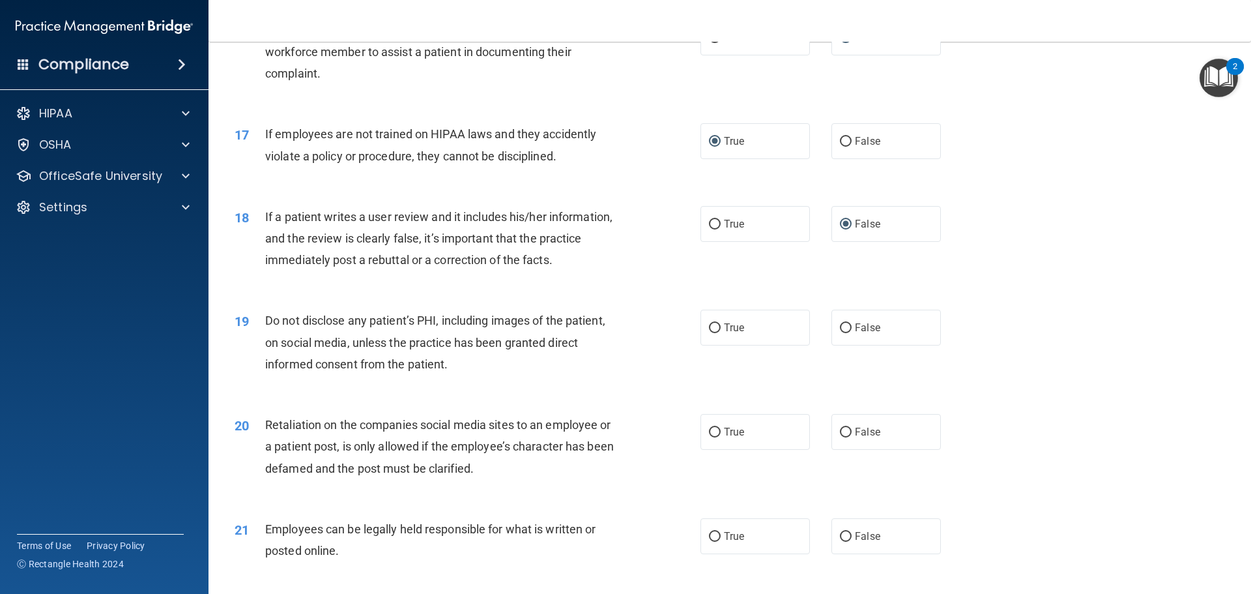
scroll to position [1694, 0]
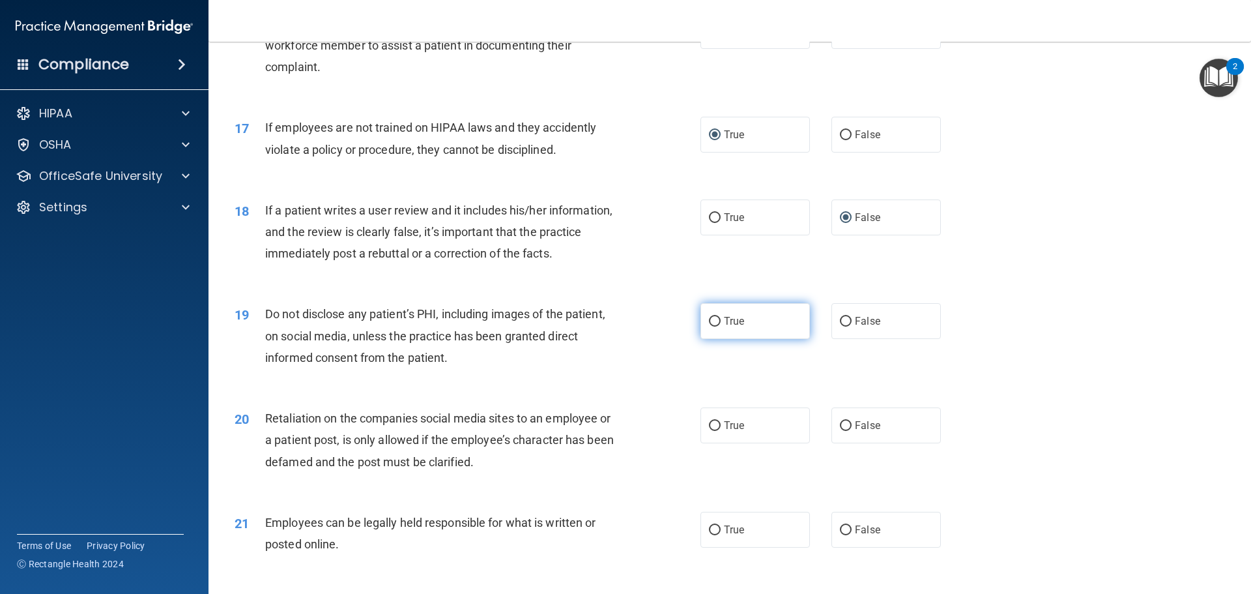
click at [709, 326] on input "True" at bounding box center [715, 322] width 12 height 10
radio input "true"
click at [845, 431] on input "False" at bounding box center [846, 426] width 12 height 10
radio input "true"
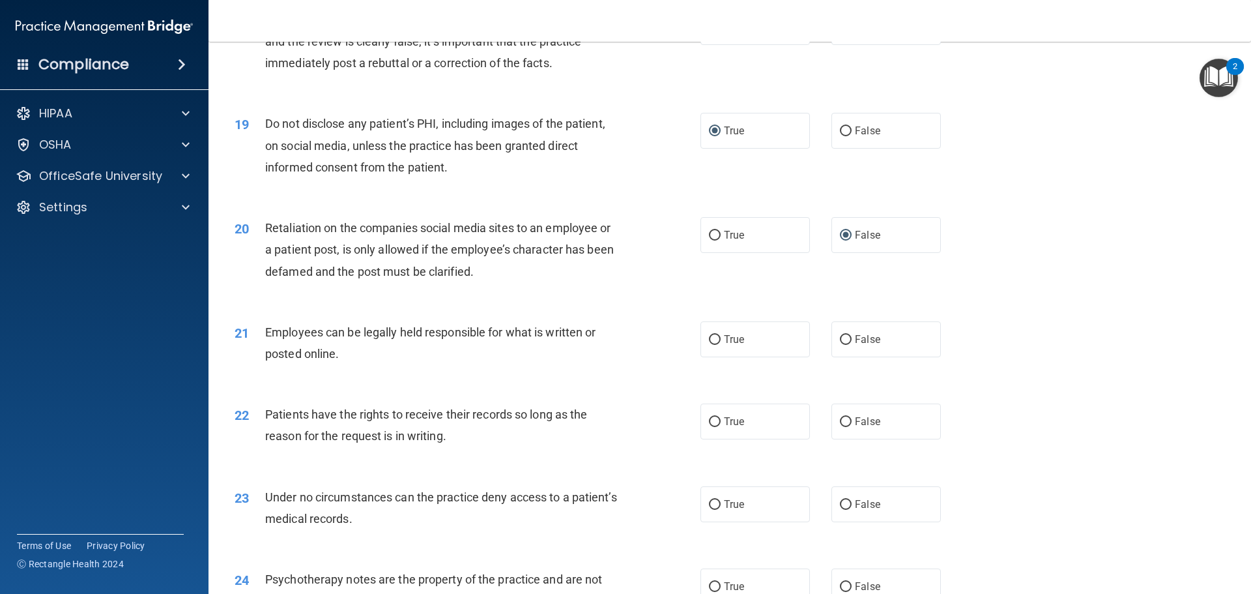
scroll to position [1889, 0]
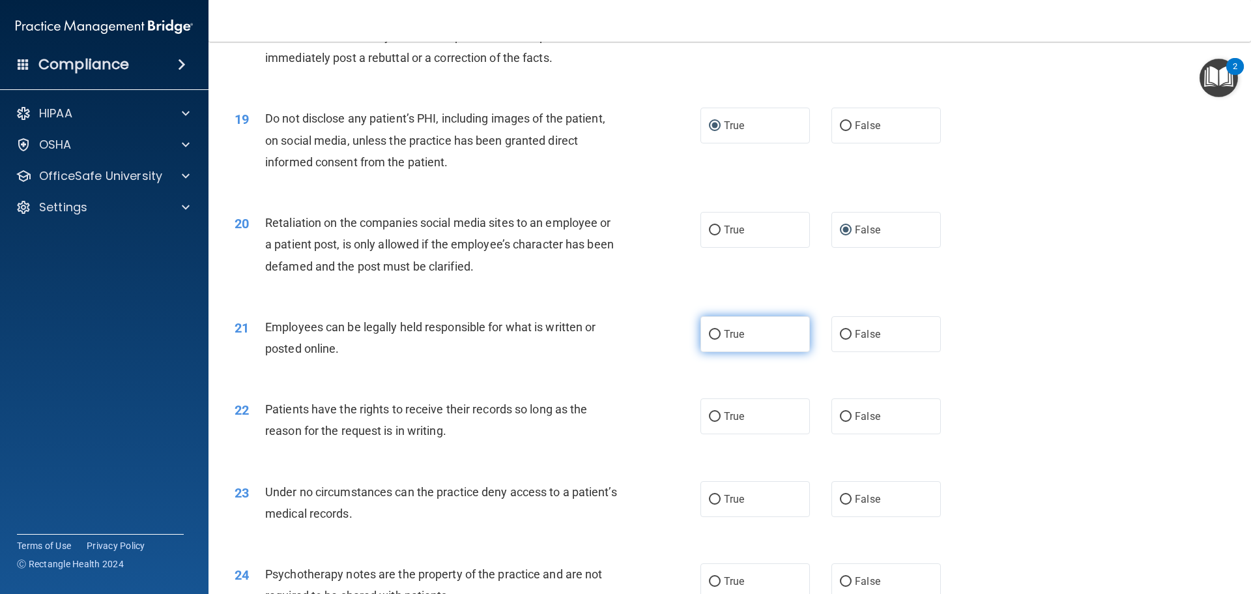
click at [709, 339] on input "True" at bounding box center [715, 335] width 12 height 10
radio input "true"
click at [845, 422] on input "False" at bounding box center [846, 417] width 12 height 10
radio input "true"
click at [709, 504] on input "True" at bounding box center [715, 499] width 12 height 10
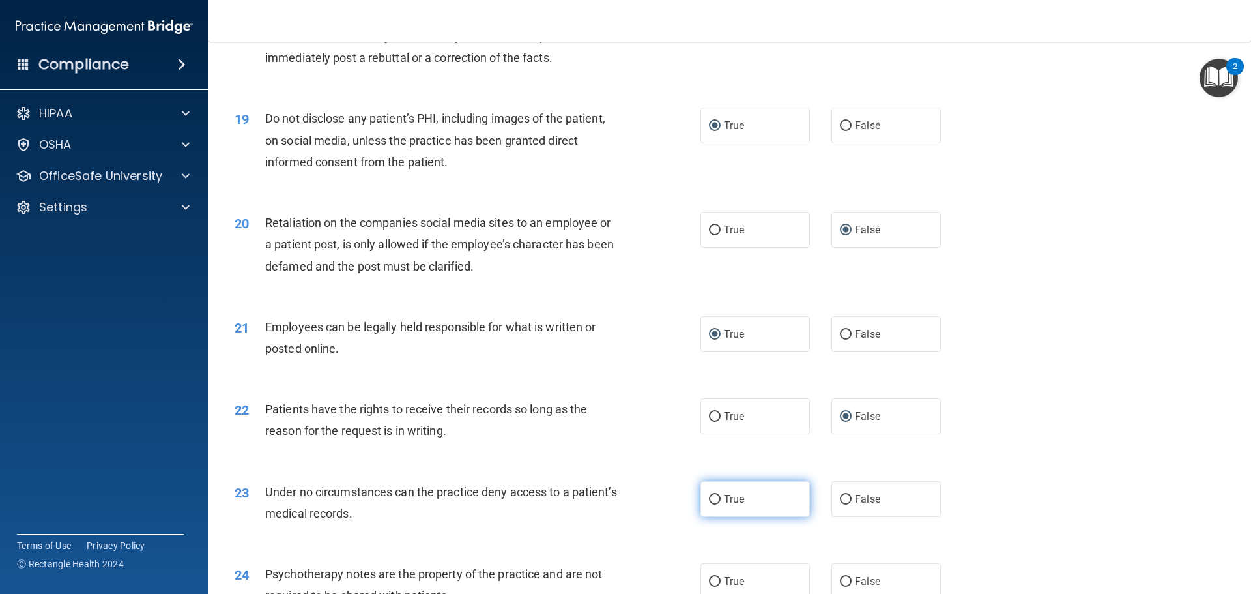
radio input "true"
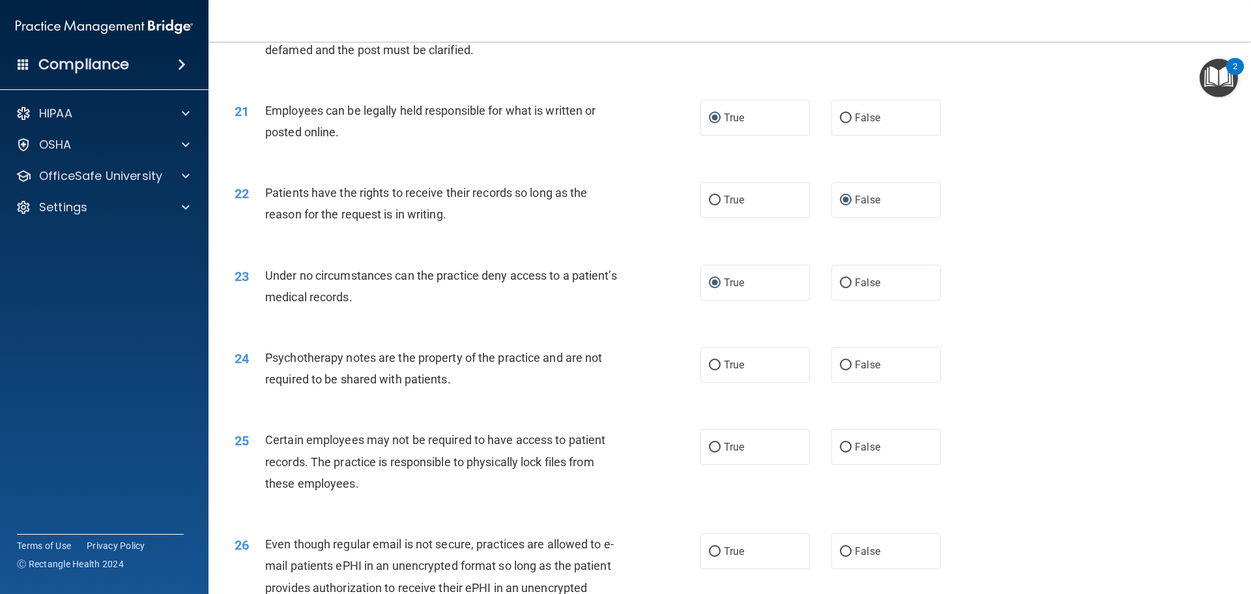
scroll to position [2150, 0]
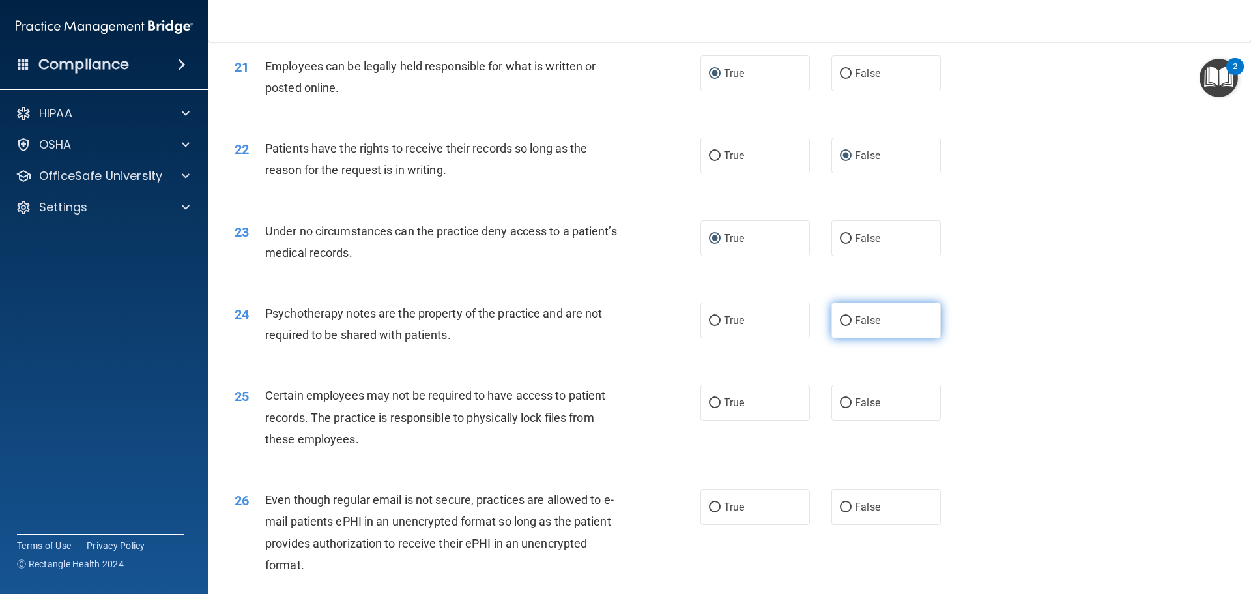
click at [840, 326] on input "False" at bounding box center [846, 321] width 12 height 10
radio input "true"
click at [709, 408] on input "True" at bounding box center [715, 403] width 12 height 10
radio input "true"
click at [843, 512] on input "False" at bounding box center [846, 507] width 12 height 10
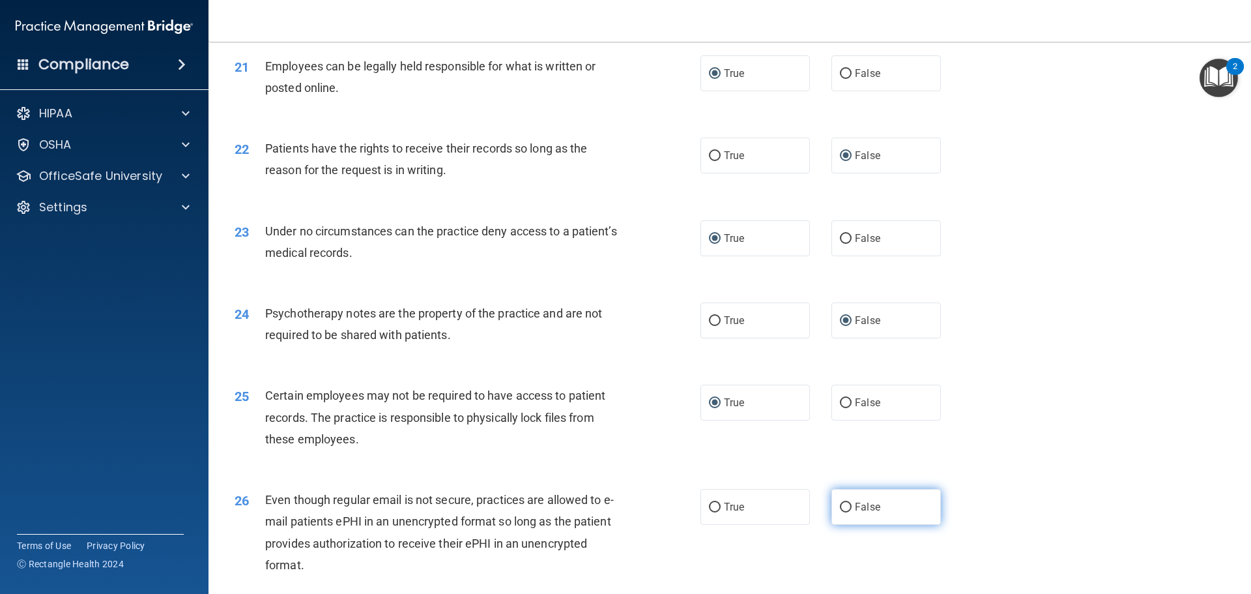
radio input "true"
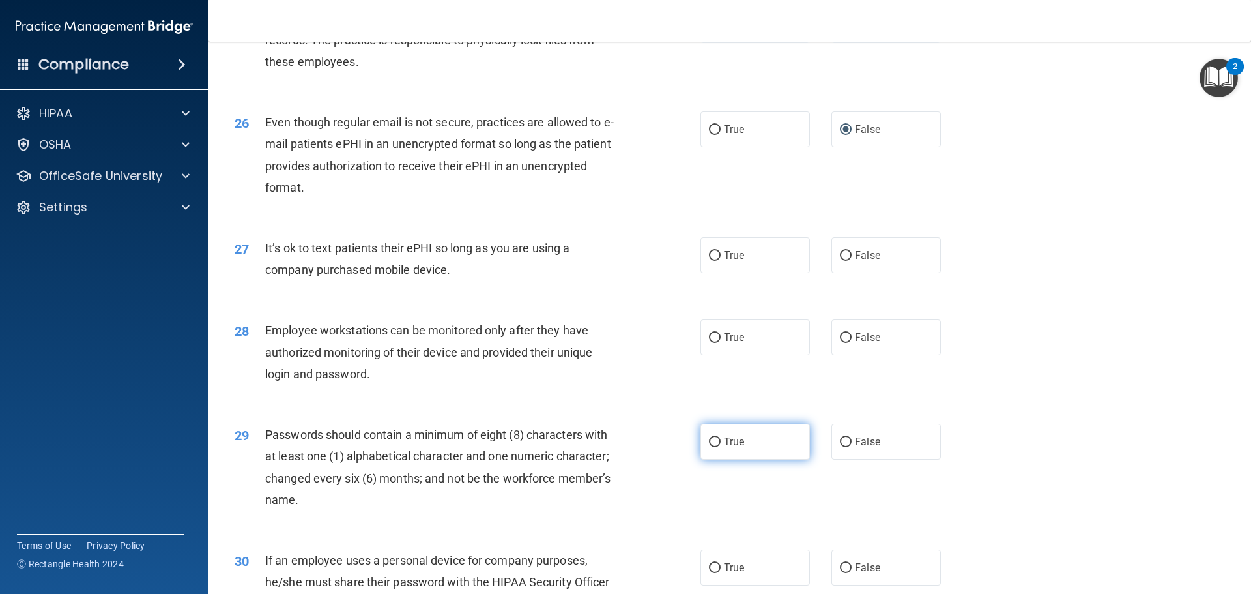
scroll to position [2541, 0]
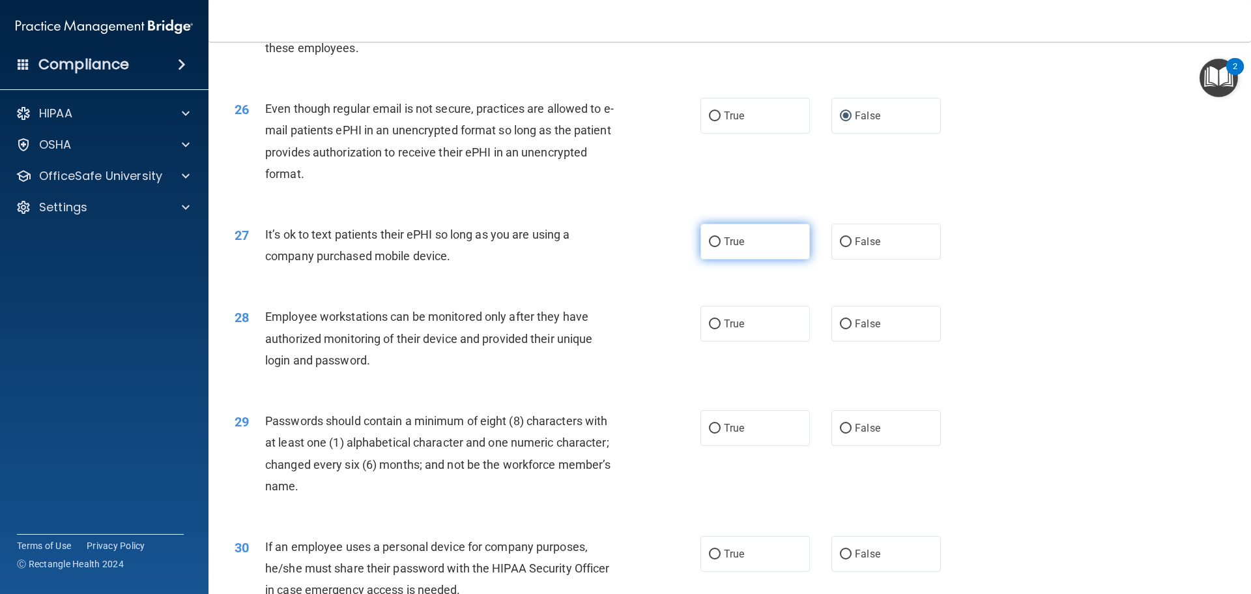
click at [706, 259] on label "True" at bounding box center [754, 241] width 109 height 36
click at [709, 247] on input "True" at bounding box center [715, 242] width 12 height 10
radio input "true"
click at [840, 329] on input "False" at bounding box center [846, 324] width 12 height 10
radio input "true"
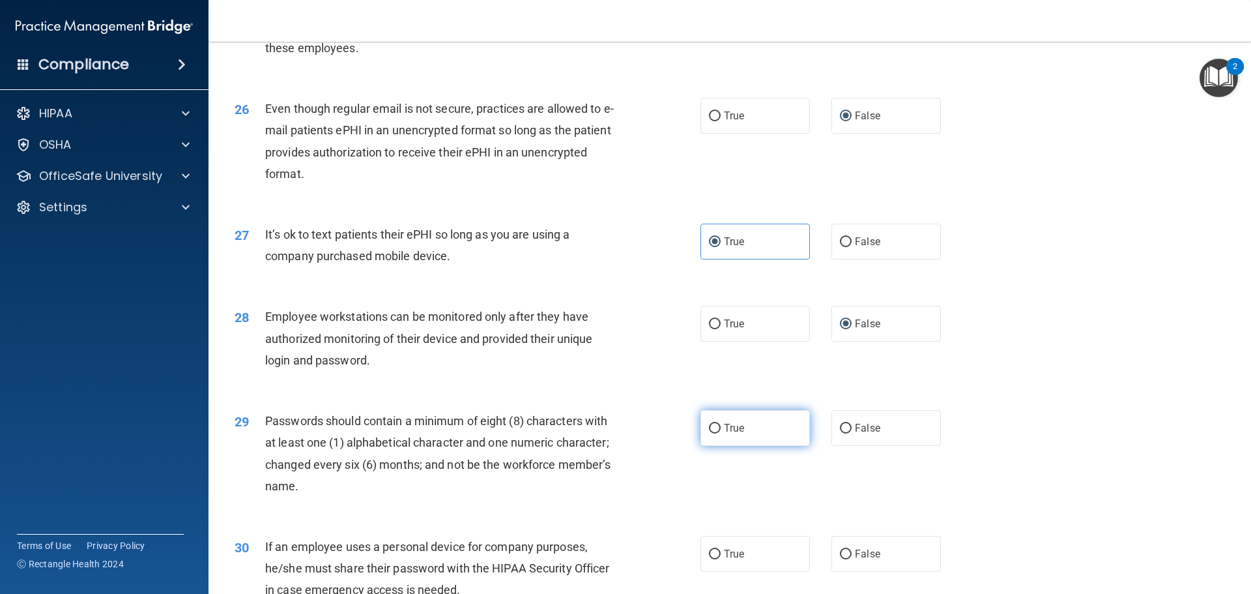
click at [713, 446] on label "True" at bounding box center [754, 428] width 109 height 36
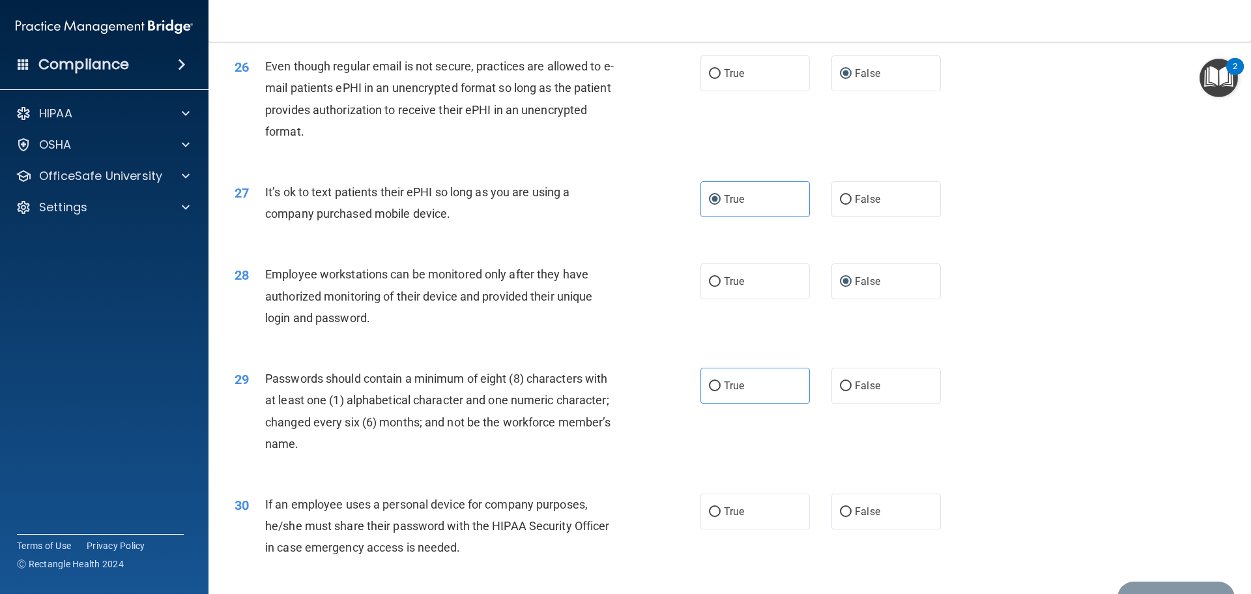
scroll to position [2606, 0]
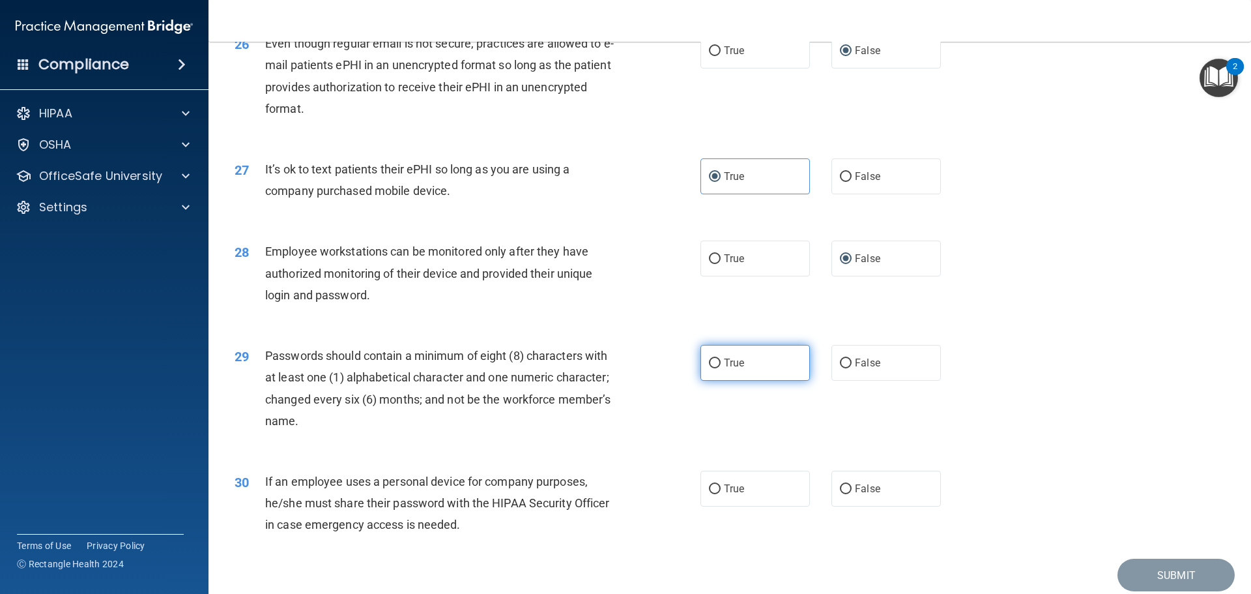
click at [710, 368] on input "True" at bounding box center [715, 363] width 12 height 10
radio input "true"
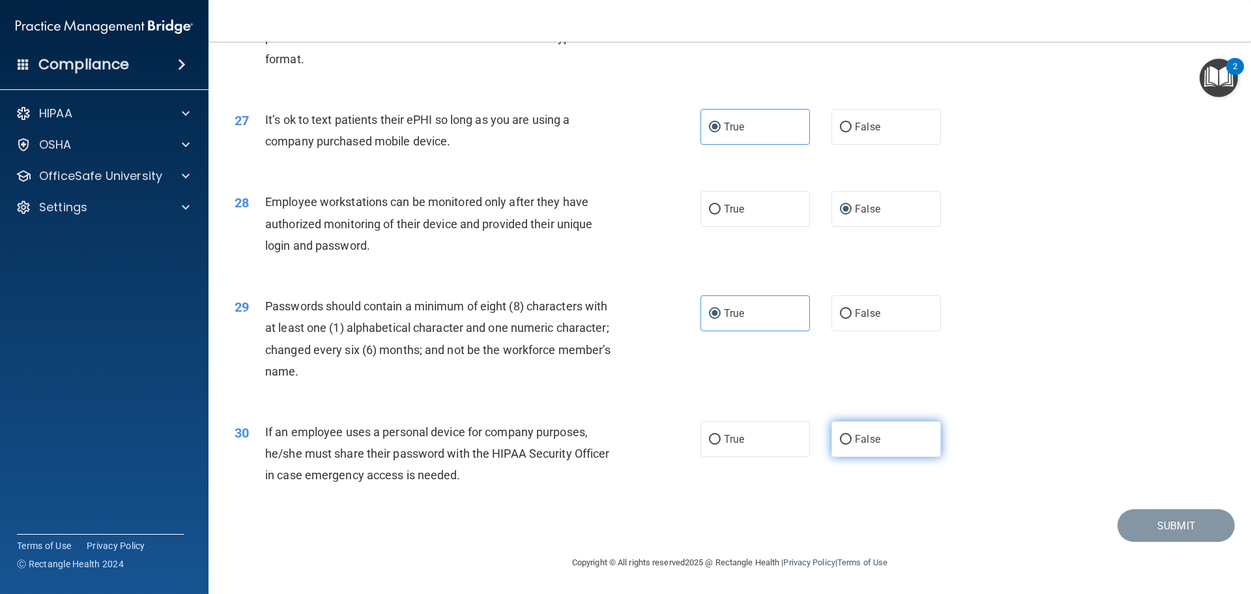
click at [840, 442] on input "False" at bounding box center [846, 440] width 12 height 10
radio input "true"
click at [1142, 524] on button "Submit" at bounding box center [1175, 525] width 117 height 33
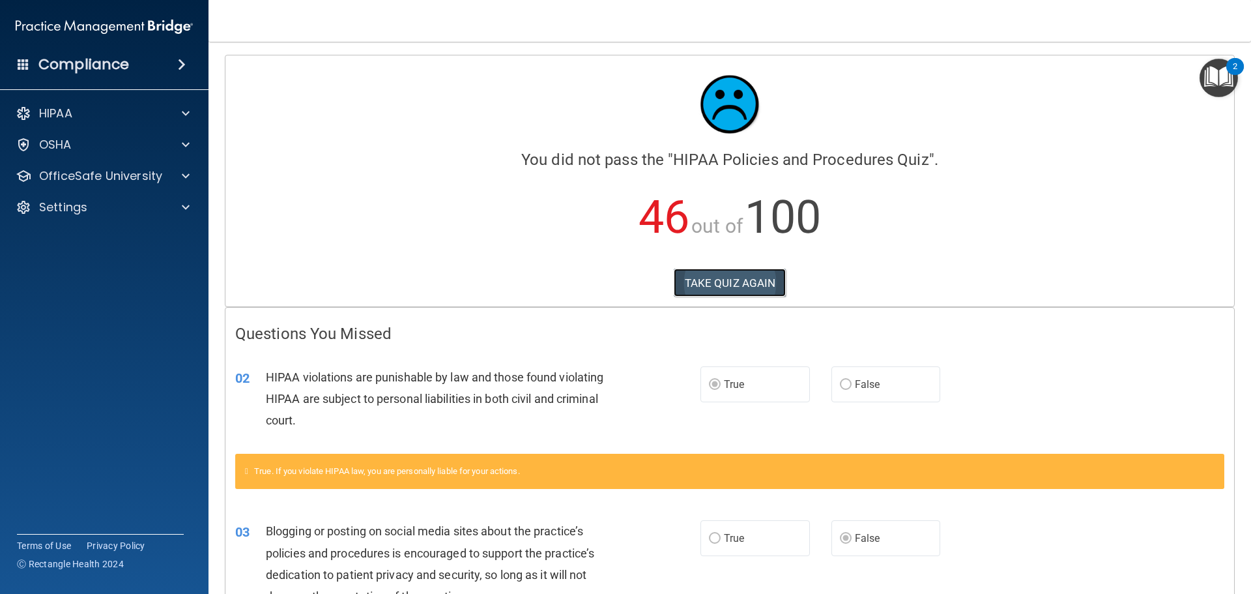
click at [727, 283] on button "TAKE QUIZ AGAIN" at bounding box center [730, 282] width 113 height 29
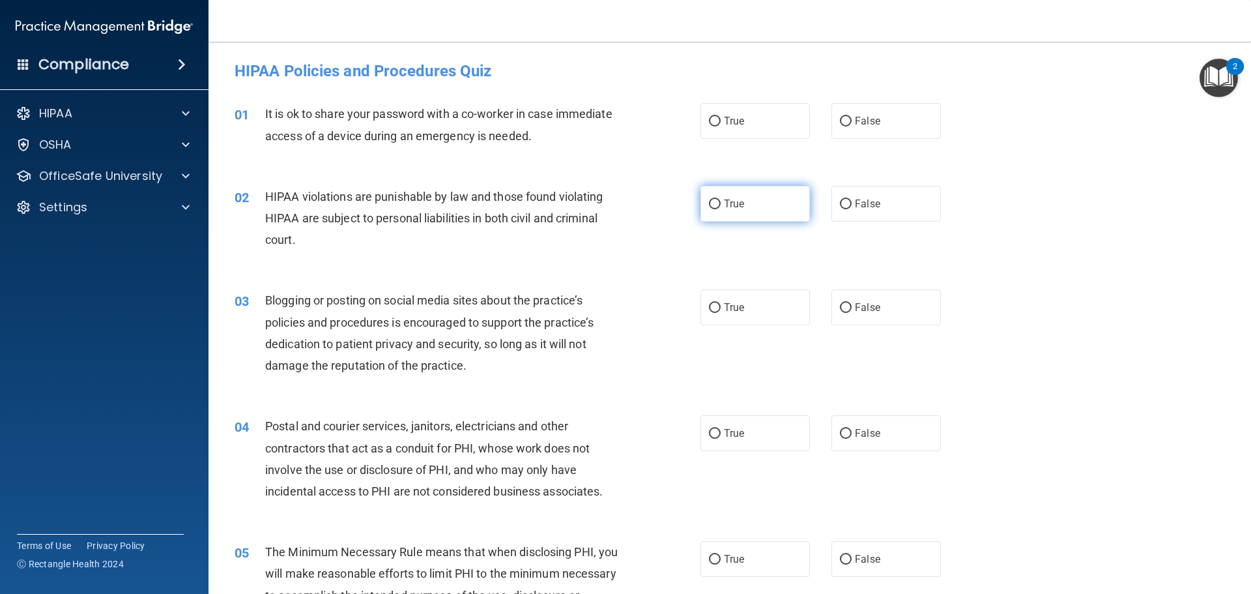
click at [709, 202] on input "True" at bounding box center [715, 204] width 12 height 10
radio input "true"
click at [848, 310] on label "False" at bounding box center [885, 307] width 109 height 36
click at [848, 310] on input "False" at bounding box center [846, 308] width 12 height 10
radio input "true"
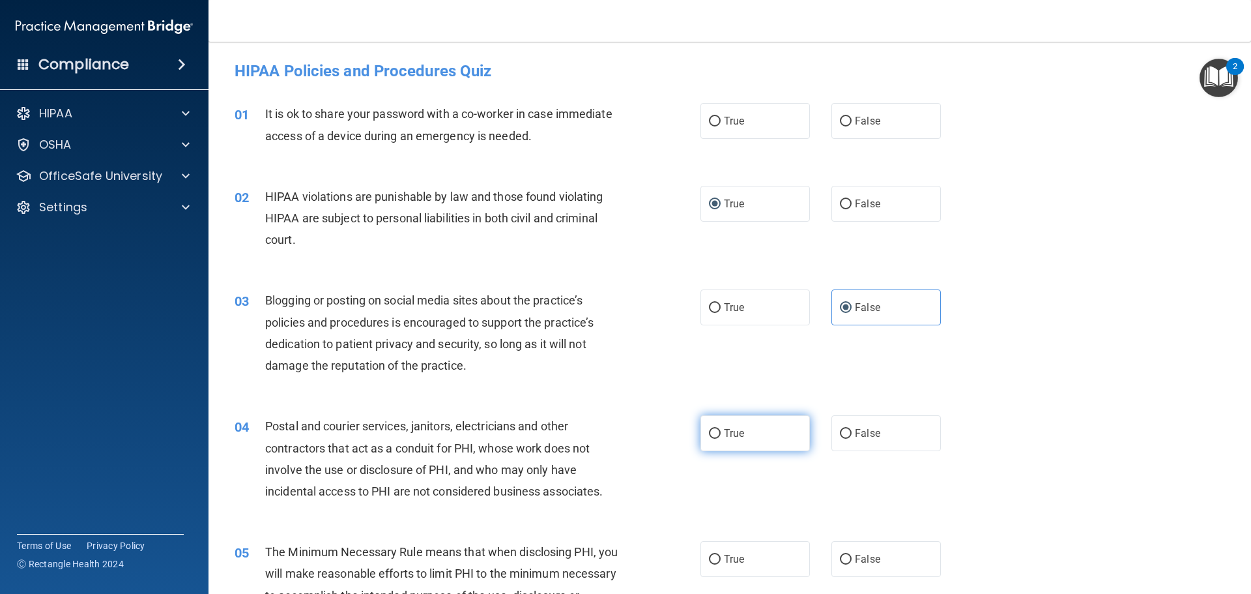
click at [713, 433] on input "True" at bounding box center [715, 434] width 12 height 10
radio input "true"
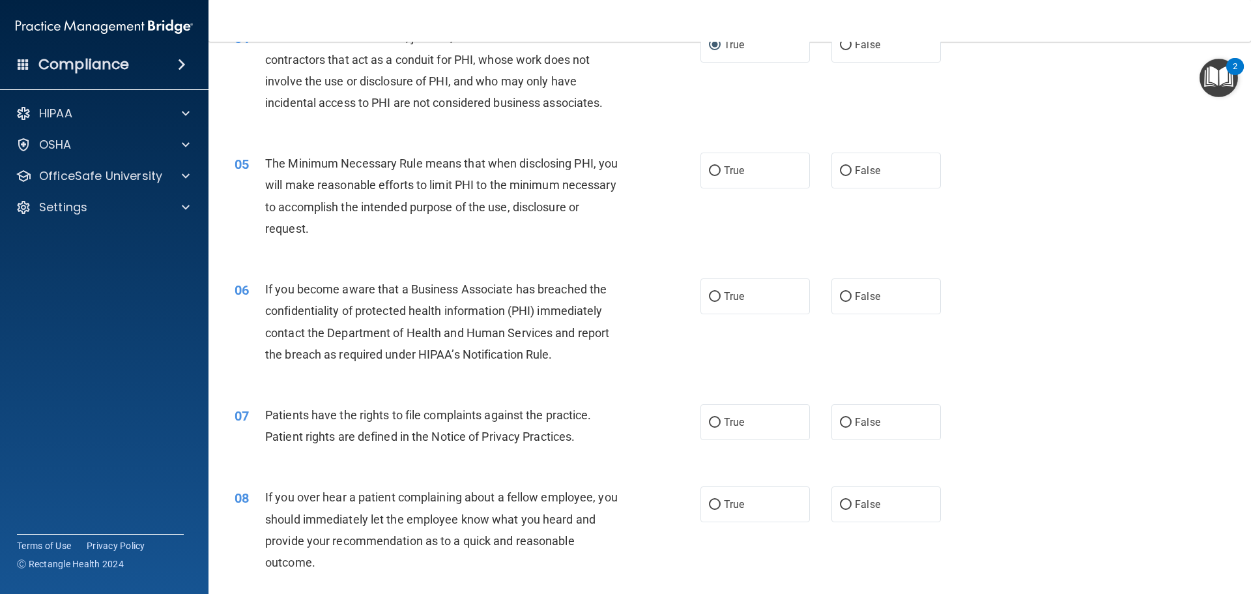
scroll to position [391, 0]
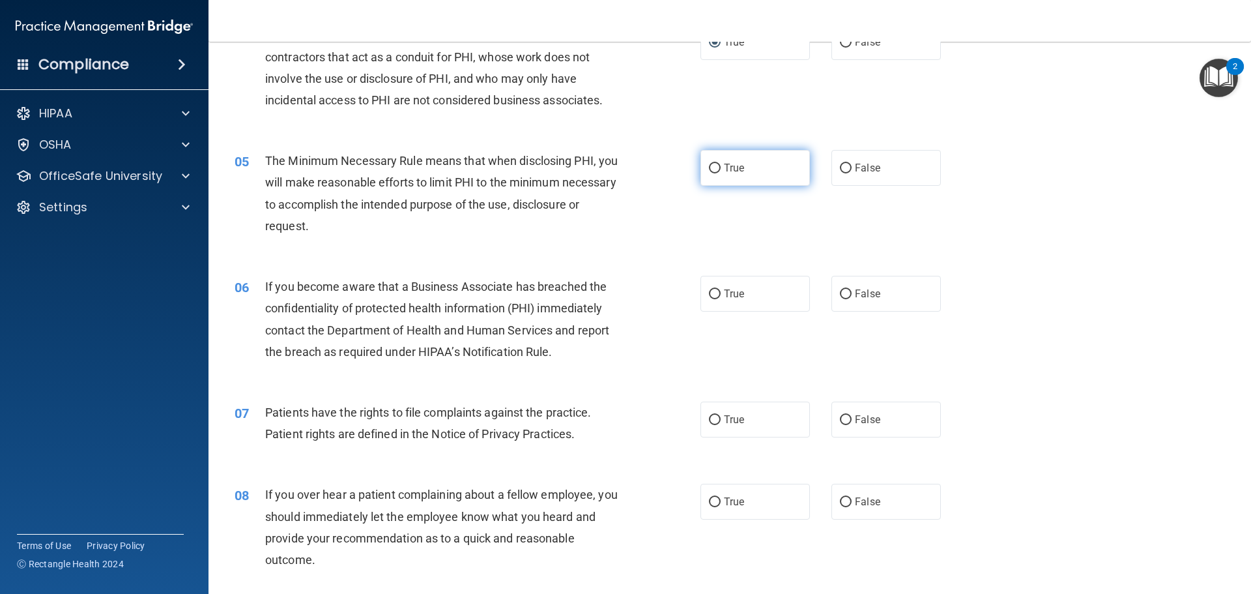
click at [713, 172] on input "True" at bounding box center [715, 169] width 12 height 10
radio input "true"
click at [840, 298] on input "False" at bounding box center [846, 294] width 12 height 10
radio input "true"
click at [712, 421] on input "True" at bounding box center [715, 420] width 12 height 10
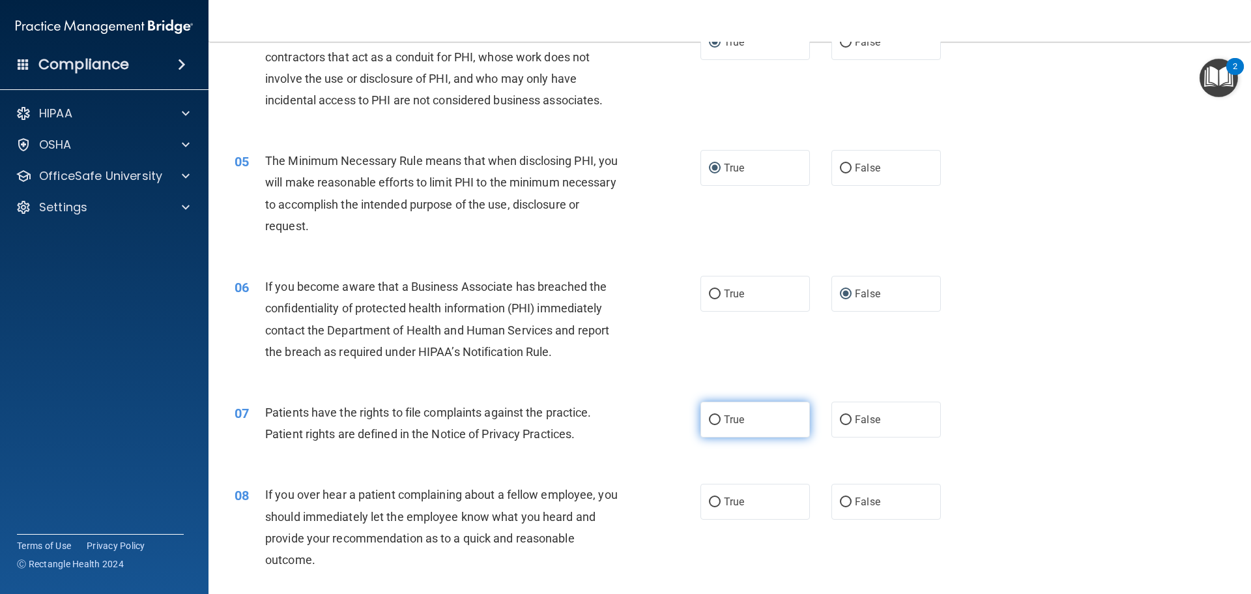
radio input "true"
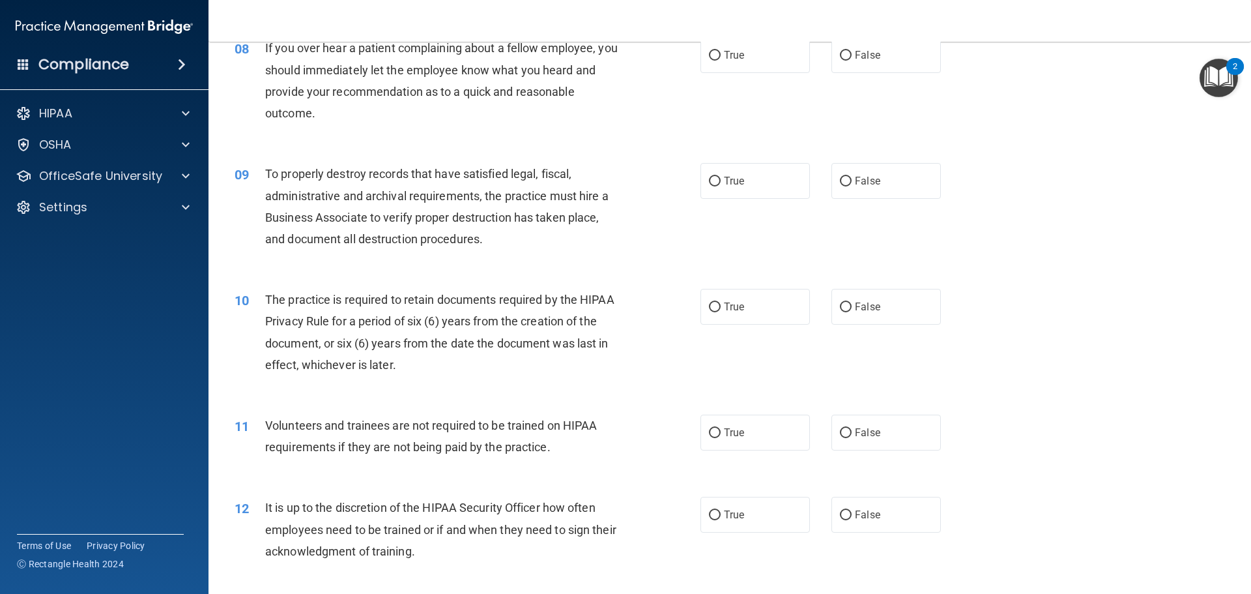
scroll to position [847, 0]
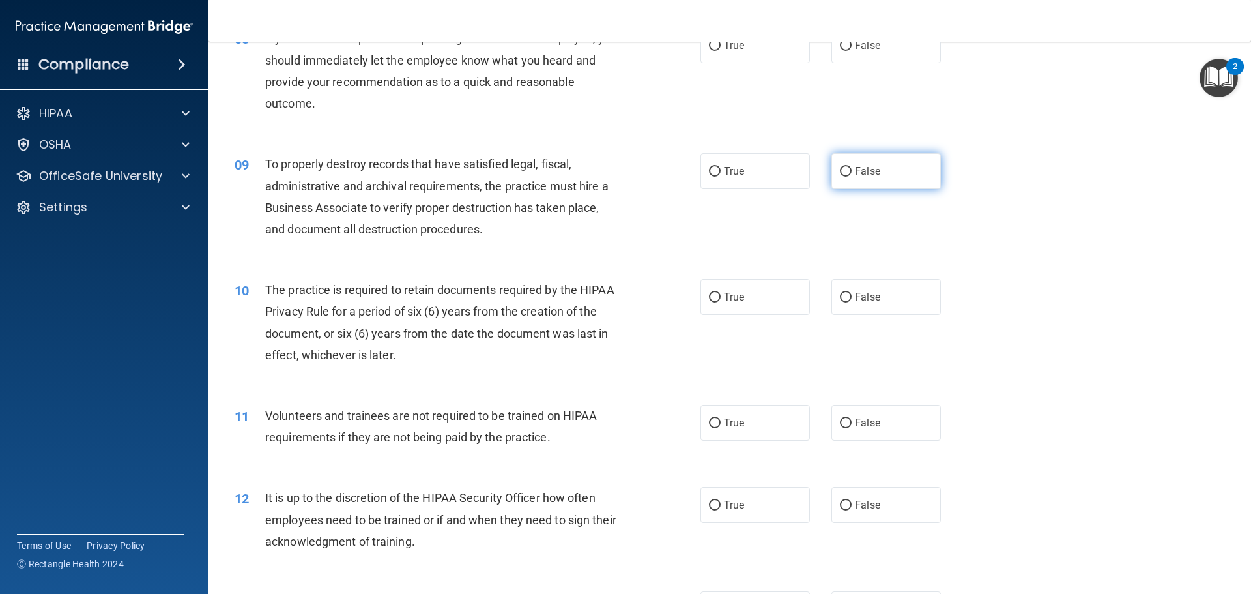
click at [841, 173] on input "False" at bounding box center [846, 172] width 12 height 10
radio input "true"
click at [709, 302] on input "True" at bounding box center [715, 298] width 12 height 10
radio input "true"
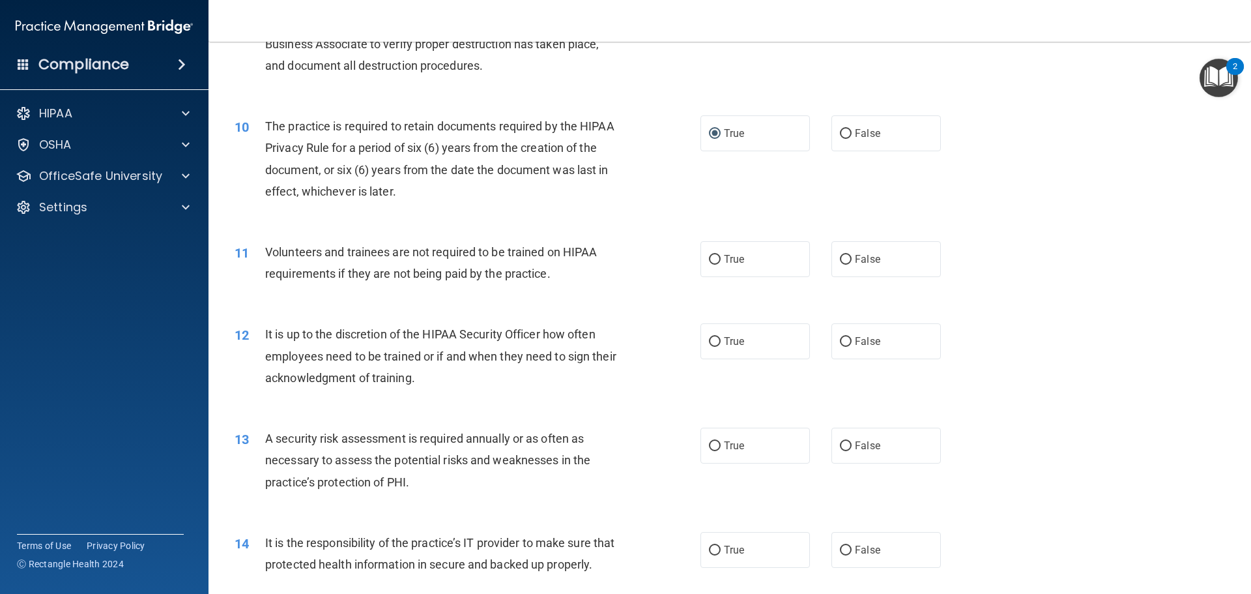
scroll to position [1042, 0]
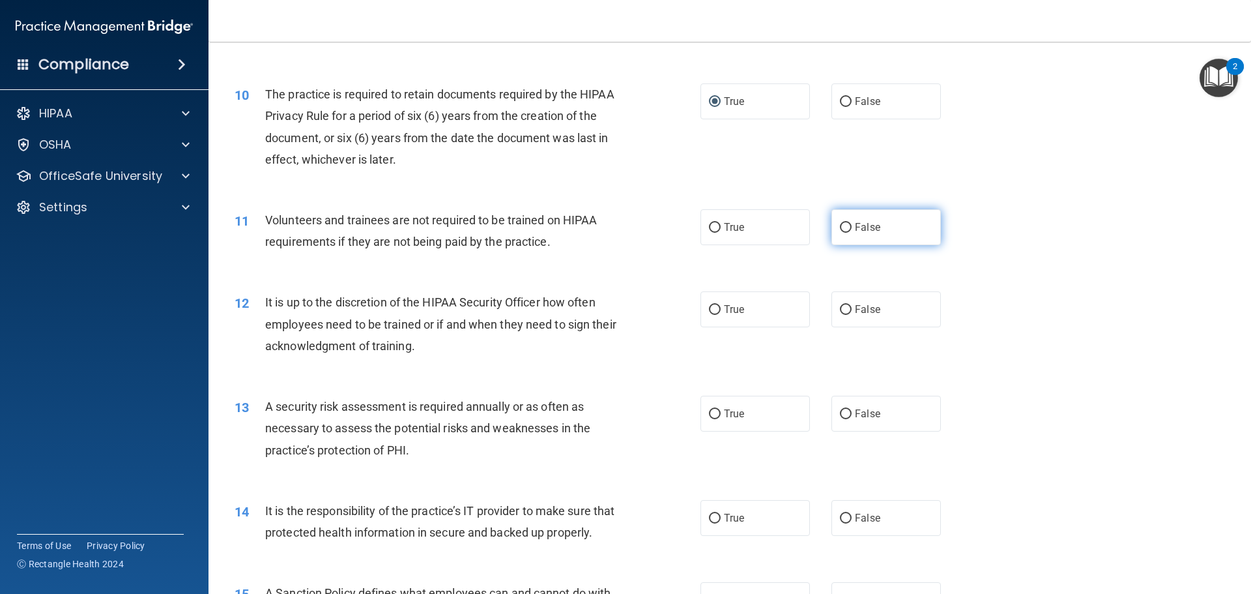
click at [844, 227] on input "False" at bounding box center [846, 228] width 12 height 10
radio input "true"
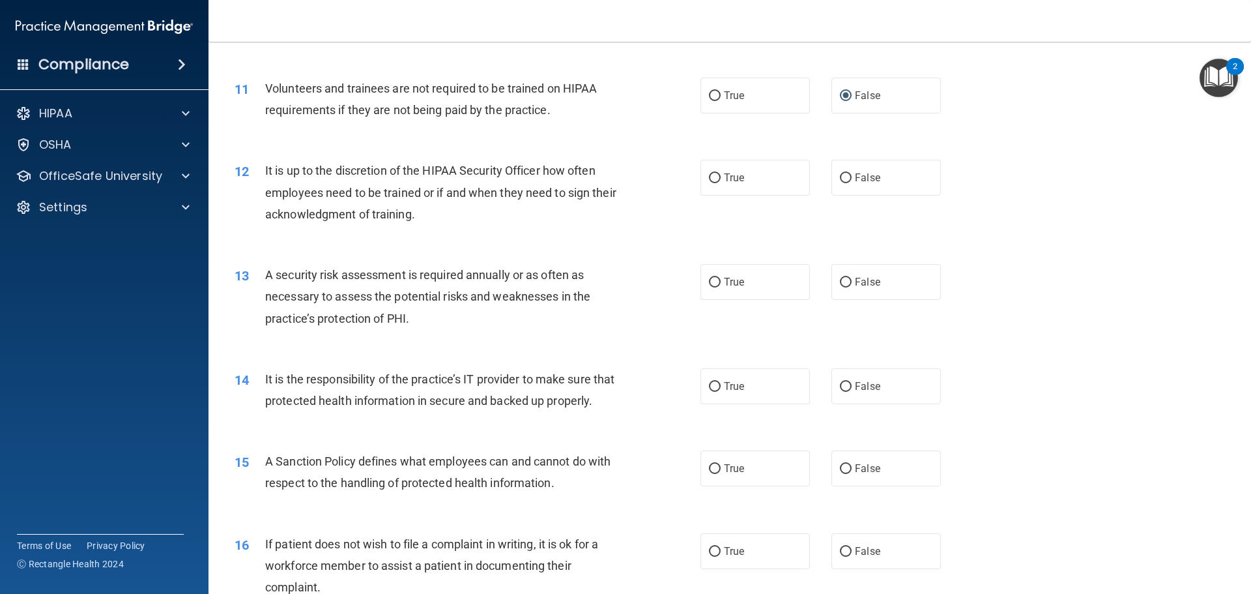
scroll to position [1238, 0]
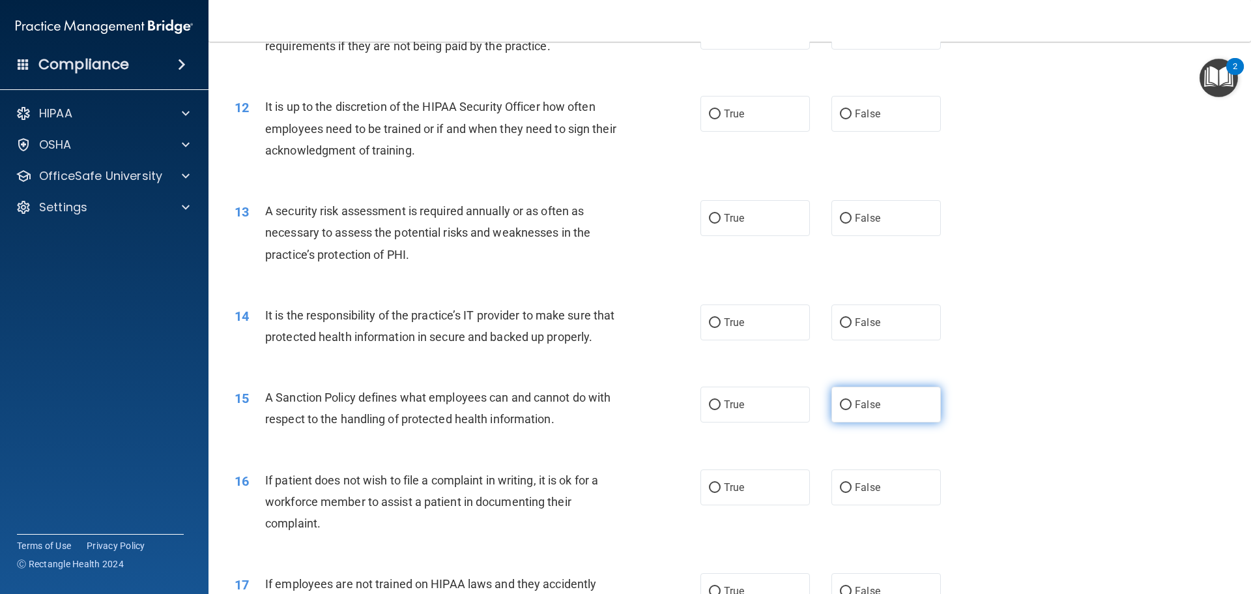
click at [844, 410] on input "False" at bounding box center [846, 405] width 12 height 10
radio input "true"
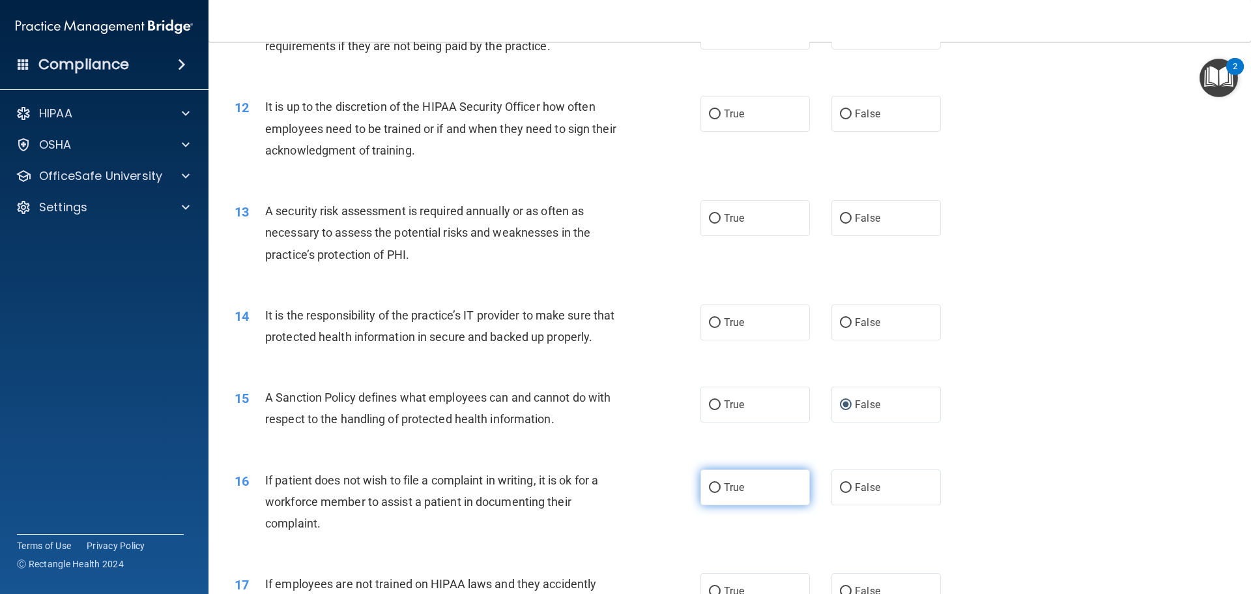
click at [713, 493] on input "True" at bounding box center [715, 488] width 12 height 10
radio input "true"
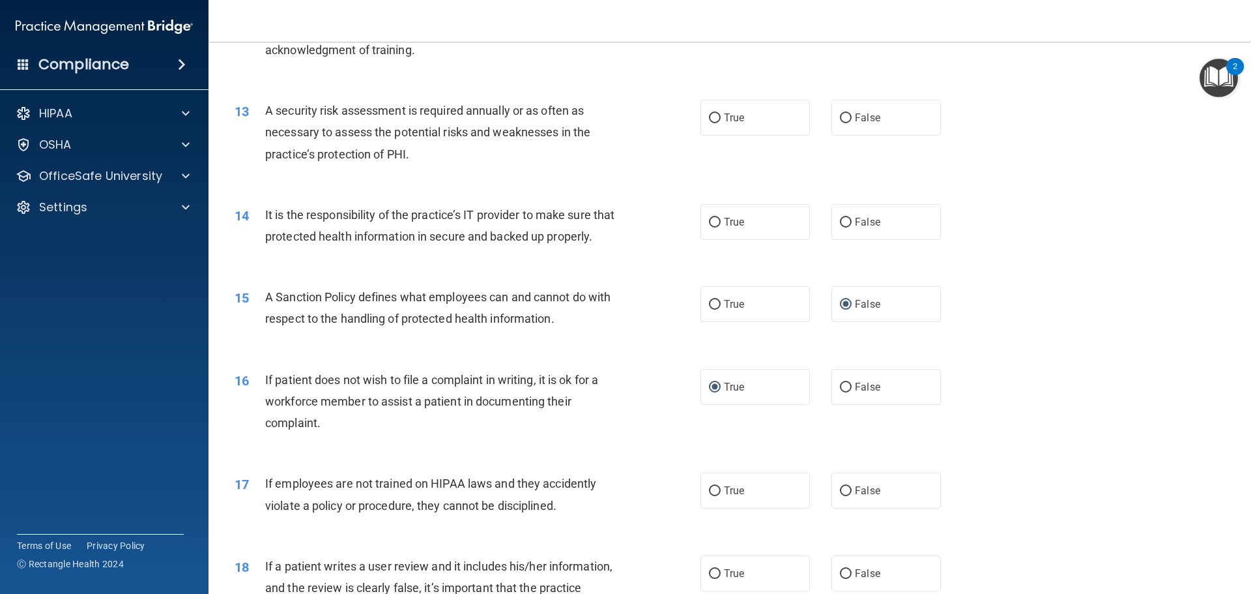
scroll to position [1368, 0]
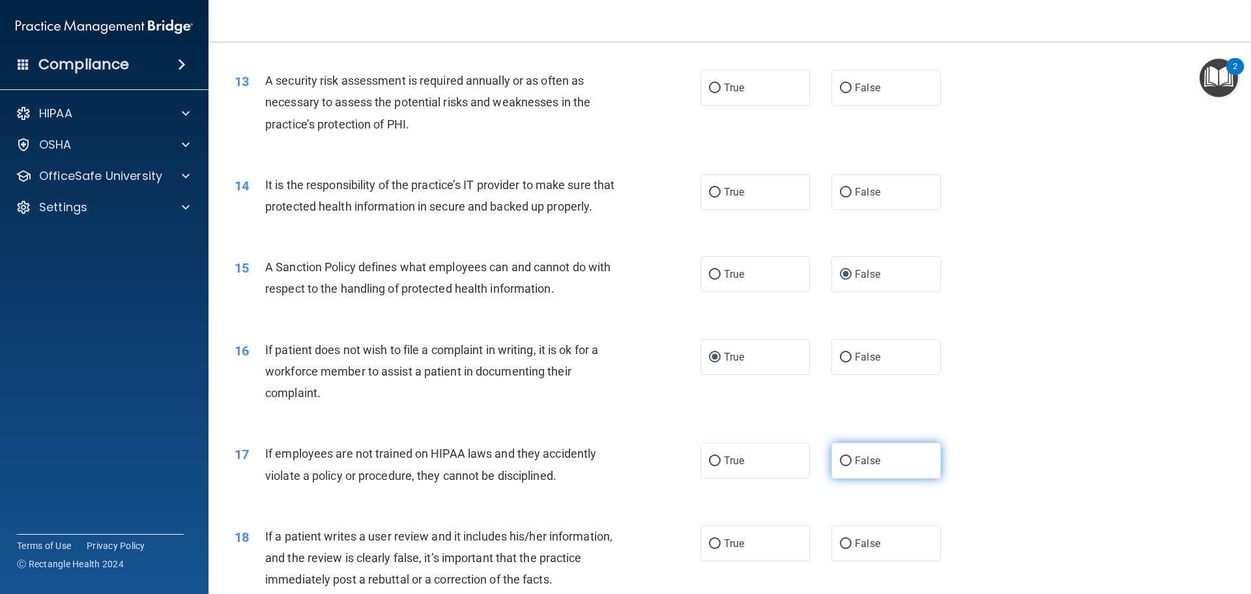
click at [844, 466] on input "False" at bounding box center [846, 461] width 12 height 10
radio input "true"
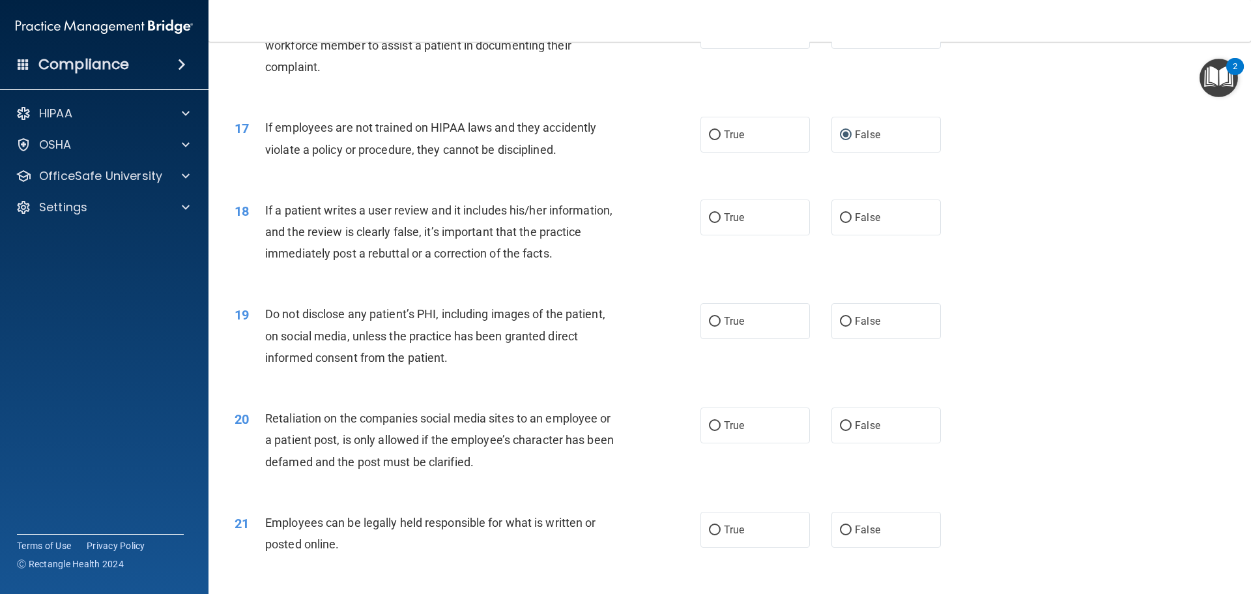
scroll to position [2020, 0]
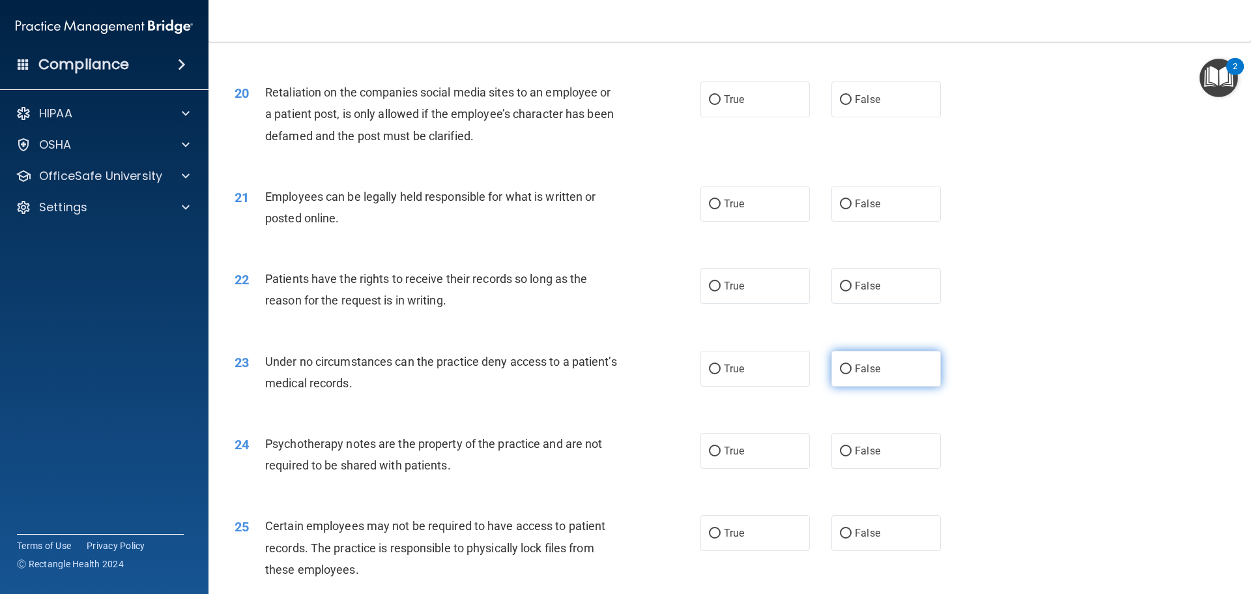
click at [840, 374] on input "False" at bounding box center [846, 369] width 12 height 10
radio input "true"
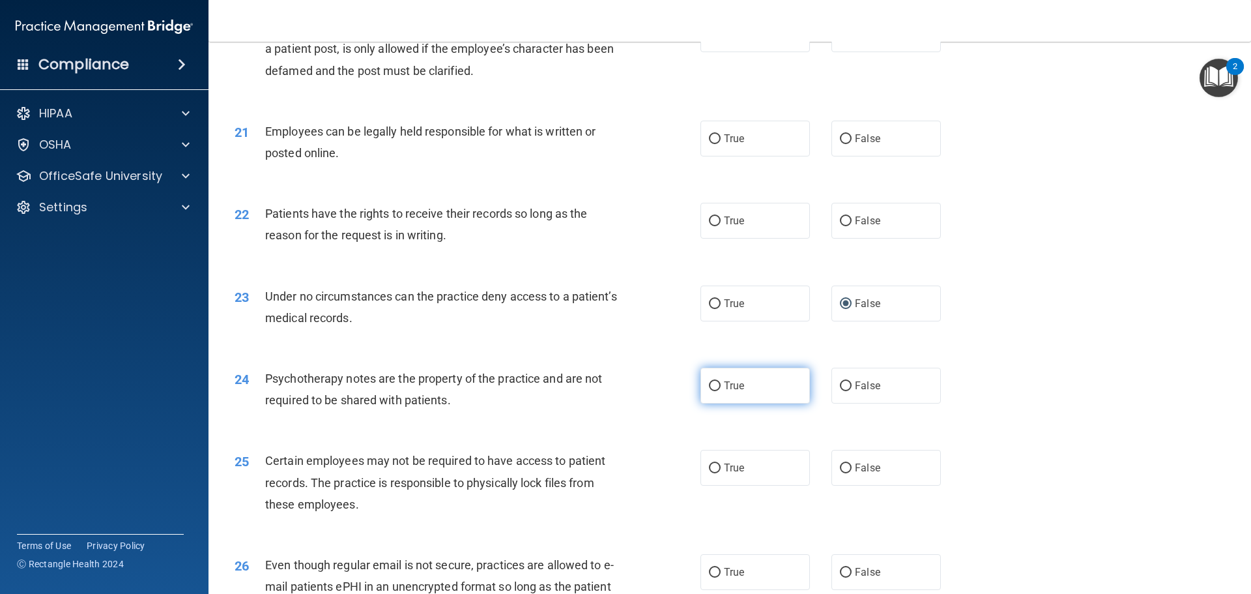
click at [711, 391] on input "True" at bounding box center [715, 386] width 12 height 10
radio input "true"
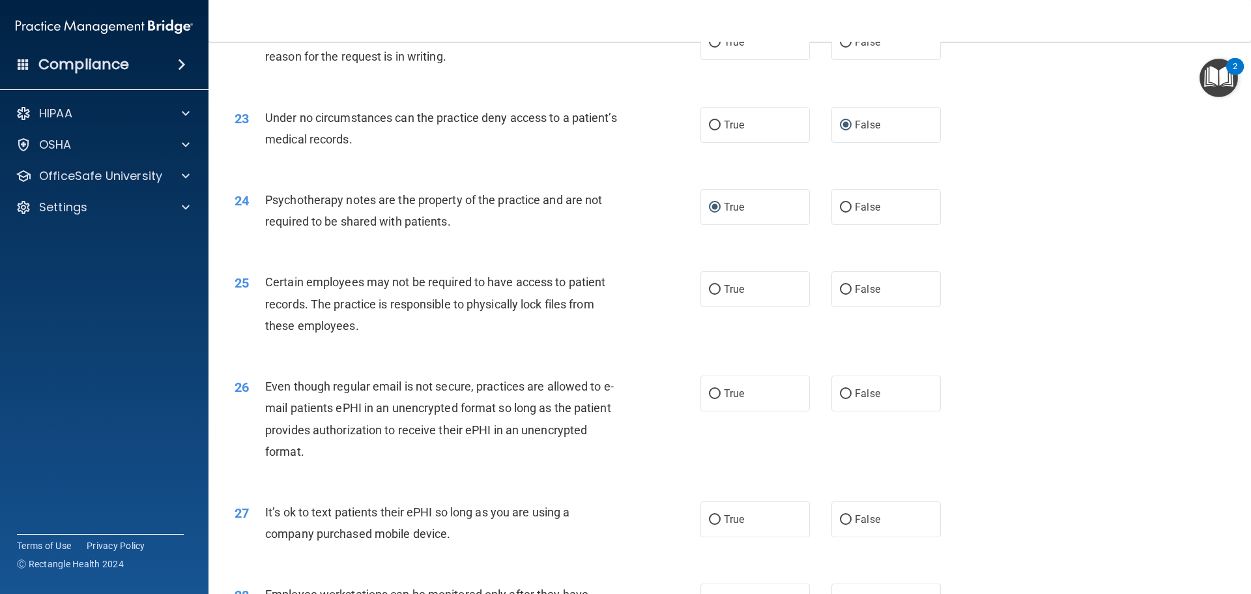
scroll to position [2280, 0]
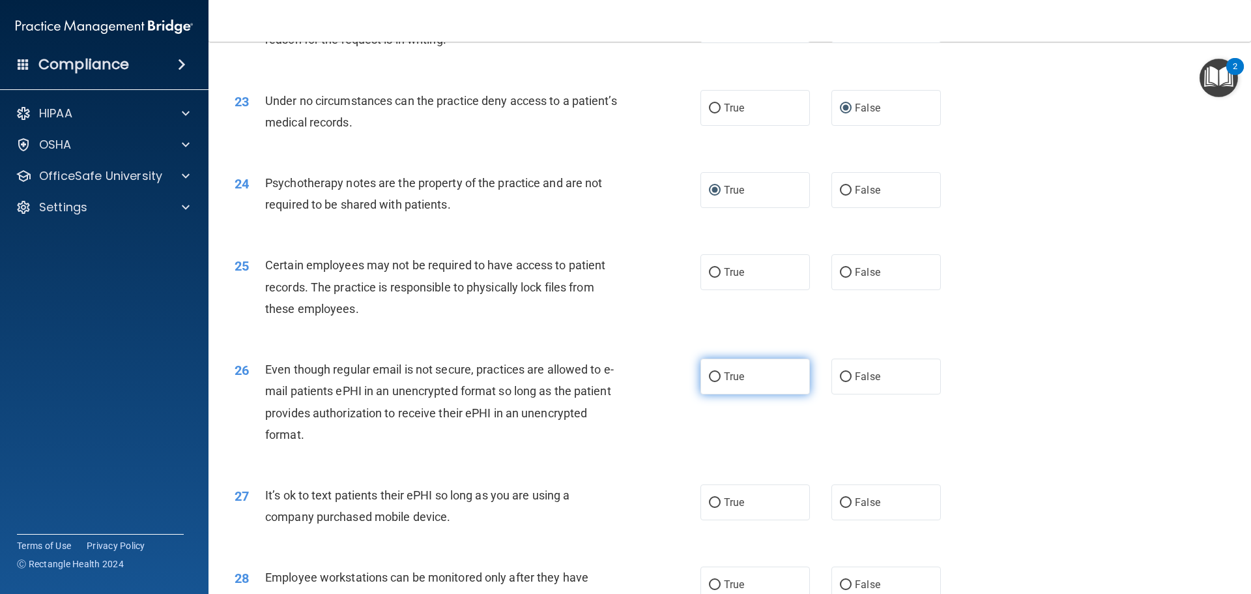
click at [713, 382] on input "True" at bounding box center [715, 377] width 12 height 10
radio input "true"
click at [848, 520] on label "False" at bounding box center [885, 502] width 109 height 36
click at [848, 508] on input "False" at bounding box center [846, 503] width 12 height 10
radio input "true"
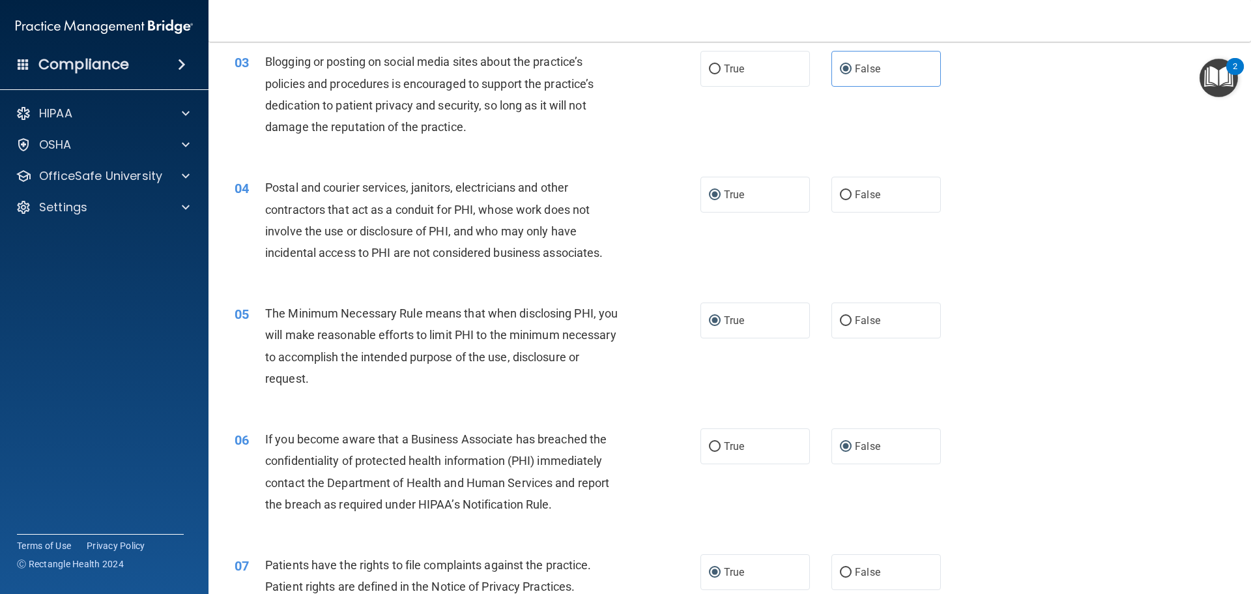
scroll to position [0, 0]
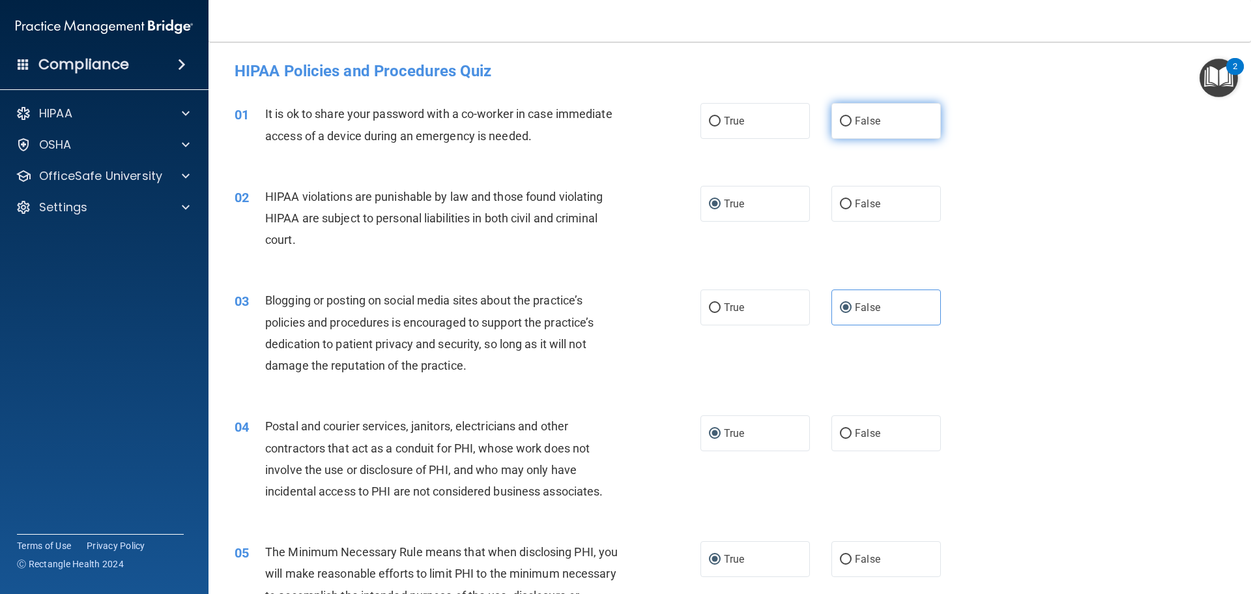
click at [840, 122] on input "False" at bounding box center [846, 122] width 12 height 10
radio input "true"
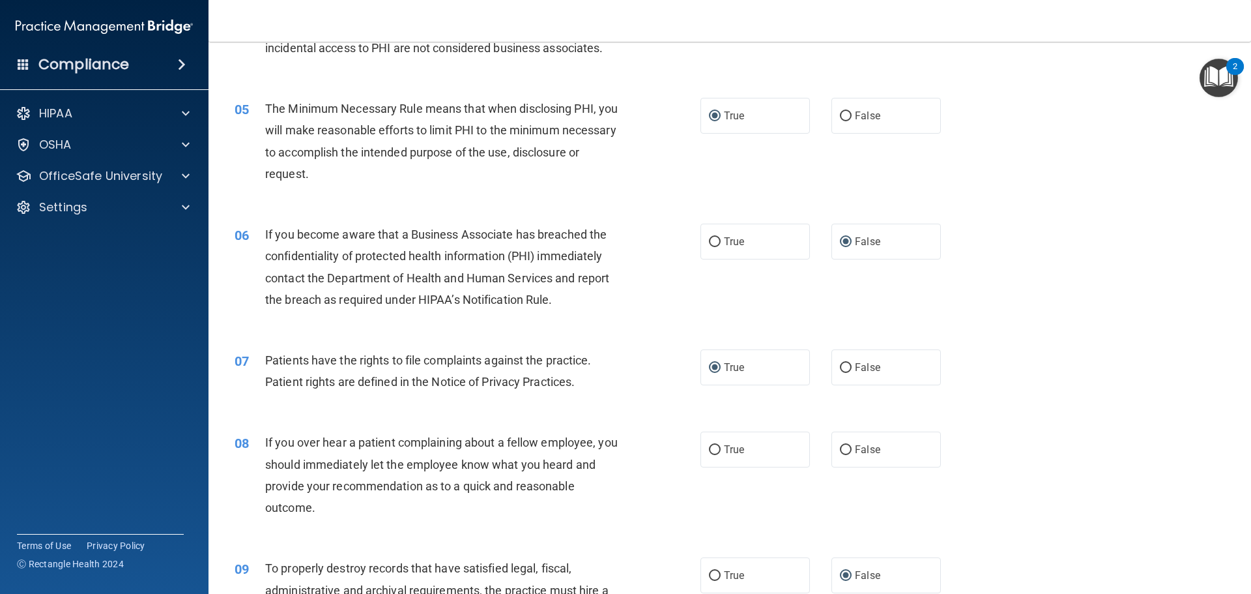
scroll to position [586, 0]
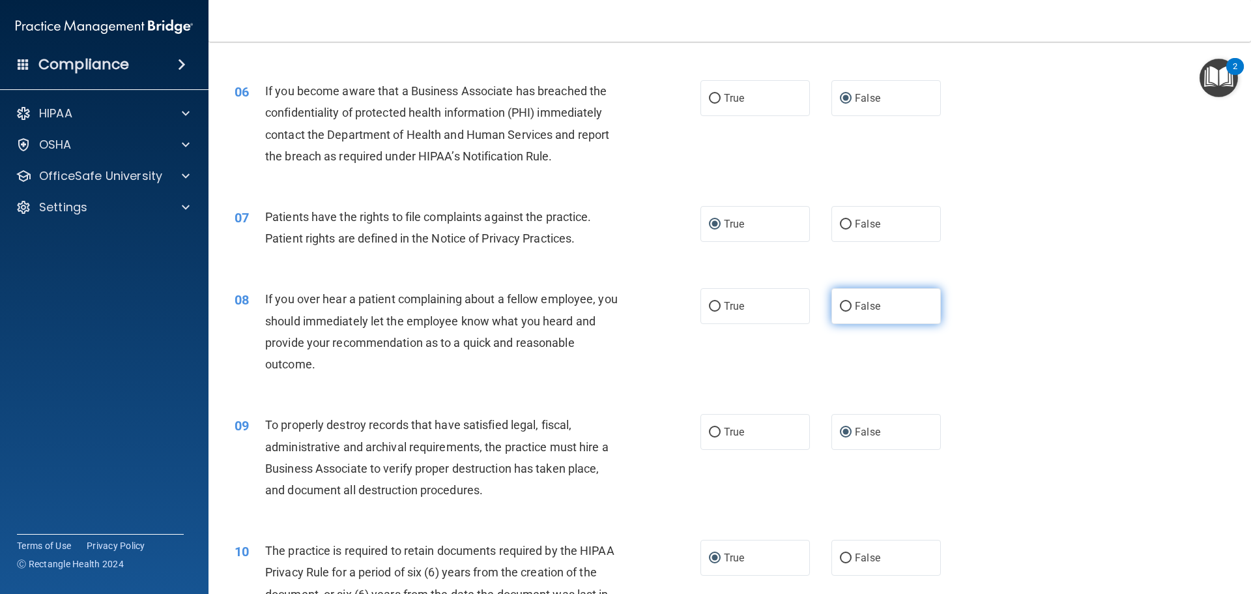
click at [844, 310] on input "False" at bounding box center [846, 307] width 12 height 10
radio input "true"
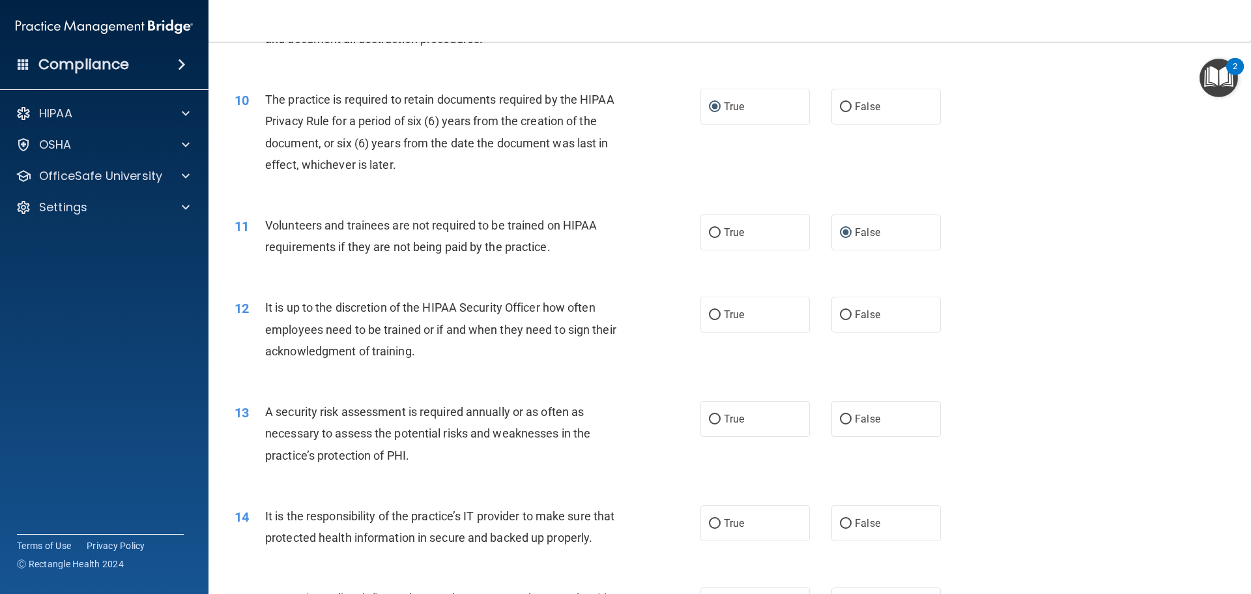
scroll to position [1042, 0]
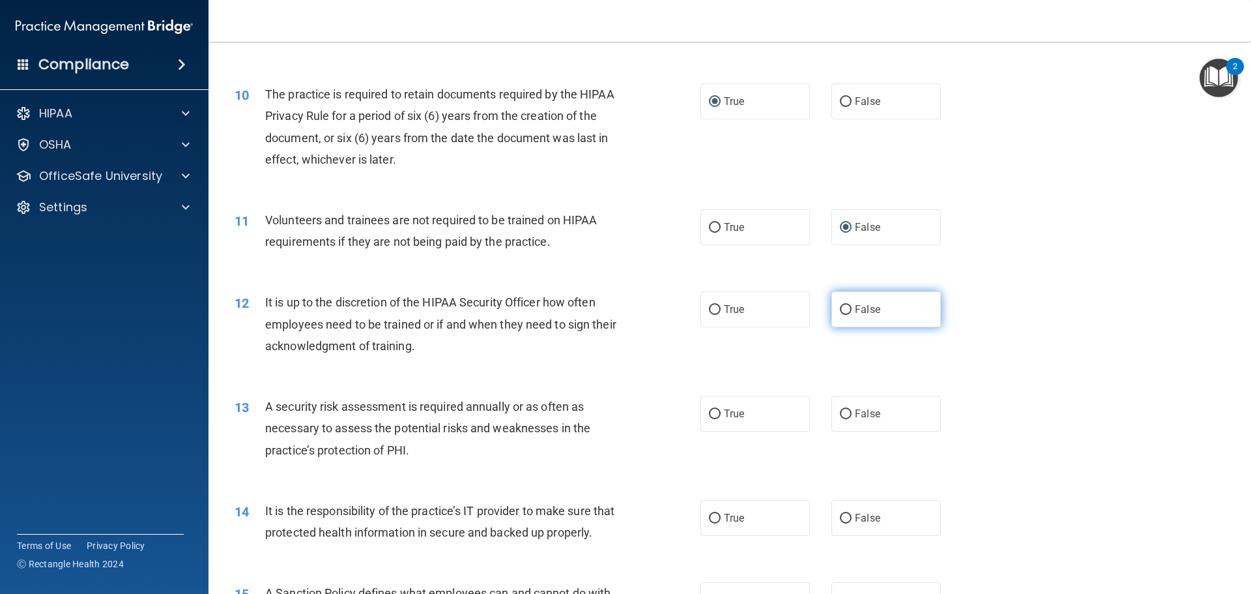
click at [843, 313] on input "False" at bounding box center [846, 310] width 12 height 10
radio input "true"
click at [712, 414] on input "True" at bounding box center [715, 414] width 12 height 10
radio input "true"
click at [845, 513] on input "False" at bounding box center [846, 518] width 12 height 10
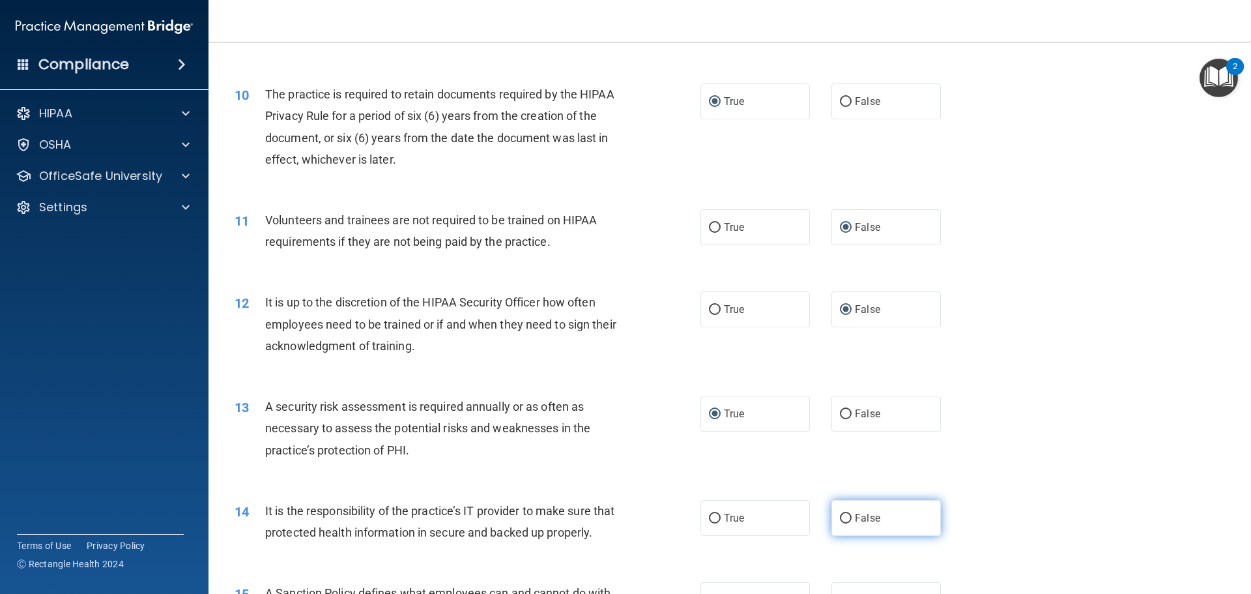
radio input "true"
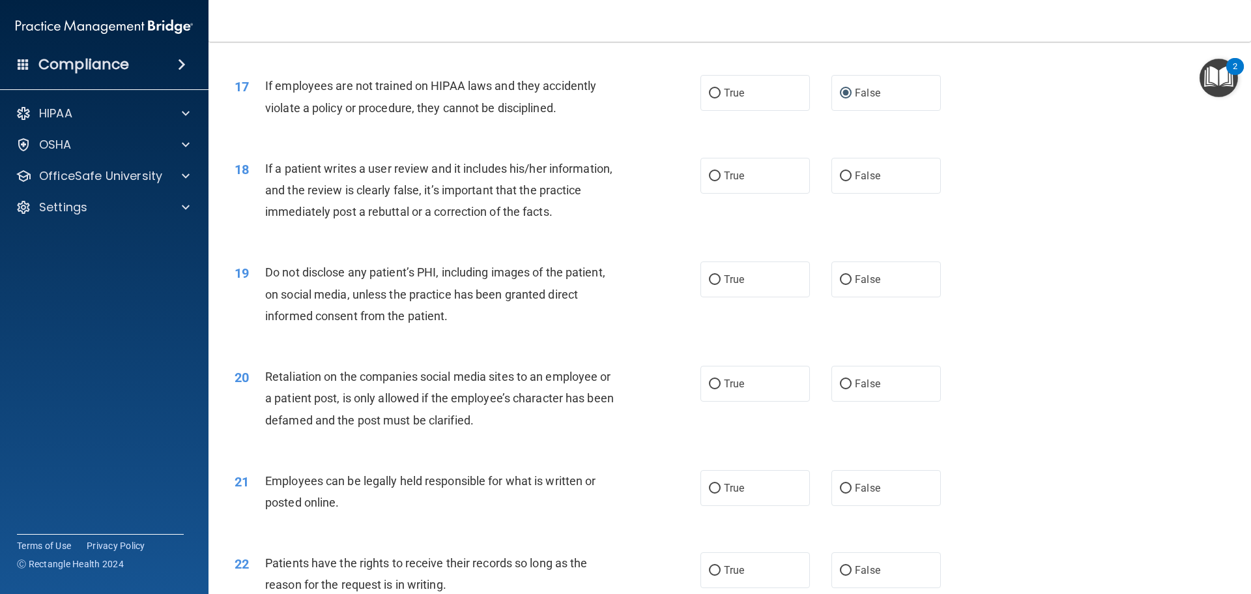
scroll to position [1759, 0]
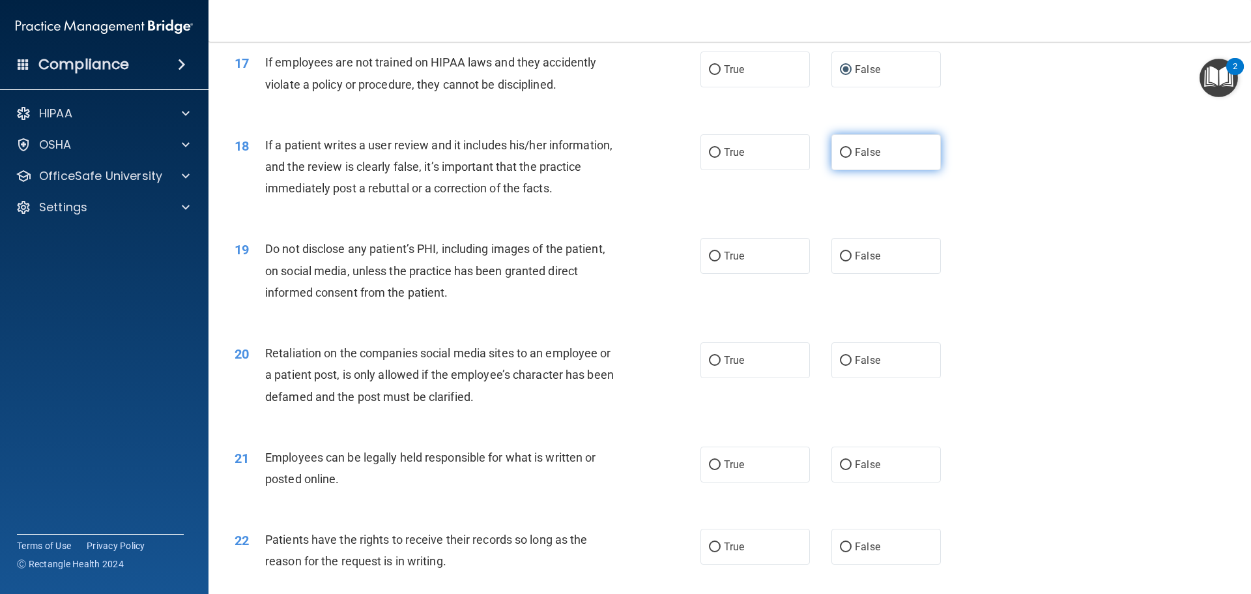
click at [840, 158] on input "False" at bounding box center [846, 153] width 12 height 10
radio input "true"
click at [702, 274] on label "True" at bounding box center [754, 256] width 109 height 36
click at [709, 261] on input "True" at bounding box center [715, 256] width 12 height 10
radio input "true"
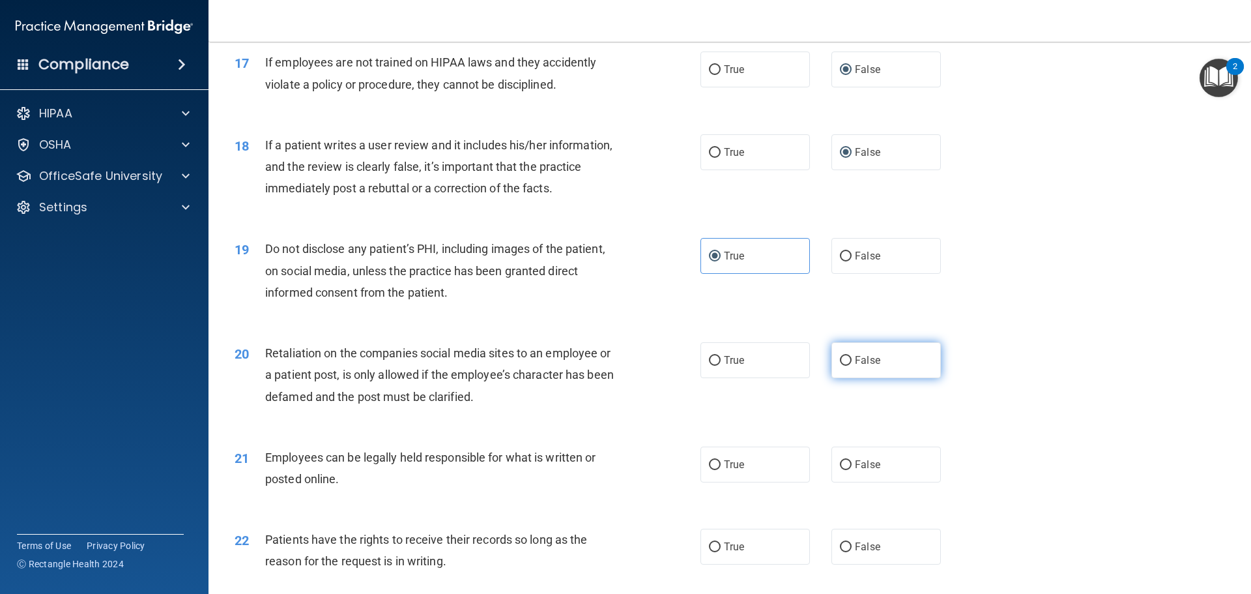
click at [842, 365] on input "False" at bounding box center [846, 361] width 12 height 10
radio input "true"
click at [712, 470] on input "True" at bounding box center [715, 465] width 12 height 10
radio input "true"
click at [840, 552] on input "False" at bounding box center [846, 547] width 12 height 10
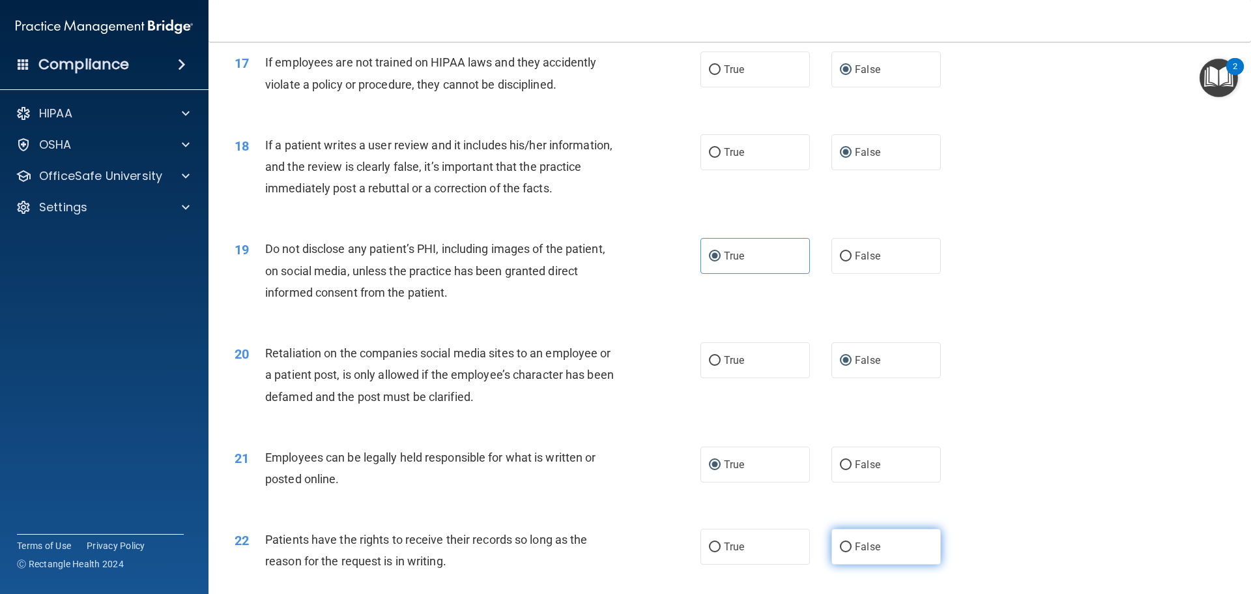
radio input "true"
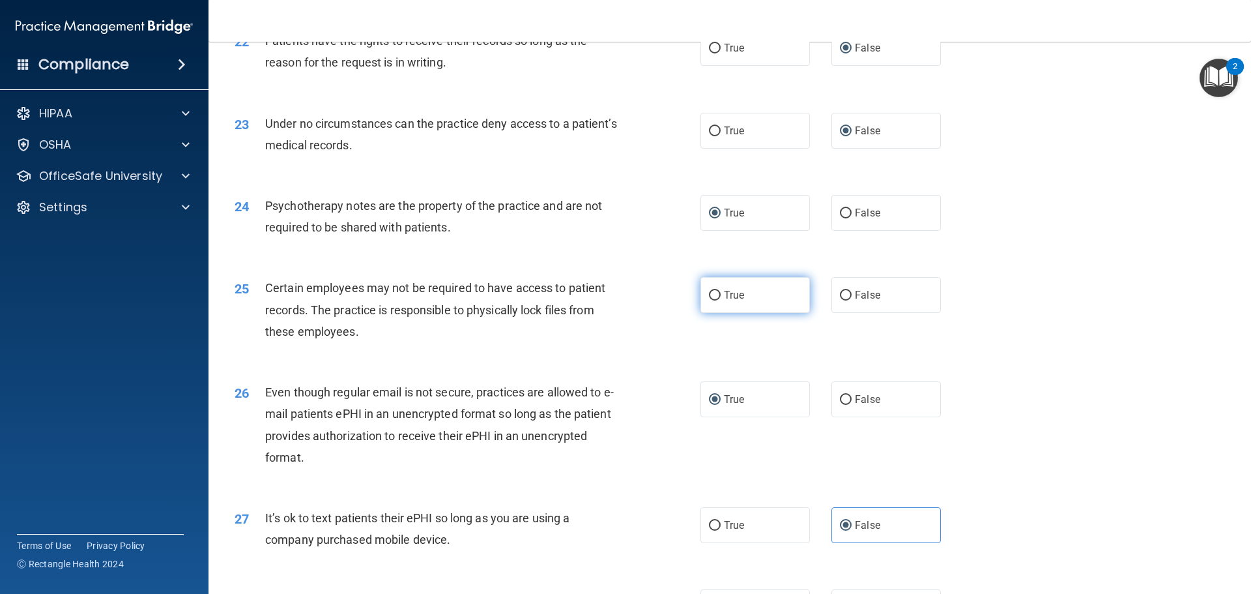
scroll to position [2280, 0]
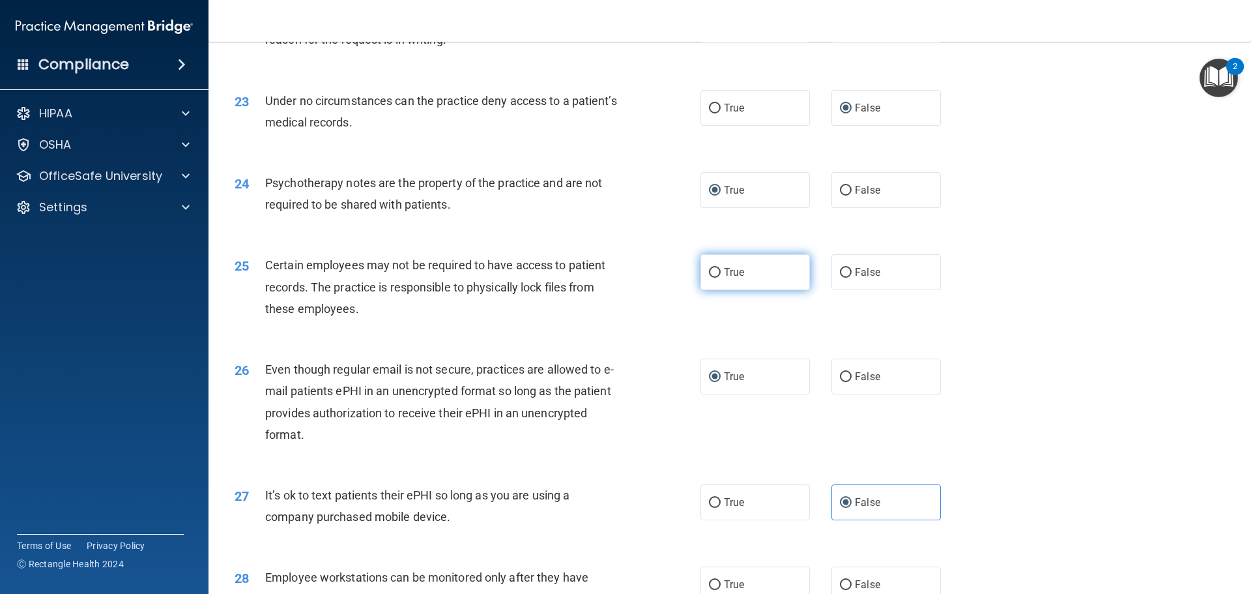
click at [713, 278] on input "True" at bounding box center [715, 273] width 12 height 10
radio input "true"
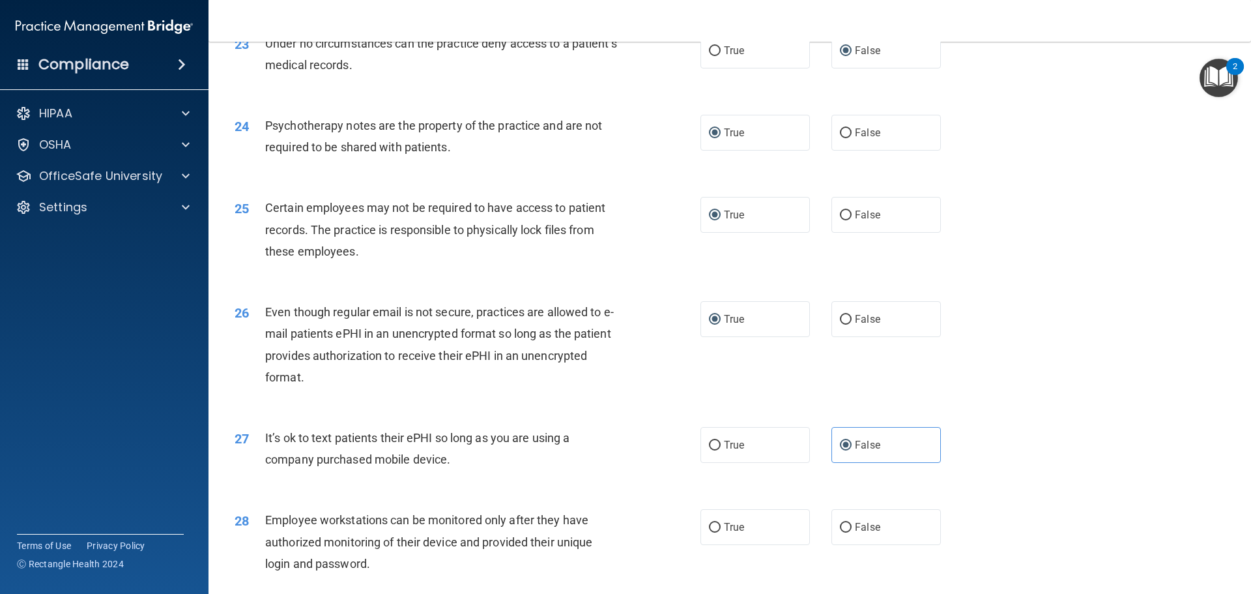
scroll to position [2541, 0]
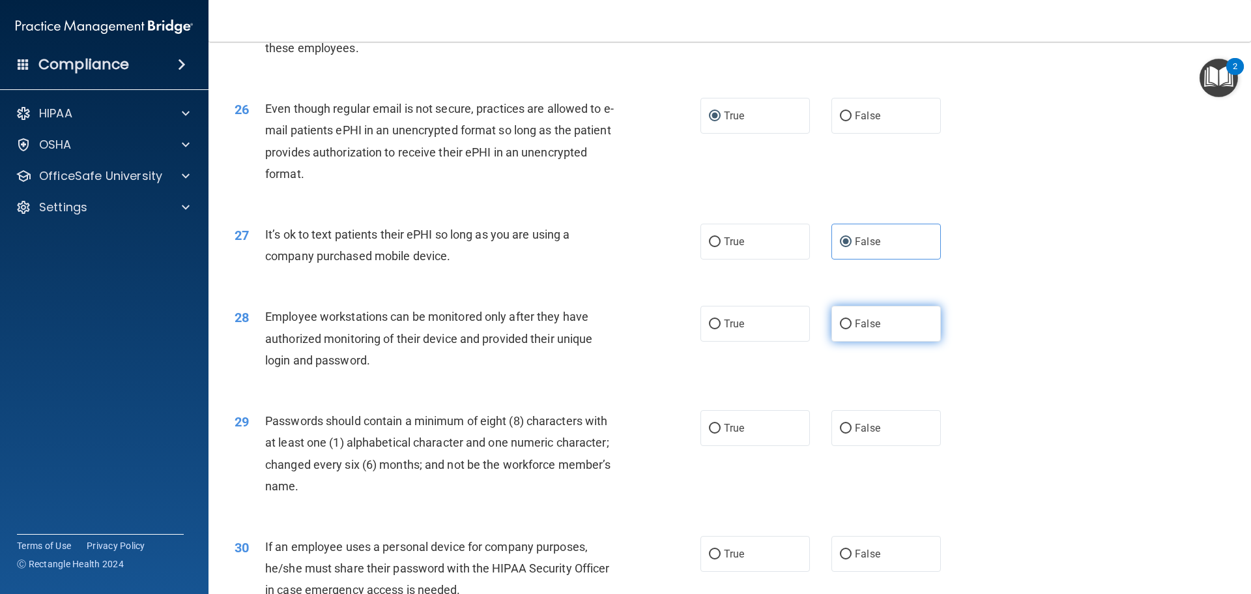
click at [840, 329] on input "False" at bounding box center [846, 324] width 12 height 10
radio input "true"
click at [709, 433] on input "True" at bounding box center [715, 428] width 12 height 10
radio input "true"
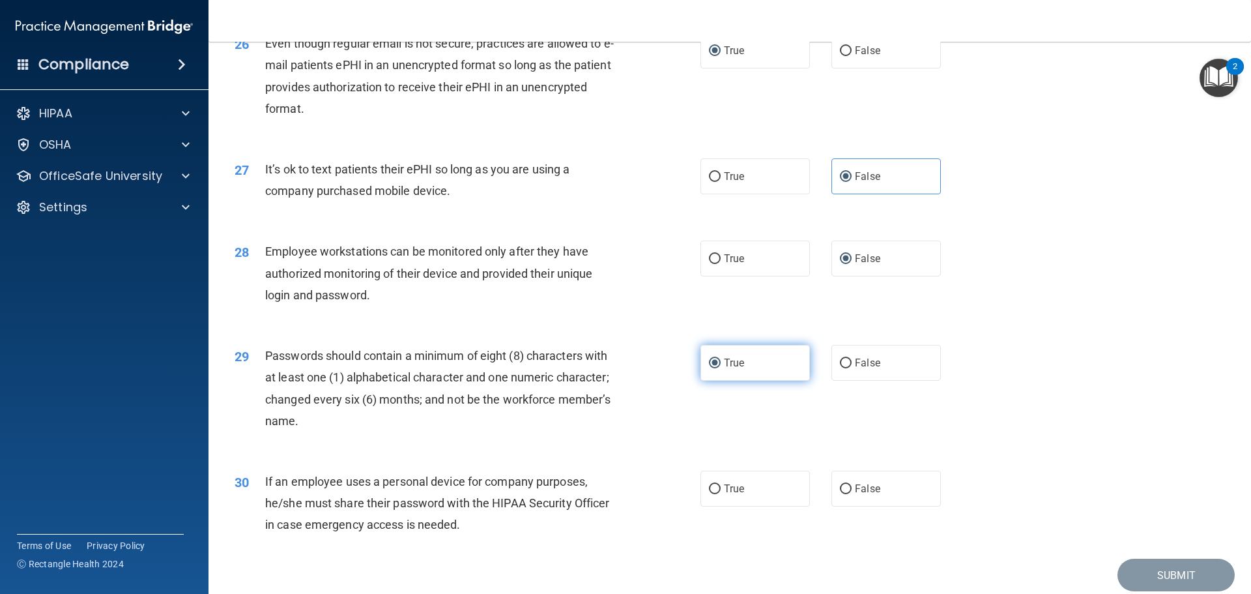
scroll to position [2671, 0]
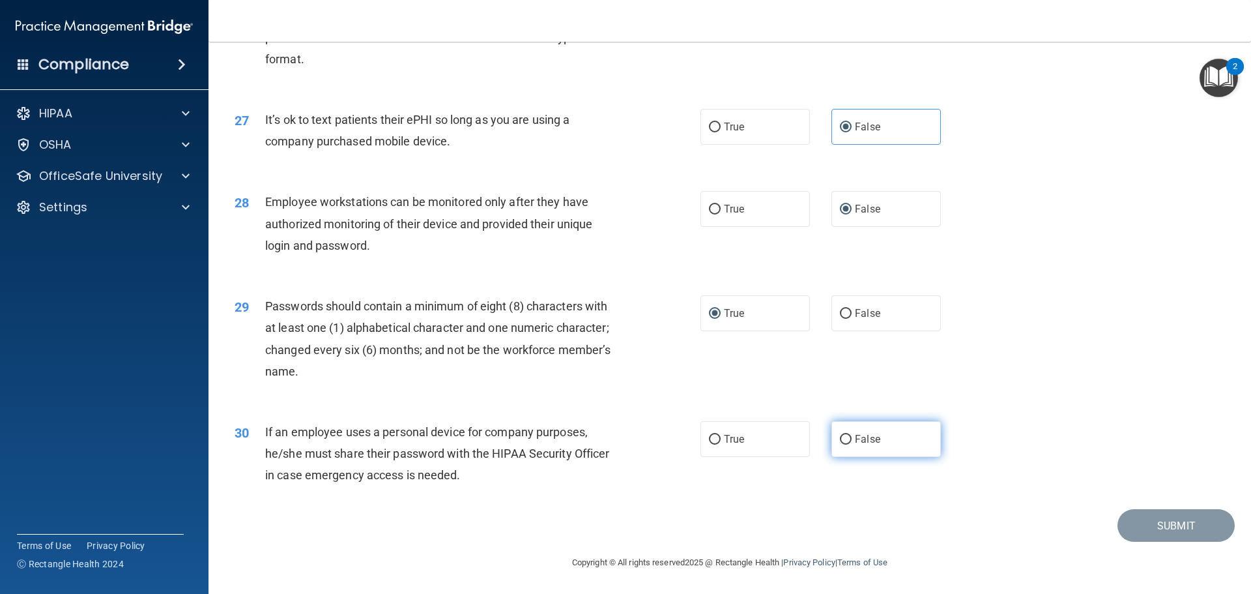
click at [840, 444] on input "False" at bounding box center [846, 440] width 12 height 10
radio input "true"
click at [1122, 532] on button "Submit" at bounding box center [1175, 525] width 117 height 33
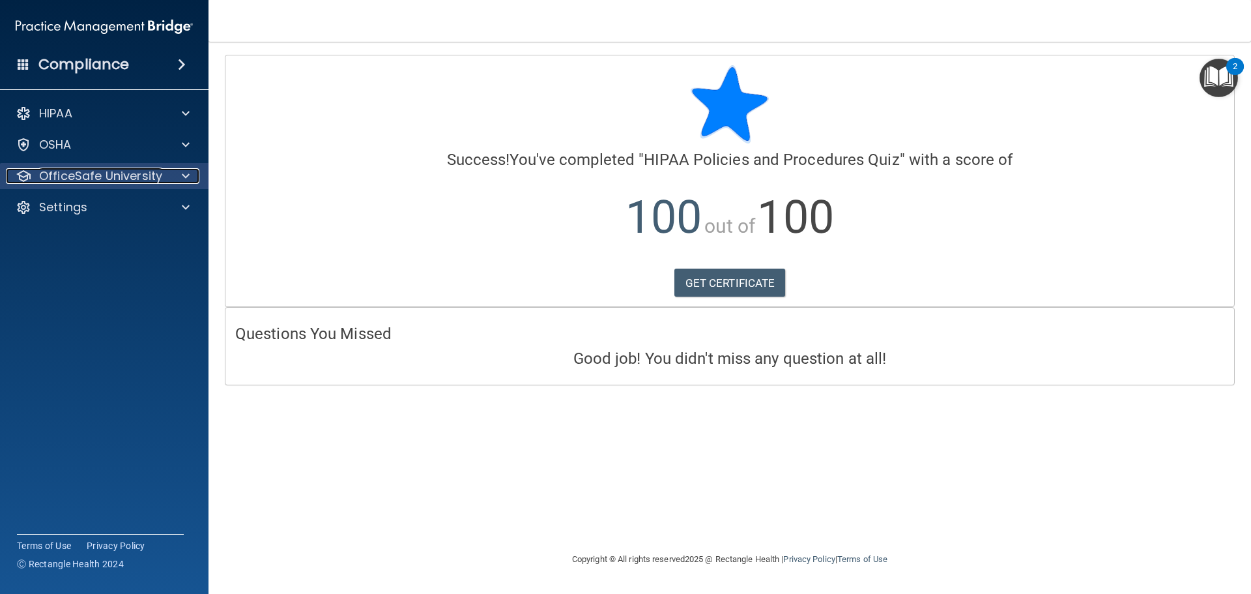
click at [186, 172] on span at bounding box center [186, 176] width 8 height 16
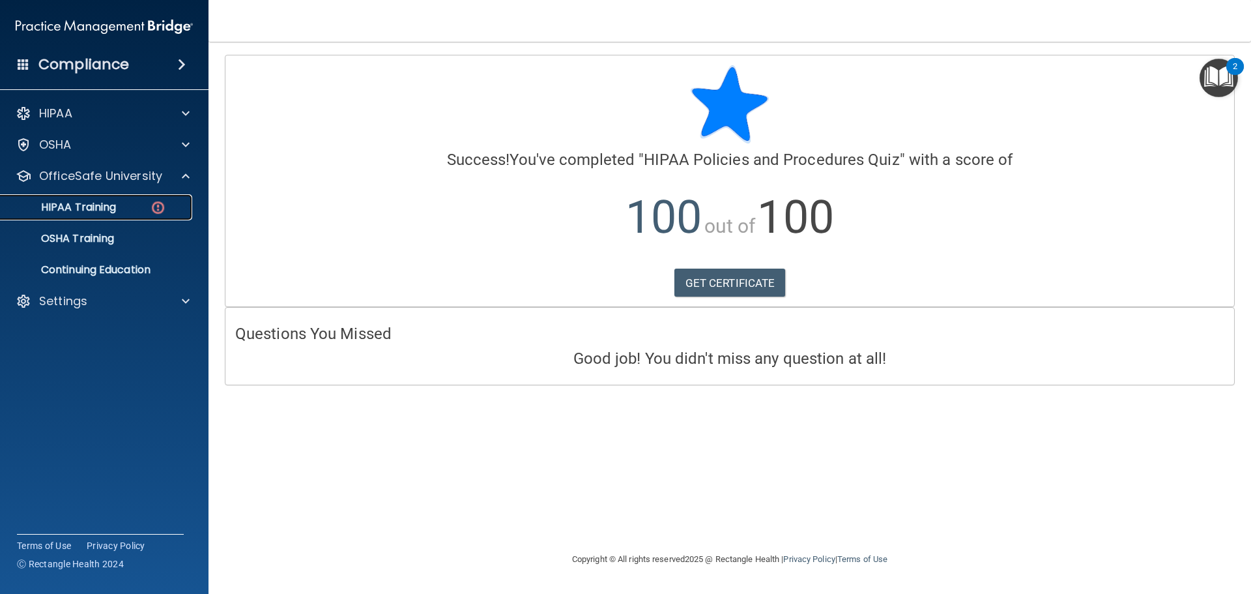
click at [100, 211] on p "HIPAA Training" at bounding box center [61, 207] width 107 height 13
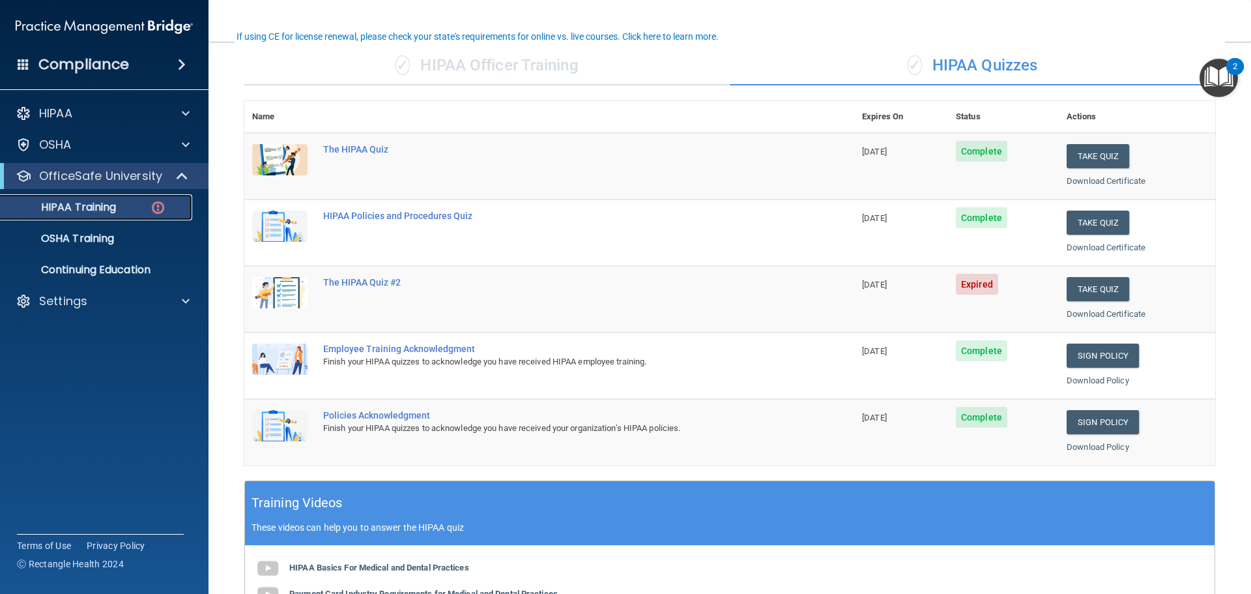
scroll to position [65, 0]
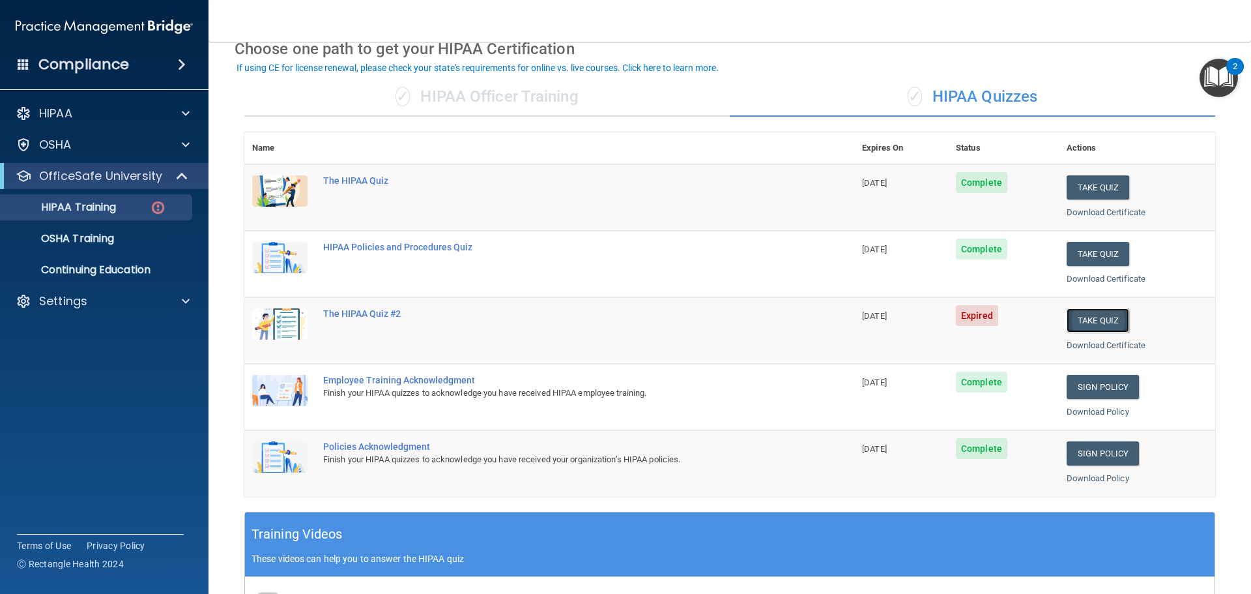
click at [1078, 324] on button "Take Quiz" at bounding box center [1097, 320] width 63 height 24
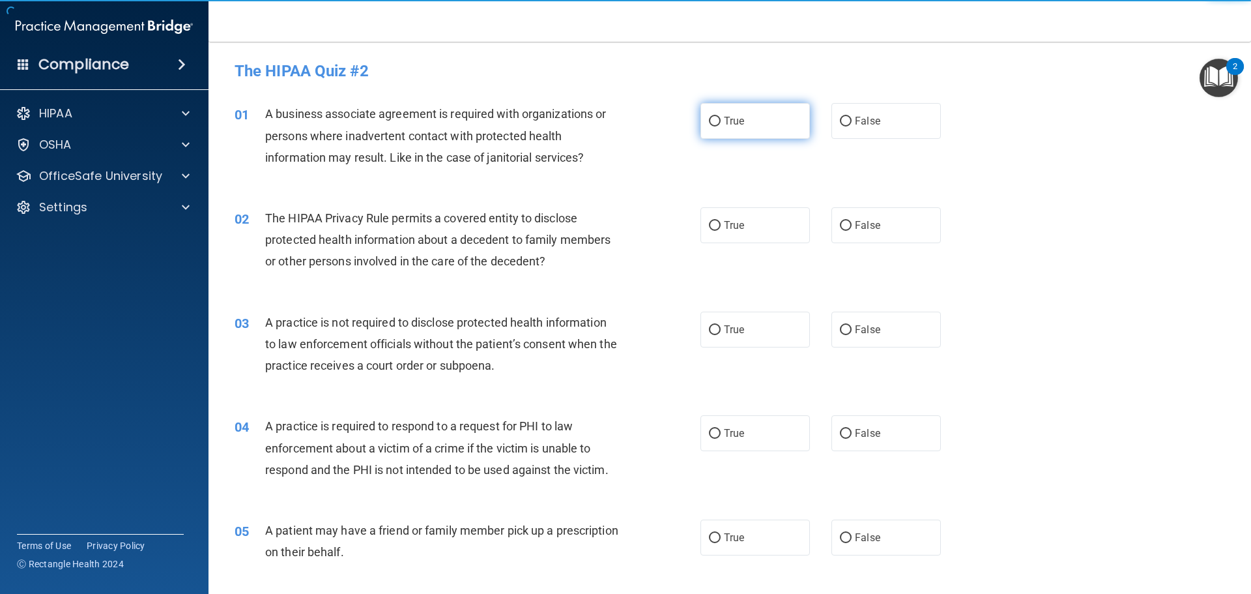
click at [705, 115] on label "True" at bounding box center [754, 121] width 109 height 36
click at [709, 117] on input "True" at bounding box center [715, 122] width 12 height 10
radio input "true"
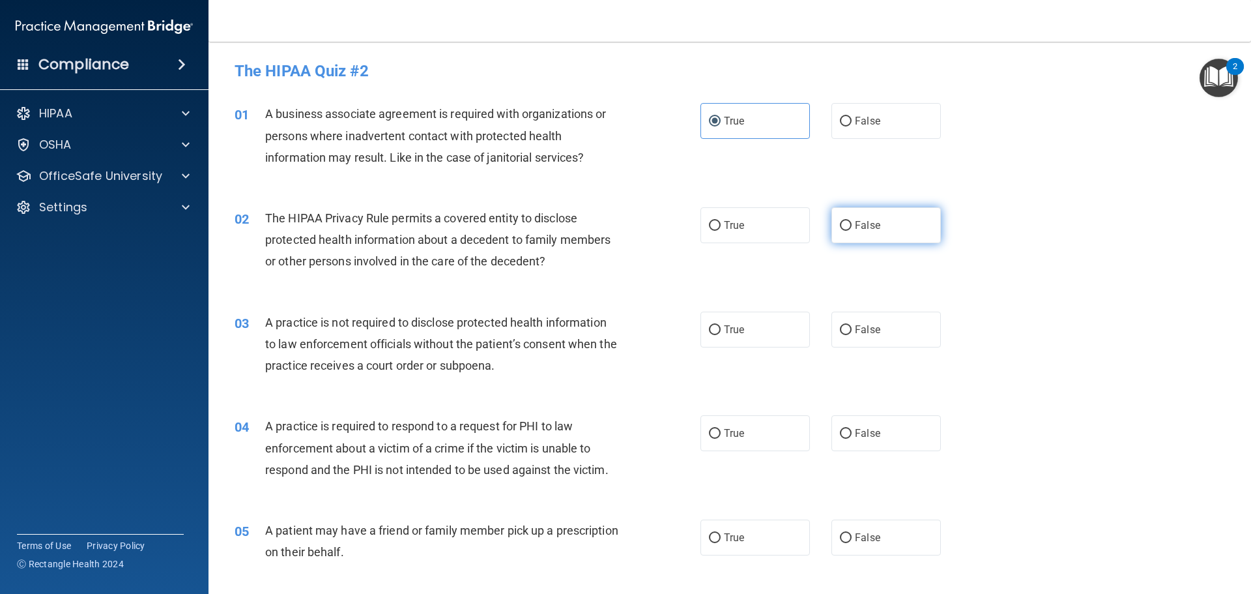
click at [840, 221] on input "False" at bounding box center [846, 226] width 12 height 10
radio input "true"
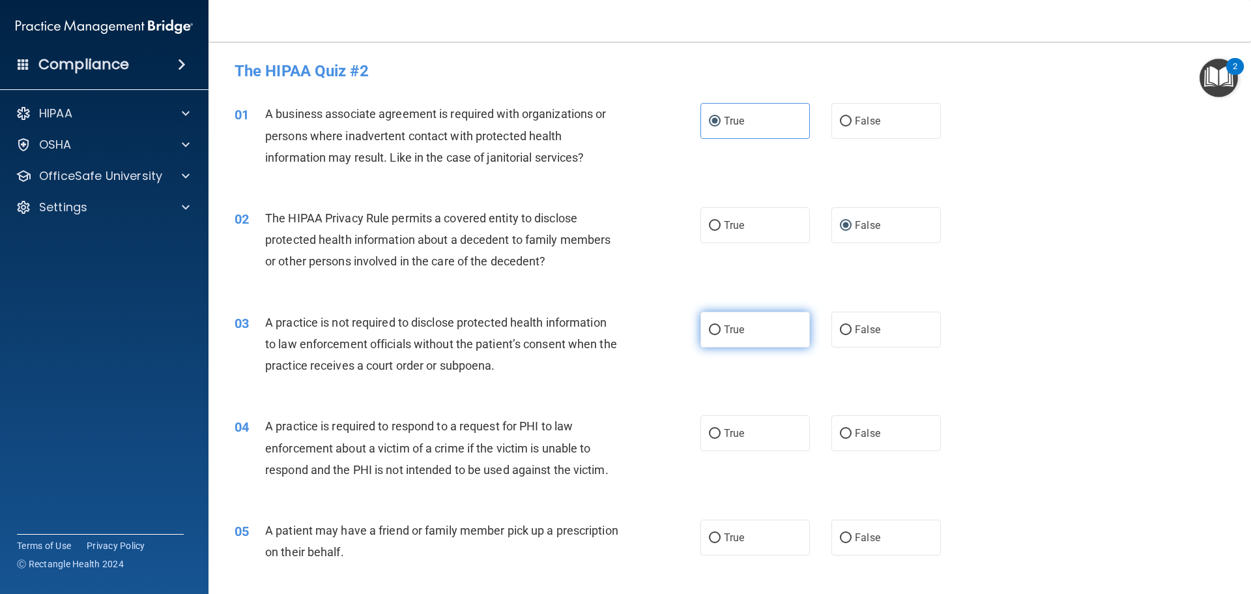
click at [713, 335] on label "True" at bounding box center [754, 329] width 109 height 36
click at [713, 335] on input "True" at bounding box center [715, 330] width 12 height 10
radio input "true"
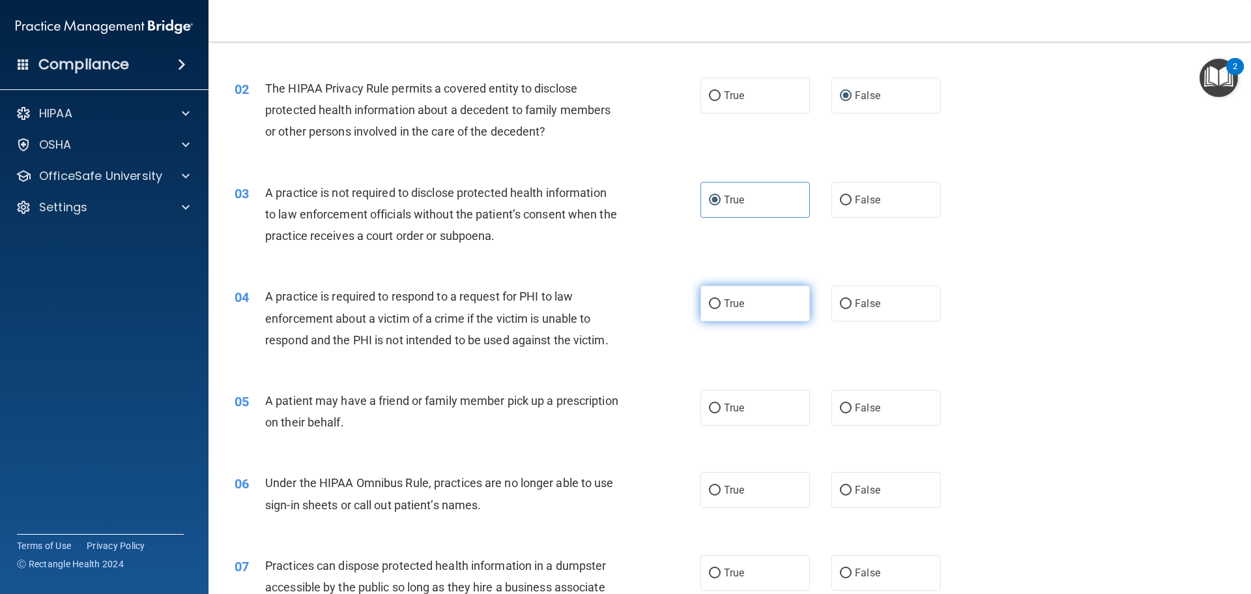
scroll to position [130, 0]
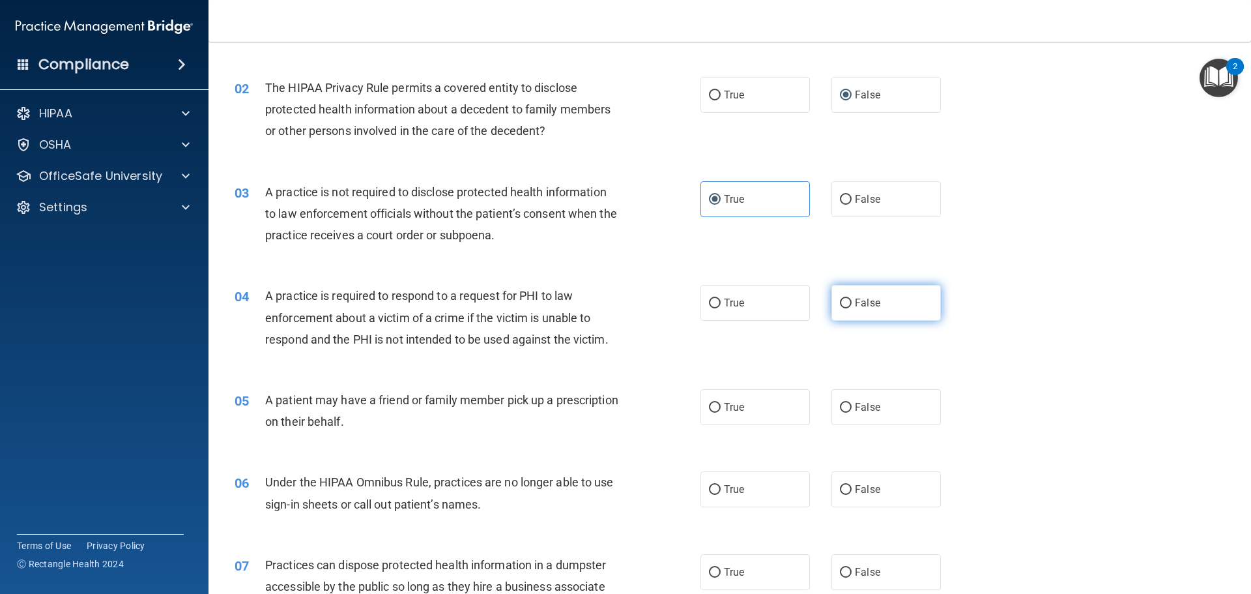
click at [845, 307] on input "False" at bounding box center [846, 303] width 12 height 10
radio input "true"
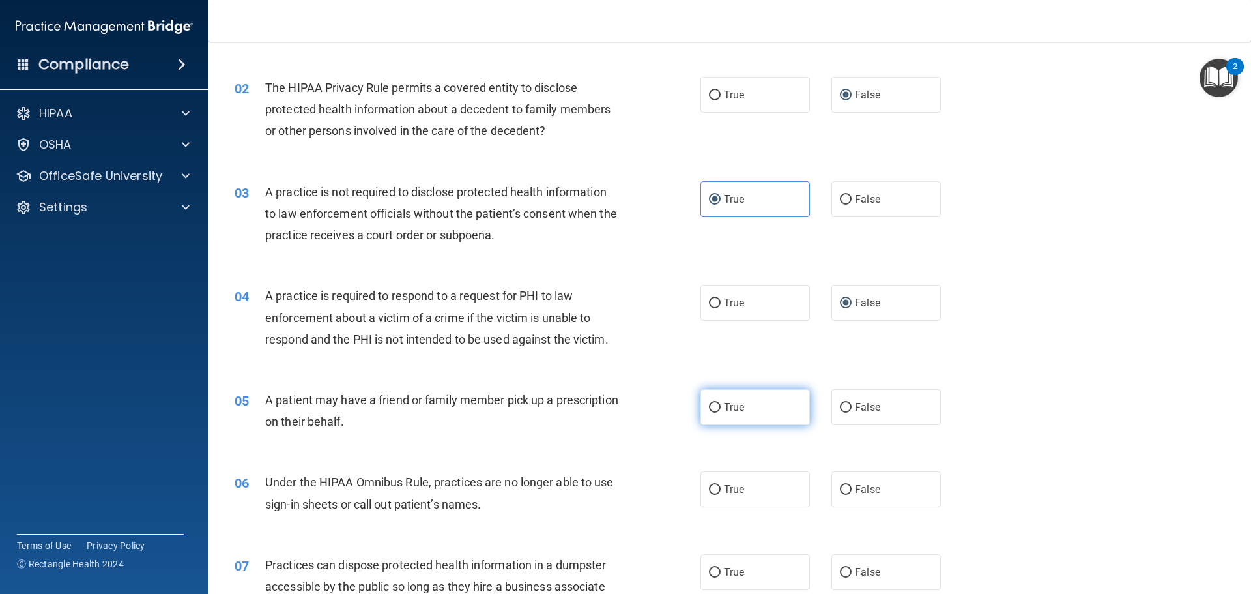
click at [709, 408] on input "True" at bounding box center [715, 408] width 12 height 10
radio input "true"
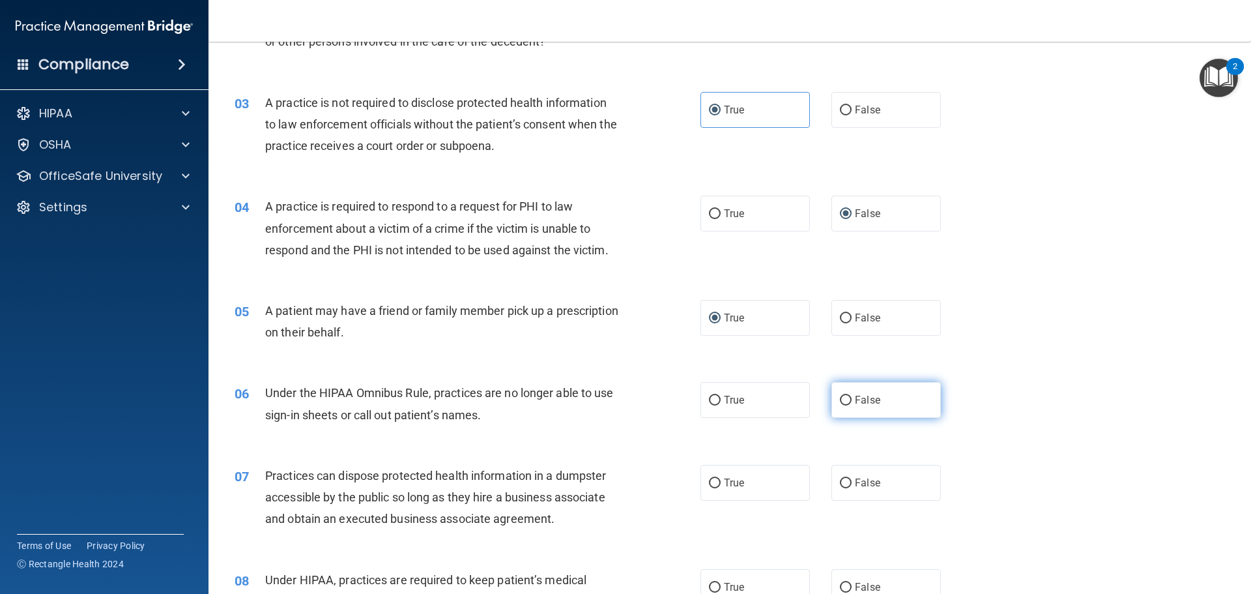
scroll to position [261, 0]
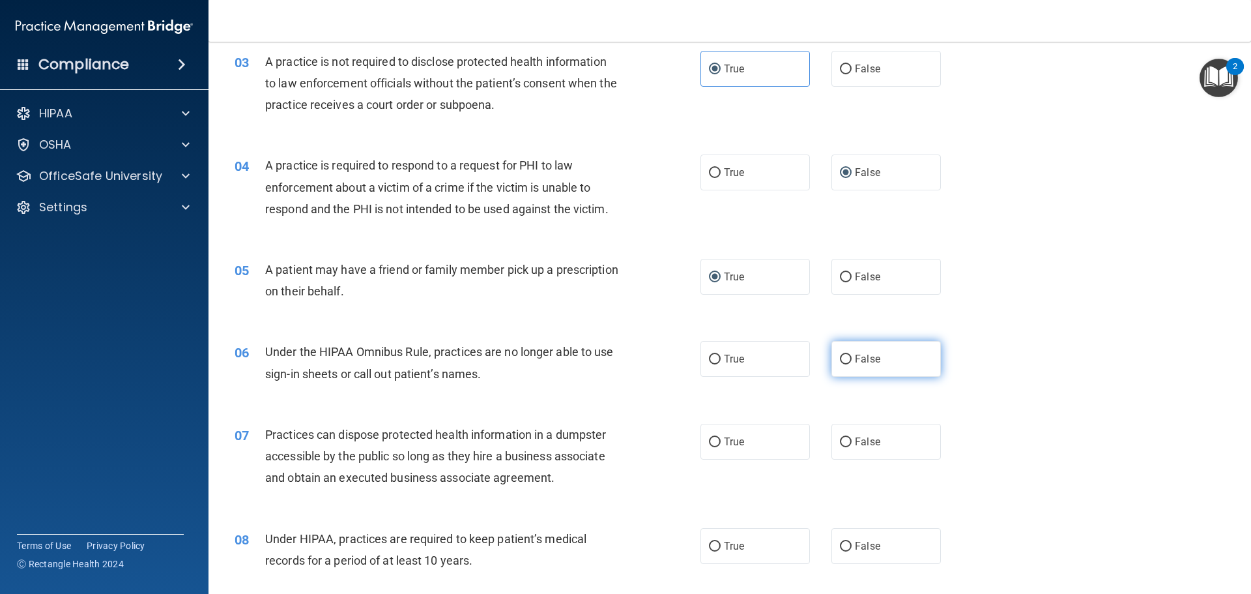
click at [840, 364] on input "False" at bounding box center [846, 359] width 12 height 10
radio input "true"
click at [709, 440] on input "True" at bounding box center [715, 442] width 12 height 10
radio input "true"
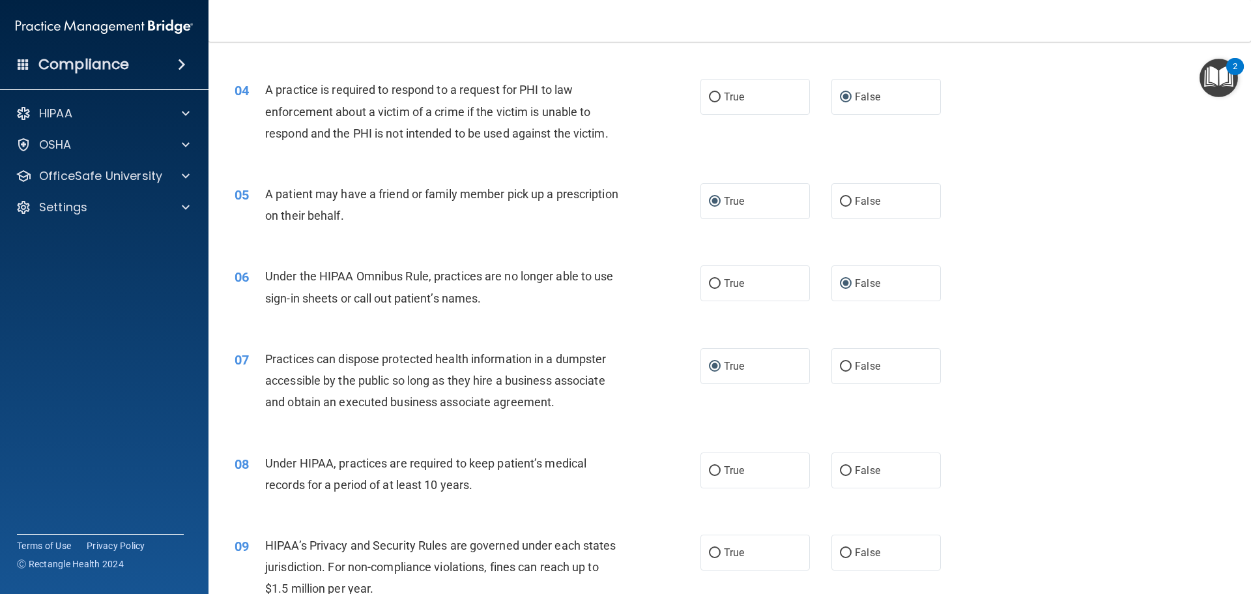
scroll to position [456, 0]
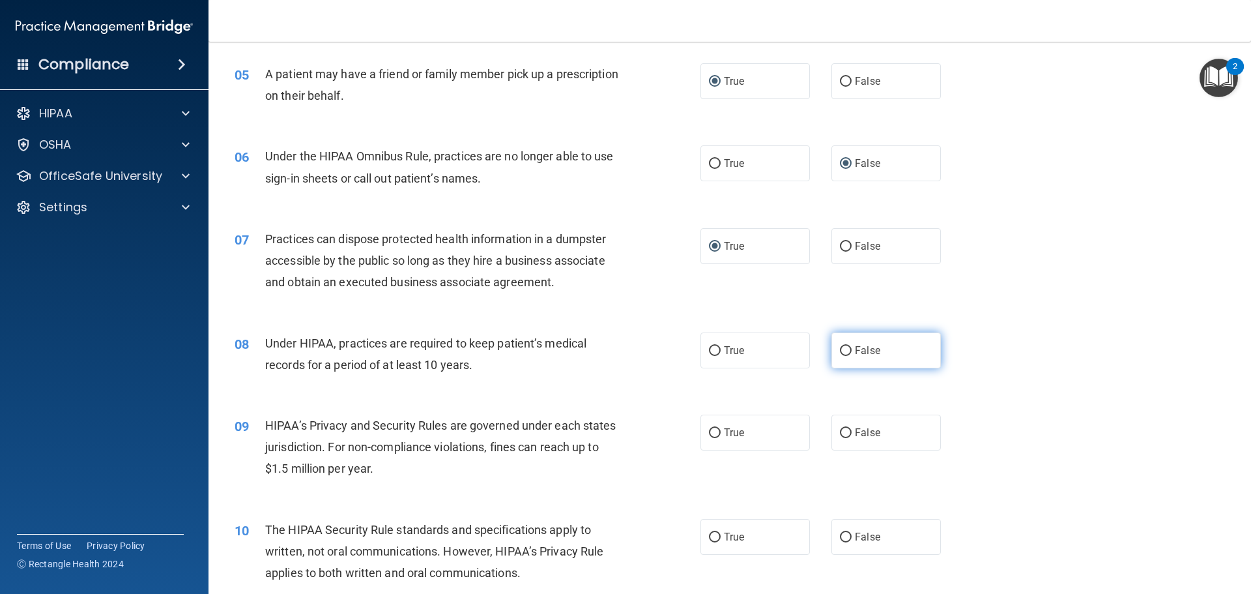
click at [845, 336] on label "False" at bounding box center [885, 350] width 109 height 36
click at [845, 346] on input "False" at bounding box center [846, 351] width 12 height 10
radio input "true"
click at [843, 348] on input "False" at bounding box center [846, 351] width 12 height 10
click at [709, 435] on input "True" at bounding box center [715, 433] width 12 height 10
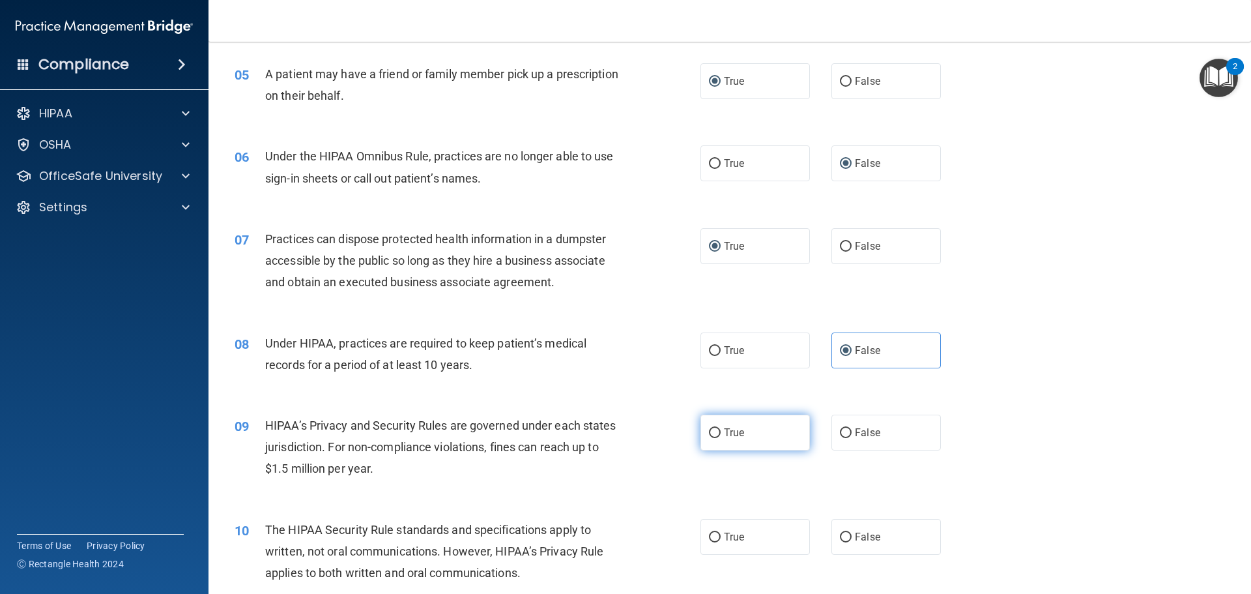
radio input "true"
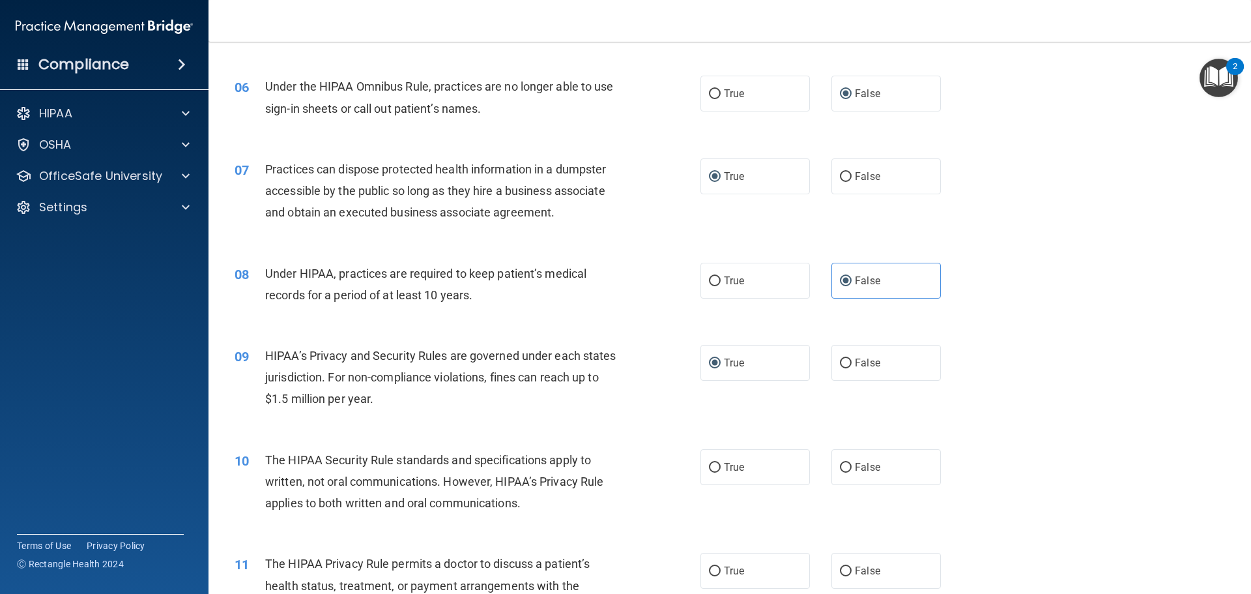
scroll to position [651, 0]
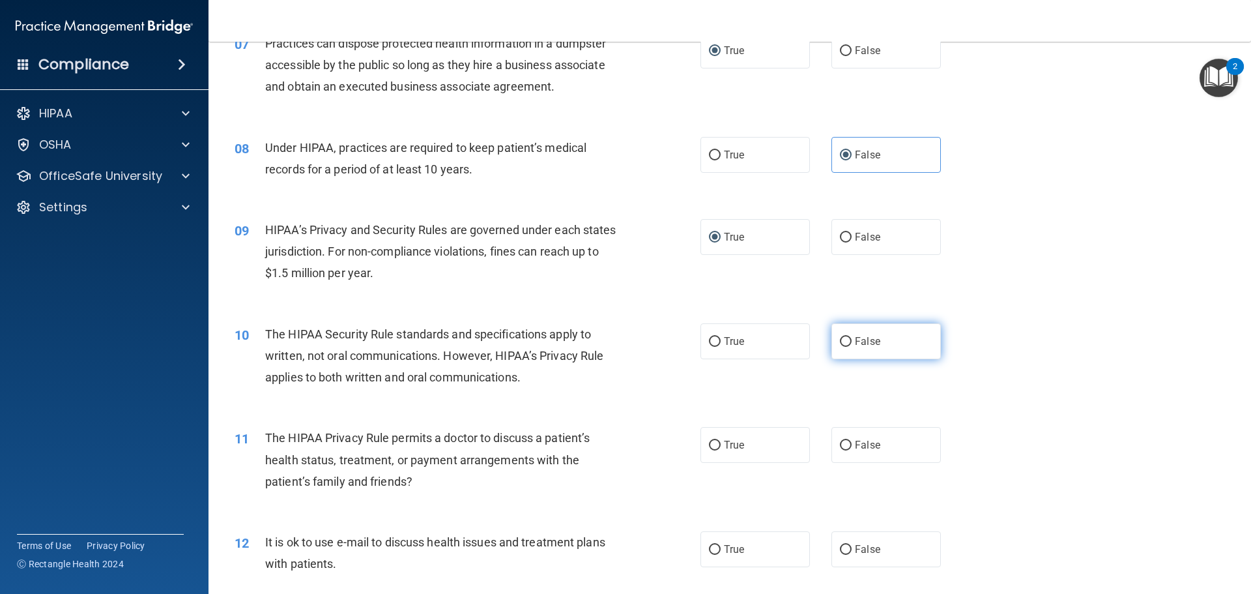
click at [840, 341] on input "False" at bounding box center [846, 342] width 12 height 10
radio input "true"
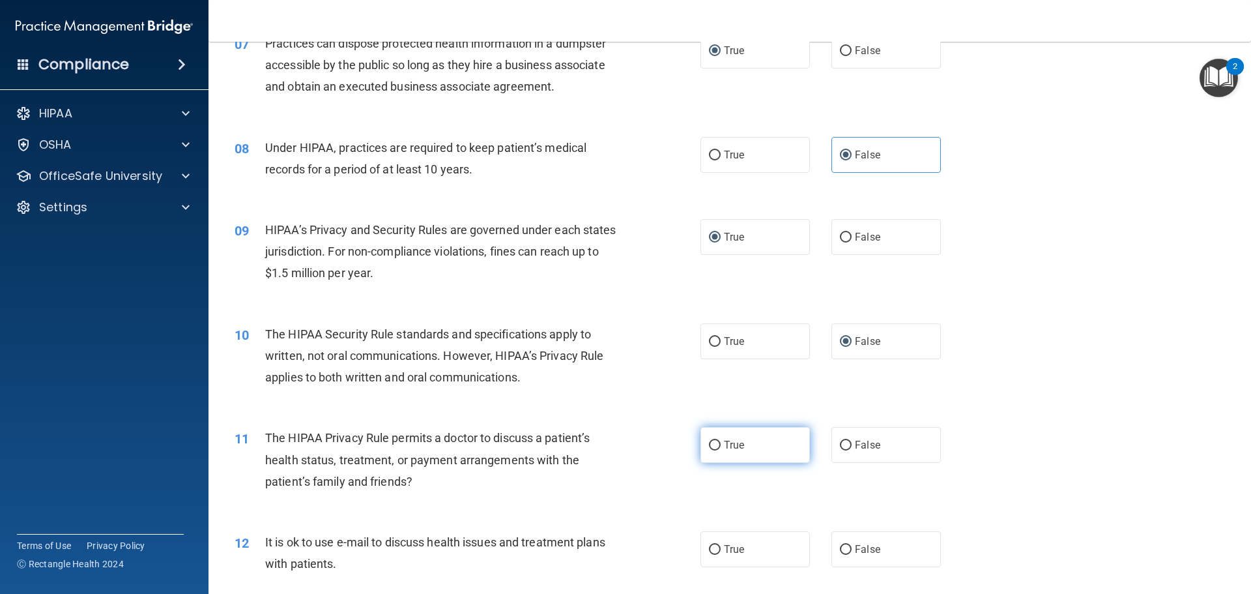
click at [716, 446] on label "True" at bounding box center [754, 445] width 109 height 36
click at [716, 446] on input "True" at bounding box center [715, 445] width 12 height 10
radio input "true"
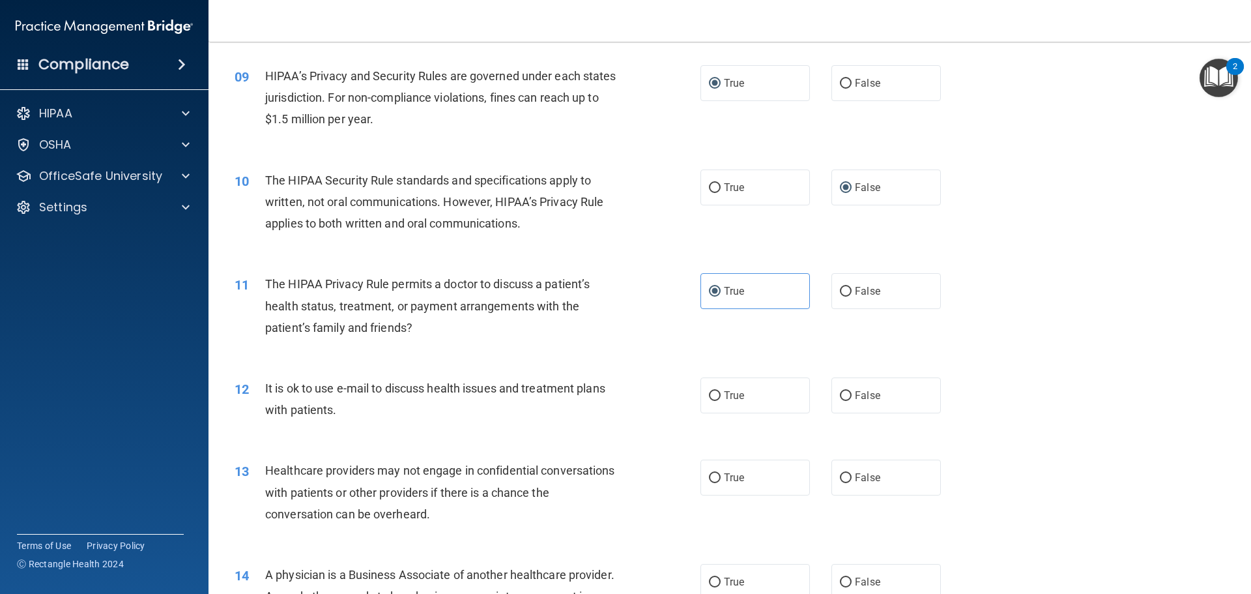
scroll to position [847, 0]
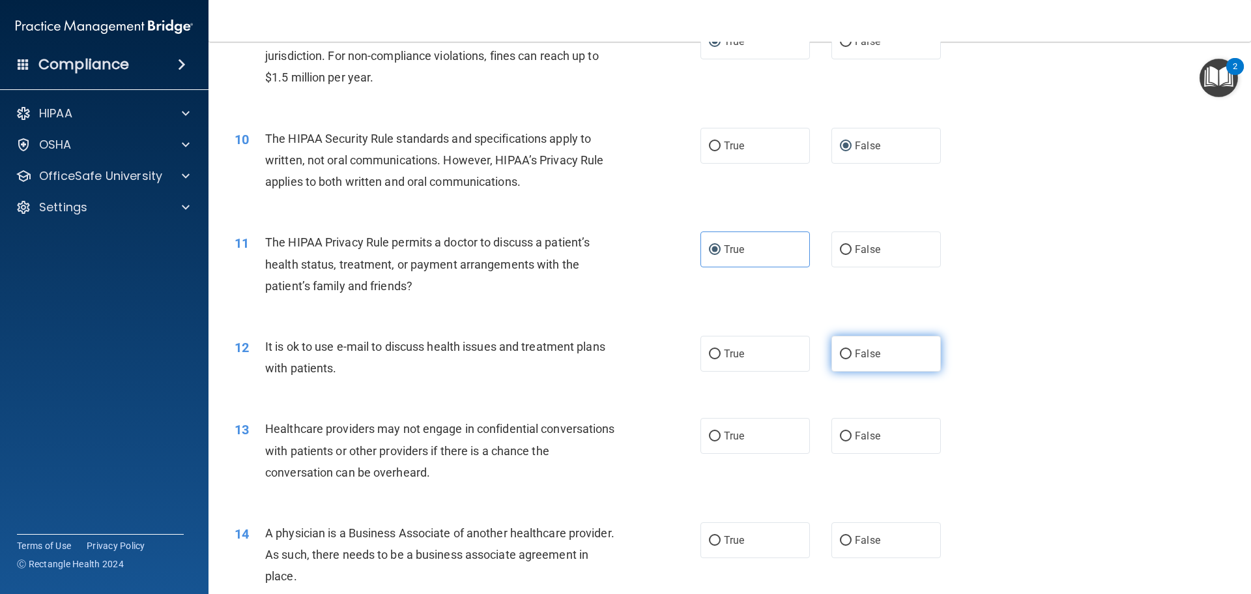
click at [840, 358] on input "False" at bounding box center [846, 354] width 12 height 10
radio input "true"
click at [715, 431] on input "True" at bounding box center [715, 436] width 12 height 10
radio input "true"
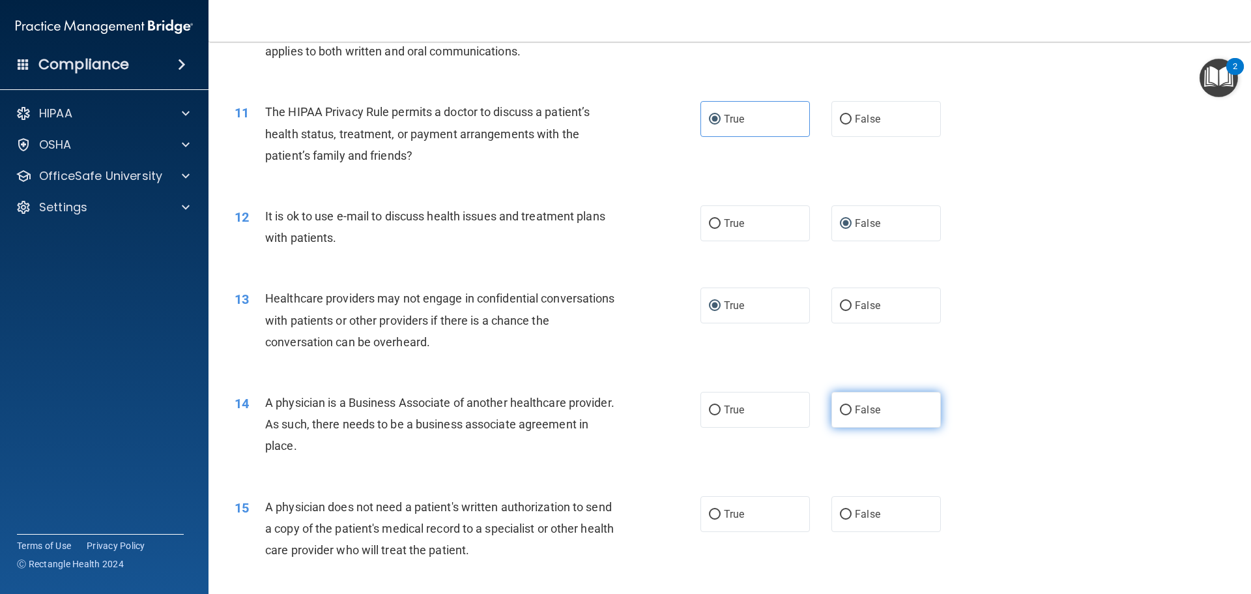
click at [844, 414] on input "False" at bounding box center [846, 410] width 12 height 10
radio input "true"
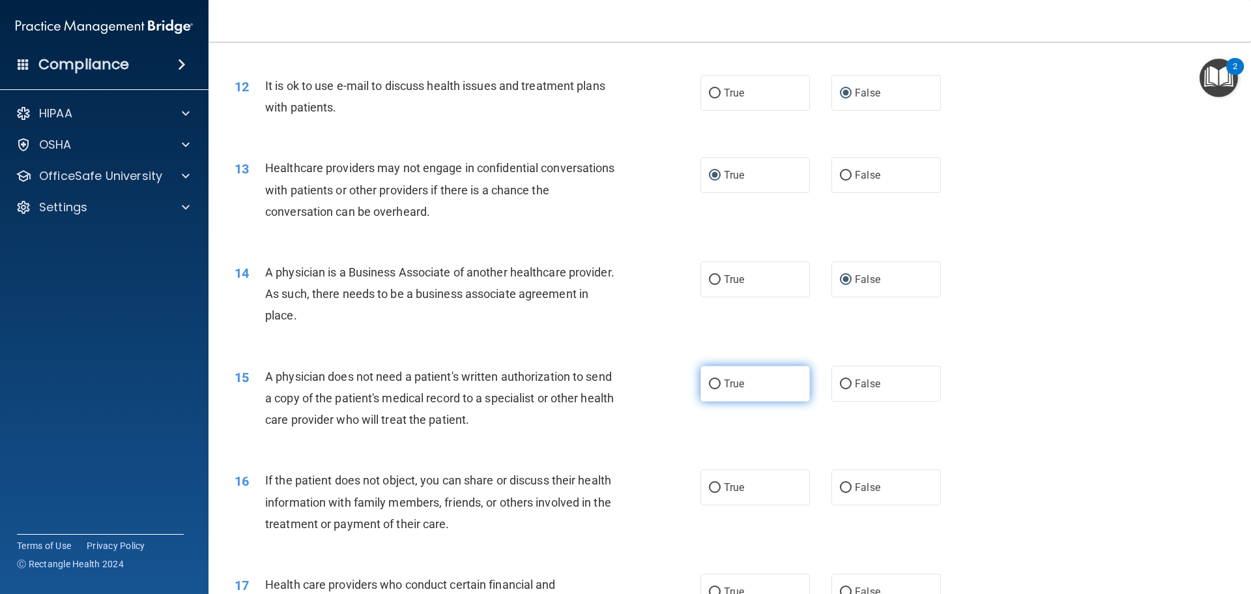
click at [713, 385] on input "True" at bounding box center [715, 384] width 12 height 10
radio input "true"
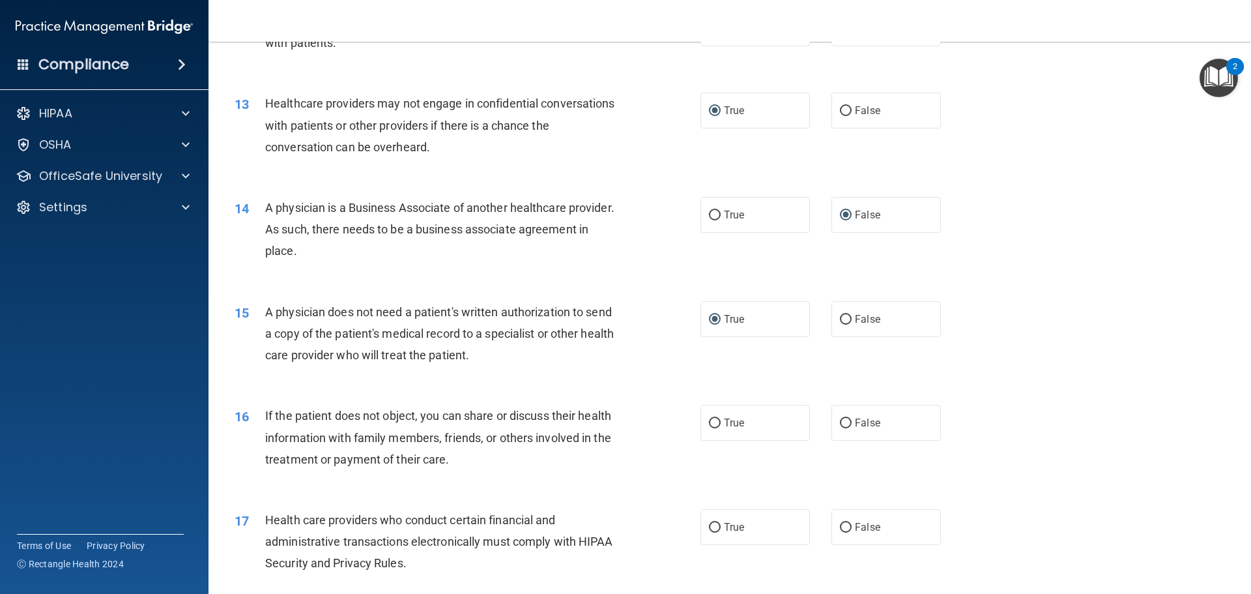
scroll to position [1238, 0]
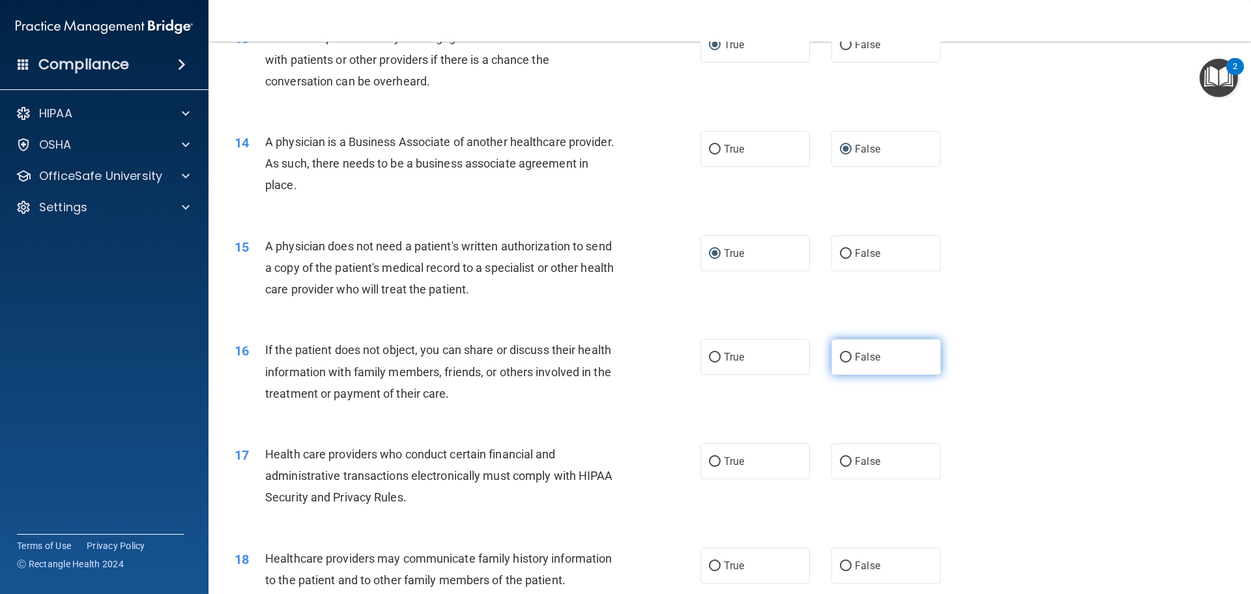
click at [848, 360] on label "False" at bounding box center [885, 357] width 109 height 36
click at [848, 360] on input "False" at bounding box center [846, 357] width 12 height 10
radio input "true"
click at [709, 462] on input "True" at bounding box center [715, 462] width 12 height 10
radio input "true"
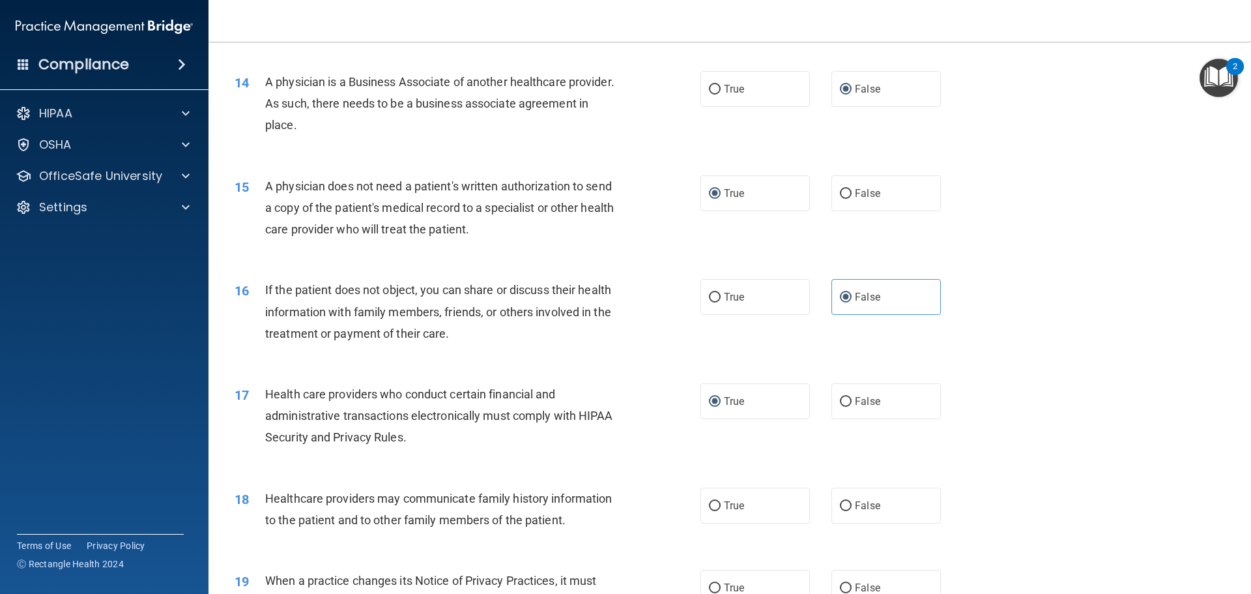
scroll to position [1433, 0]
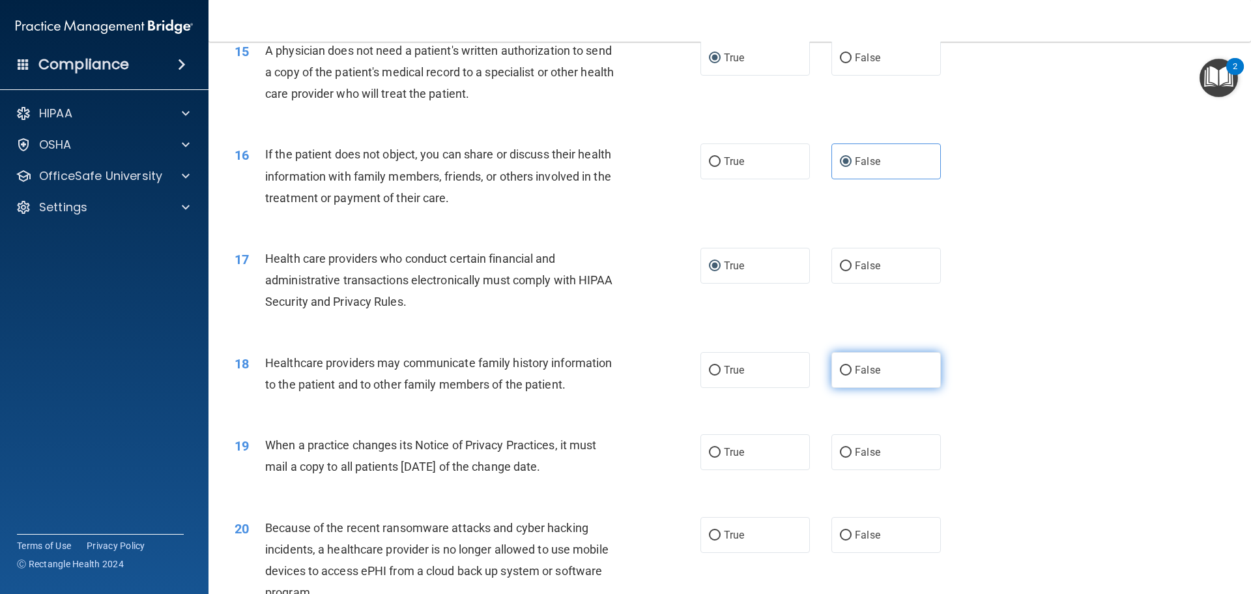
click at [840, 367] on input "False" at bounding box center [846, 370] width 12 height 10
radio input "true"
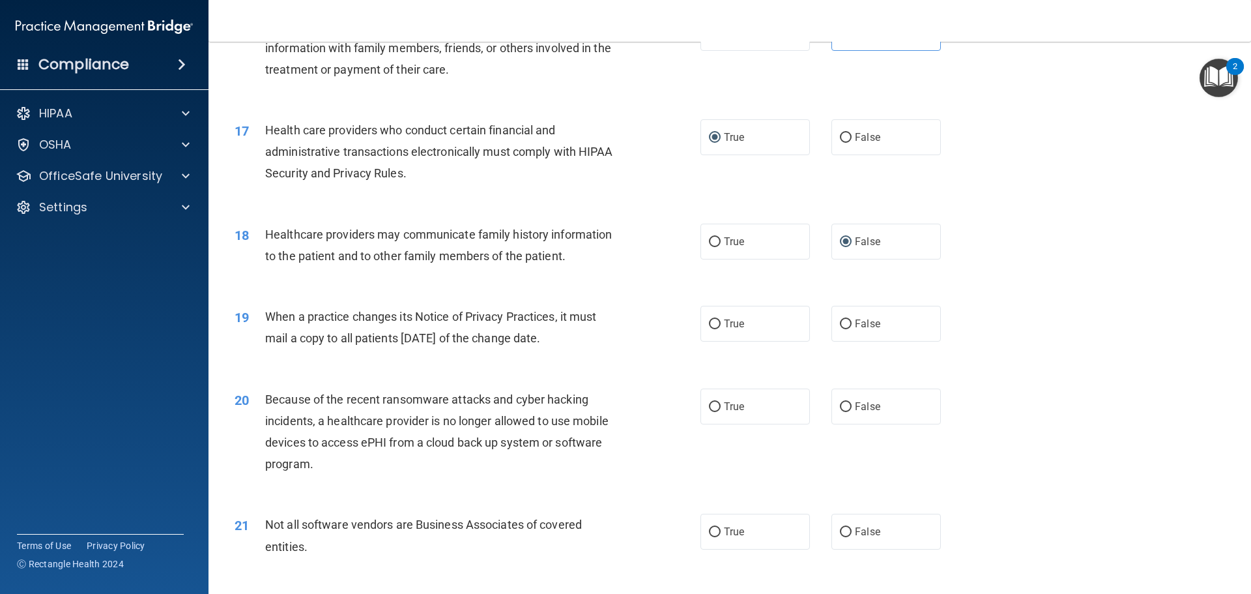
scroll to position [1564, 0]
click at [711, 326] on input "True" at bounding box center [715, 322] width 12 height 10
radio input "true"
click at [840, 400] on input "False" at bounding box center [846, 405] width 12 height 10
radio input "true"
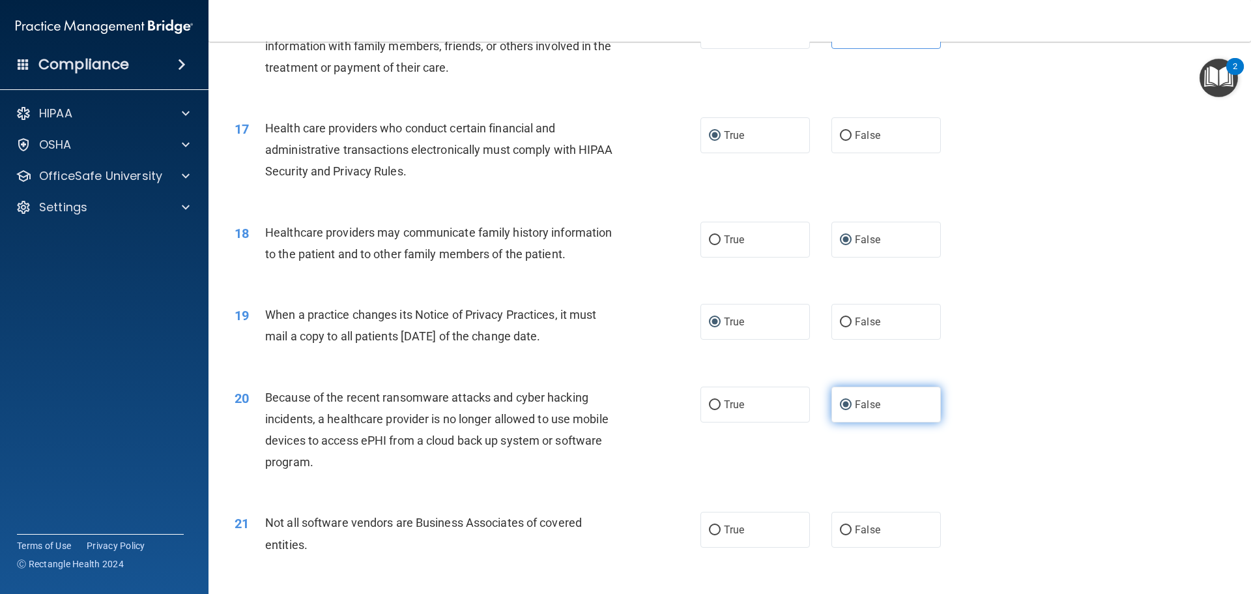
scroll to position [1629, 0]
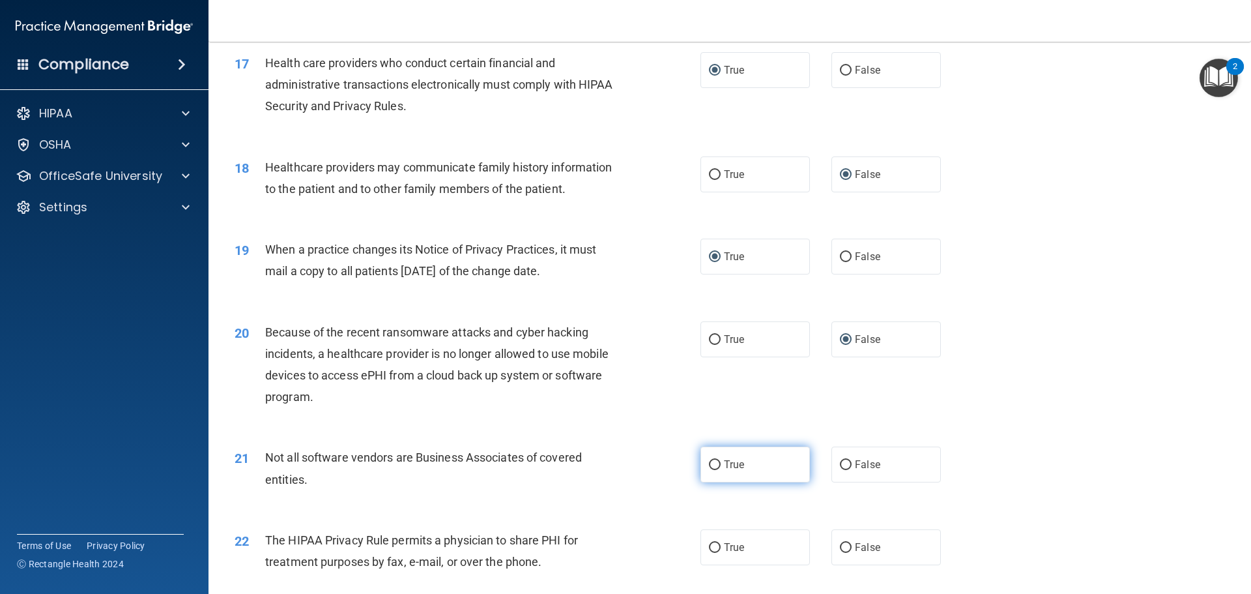
click at [709, 465] on input "True" at bounding box center [715, 465] width 12 height 10
radio input "true"
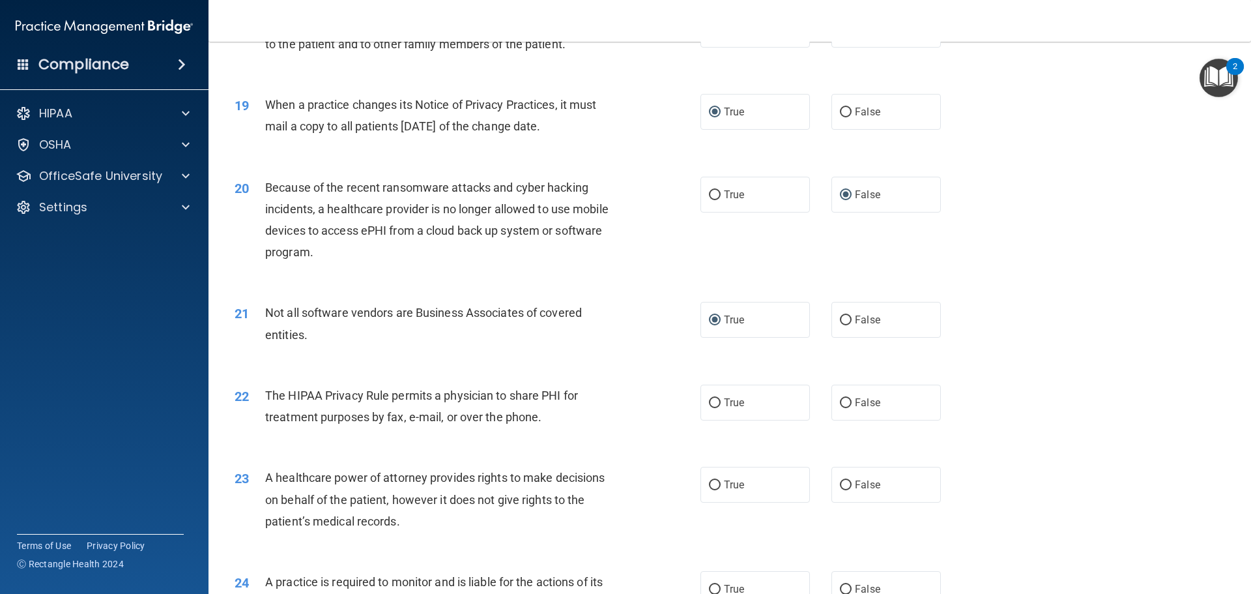
scroll to position [1824, 0]
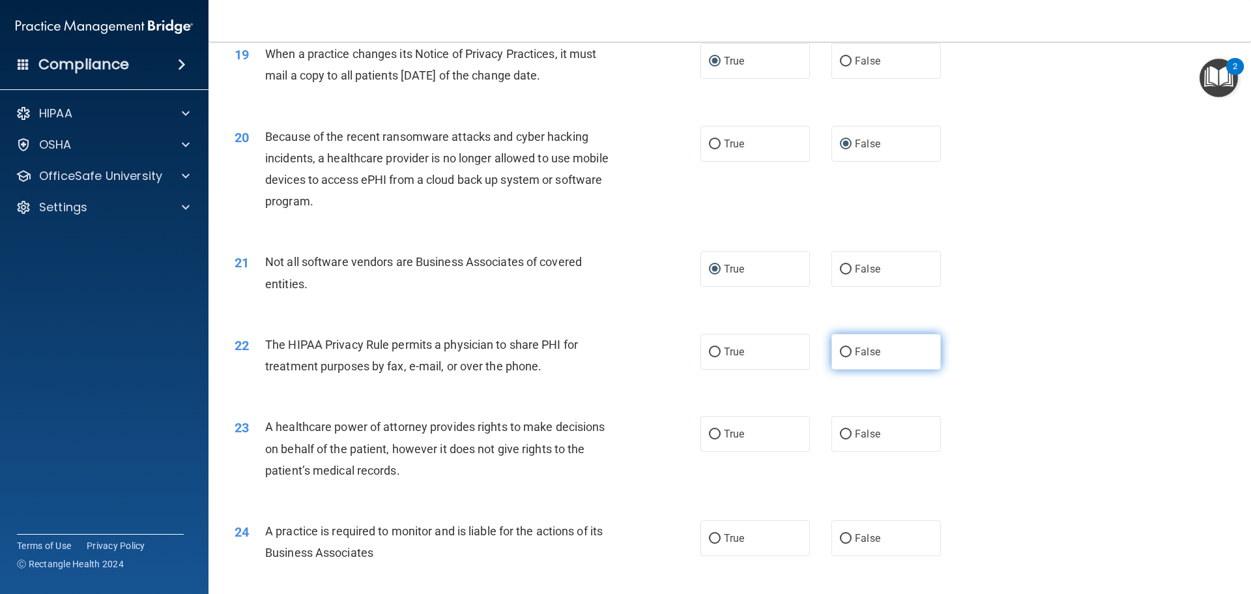
click at [842, 359] on label "False" at bounding box center [885, 352] width 109 height 36
click at [842, 357] on input "False" at bounding box center [846, 352] width 12 height 10
radio input "true"
click at [713, 435] on input "True" at bounding box center [715, 434] width 12 height 10
radio input "true"
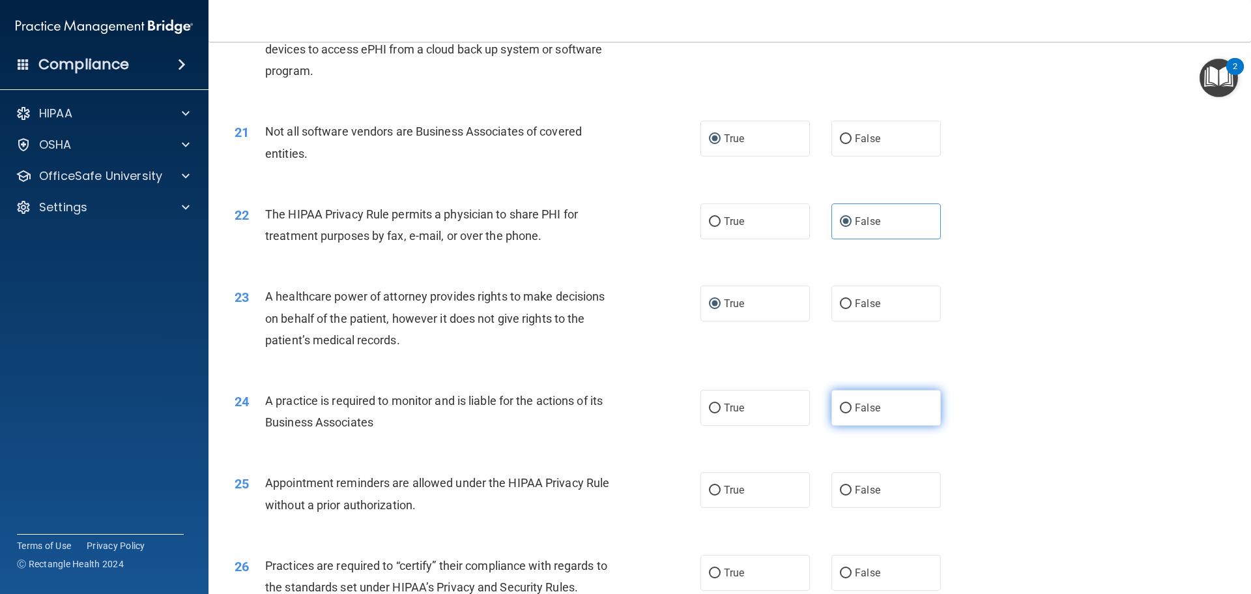
click at [840, 406] on input "False" at bounding box center [846, 408] width 12 height 10
radio input "true"
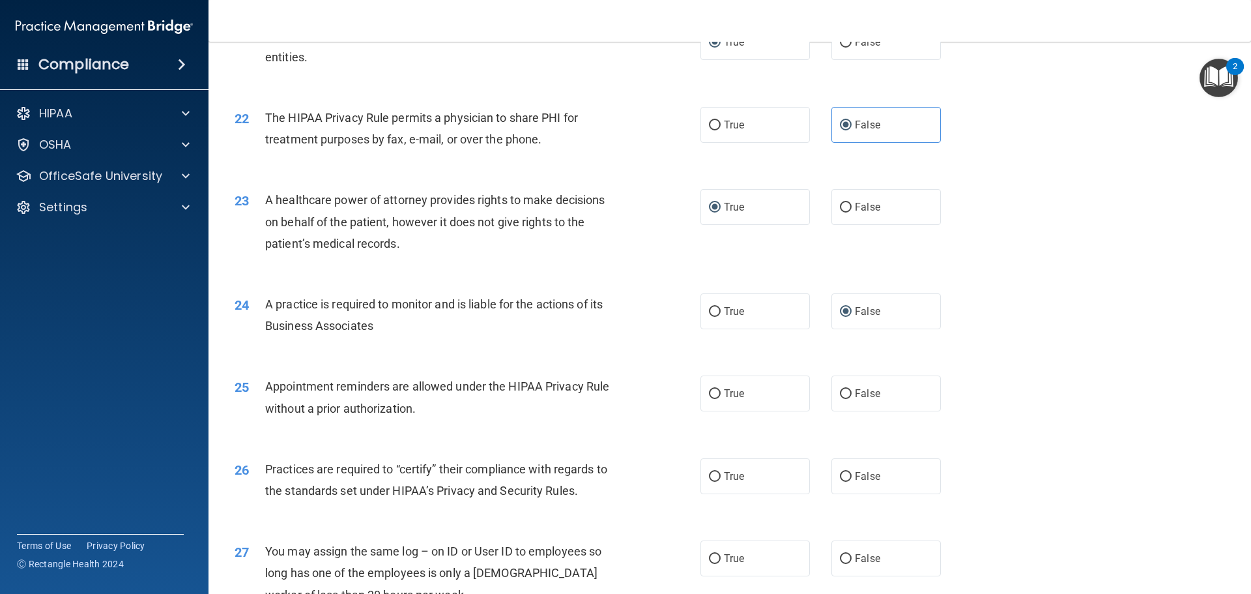
scroll to position [2280, 0]
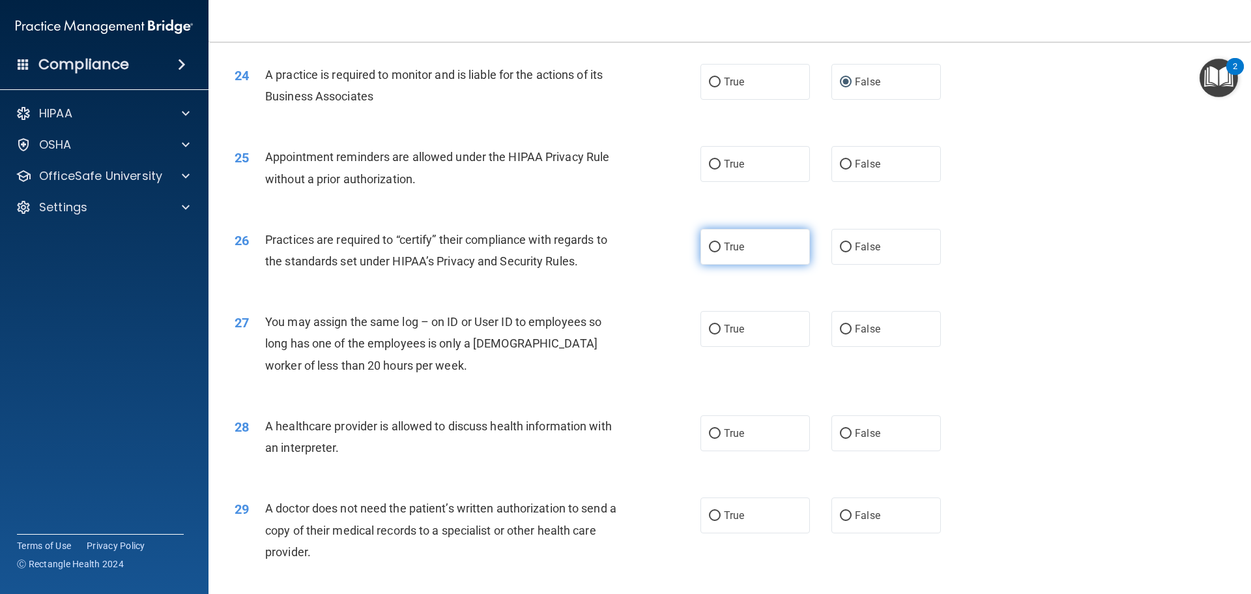
click at [717, 246] on label "True" at bounding box center [754, 247] width 109 height 36
click at [717, 246] on input "True" at bounding box center [715, 247] width 12 height 10
radio input "true"
click at [709, 327] on input "True" at bounding box center [715, 329] width 12 height 10
radio input "true"
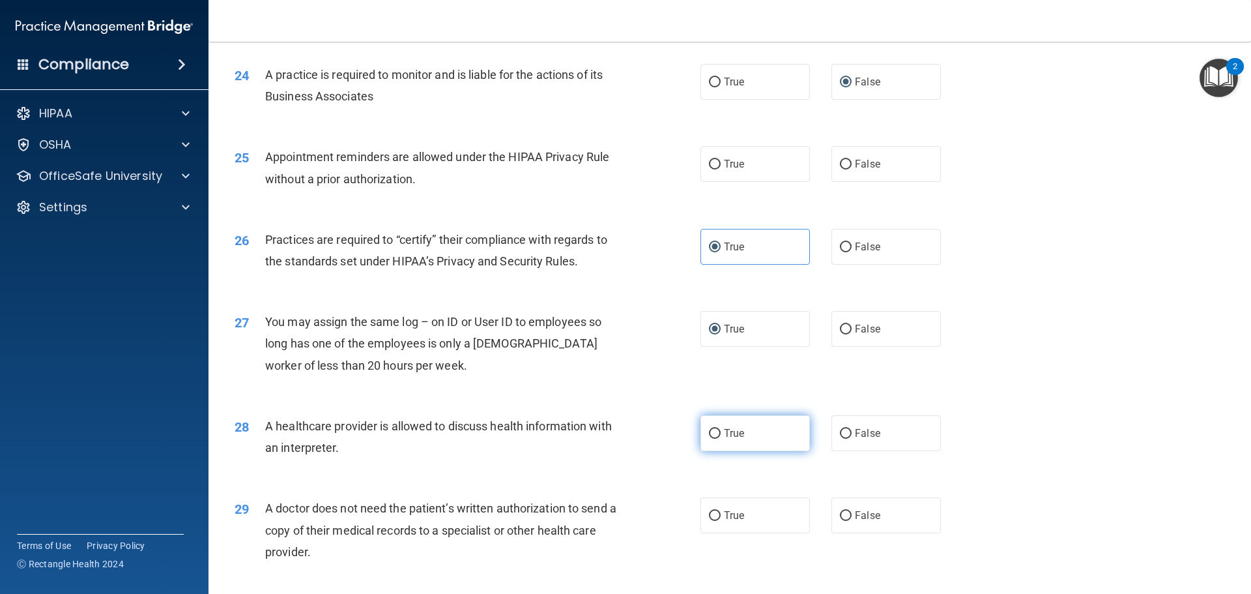
click at [715, 442] on label "True" at bounding box center [754, 433] width 109 height 36
click at [715, 438] on input "True" at bounding box center [715, 434] width 12 height 10
radio input "true"
click at [842, 515] on label "False" at bounding box center [885, 515] width 109 height 36
click at [842, 515] on input "False" at bounding box center [846, 516] width 12 height 10
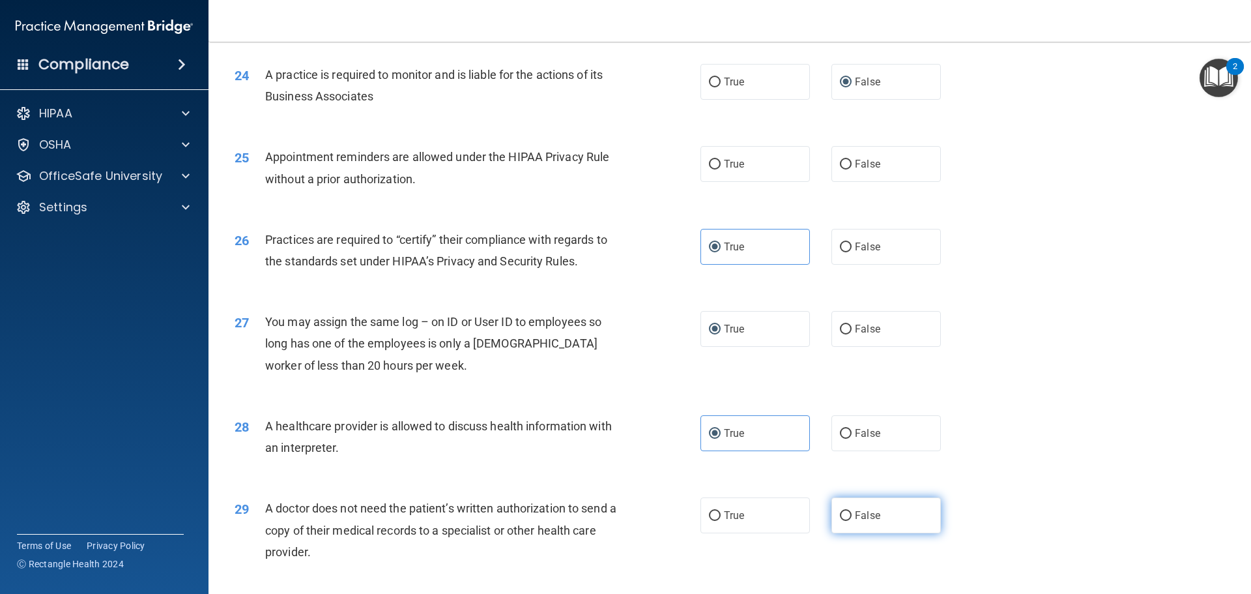
radio input "true"
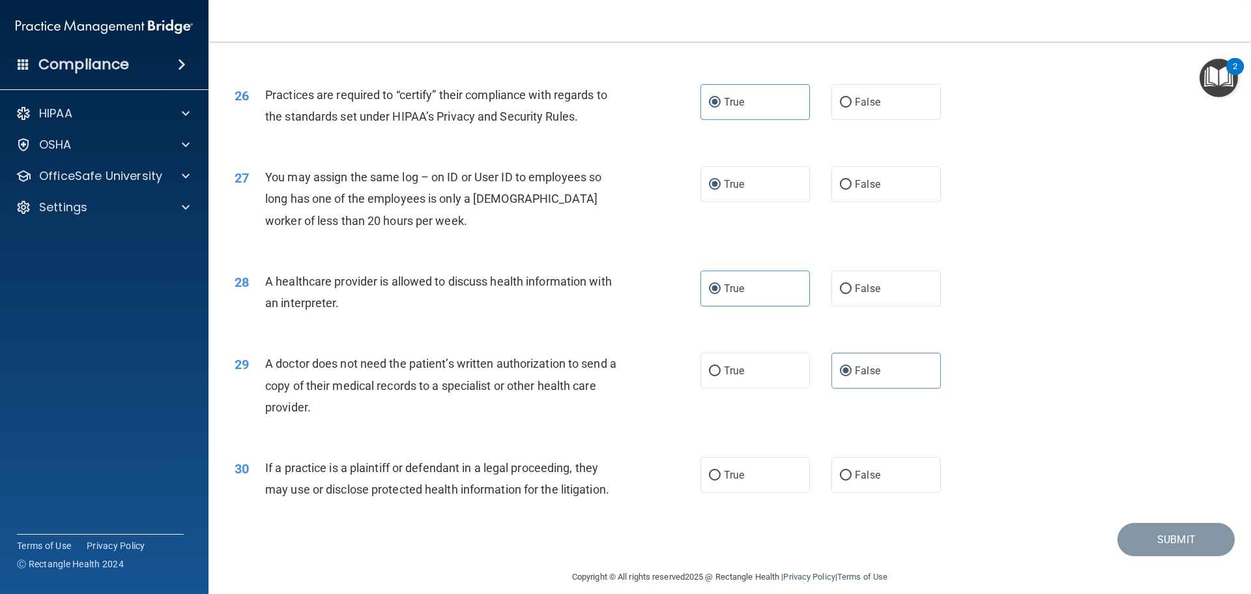
scroll to position [2439, 0]
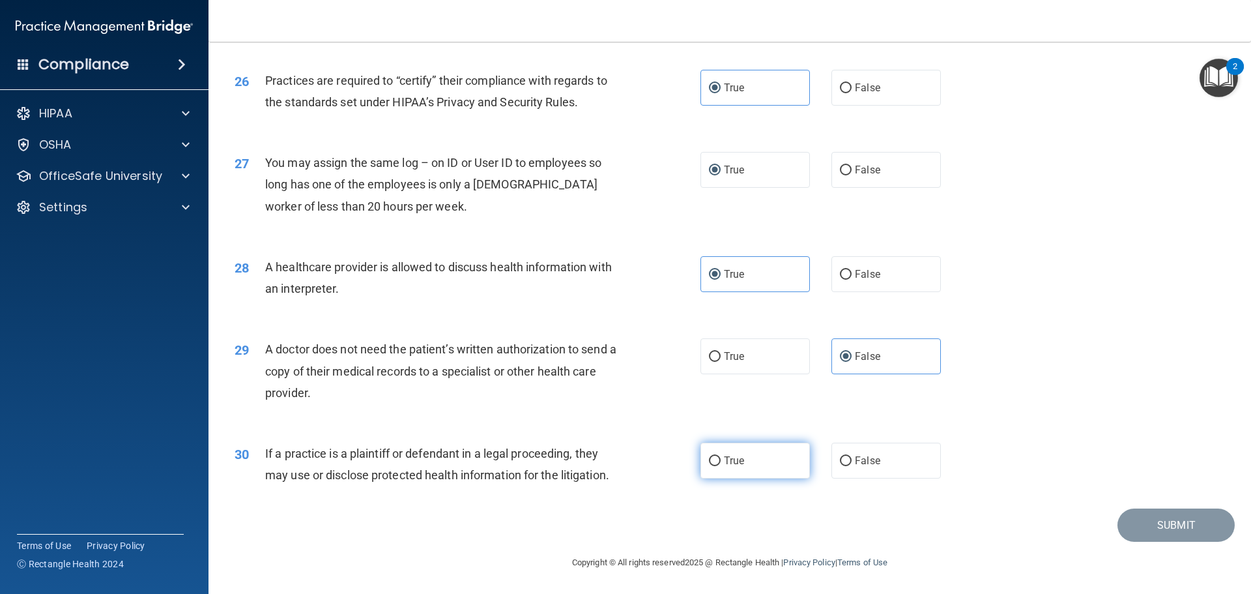
click at [708, 466] on label "True" at bounding box center [754, 460] width 109 height 36
click at [709, 466] on input "True" at bounding box center [715, 461] width 12 height 10
radio input "true"
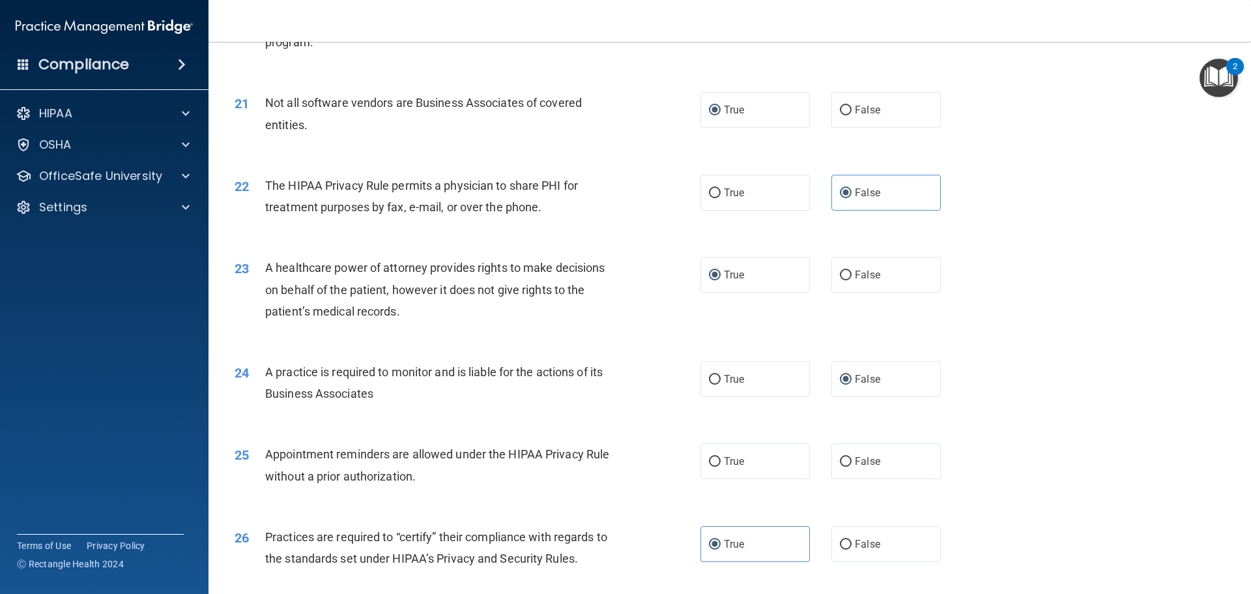
scroll to position [1918, 0]
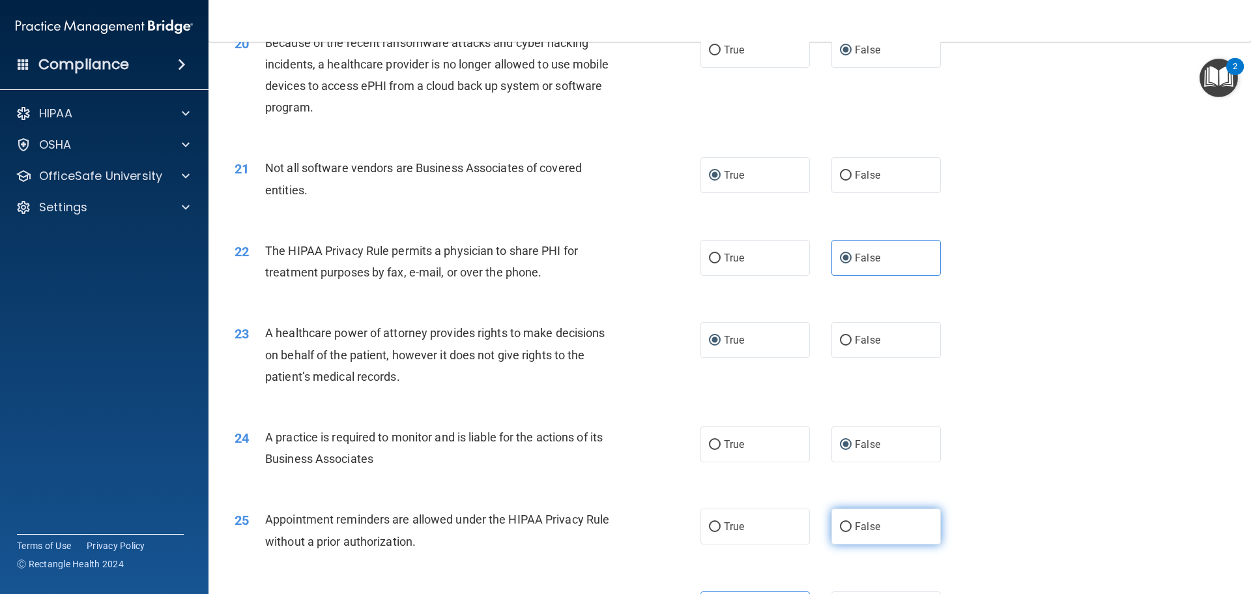
click at [848, 523] on label "False" at bounding box center [885, 526] width 109 height 36
click at [848, 523] on input "False" at bounding box center [846, 527] width 12 height 10
radio input "true"
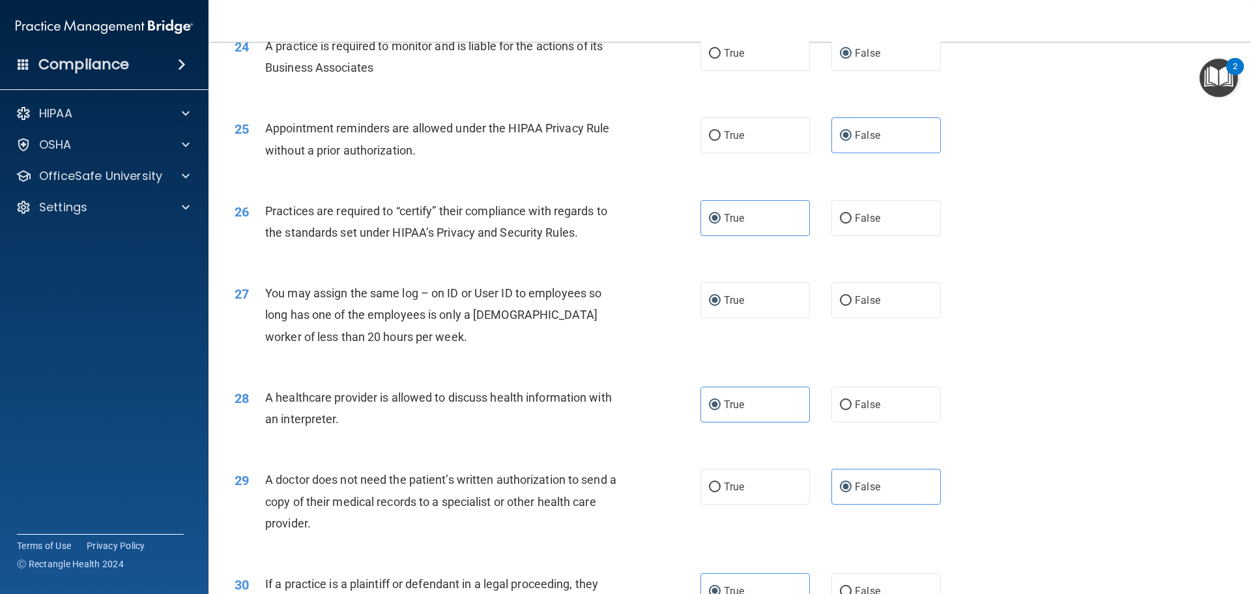
scroll to position [2439, 0]
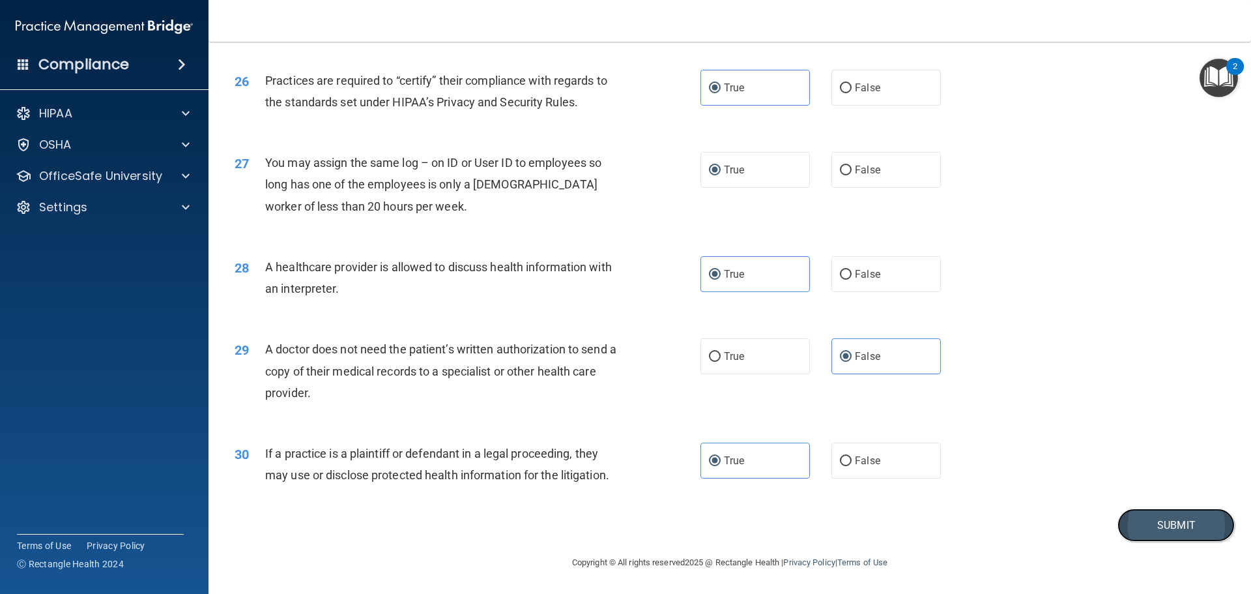
click at [1161, 517] on button "Submit" at bounding box center [1175, 524] width 117 height 33
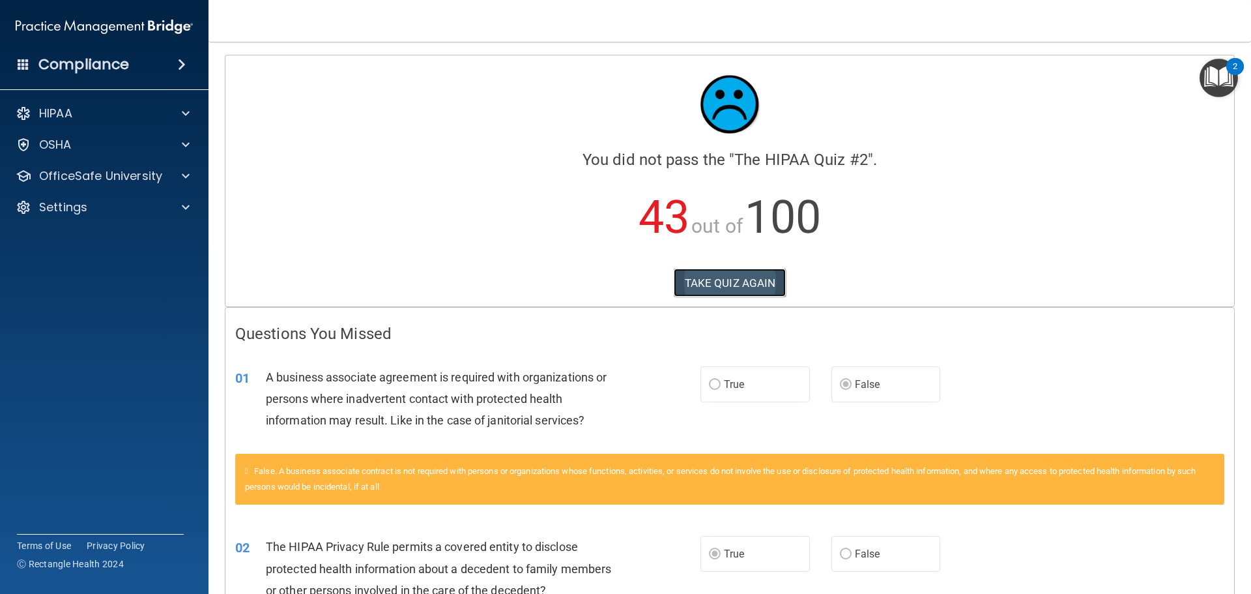
click at [706, 275] on button "TAKE QUIZ AGAIN" at bounding box center [730, 282] width 113 height 29
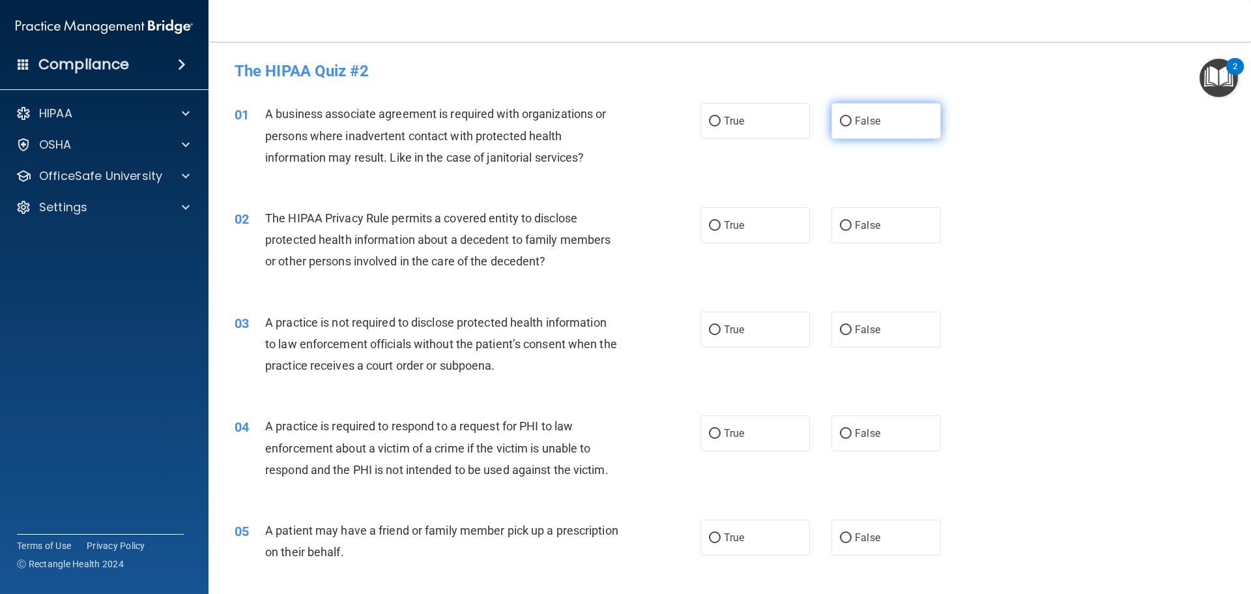
click at [841, 121] on input "False" at bounding box center [846, 122] width 12 height 10
radio input "true"
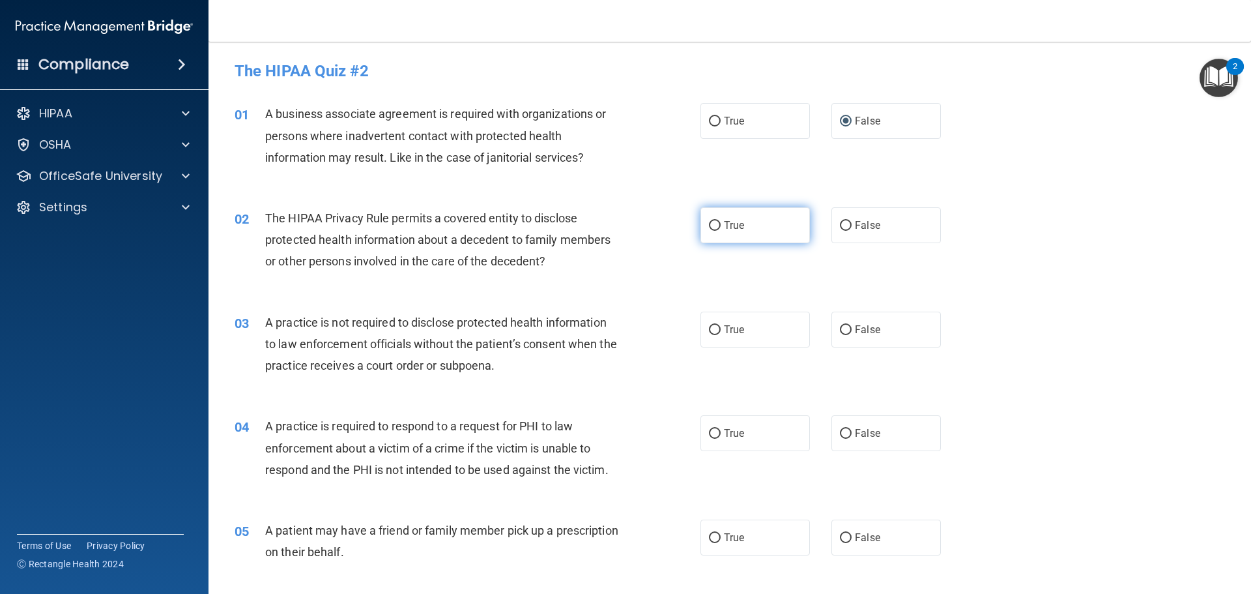
click at [715, 223] on input "True" at bounding box center [715, 226] width 12 height 10
radio input "true"
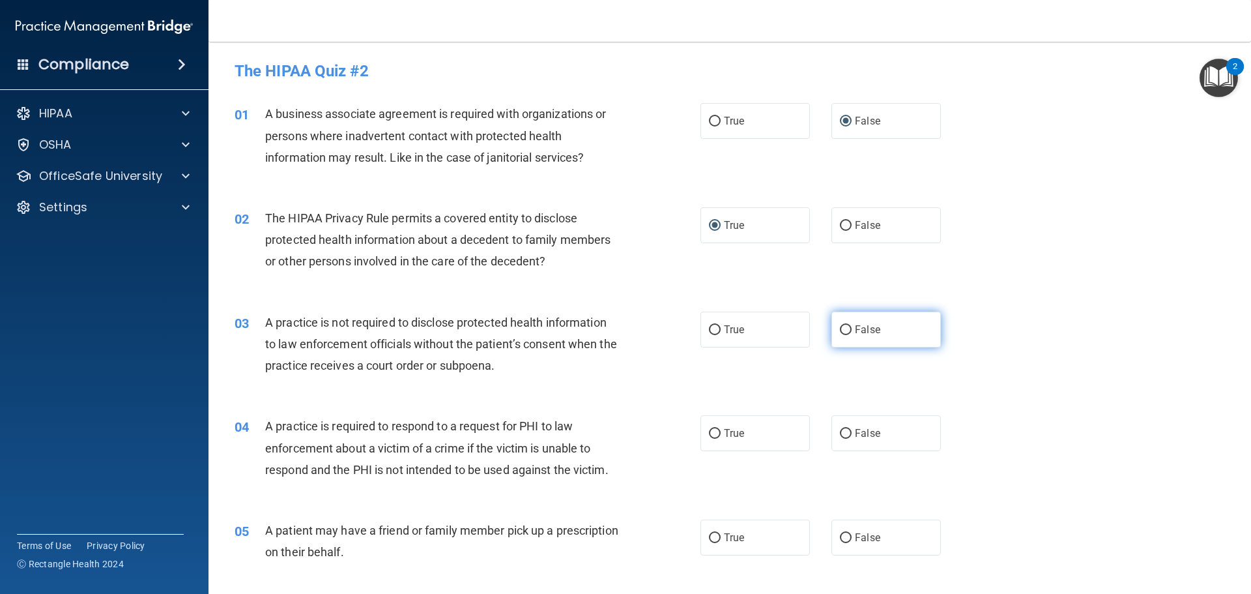
click at [840, 332] on input "False" at bounding box center [846, 330] width 12 height 10
radio input "true"
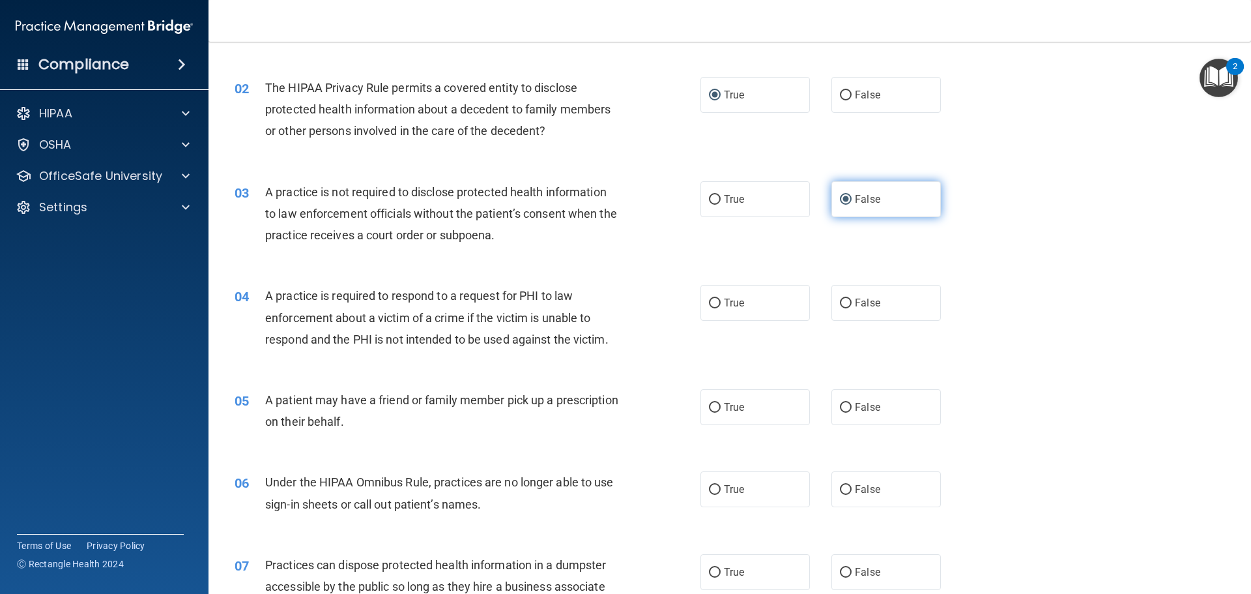
scroll to position [195, 0]
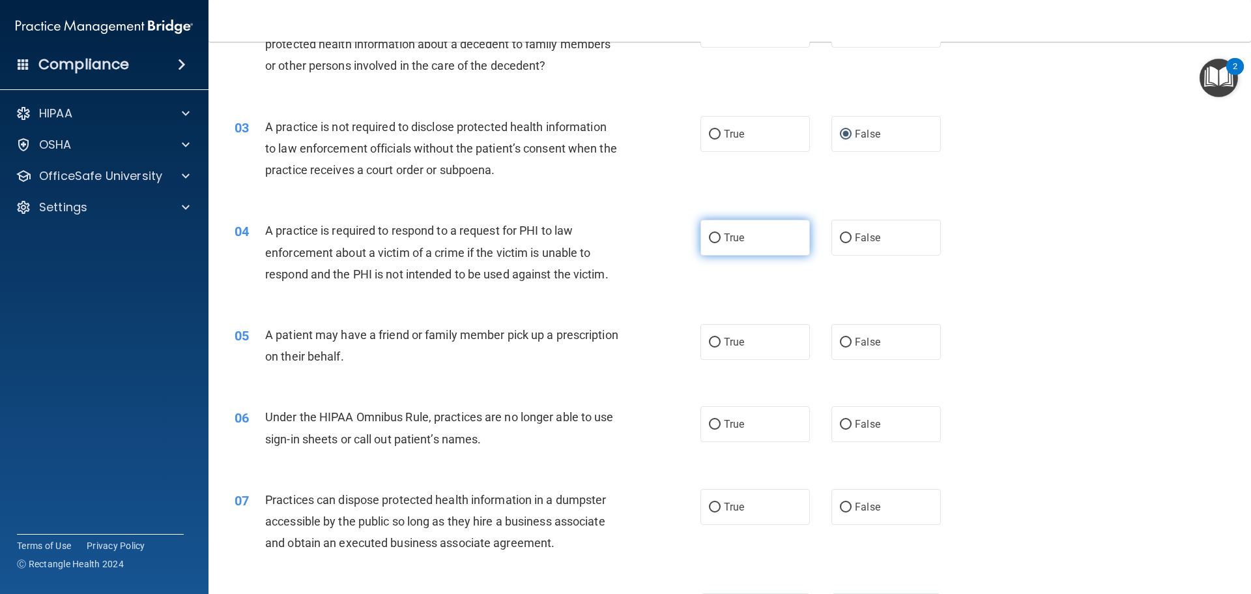
click at [714, 241] on input "True" at bounding box center [715, 238] width 12 height 10
radio input "true"
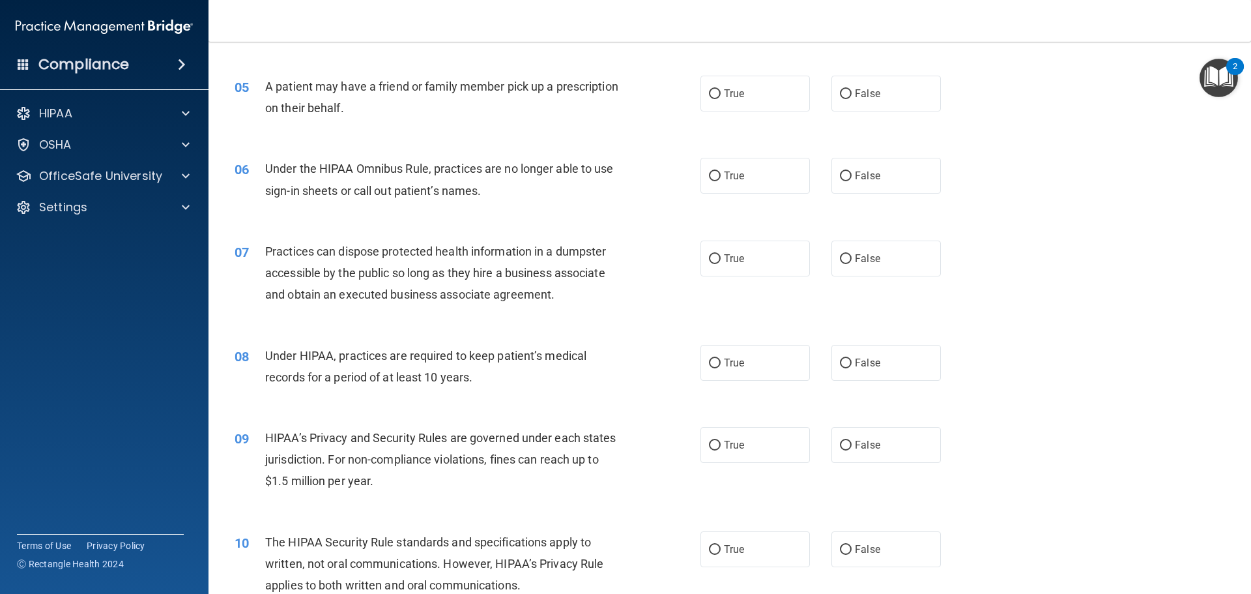
scroll to position [456, 0]
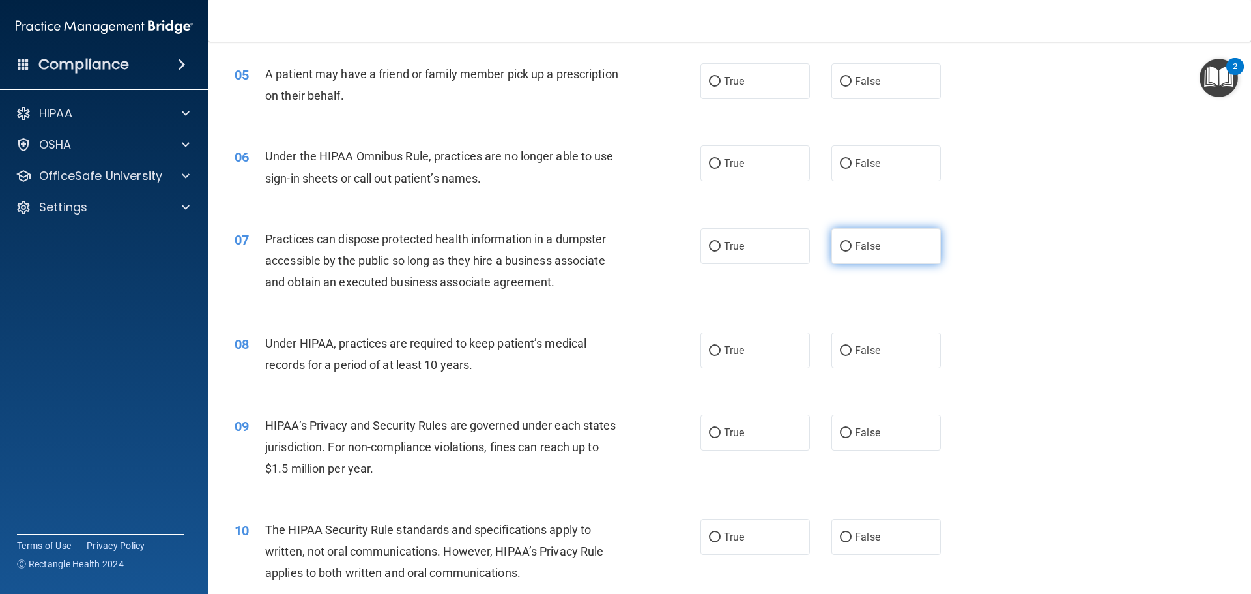
click at [842, 248] on input "False" at bounding box center [846, 247] width 12 height 10
radio input "true"
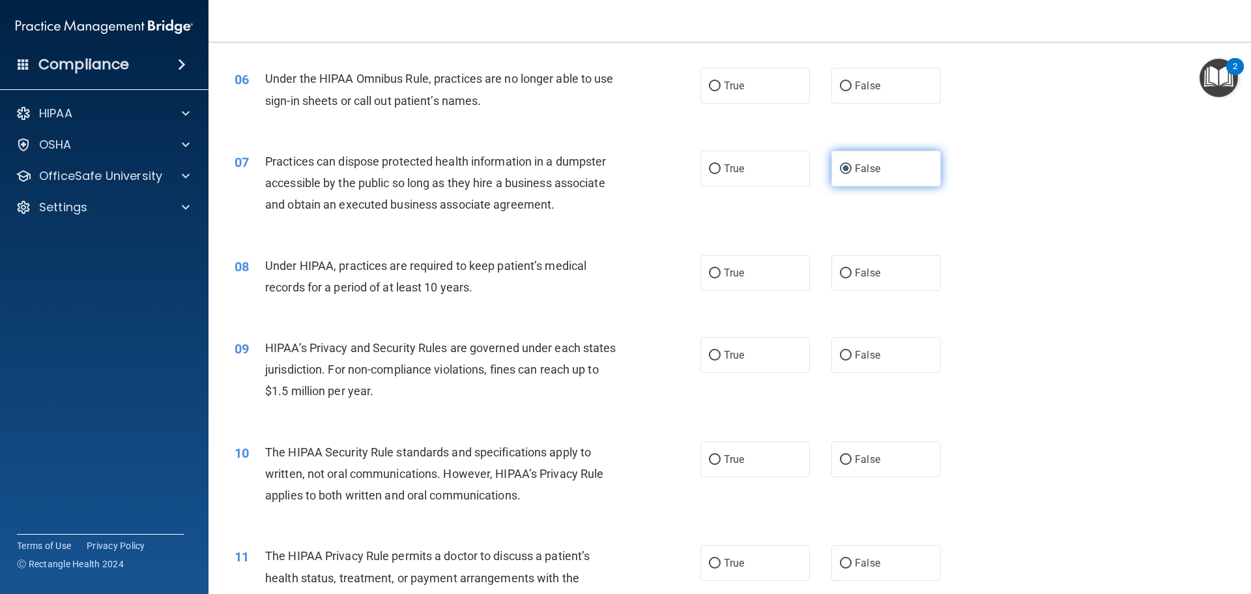
scroll to position [651, 0]
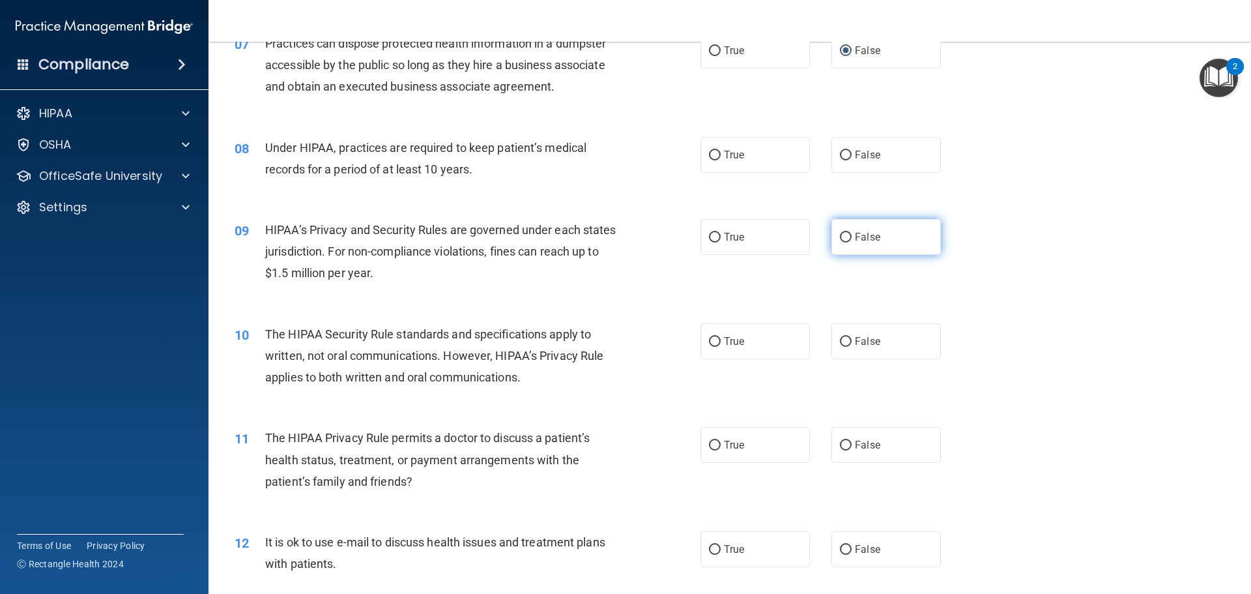
click at [841, 236] on input "False" at bounding box center [846, 238] width 12 height 10
radio input "true"
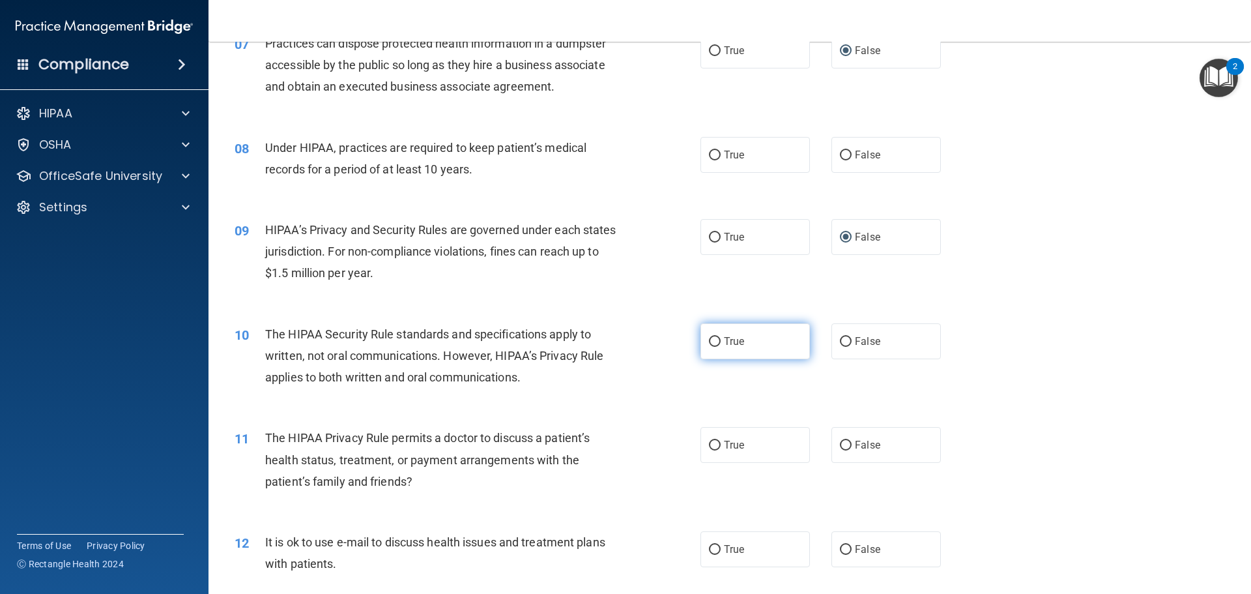
click at [717, 341] on label "True" at bounding box center [754, 341] width 109 height 36
click at [717, 341] on input "True" at bounding box center [715, 342] width 12 height 10
radio input "true"
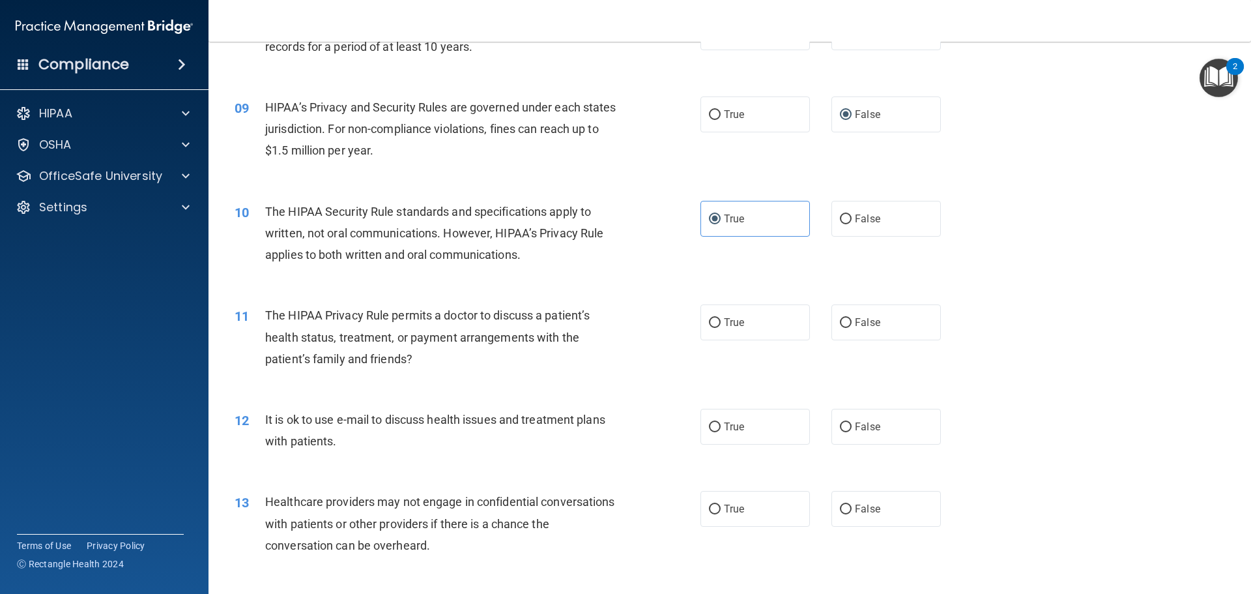
scroll to position [782, 0]
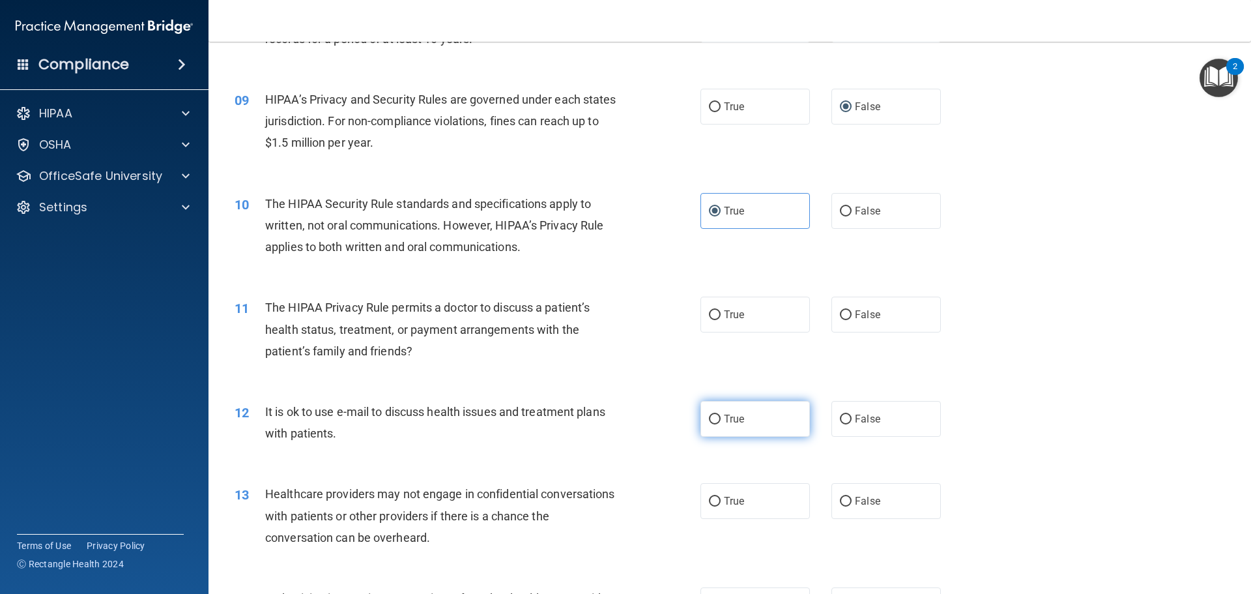
click at [711, 420] on input "True" at bounding box center [715, 419] width 12 height 10
radio input "true"
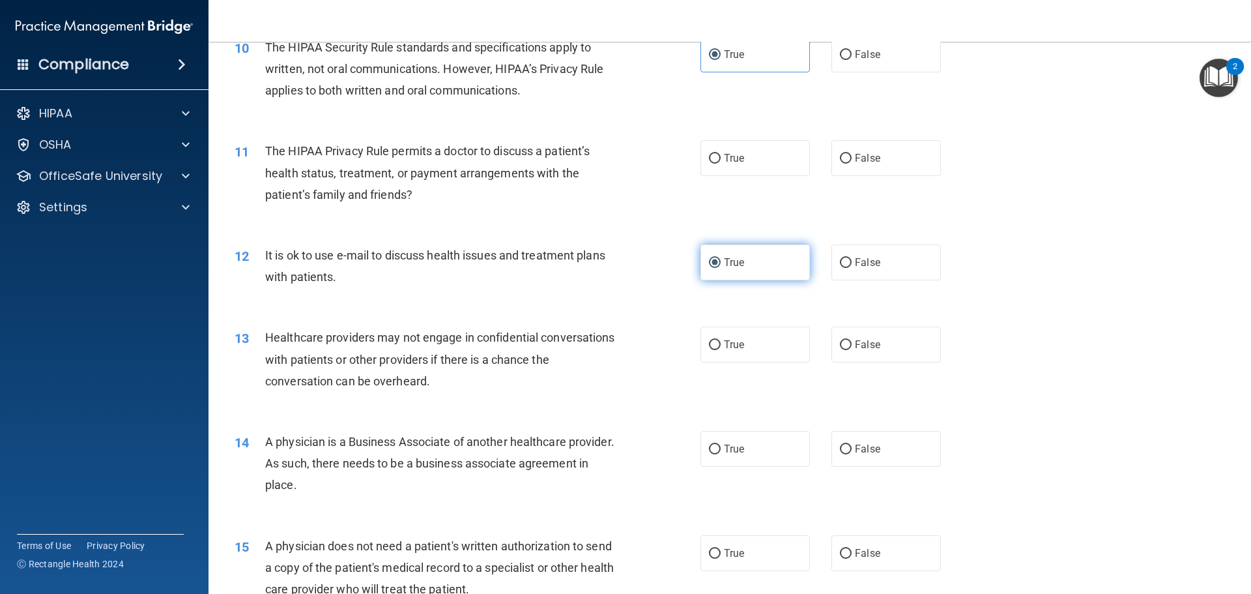
scroll to position [977, 0]
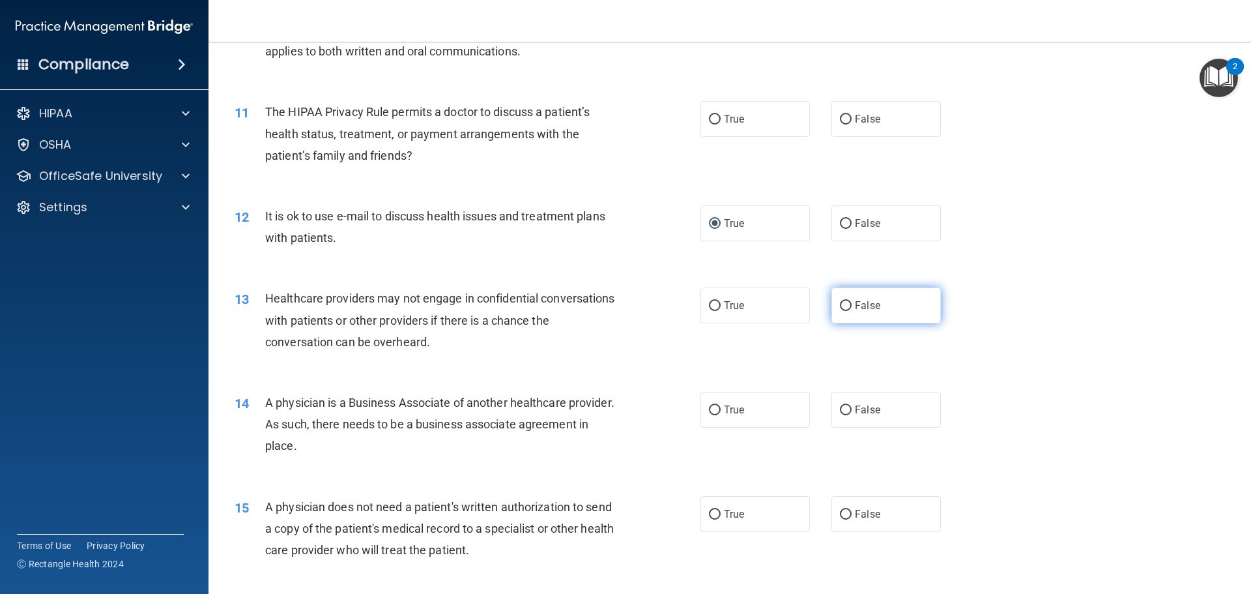
click at [840, 304] on input "False" at bounding box center [846, 306] width 12 height 10
radio input "true"
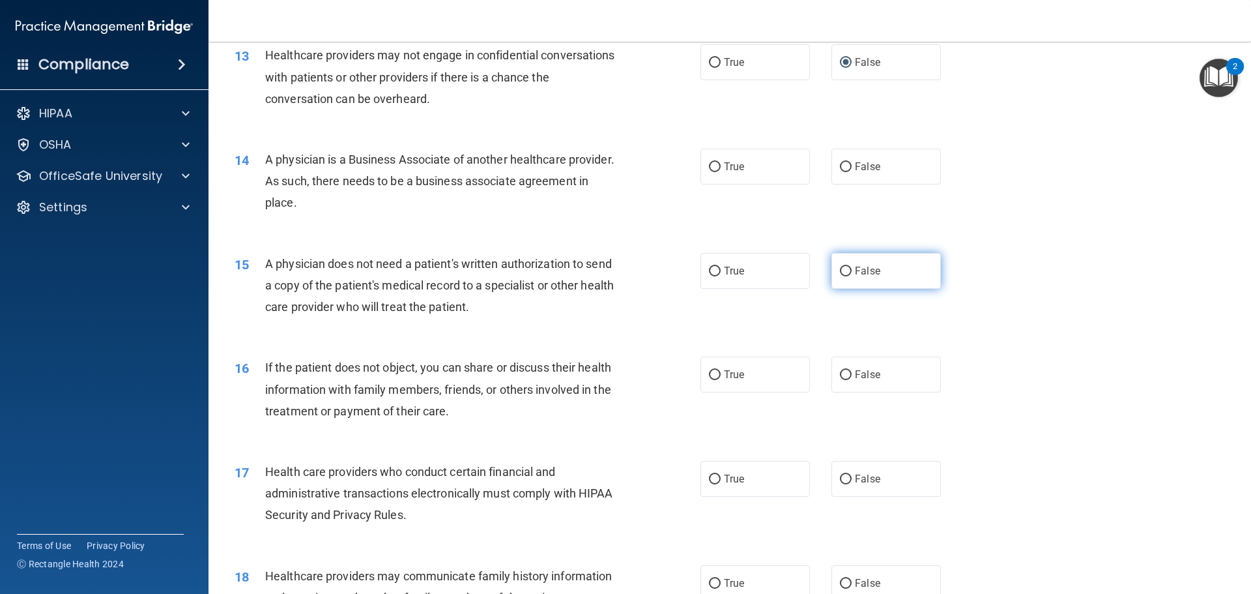
scroll to position [1238, 0]
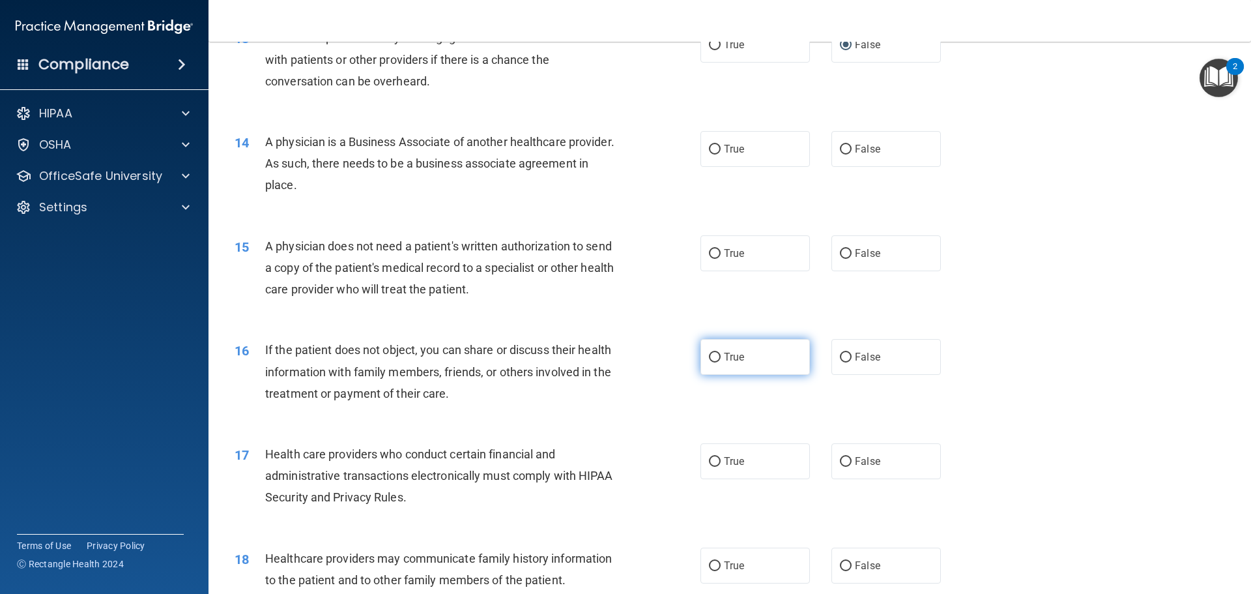
click at [711, 363] on label "True" at bounding box center [754, 357] width 109 height 36
click at [711, 362] on input "True" at bounding box center [715, 357] width 12 height 10
radio input "true"
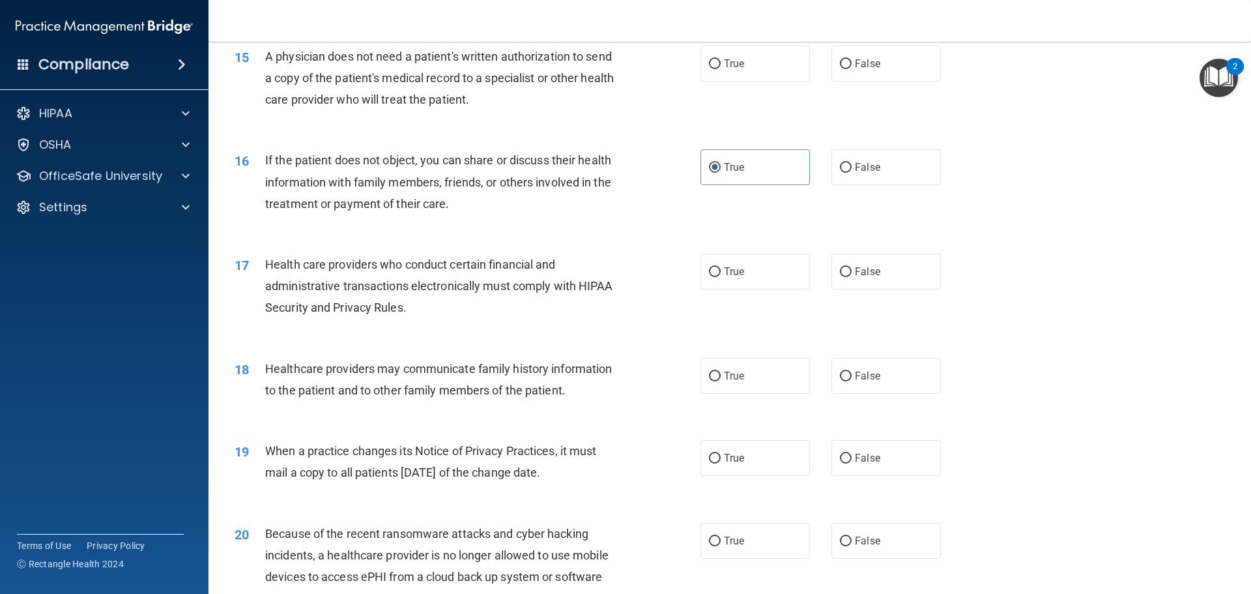
scroll to position [1433, 0]
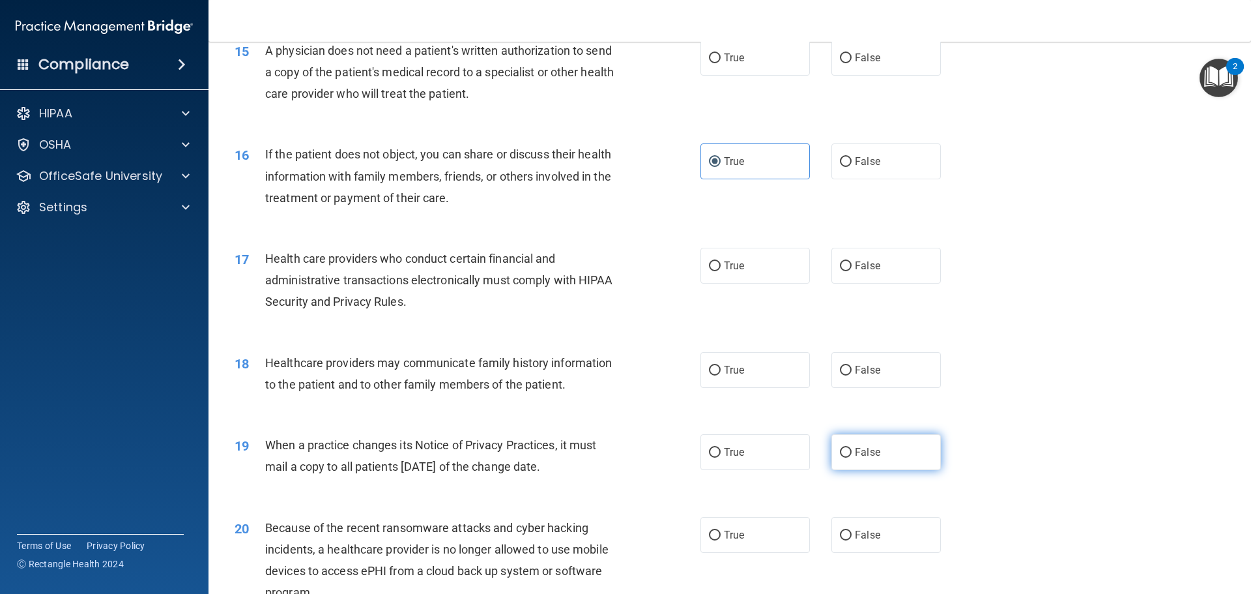
click at [840, 448] on input "False" at bounding box center [846, 453] width 12 height 10
radio input "true"
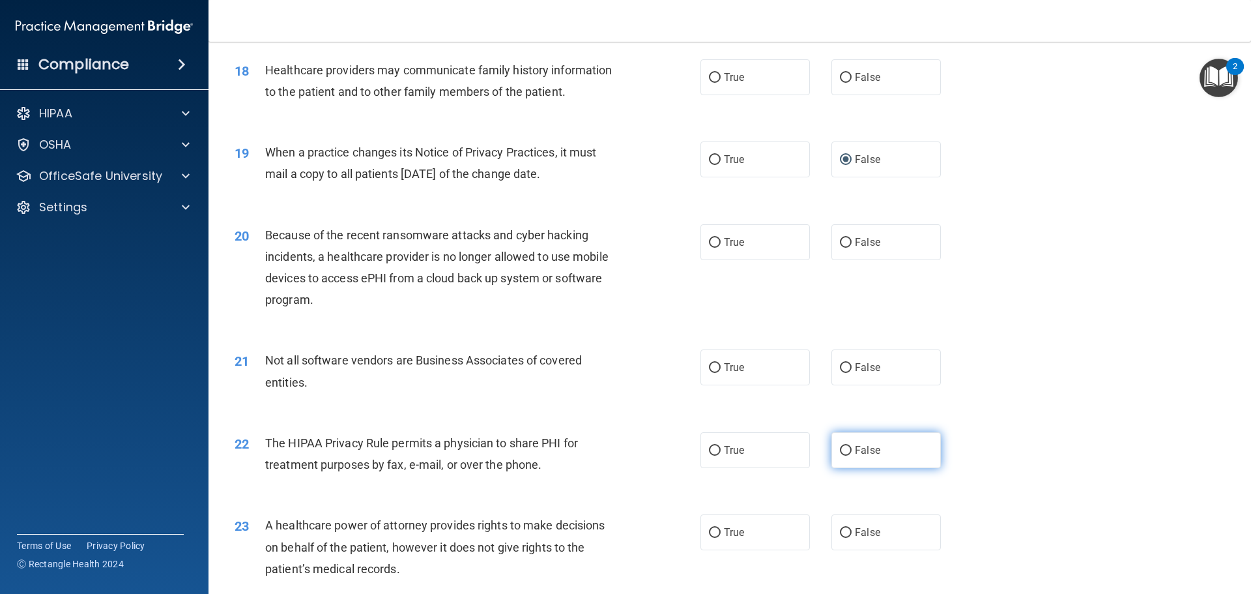
scroll to position [1759, 0]
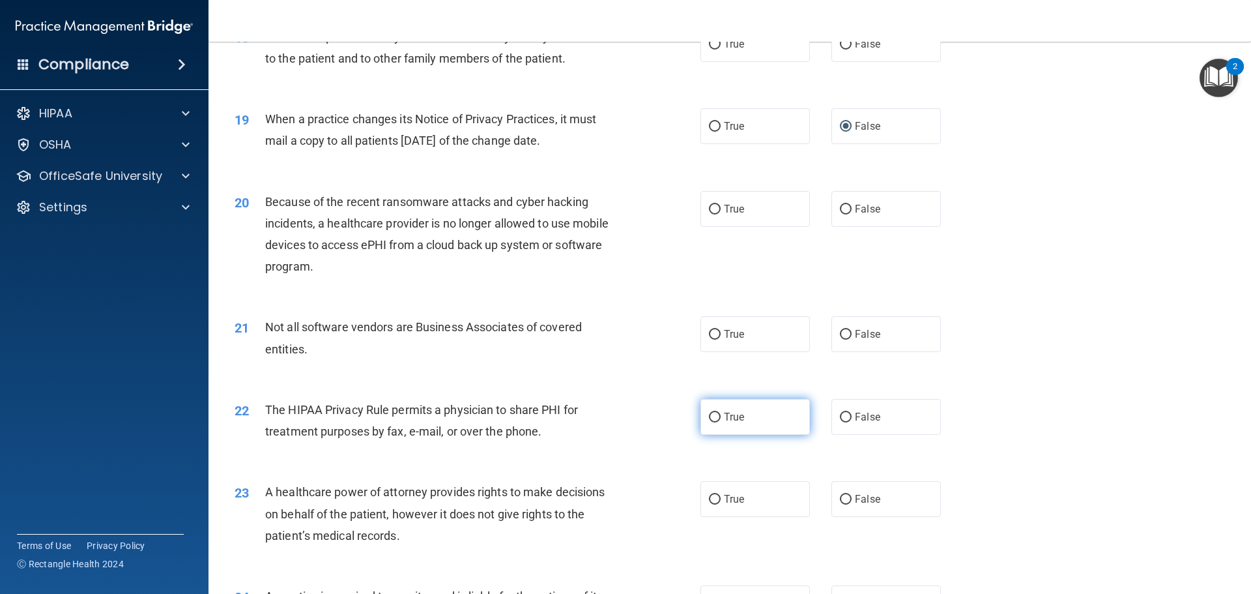
click at [709, 420] on input "True" at bounding box center [715, 417] width 12 height 10
radio input "true"
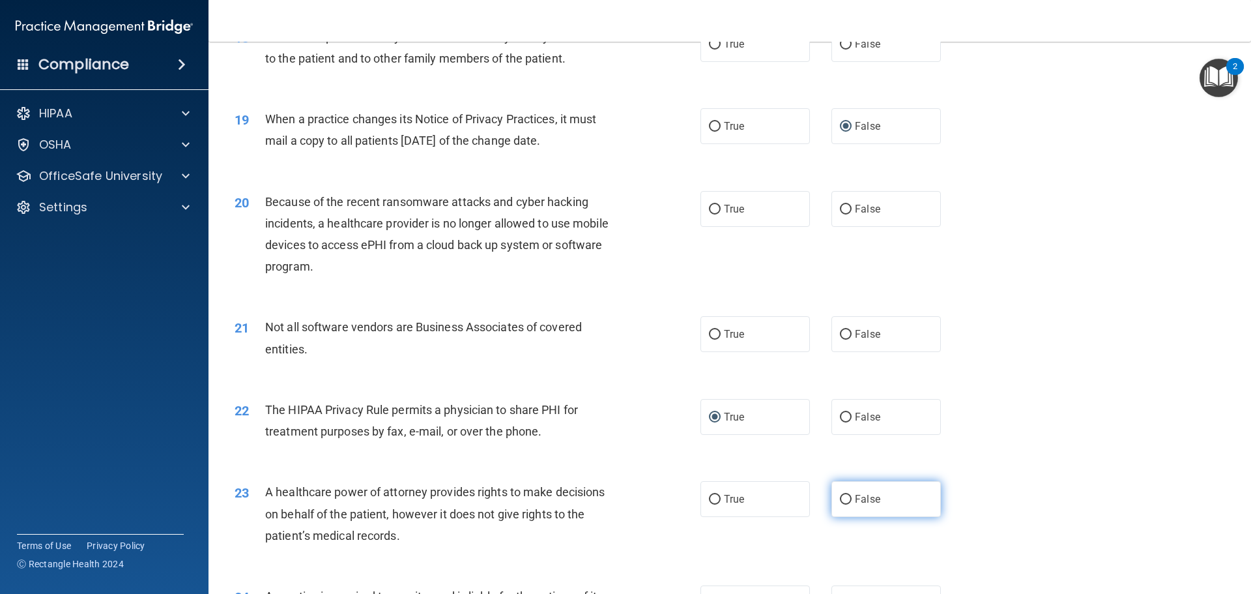
click at [840, 497] on input "False" at bounding box center [846, 499] width 12 height 10
radio input "true"
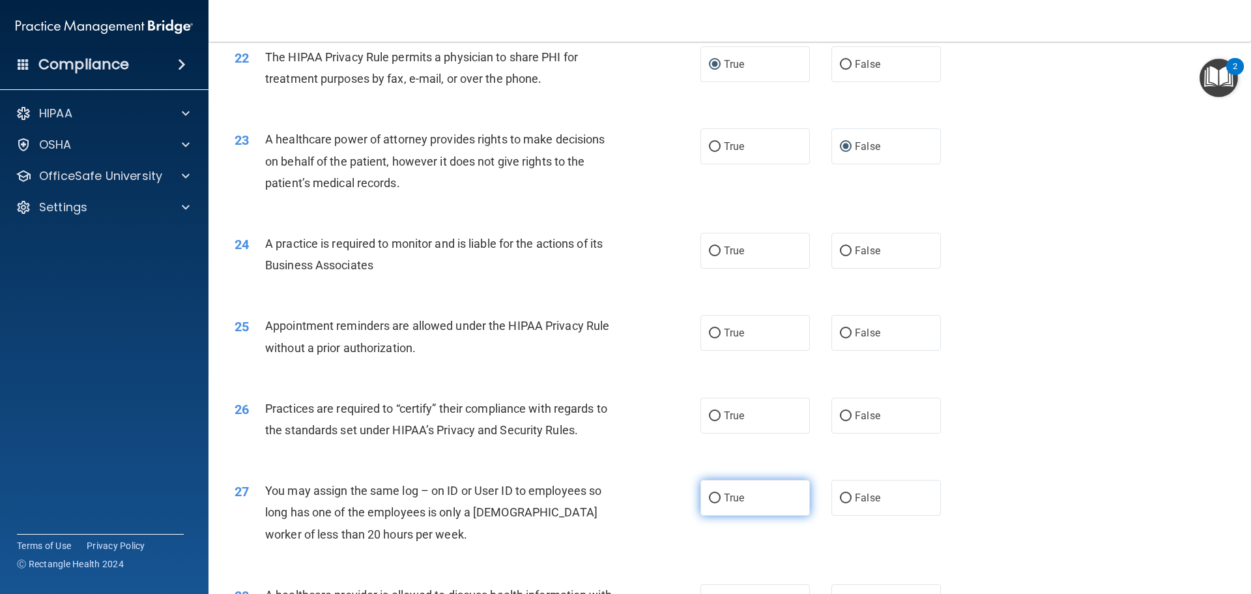
scroll to position [2150, 0]
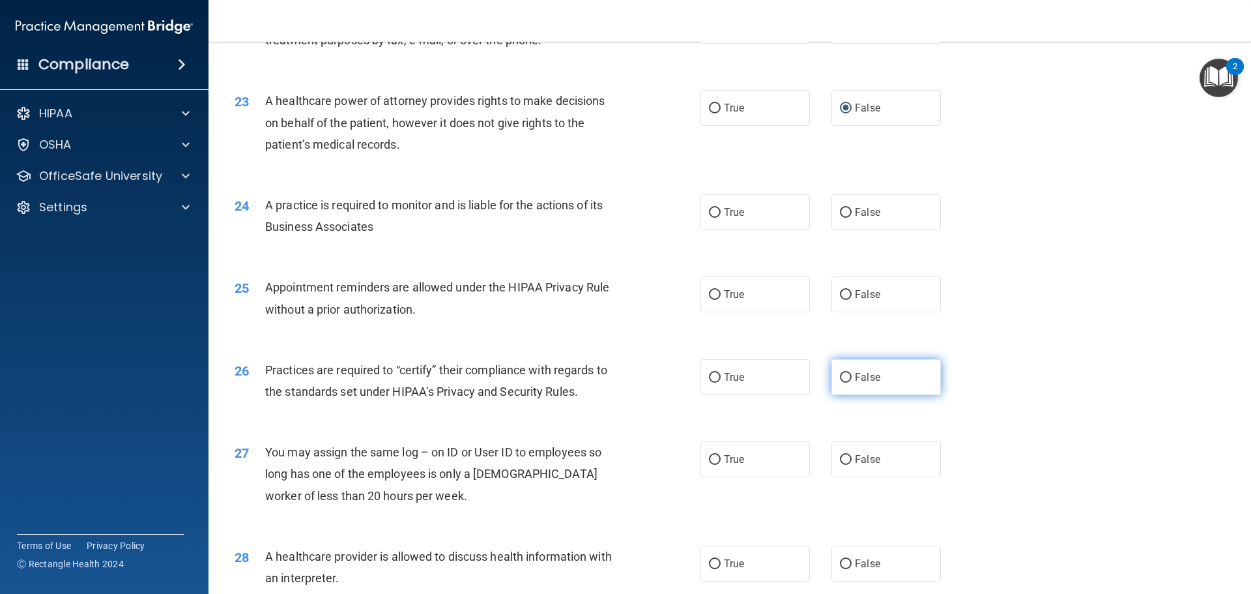
click at [841, 384] on label "False" at bounding box center [885, 377] width 109 height 36
click at [841, 382] on input "False" at bounding box center [846, 378] width 12 height 10
radio input "true"
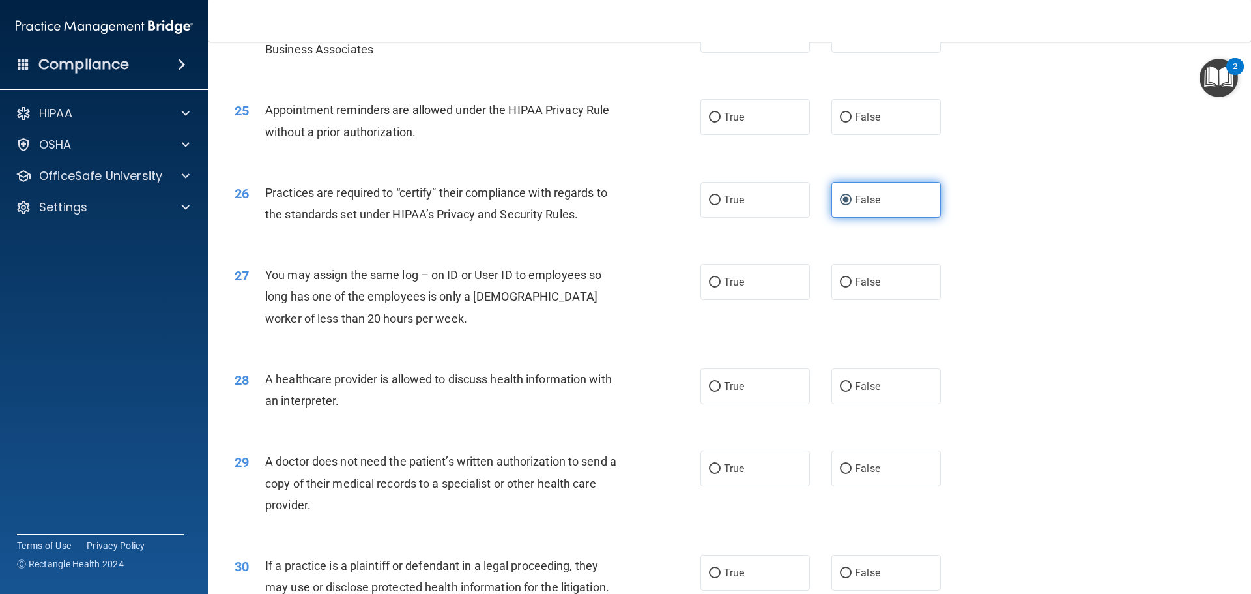
scroll to position [2345, 0]
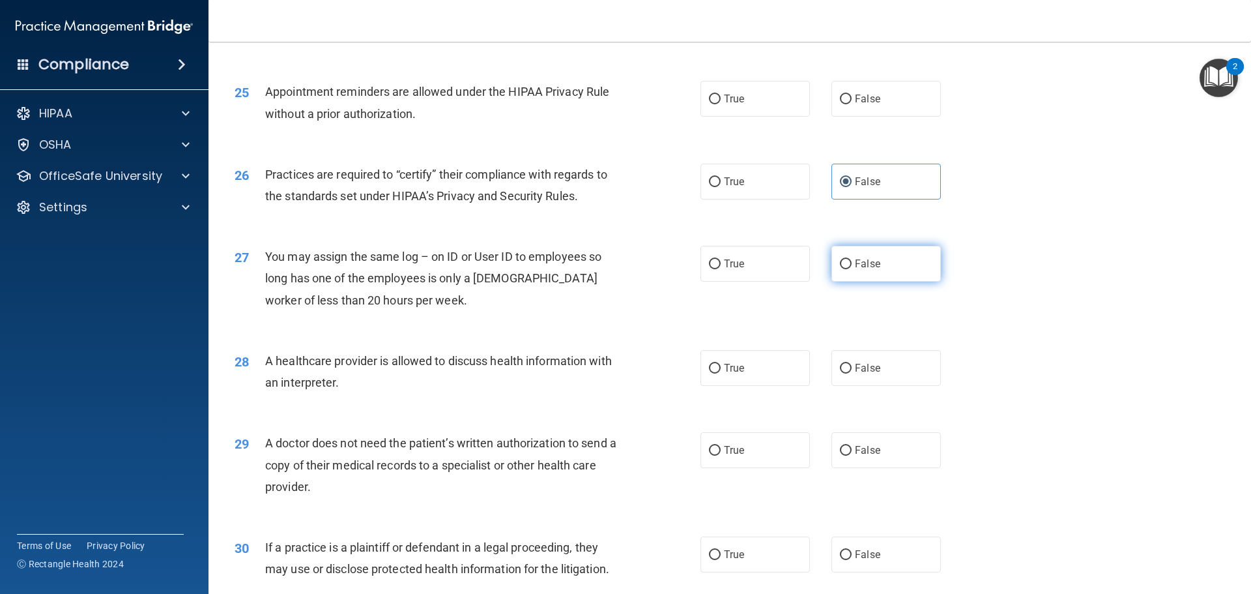
click at [841, 268] on input "False" at bounding box center [846, 264] width 12 height 10
radio input "true"
click at [711, 448] on input "True" at bounding box center [715, 451] width 12 height 10
radio input "true"
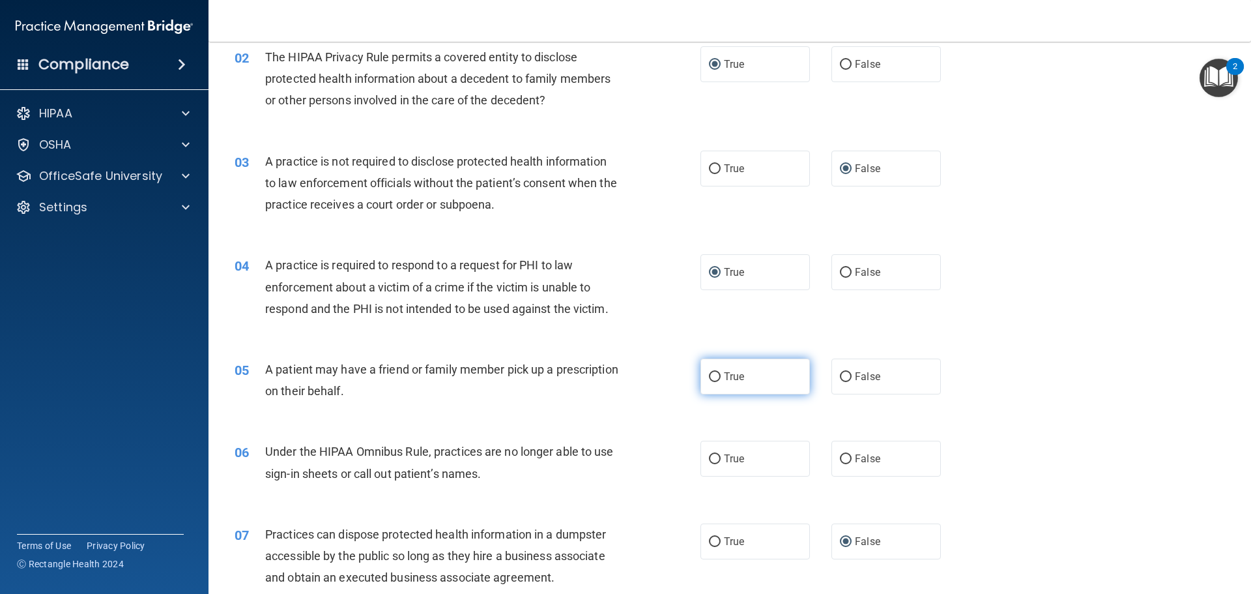
scroll to position [195, 0]
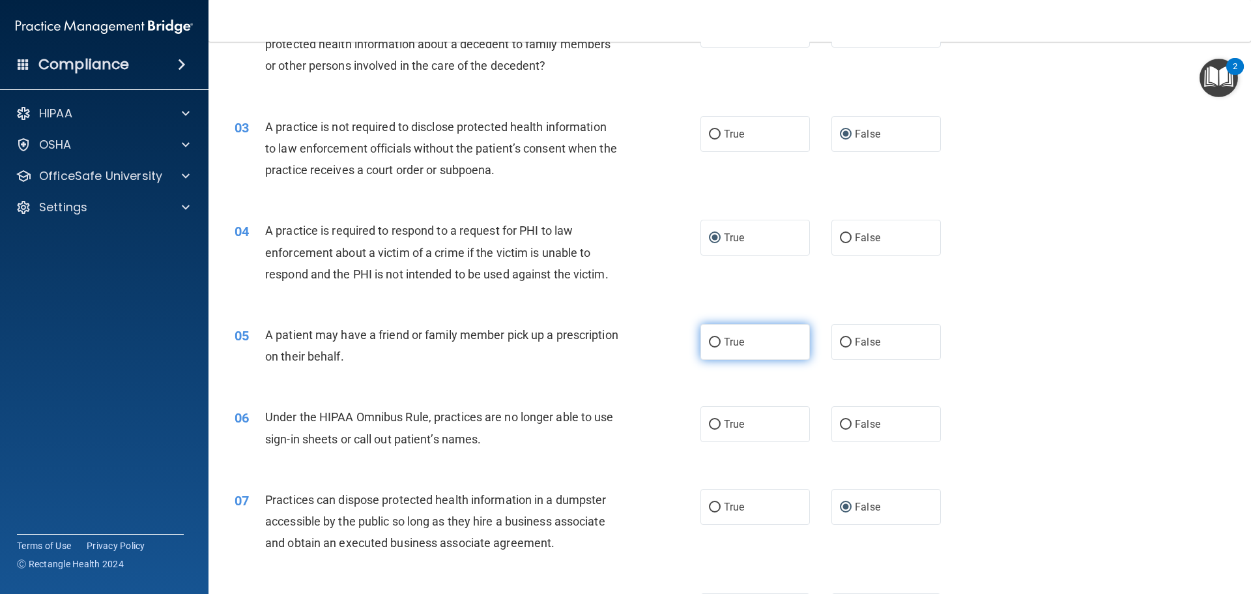
click at [709, 341] on input "True" at bounding box center [715, 342] width 12 height 10
click at [840, 427] on input "False" at bounding box center [846, 425] width 12 height 10
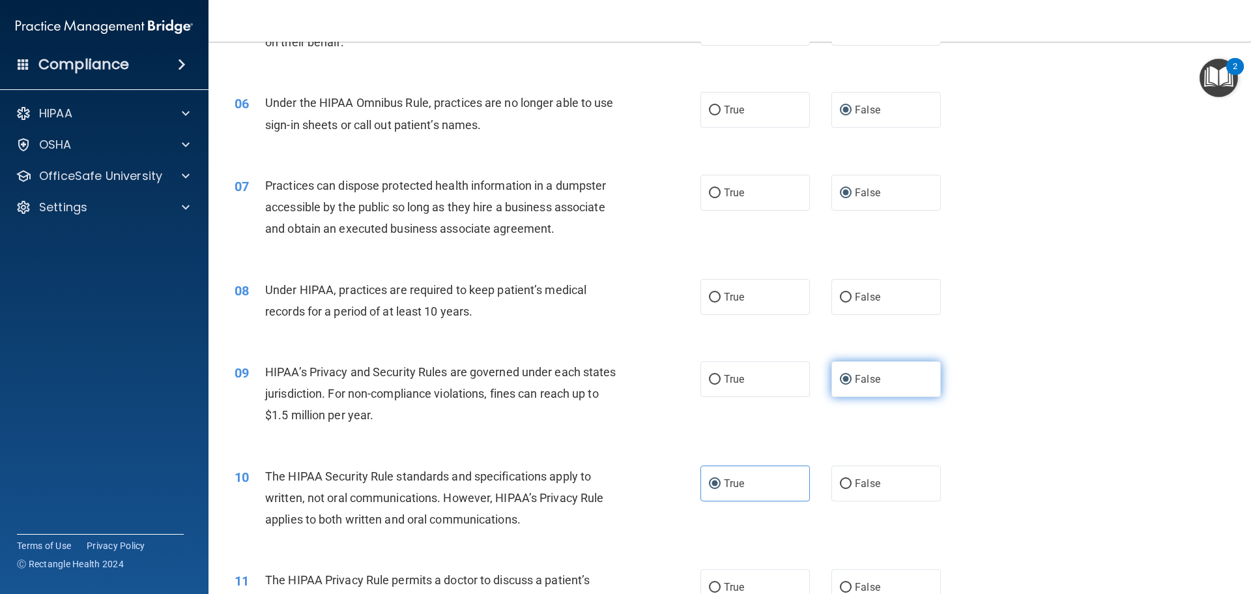
scroll to position [521, 0]
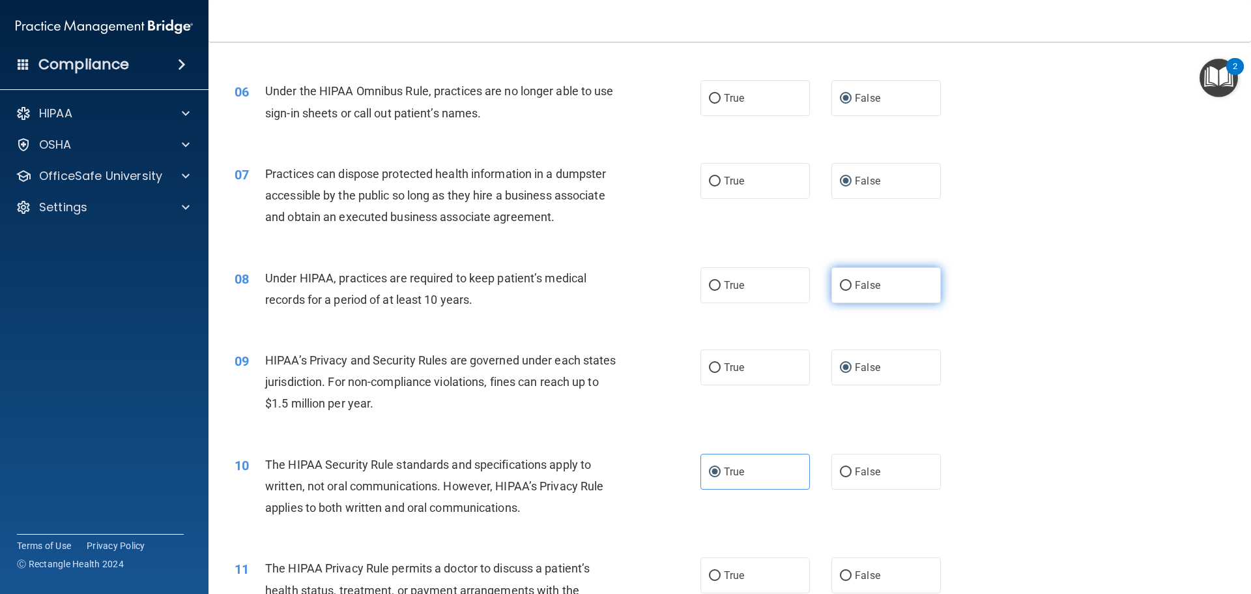
click at [840, 281] on input "False" at bounding box center [846, 286] width 12 height 10
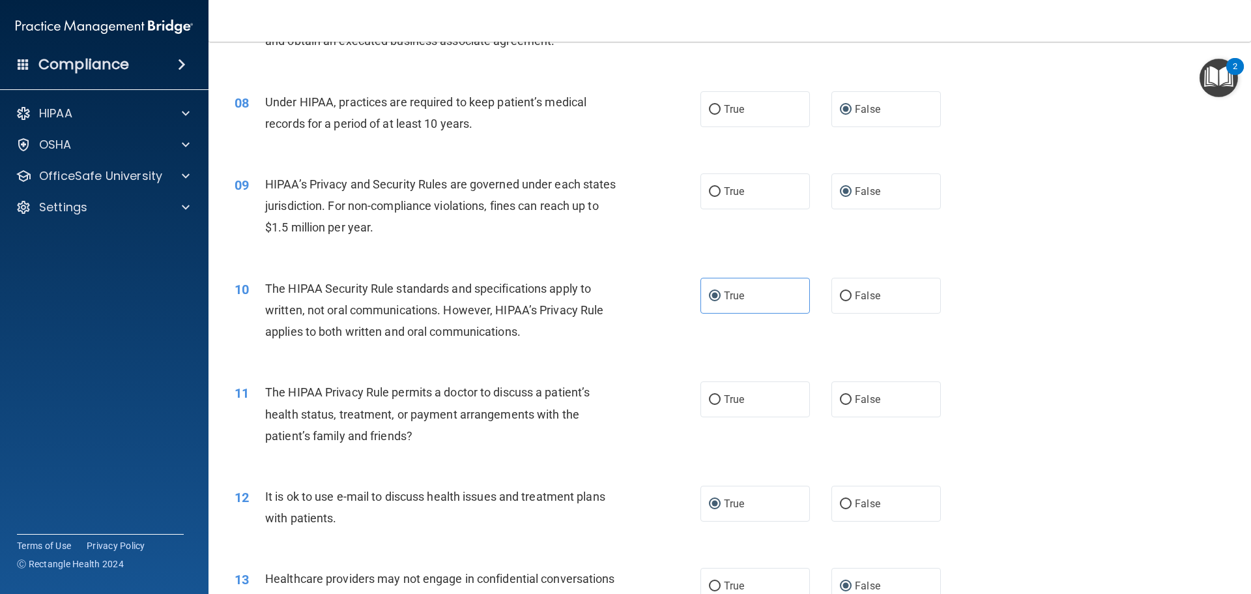
scroll to position [717, 0]
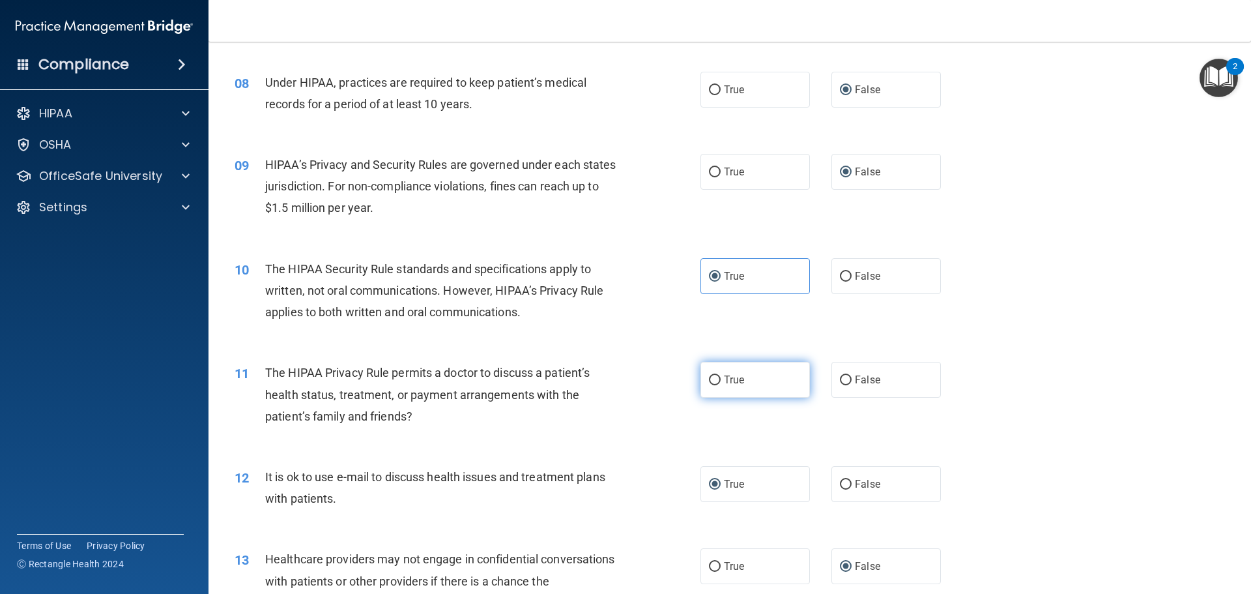
click at [714, 377] on input "True" at bounding box center [715, 380] width 12 height 10
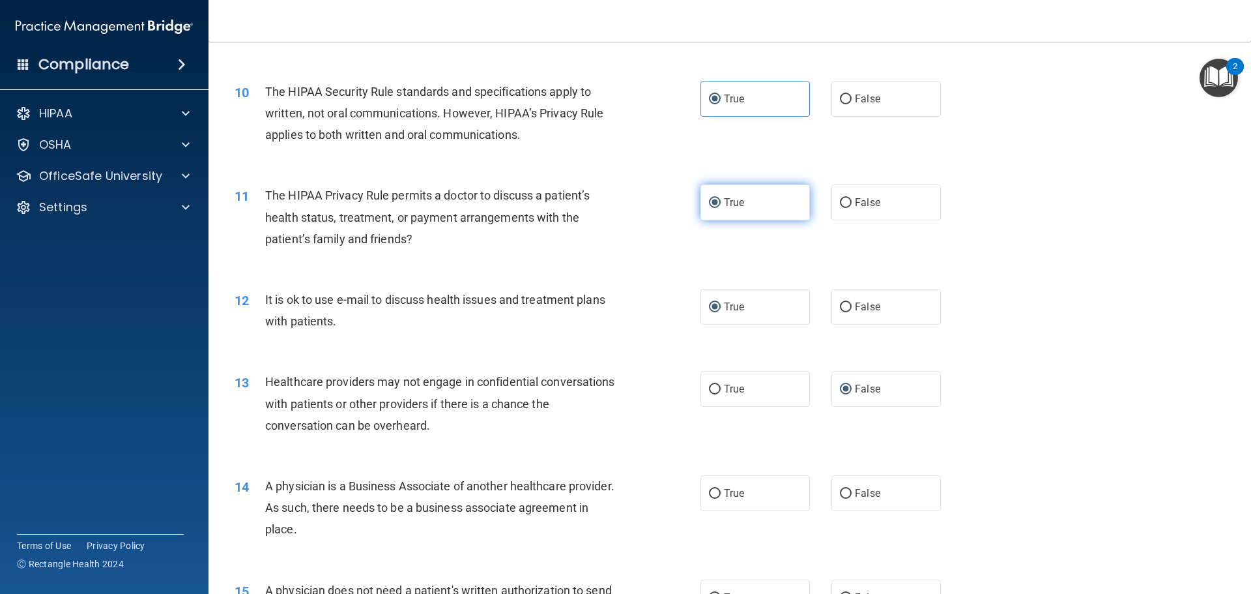
scroll to position [977, 0]
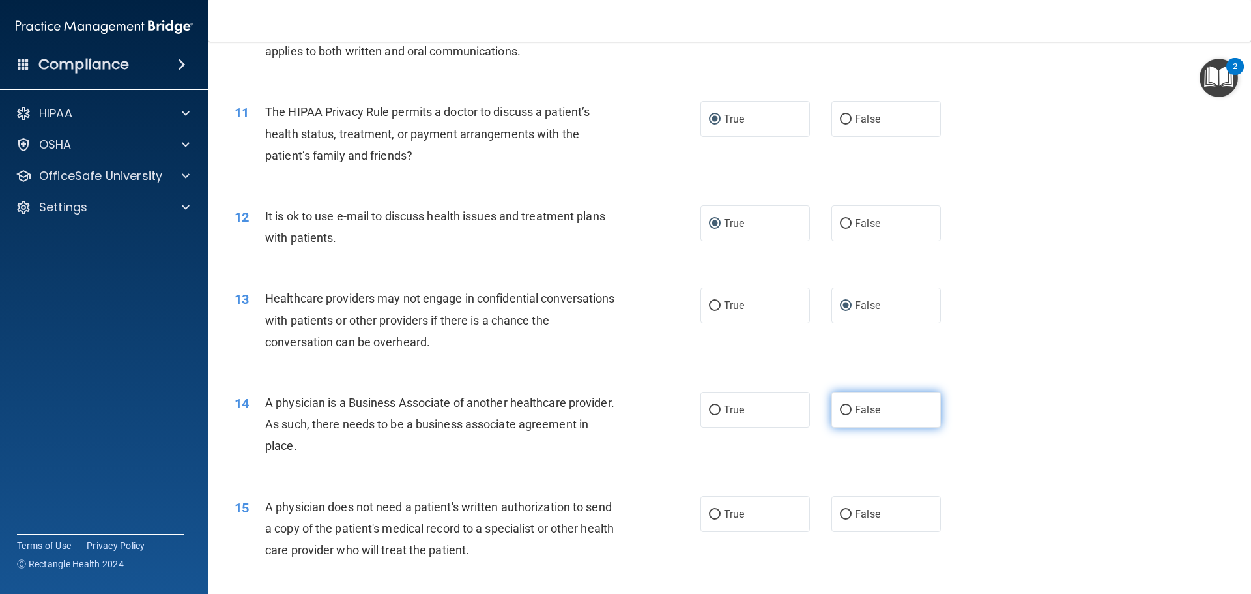
click at [846, 409] on label "False" at bounding box center [885, 410] width 109 height 36
click at [846, 409] on input "False" at bounding box center [846, 410] width 12 height 10
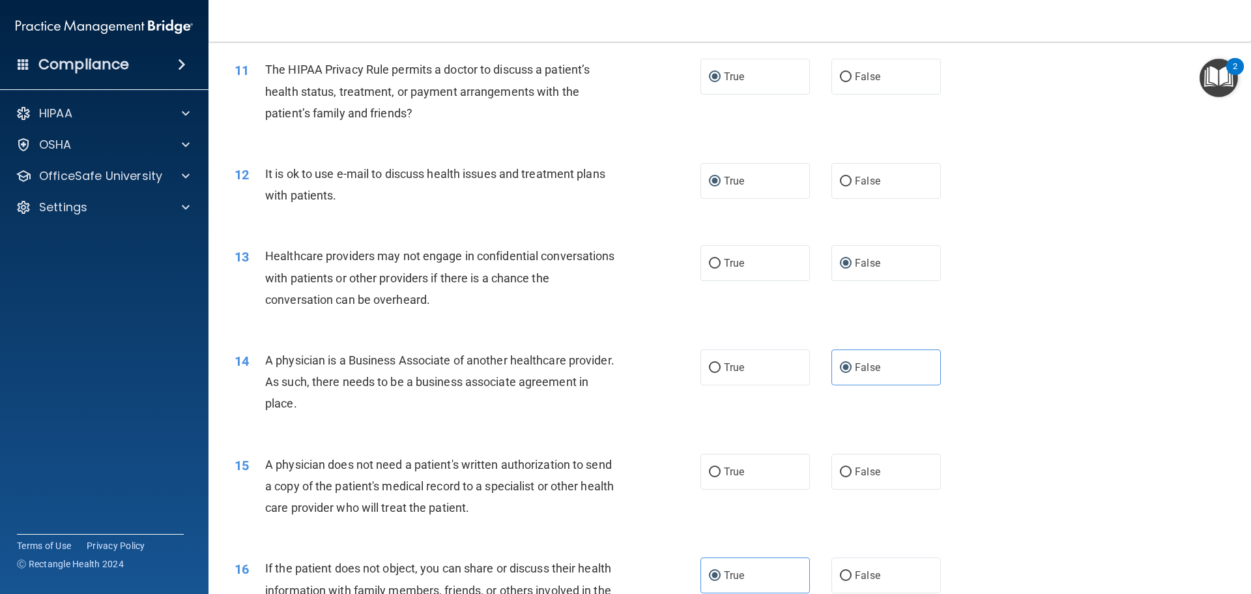
scroll to position [1042, 0]
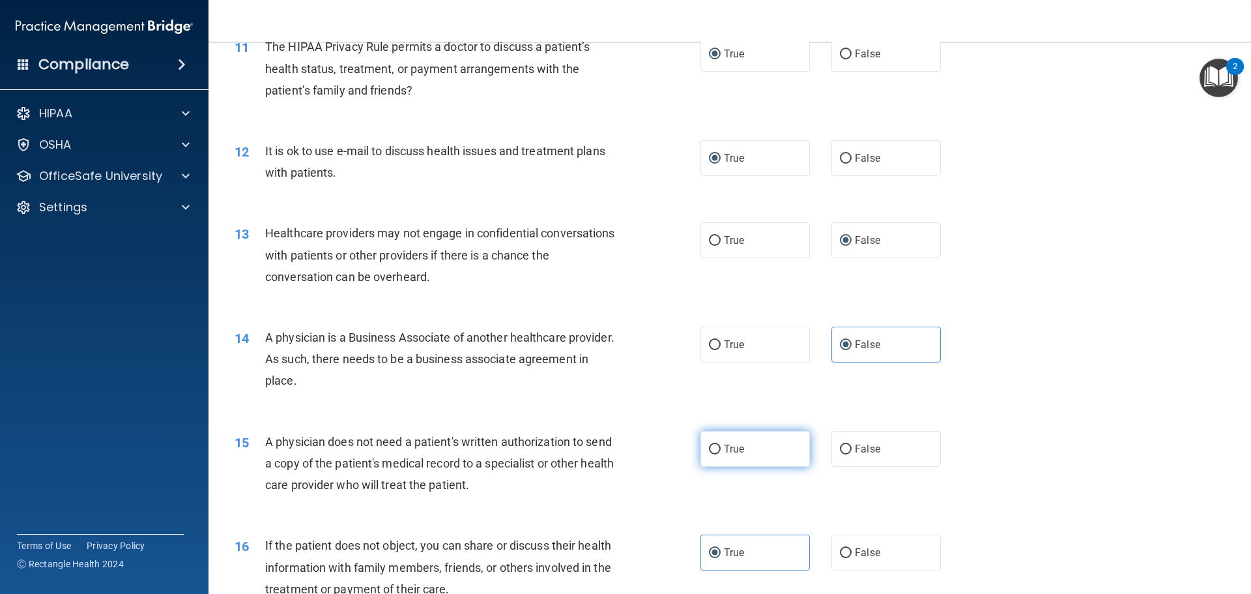
click at [712, 448] on input "True" at bounding box center [715, 449] width 12 height 10
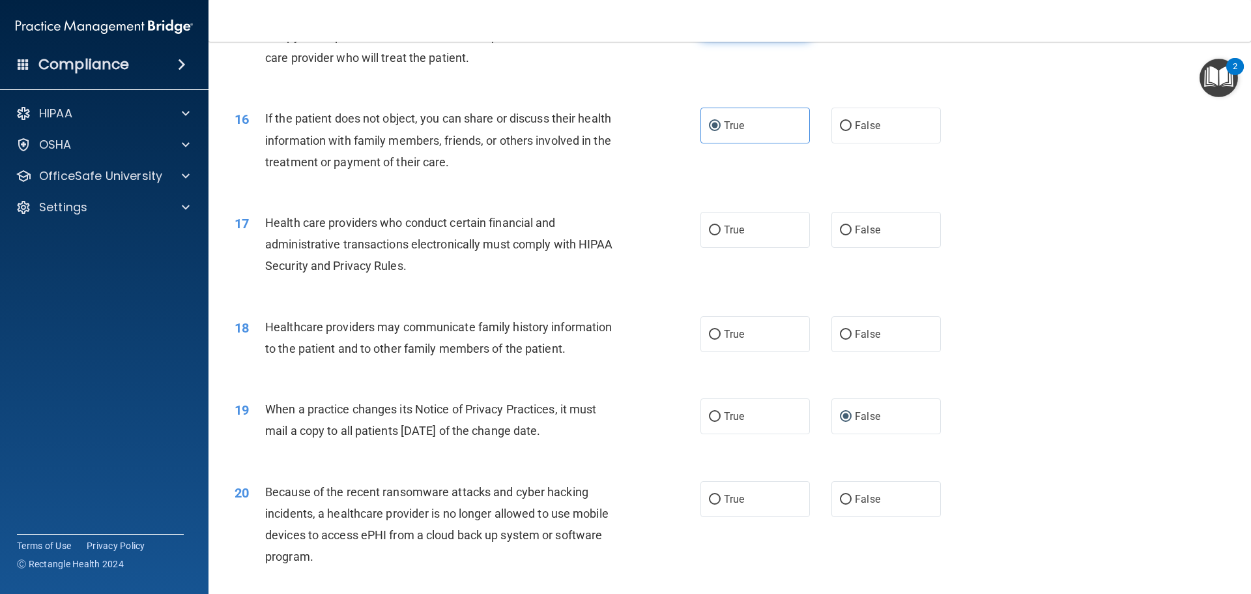
scroll to position [1498, 0]
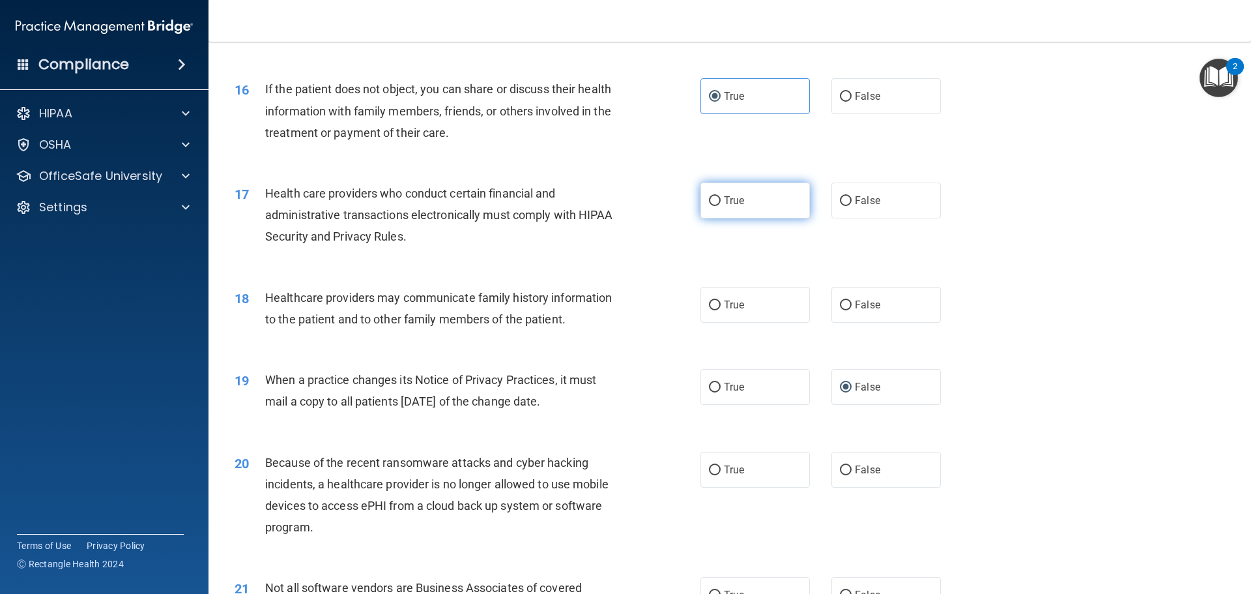
click at [709, 198] on input "True" at bounding box center [715, 201] width 12 height 10
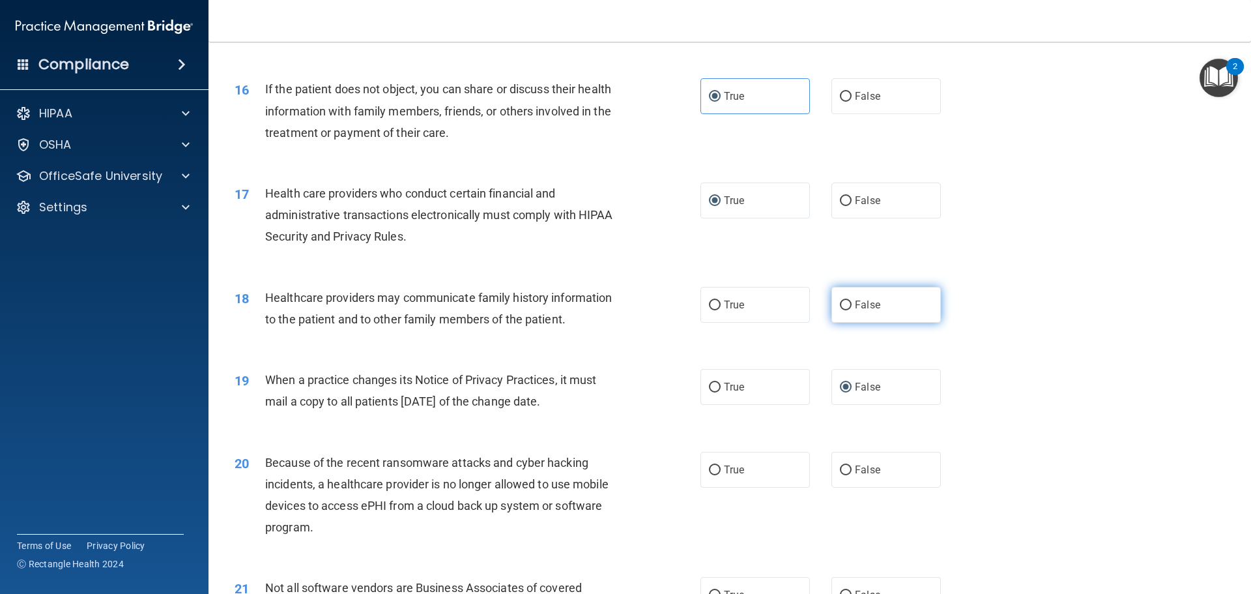
click at [841, 303] on input "False" at bounding box center [846, 305] width 12 height 10
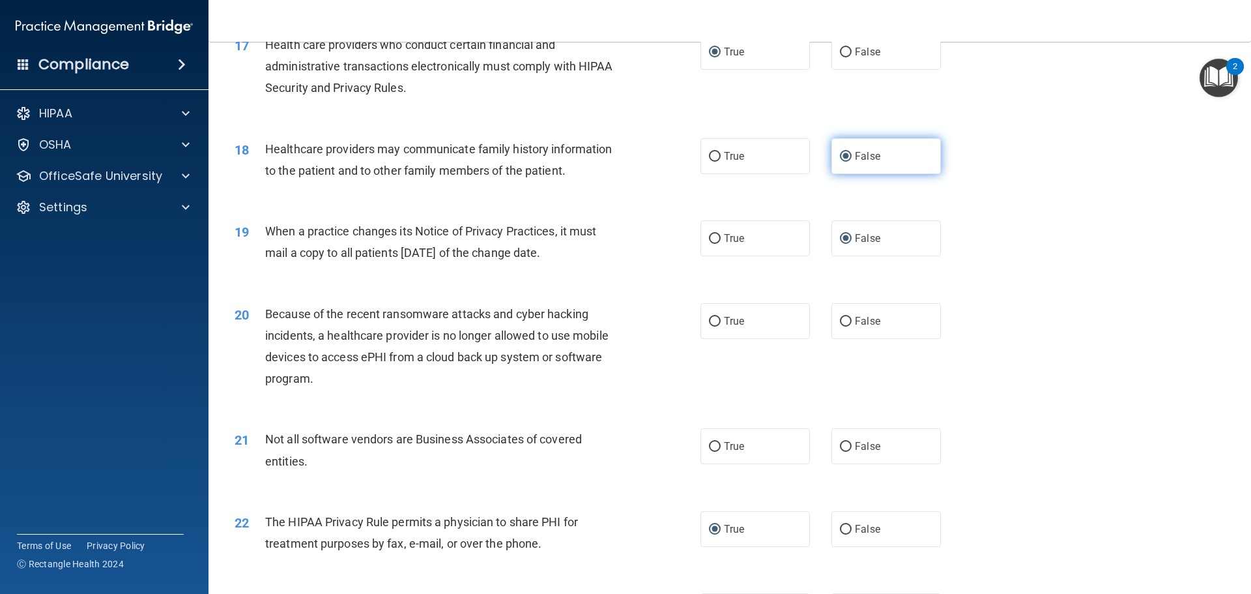
scroll to position [1694, 0]
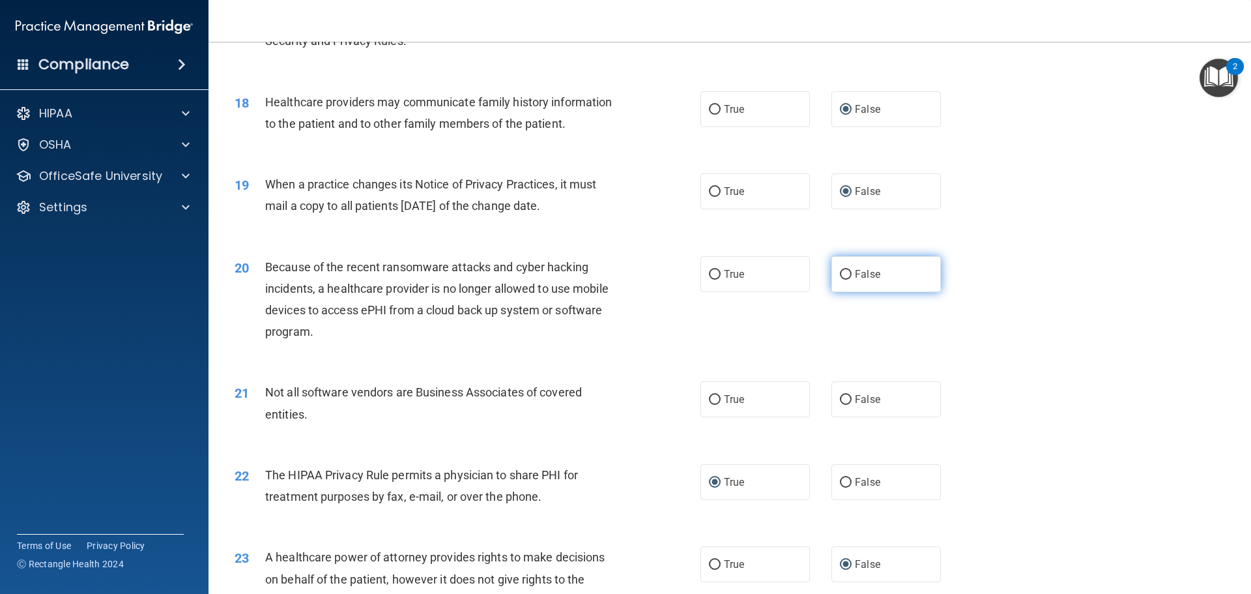
click at [842, 270] on input "False" at bounding box center [846, 275] width 12 height 10
click at [709, 401] on input "True" at bounding box center [715, 400] width 12 height 10
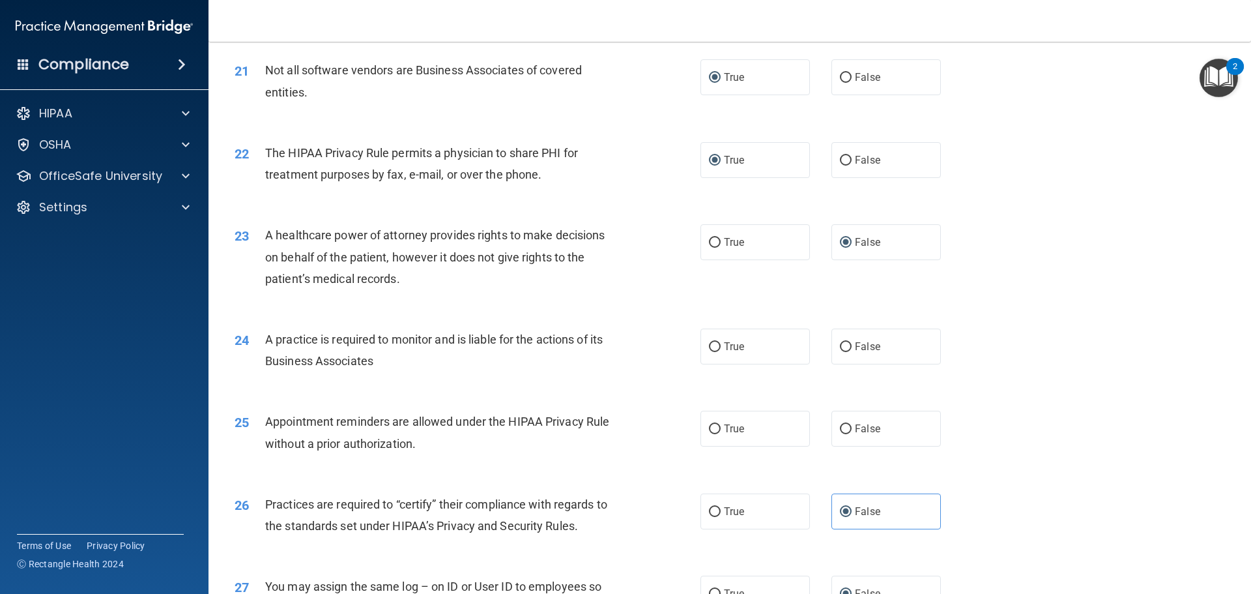
scroll to position [2020, 0]
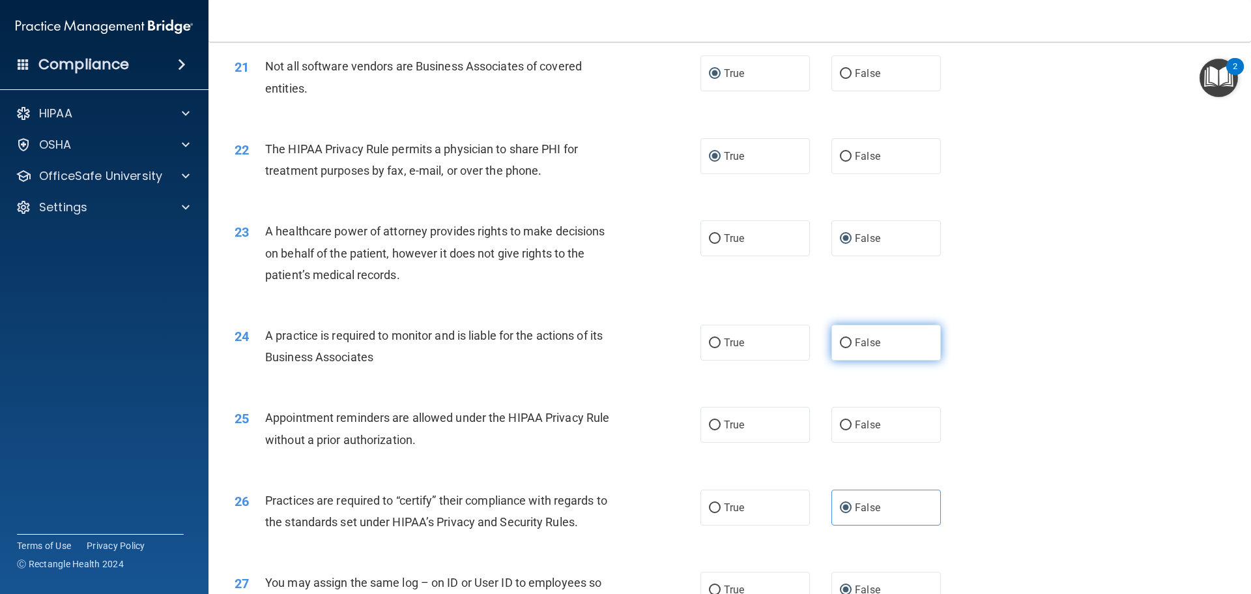
click at [840, 341] on input "False" at bounding box center [846, 343] width 12 height 10
click at [709, 425] on input "True" at bounding box center [715, 425] width 12 height 10
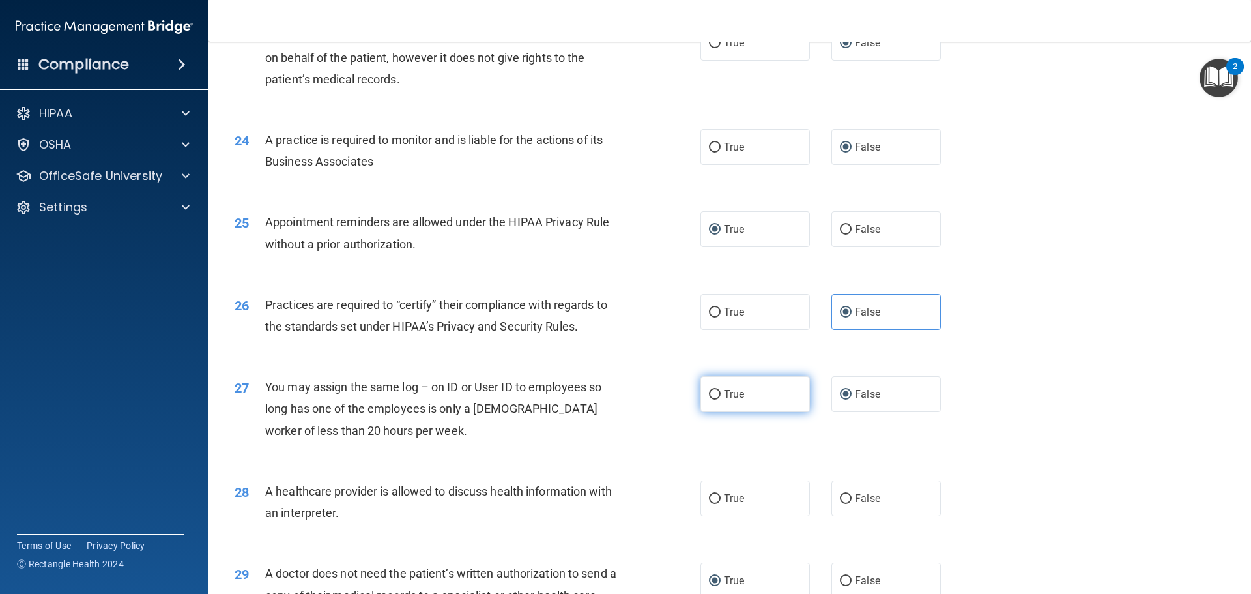
scroll to position [2280, 0]
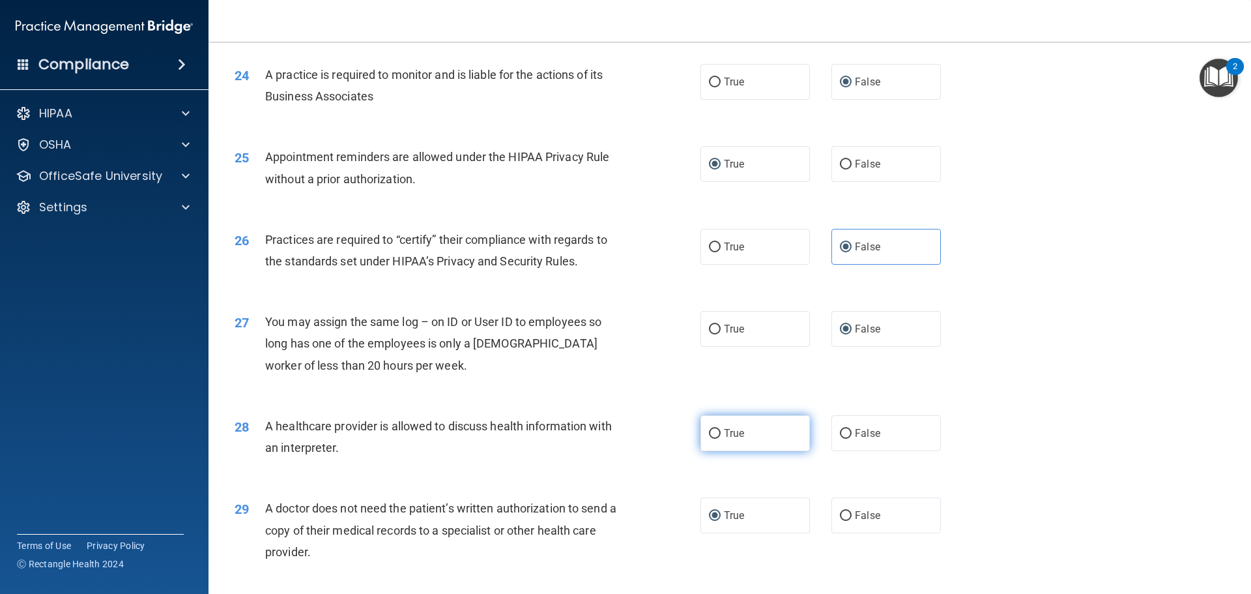
click at [711, 431] on input "True" at bounding box center [715, 434] width 12 height 10
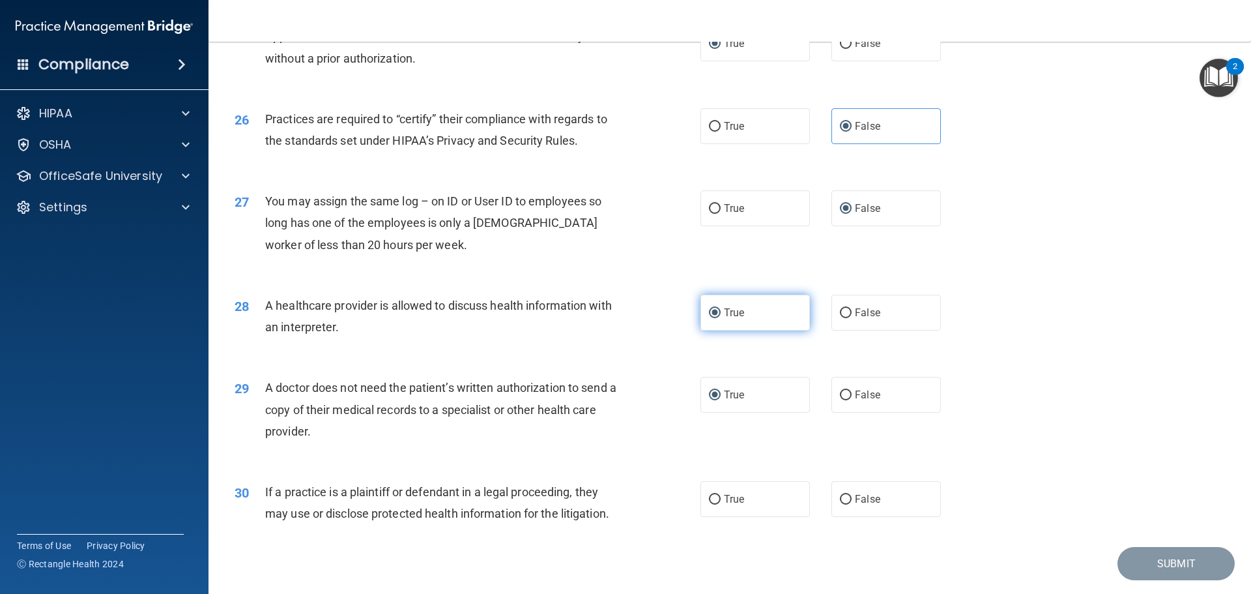
scroll to position [2439, 0]
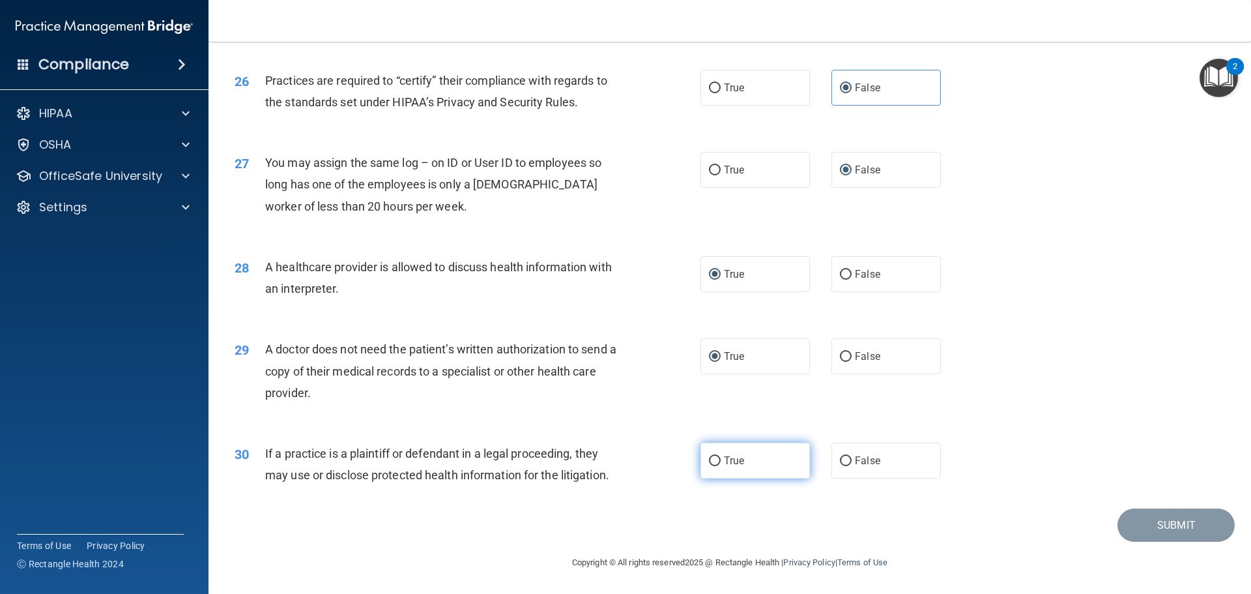
click at [709, 456] on input "True" at bounding box center [715, 461] width 12 height 10
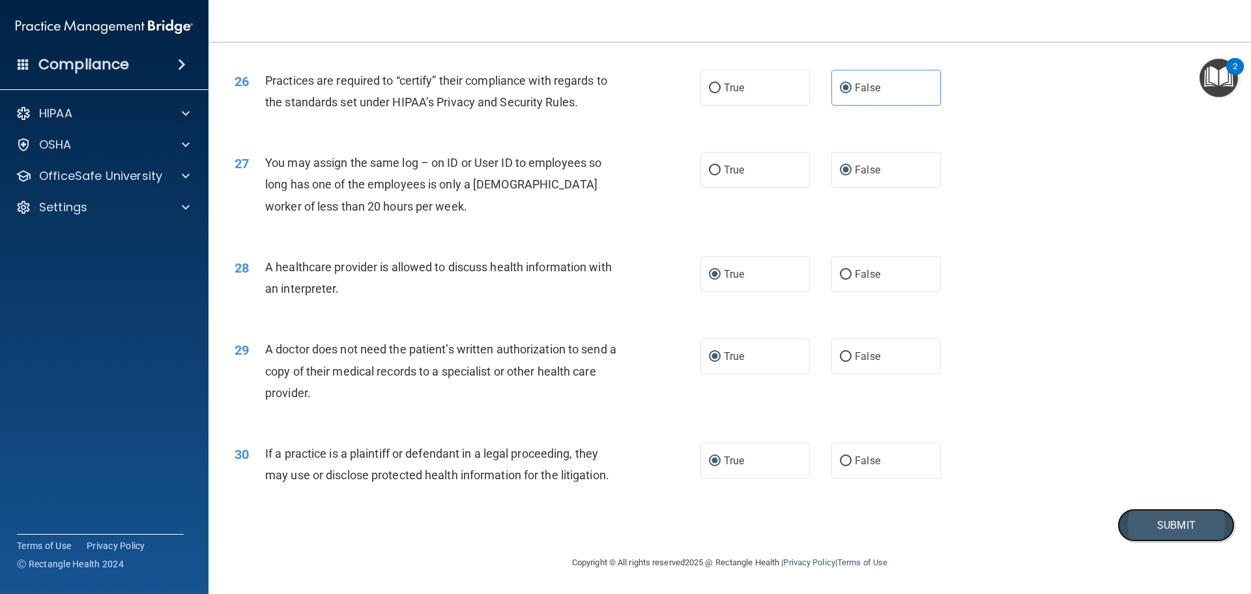
click at [1155, 529] on button "Submit" at bounding box center [1175, 524] width 117 height 33
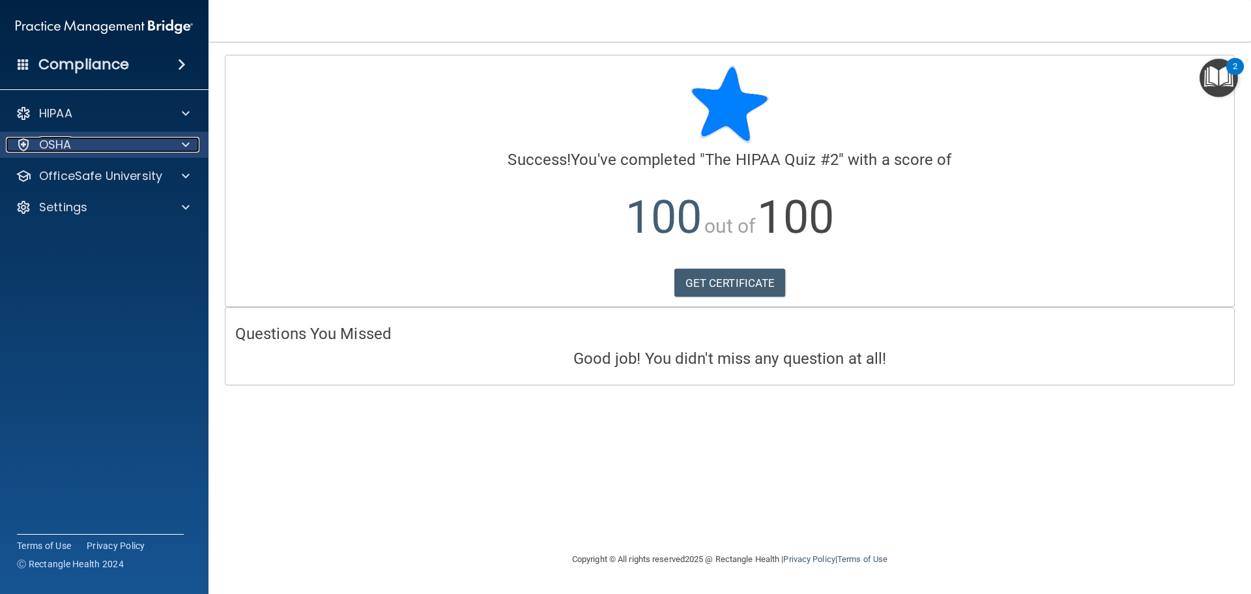
click at [192, 141] on div at bounding box center [183, 145] width 33 height 16
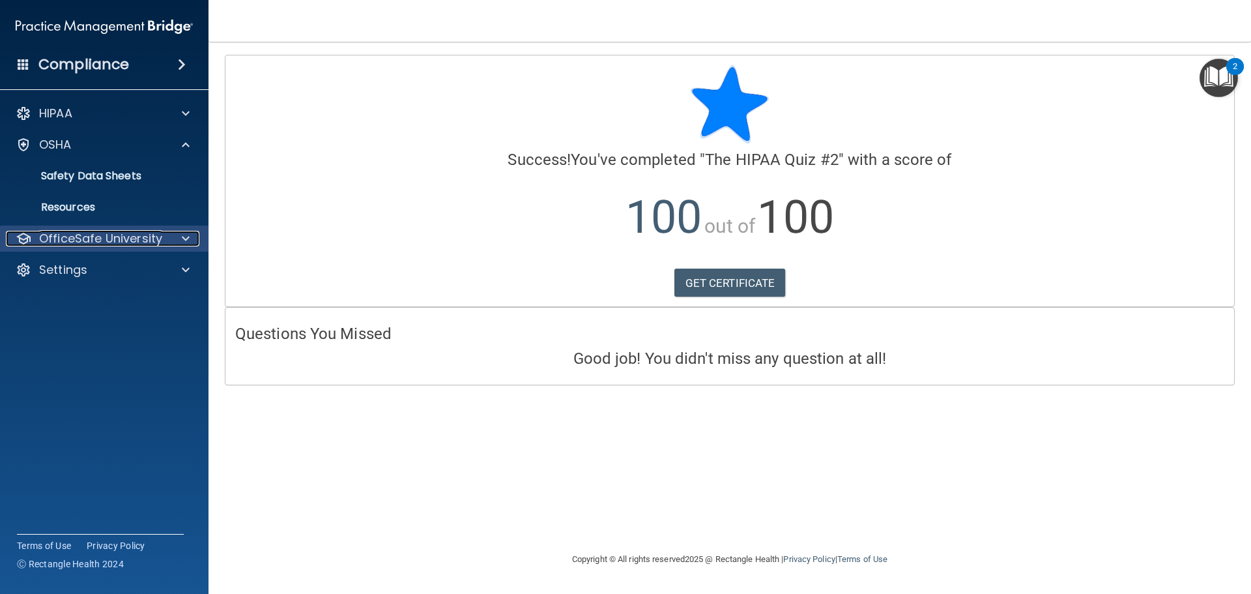
click at [175, 240] on div at bounding box center [183, 239] width 33 height 16
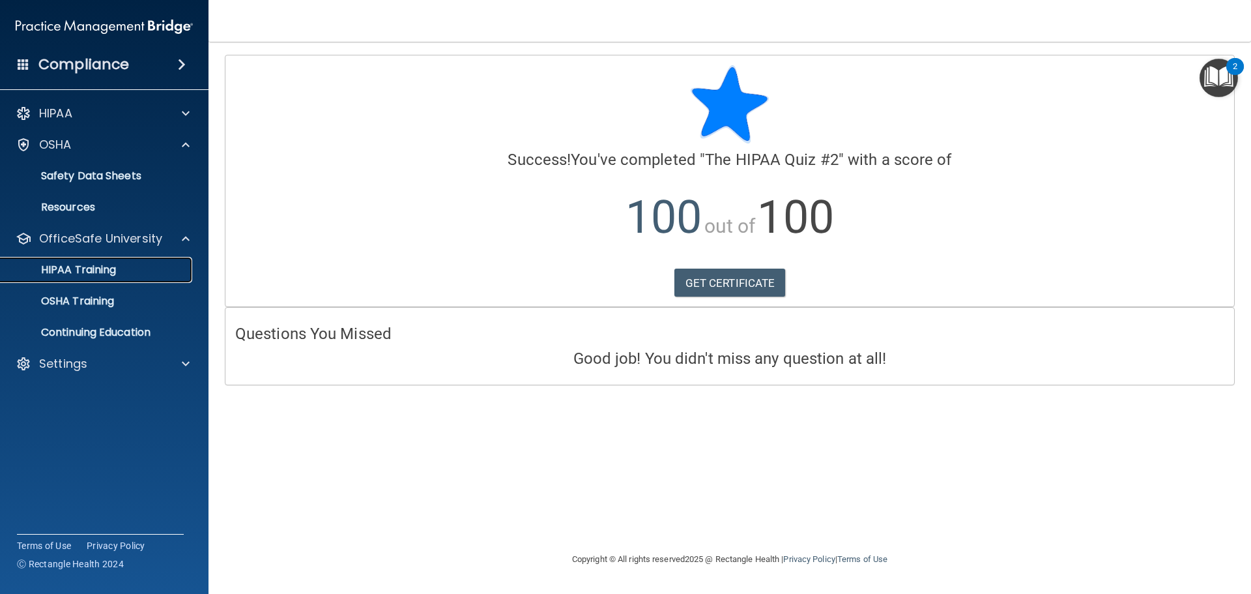
click at [131, 272] on div "HIPAA Training" at bounding box center [97, 269] width 178 height 13
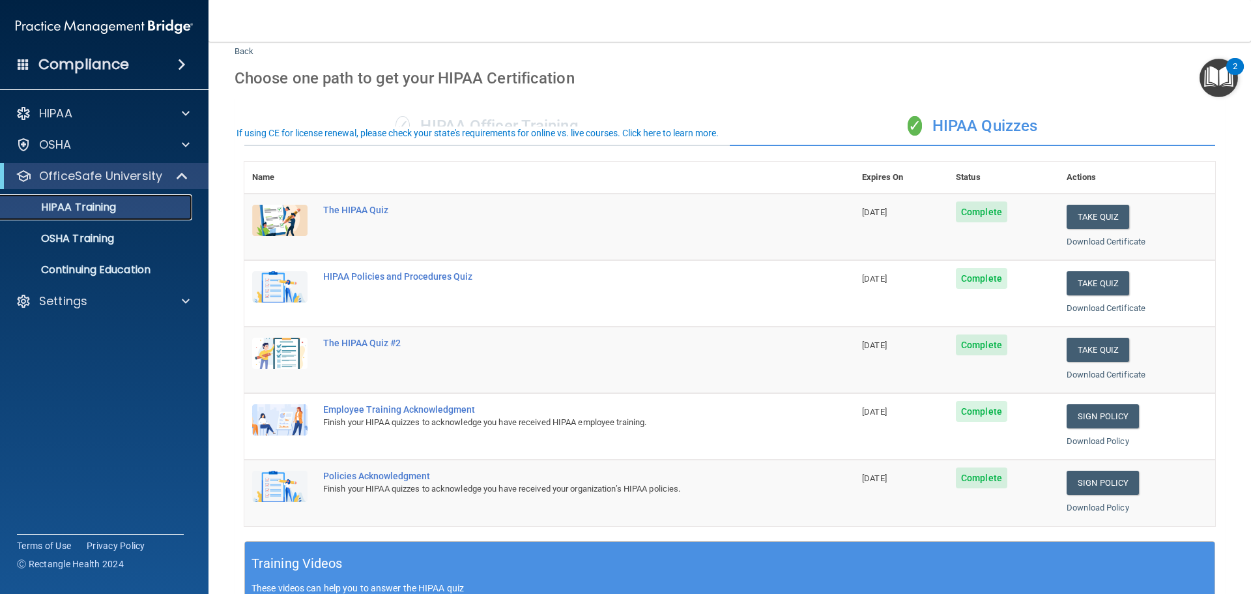
scroll to position [65, 0]
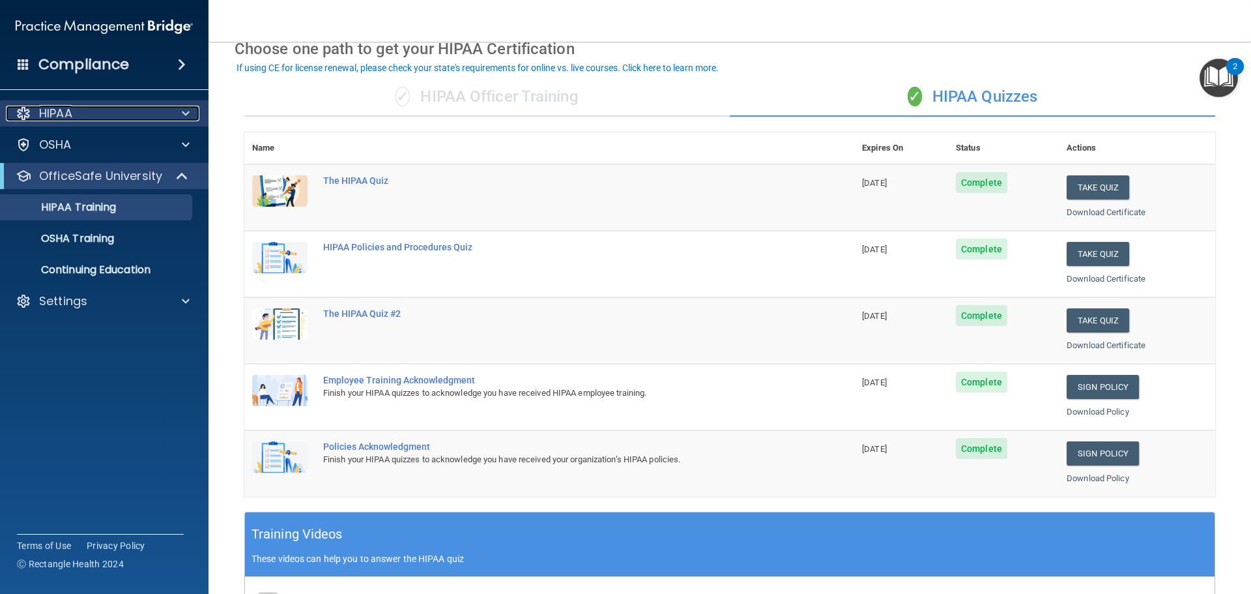
click at [193, 111] on div at bounding box center [183, 114] width 33 height 16
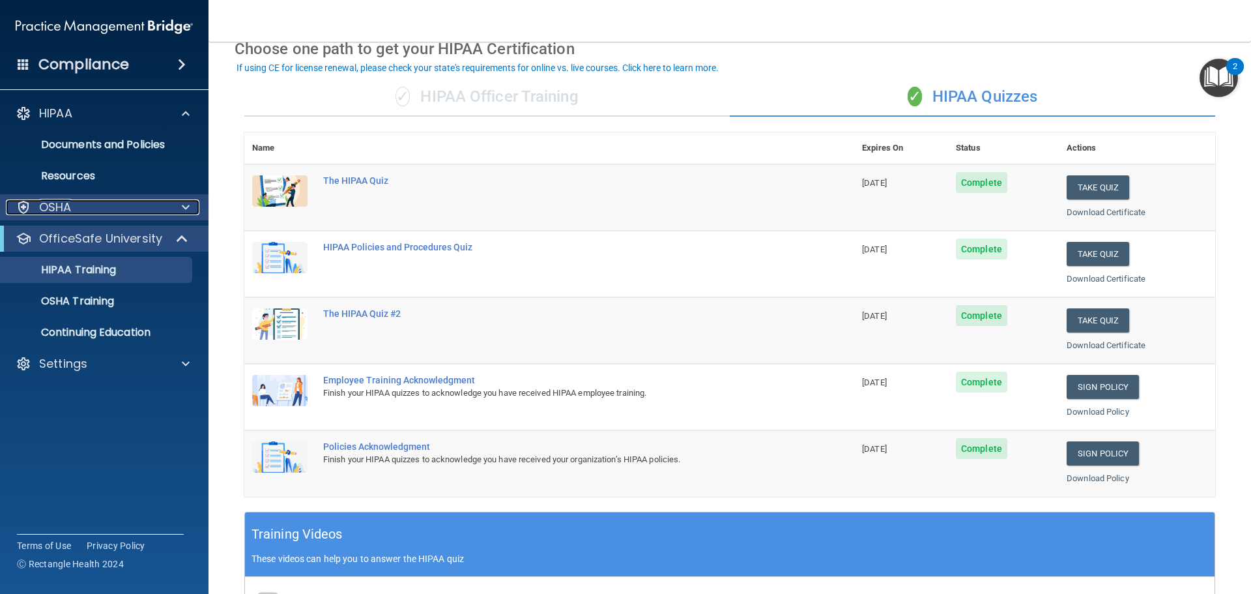
click at [182, 210] on span at bounding box center [186, 207] width 8 height 16
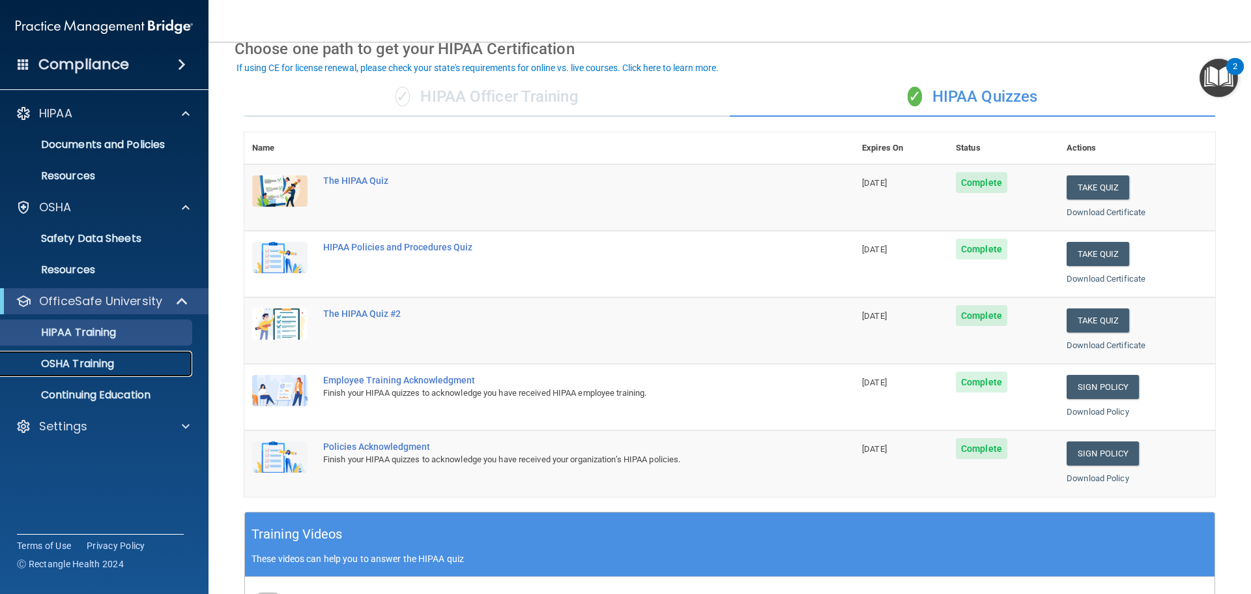
click at [110, 360] on p "OSHA Training" at bounding box center [61, 363] width 106 height 13
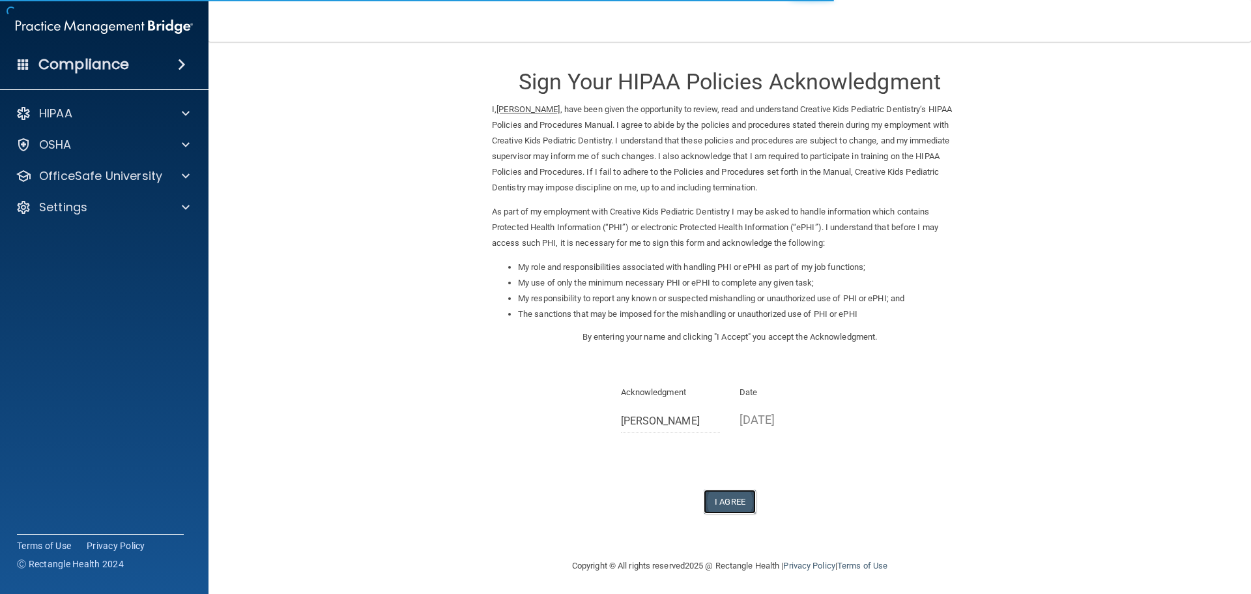
click at [713, 509] on button "I Agree" at bounding box center [730, 501] width 52 height 24
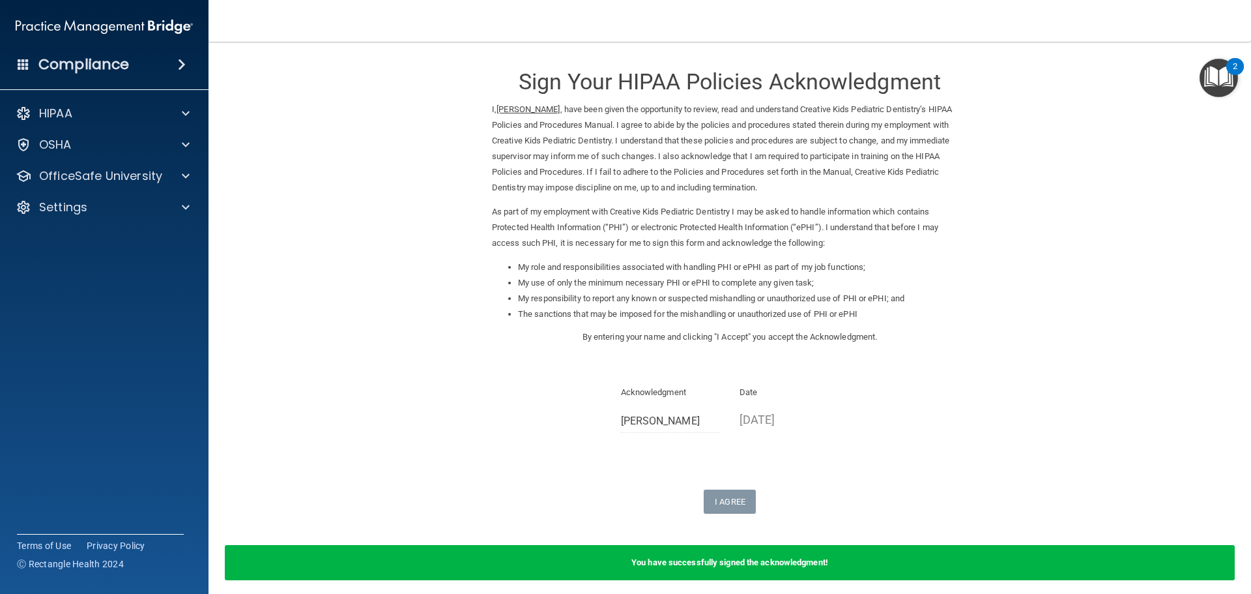
click at [698, 496] on div "I Agree" at bounding box center [730, 501] width 476 height 24
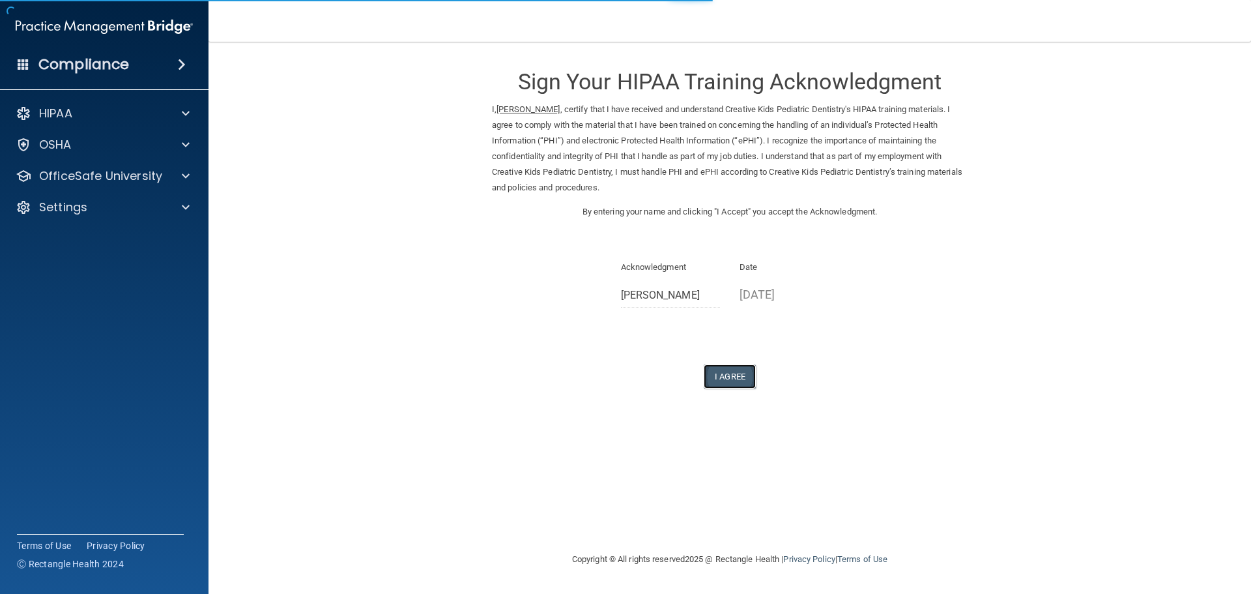
click at [741, 383] on button "I Agree" at bounding box center [730, 376] width 52 height 24
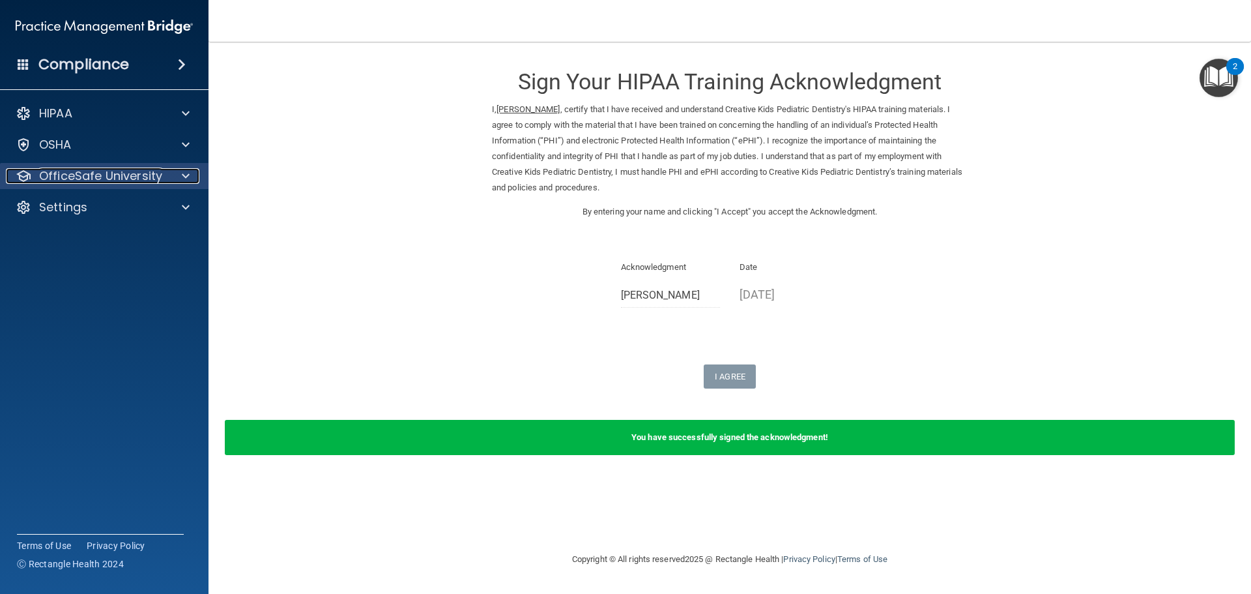
click at [179, 178] on div at bounding box center [183, 176] width 33 height 16
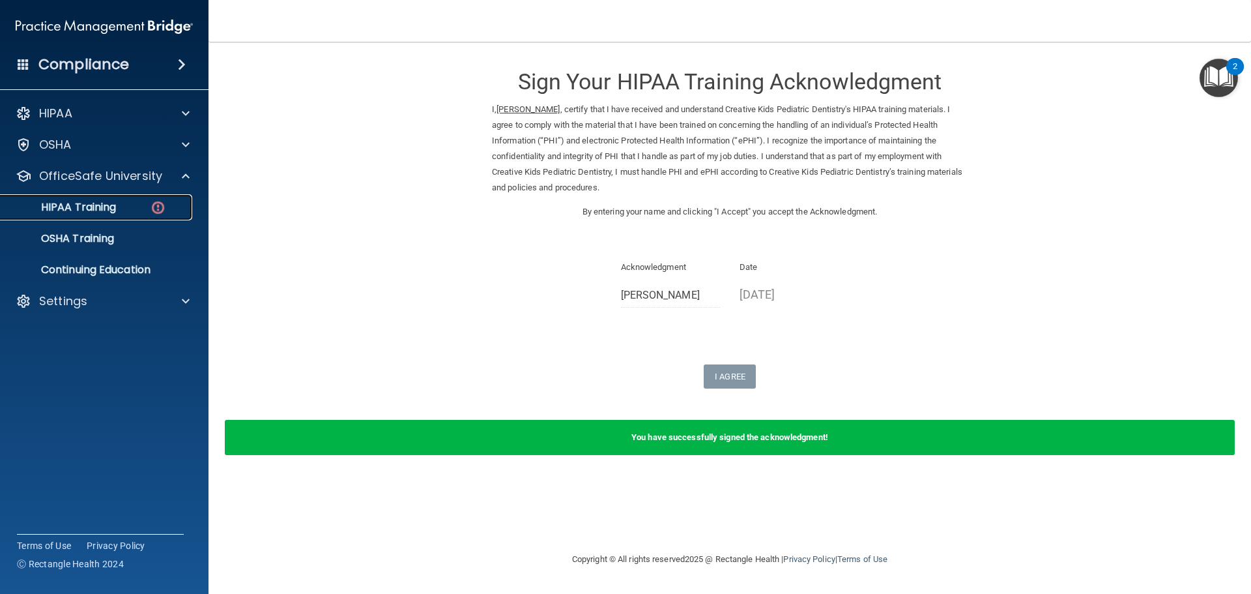
click at [91, 208] on p "HIPAA Training" at bounding box center [61, 207] width 107 height 13
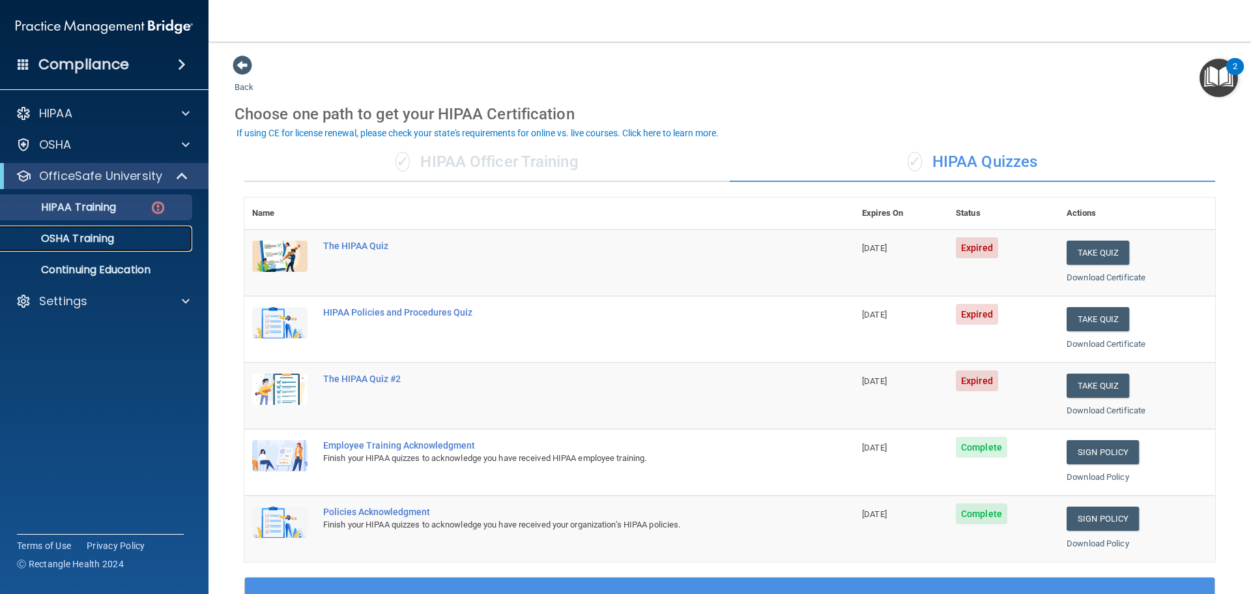
click at [101, 242] on p "OSHA Training" at bounding box center [61, 238] width 106 height 13
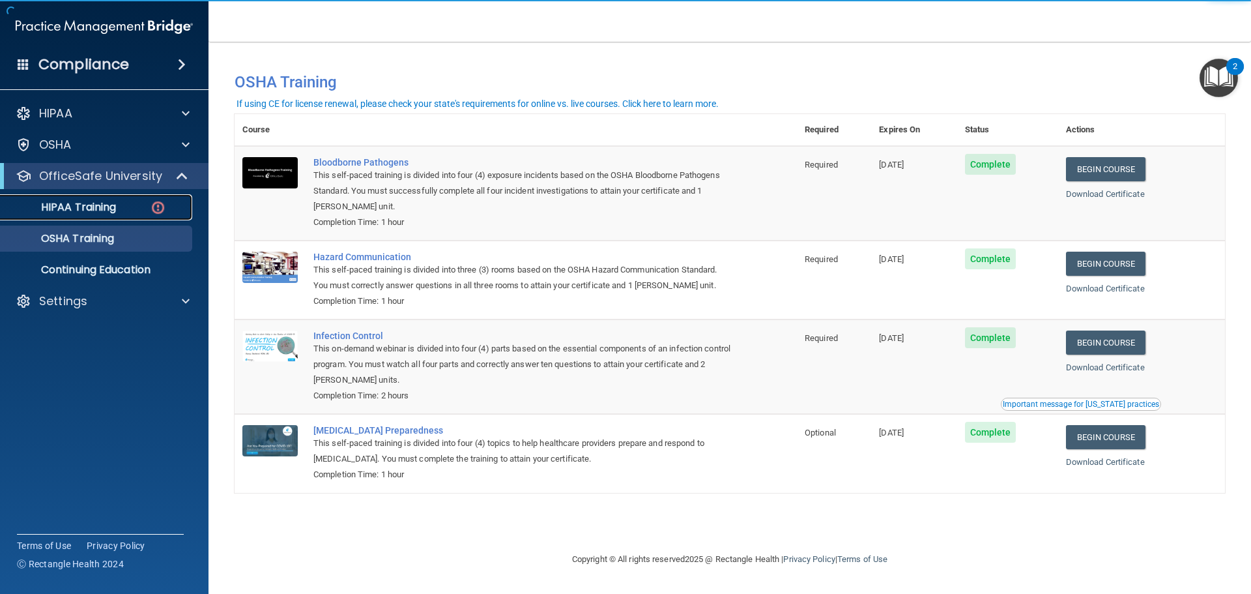
click at [94, 209] on p "HIPAA Training" at bounding box center [61, 207] width 107 height 13
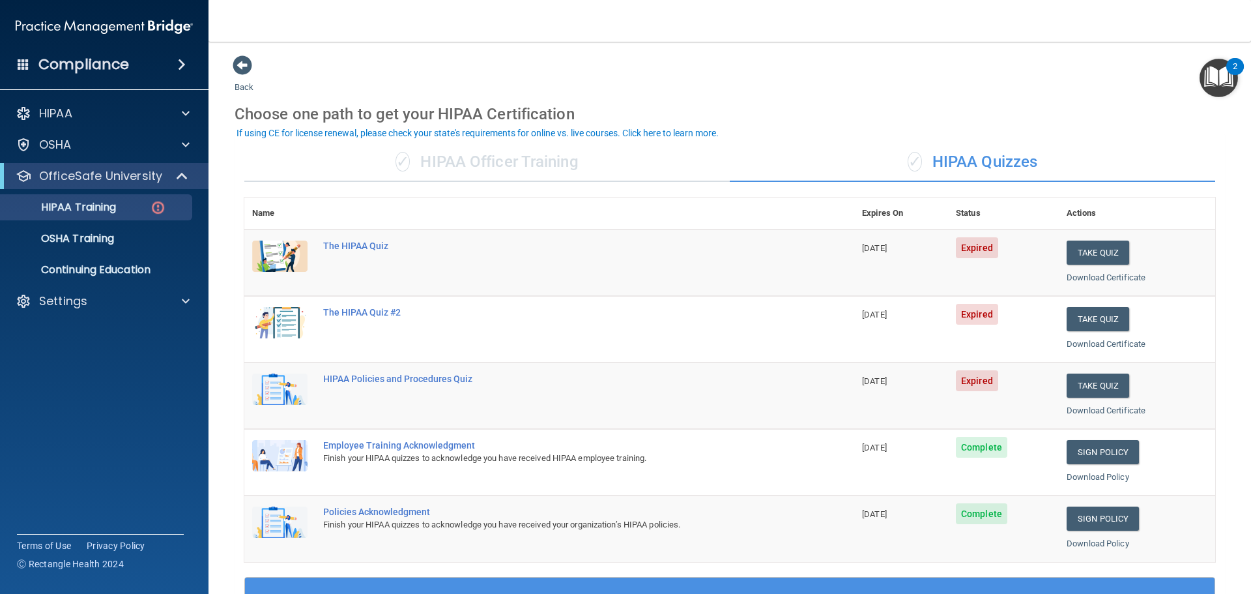
click at [1134, 394] on div "Take Quiz" at bounding box center [1136, 385] width 141 height 24
click at [1109, 389] on button "Take Quiz" at bounding box center [1097, 385] width 63 height 24
